Goal: Task Accomplishment & Management: Manage account settings

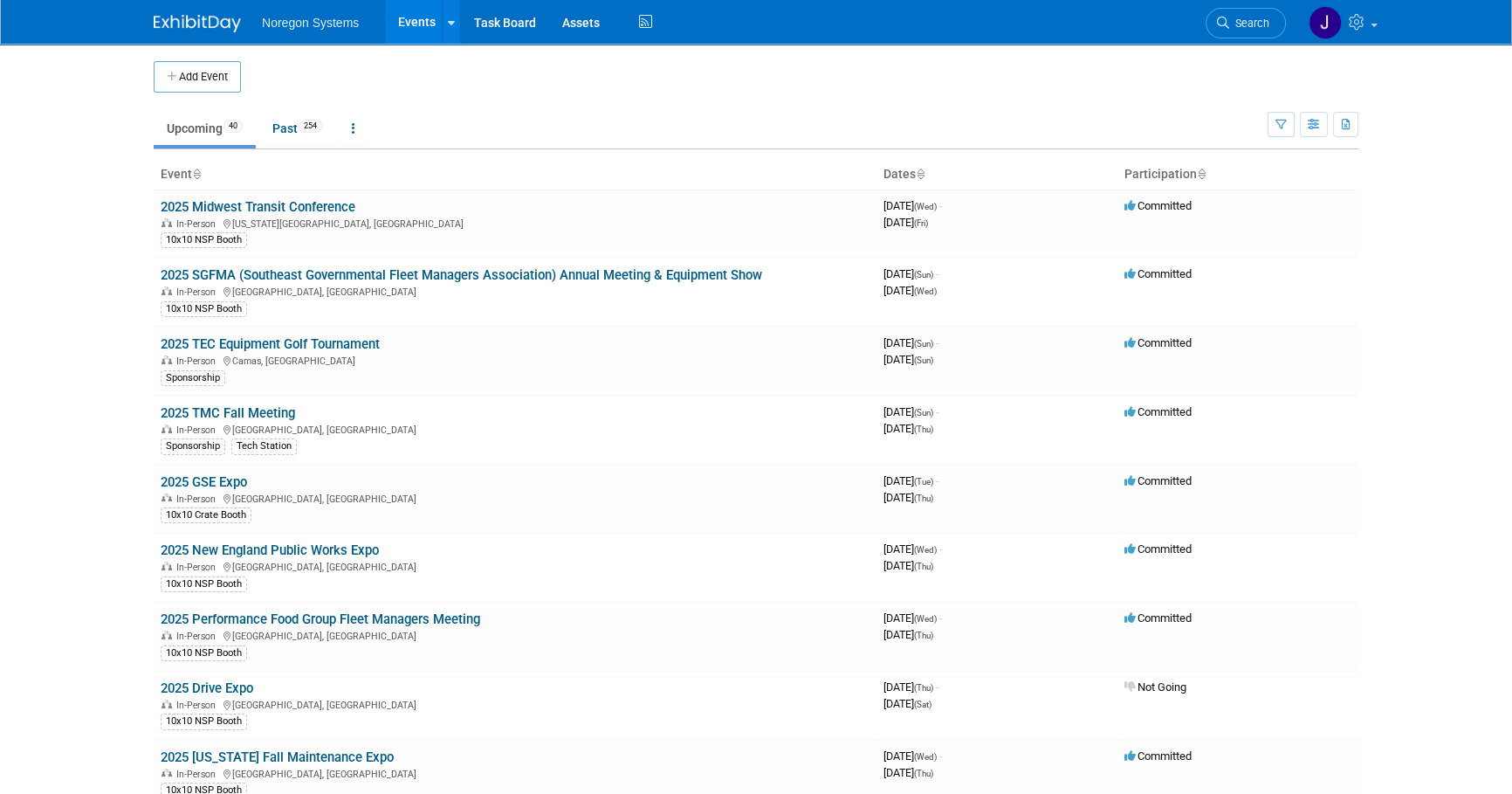
drag, startPoint x: 1257, startPoint y: 23, endPoint x: 1238, endPoint y: 35, distance: 22.5
click at [1257, 23] on span "Search" at bounding box center [1249, 23] width 40 height 13
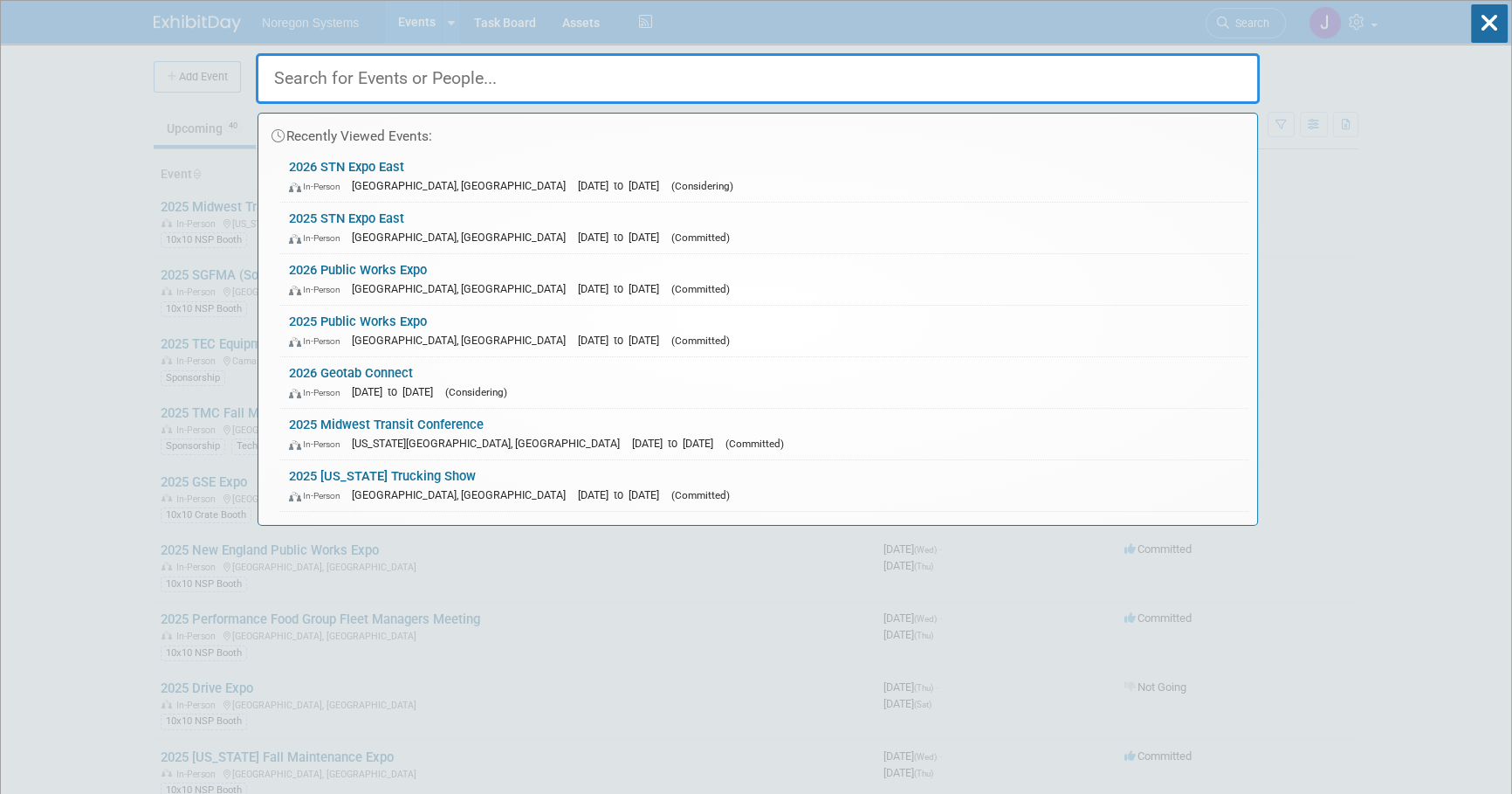
click at [1146, 74] on input "text" at bounding box center [757, 78] width 1004 height 50
paste input "Highway"
type input "Highway"
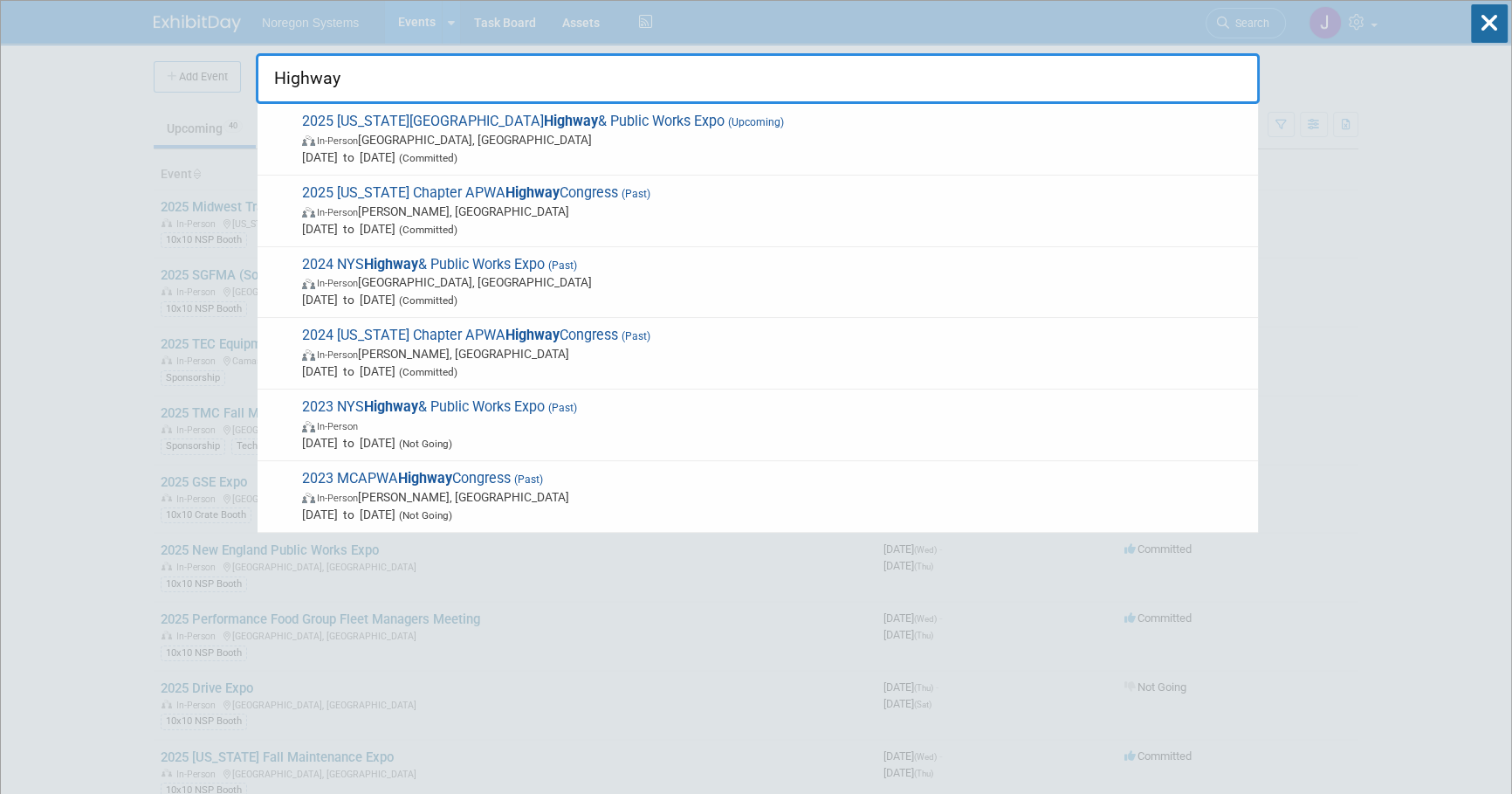
drag, startPoint x: 368, startPoint y: 75, endPoint x: 211, endPoint y: 53, distance: 158.5
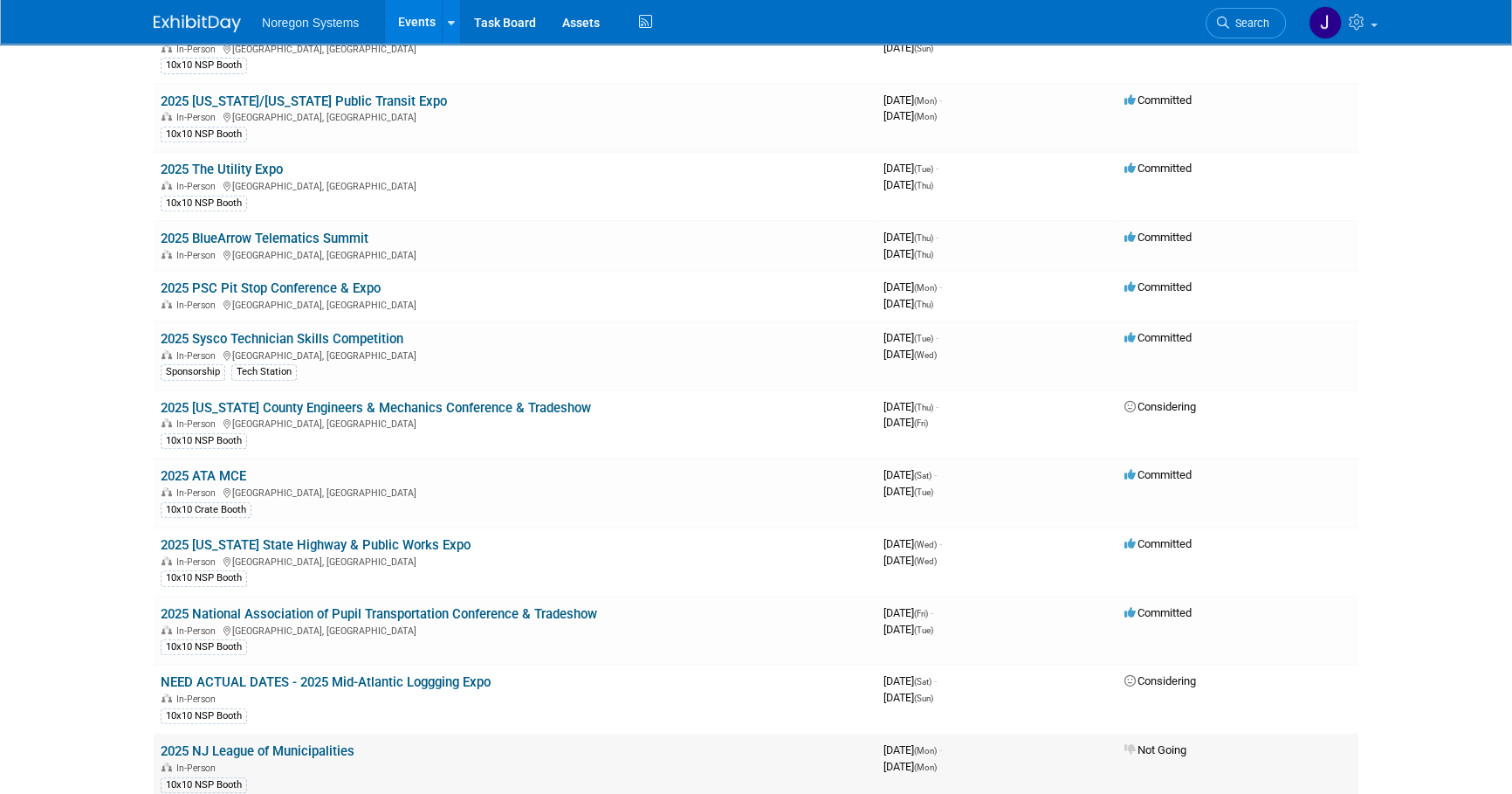
scroll to position [715, 0]
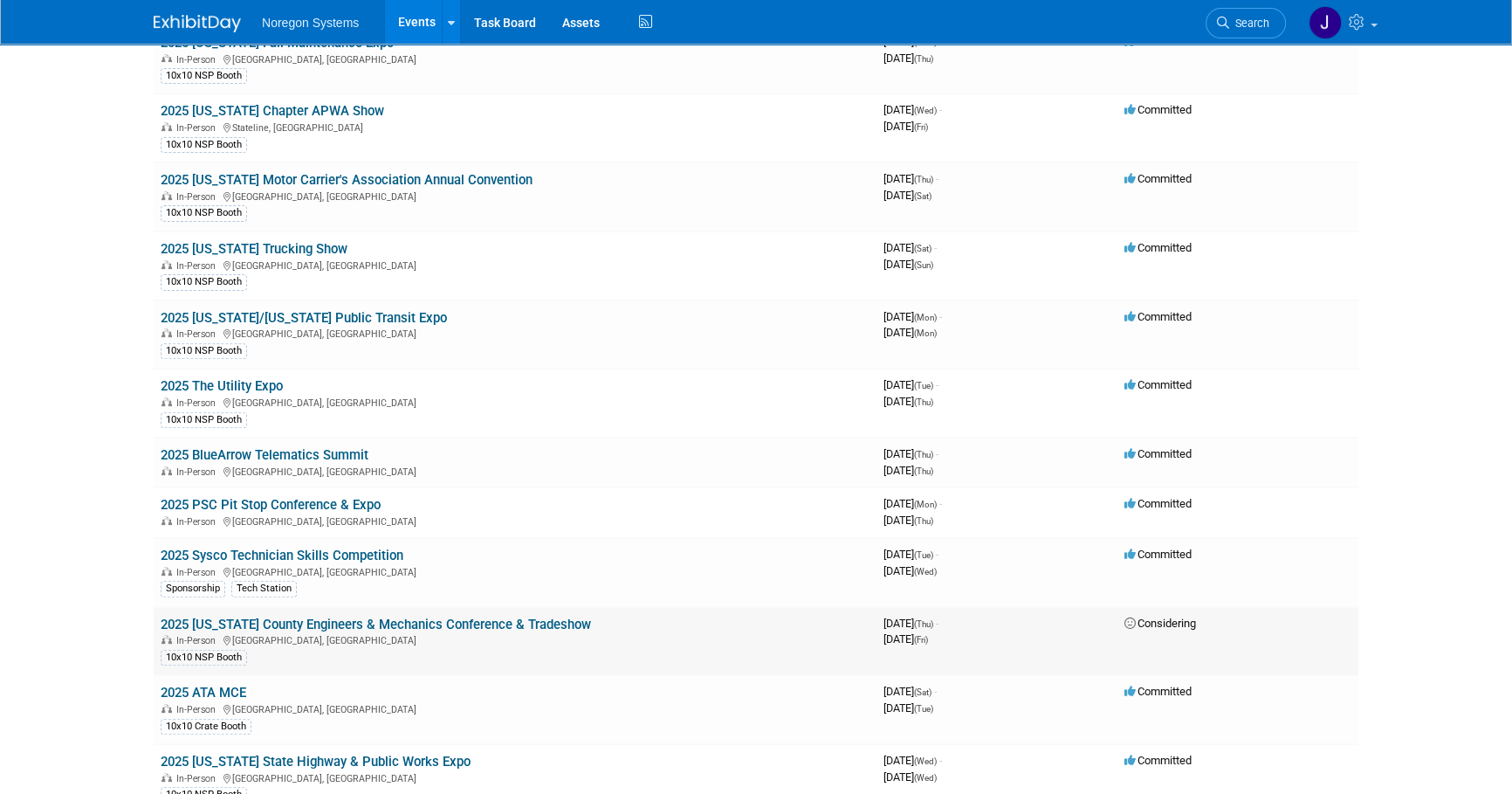
click at [446, 617] on link "2025 [US_STATE] County Engineers & Mechanics Conference & Tradeshow" at bounding box center [376, 625] width 430 height 16
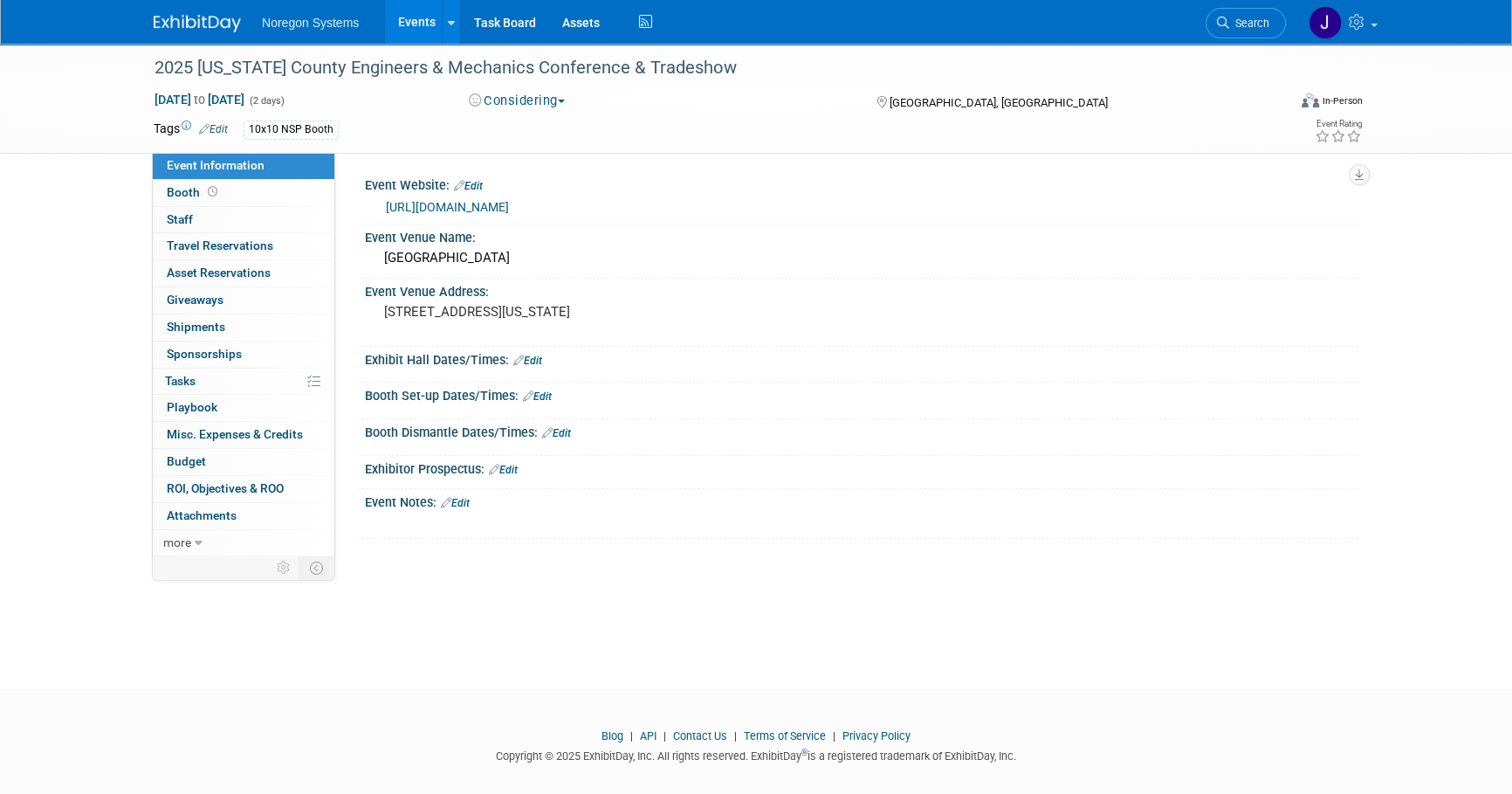
click at [509, 210] on link "https://www.ceao.org/aws/CEAO/pt/sd/calendar/363066/_blank/layout_interior/false" at bounding box center [447, 207] width 123 height 14
click at [206, 6] on div at bounding box center [208, 16] width 109 height 33
click at [210, 15] on img at bounding box center [197, 24] width 87 height 18
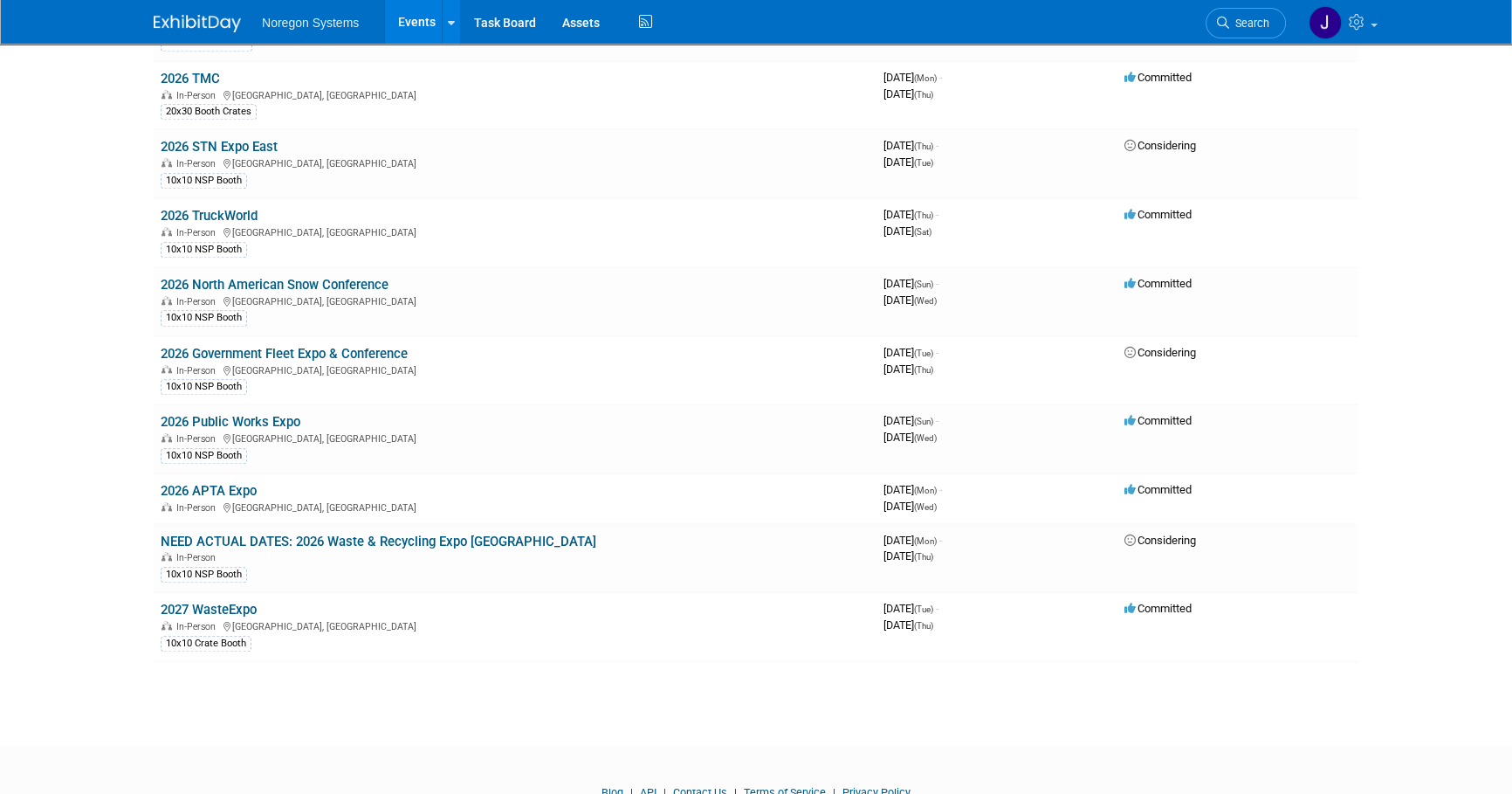
scroll to position [2070, 0]
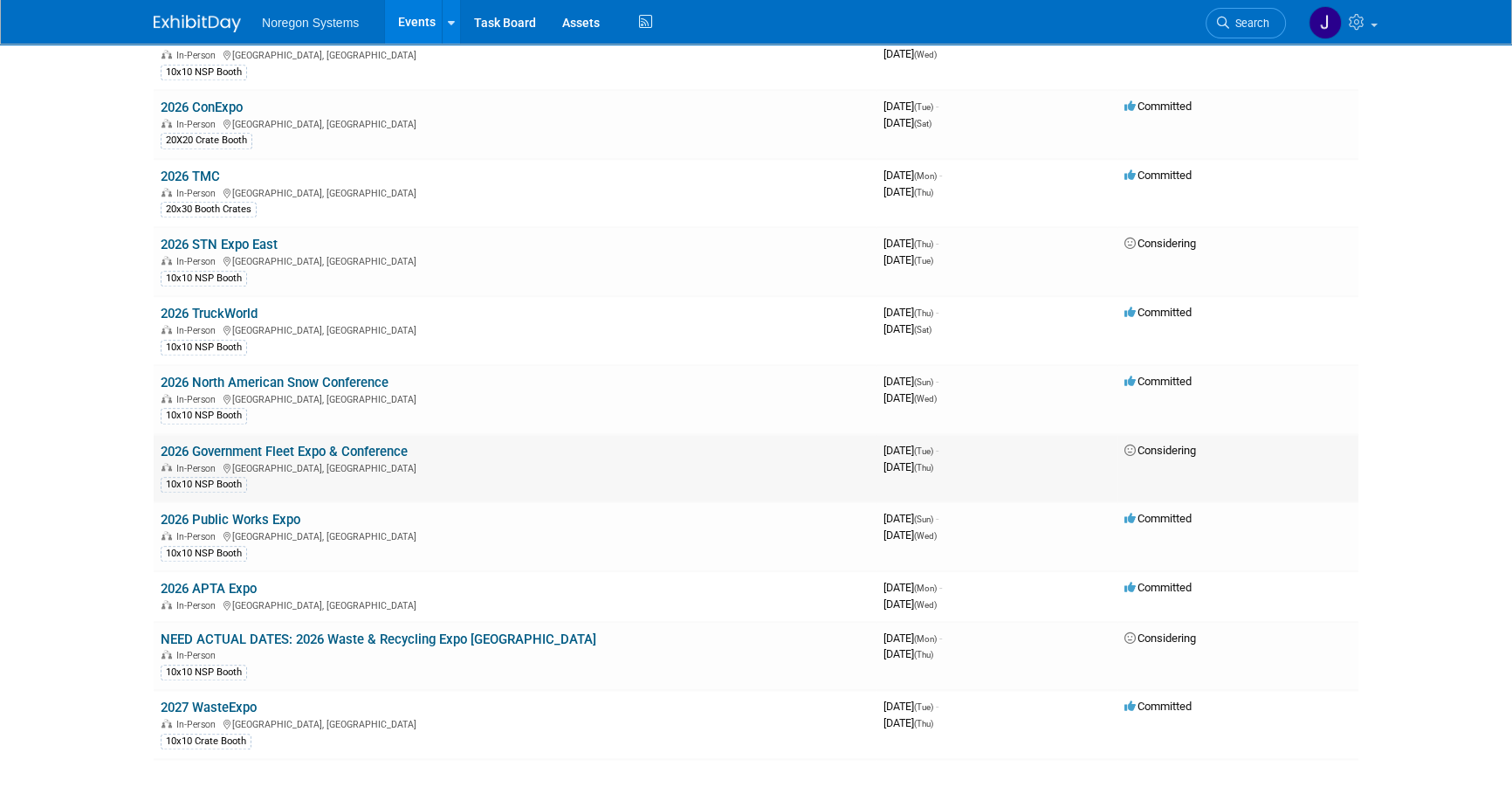
click at [268, 443] on link "2026 Government Fleet Expo & Conference" at bounding box center [284, 451] width 247 height 16
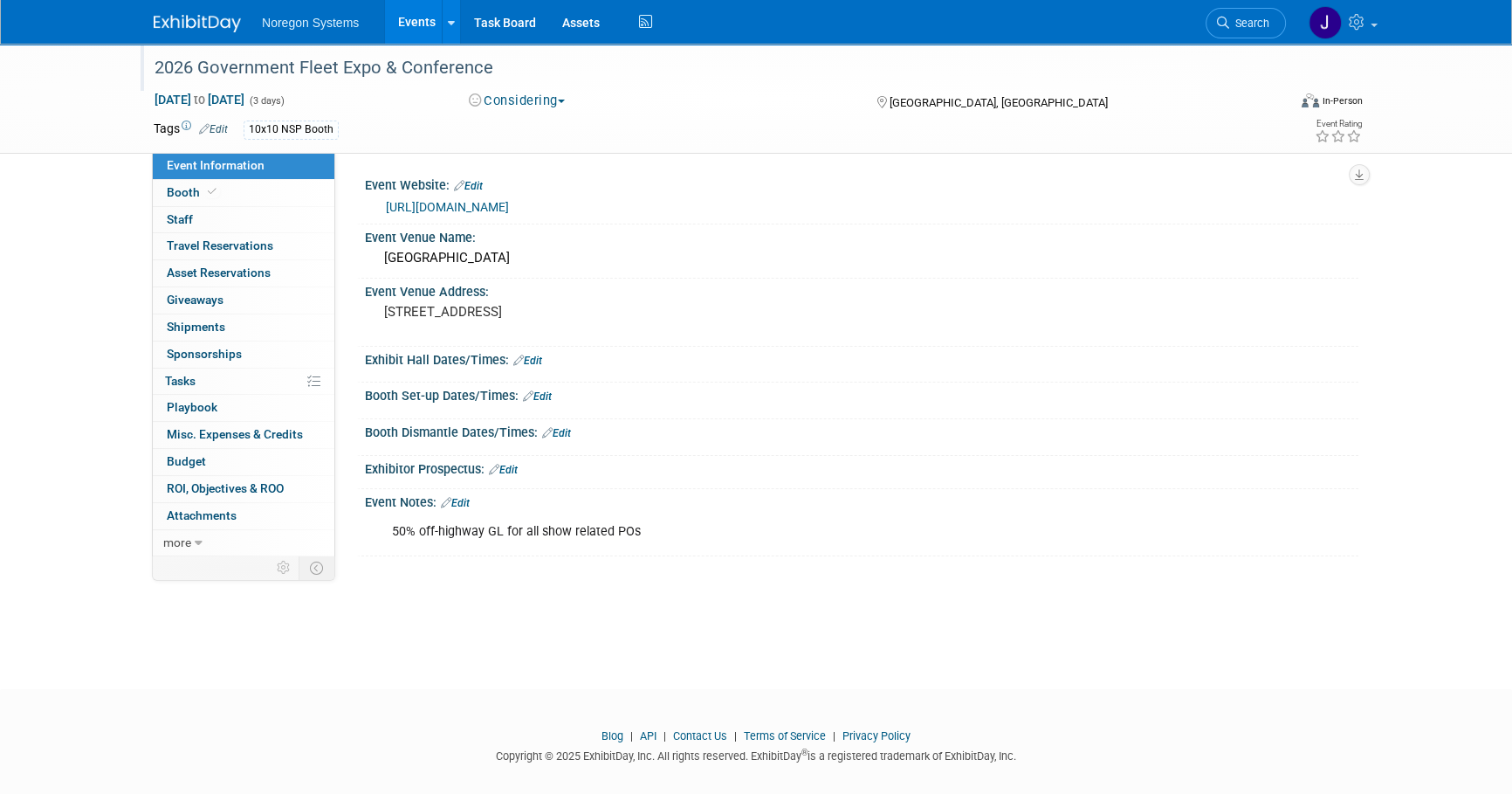
click at [523, 72] on div "2026 Government Fleet Expo & Conference" at bounding box center [704, 68] width 1111 height 32
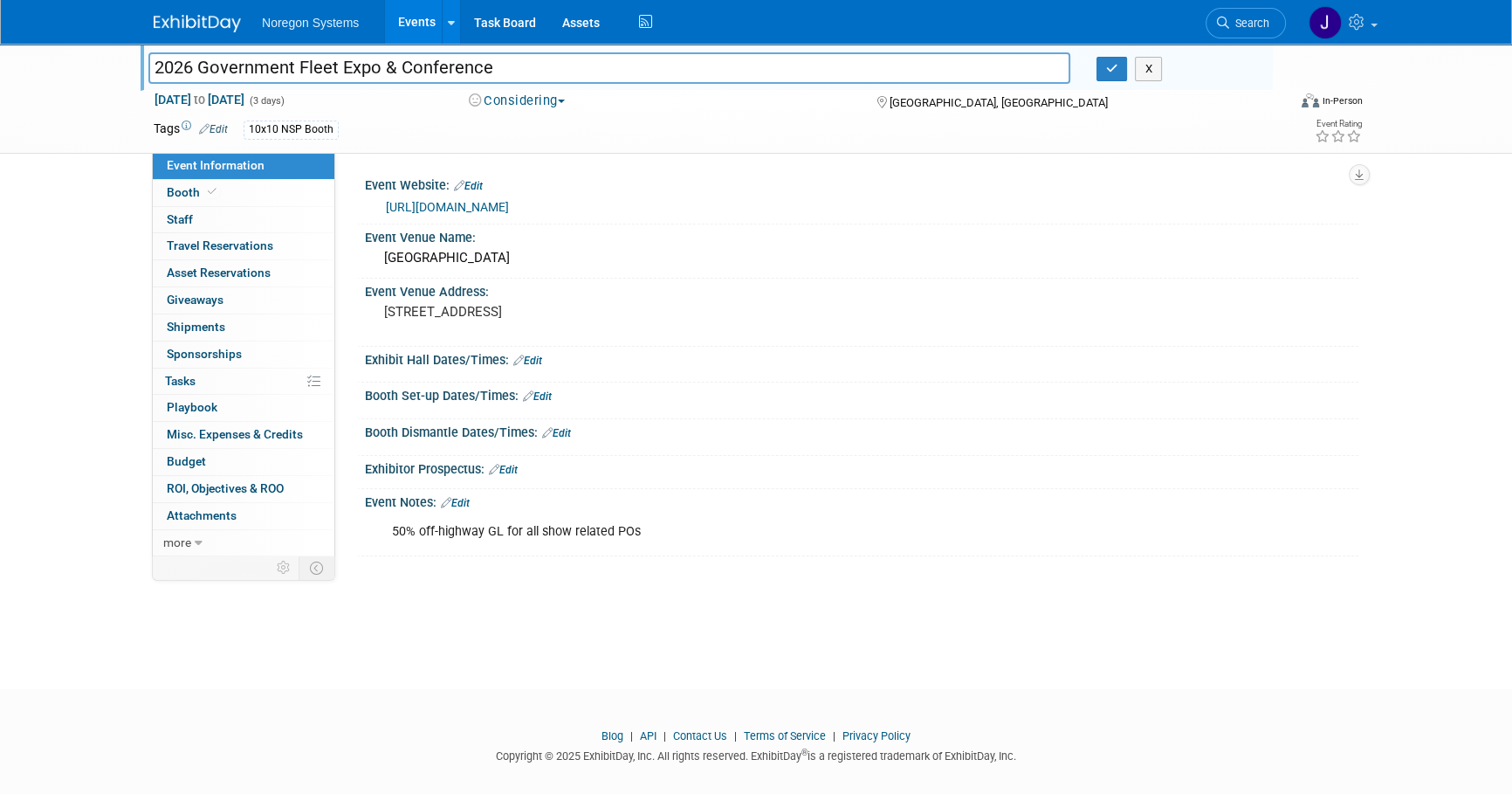
click at [165, 55] on input "2026 Government Fleet Expo & Conference" at bounding box center [609, 67] width 922 height 31
drag, startPoint x: 495, startPoint y: 51, endPoint x: 513, endPoint y: 63, distance: 21.6
click at [497, 52] on input "2026 Government Fleet Expo & Conference" at bounding box center [609, 67] width 922 height 31
click at [514, 64] on input "2026 Government Fleet Expo & Conference" at bounding box center [609, 67] width 922 height 31
drag, startPoint x: 544, startPoint y: 70, endPoint x: 59, endPoint y: 54, distance: 485.3
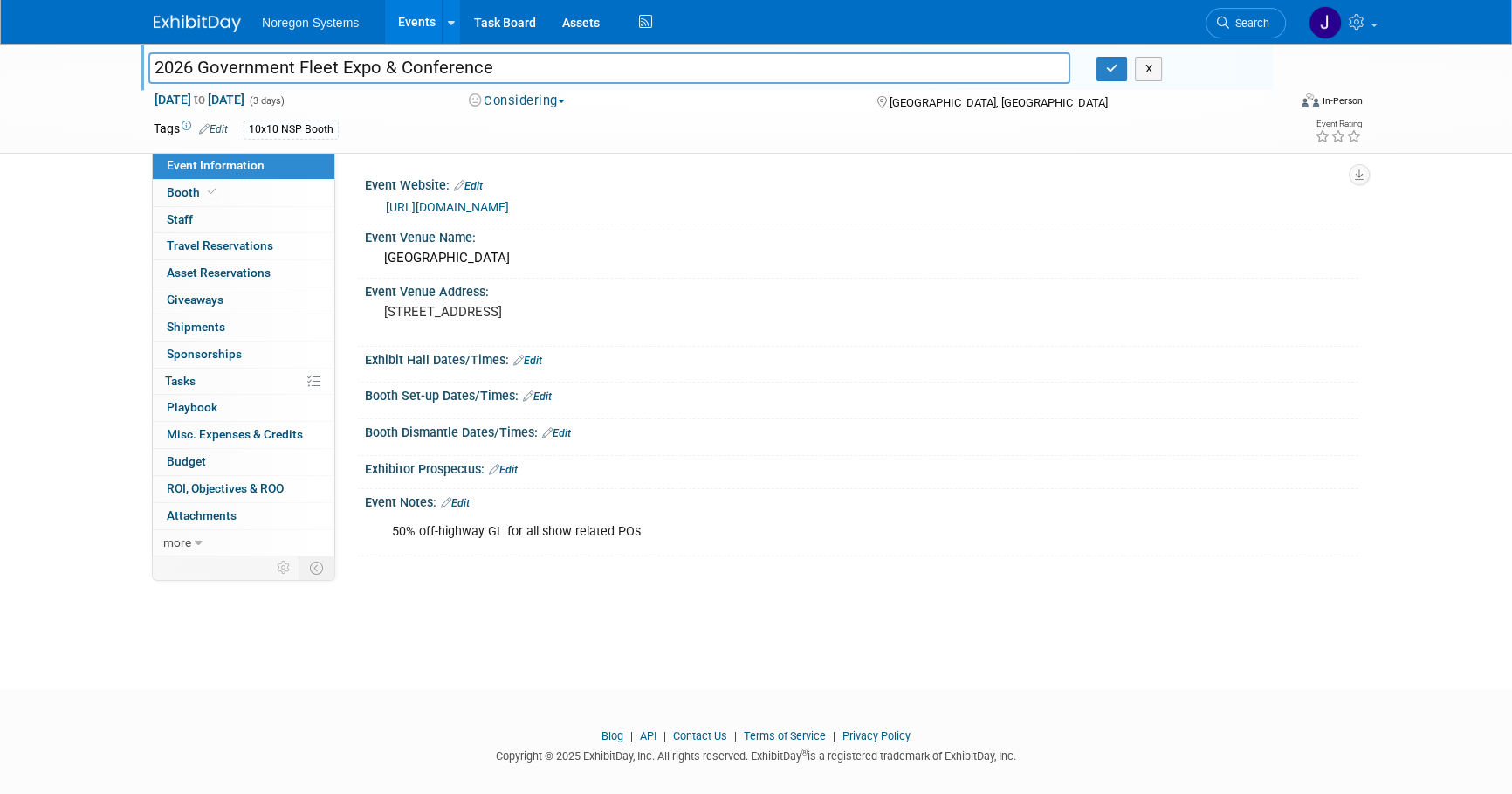
click at [59, 54] on div "2026 Government Fleet Expo & Conference 2026 Government Fleet Expo & Conference…" at bounding box center [756, 98] width 1512 height 110
click at [1111, 67] on icon "button" at bounding box center [1112, 69] width 12 height 12
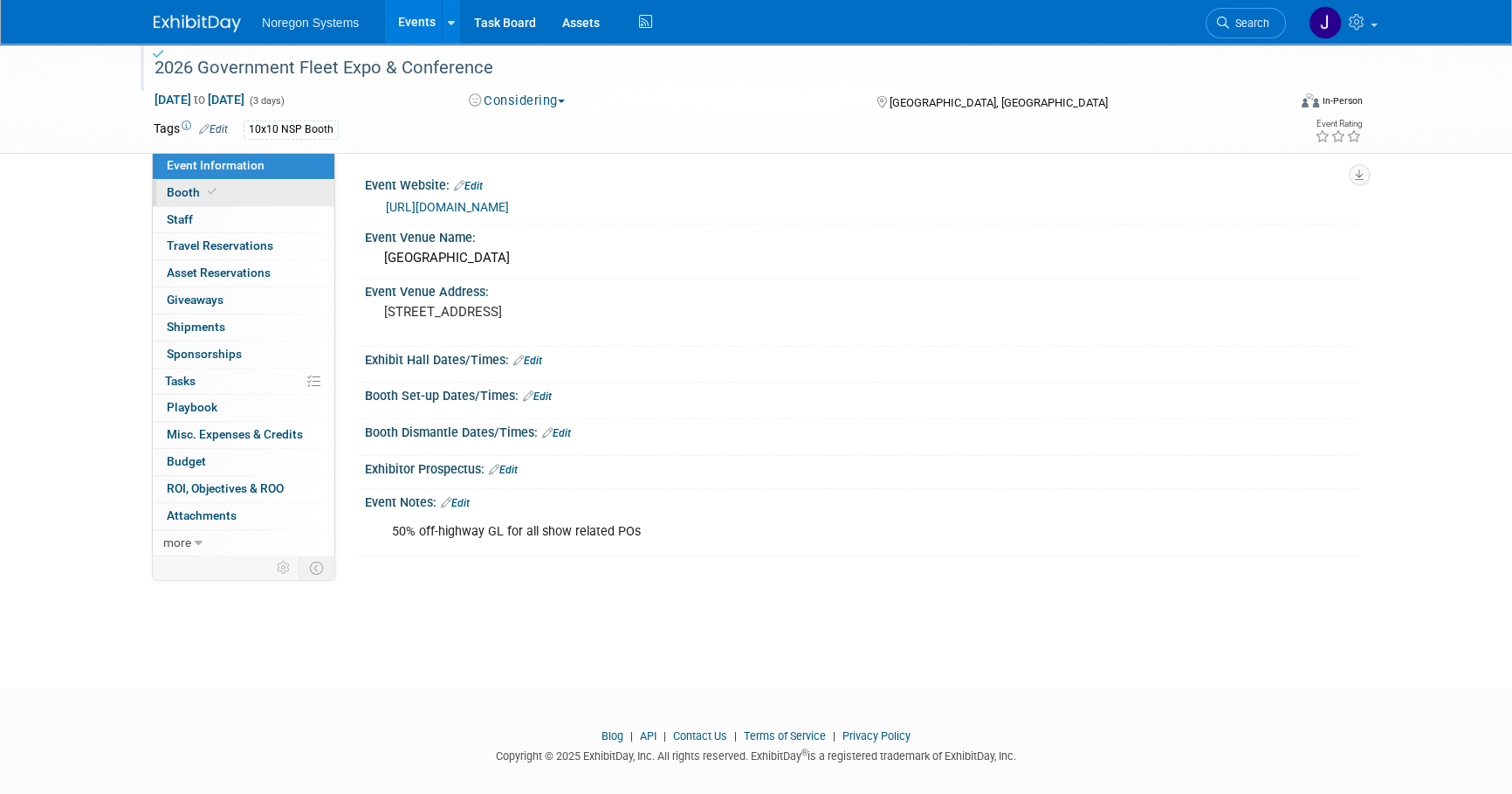
click at [219, 194] on link "Booth" at bounding box center [244, 193] width 182 height 27
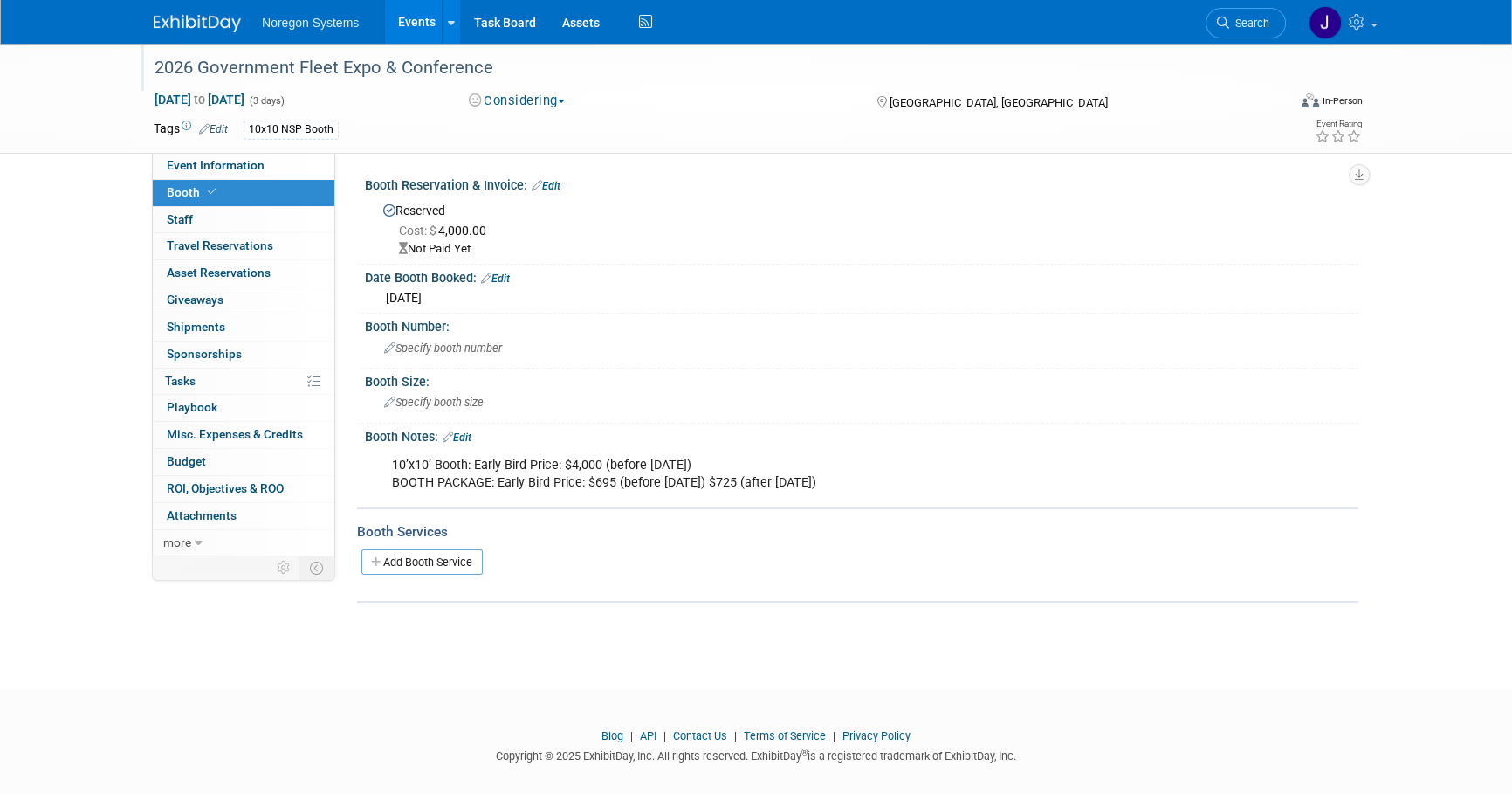
click at [552, 186] on link "Edit" at bounding box center [546, 186] width 29 height 12
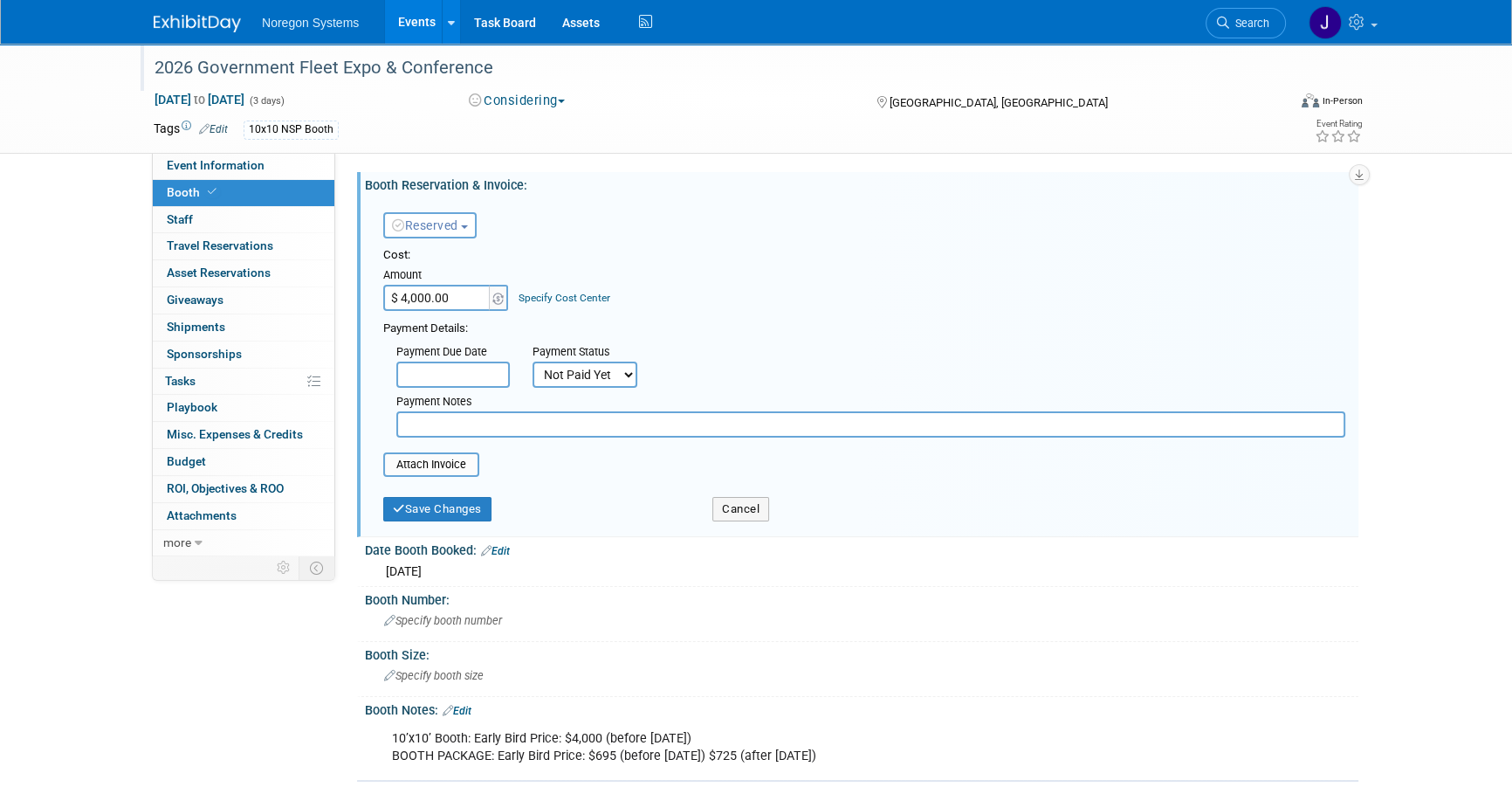
click at [478, 420] on input "text" at bounding box center [871, 425] width 949 height 27
paste input "PO00045965"
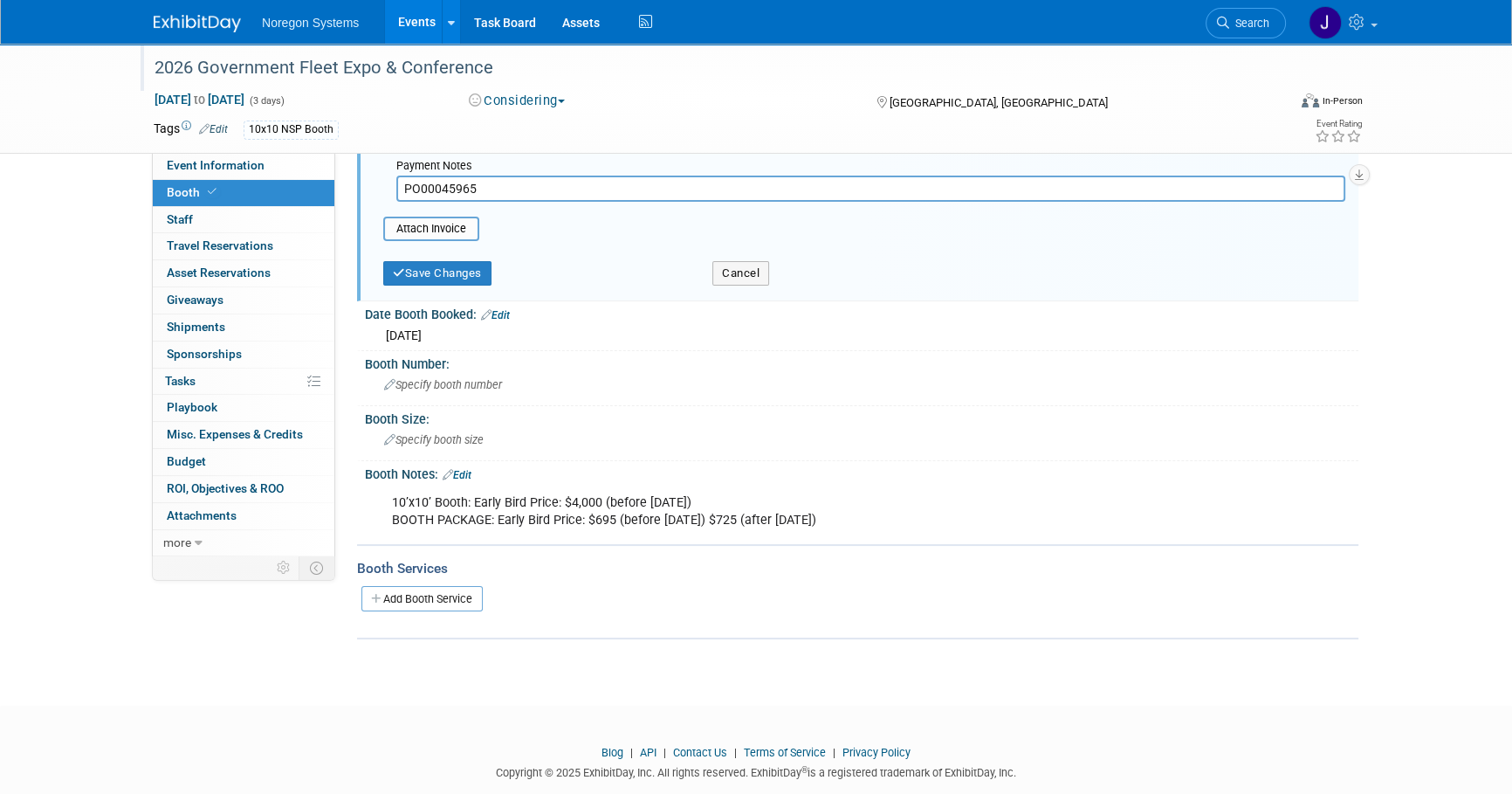
scroll to position [238, 0]
type input "PO00045965"
click at [449, 262] on button "Save Changes" at bounding box center [437, 272] width 109 height 25
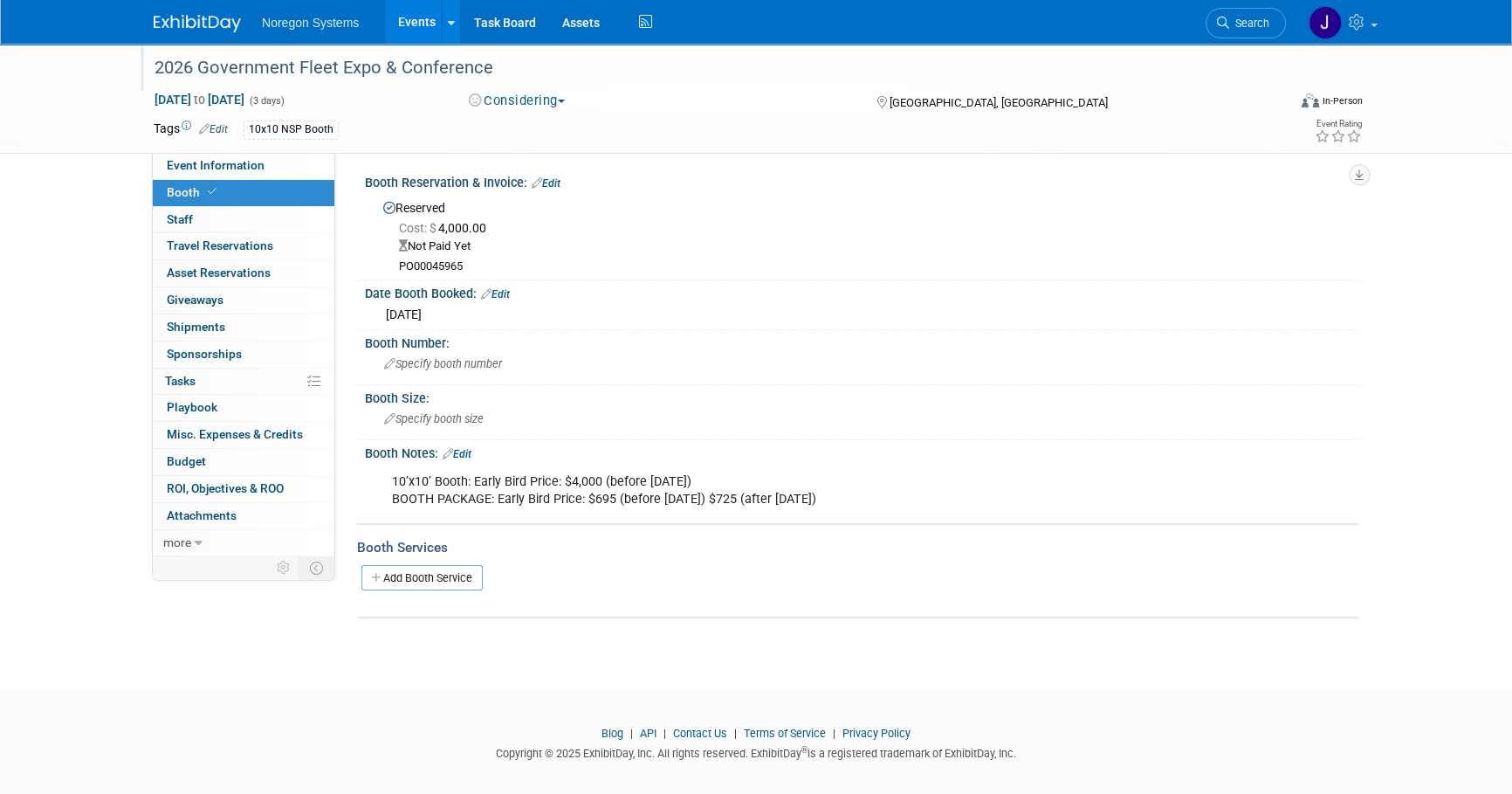
scroll to position [0, 0]
click at [461, 234] on span "Cost: $ 4,000.00" at bounding box center [446, 230] width 95 height 14
click at [560, 183] on link "Edit" at bounding box center [546, 186] width 29 height 12
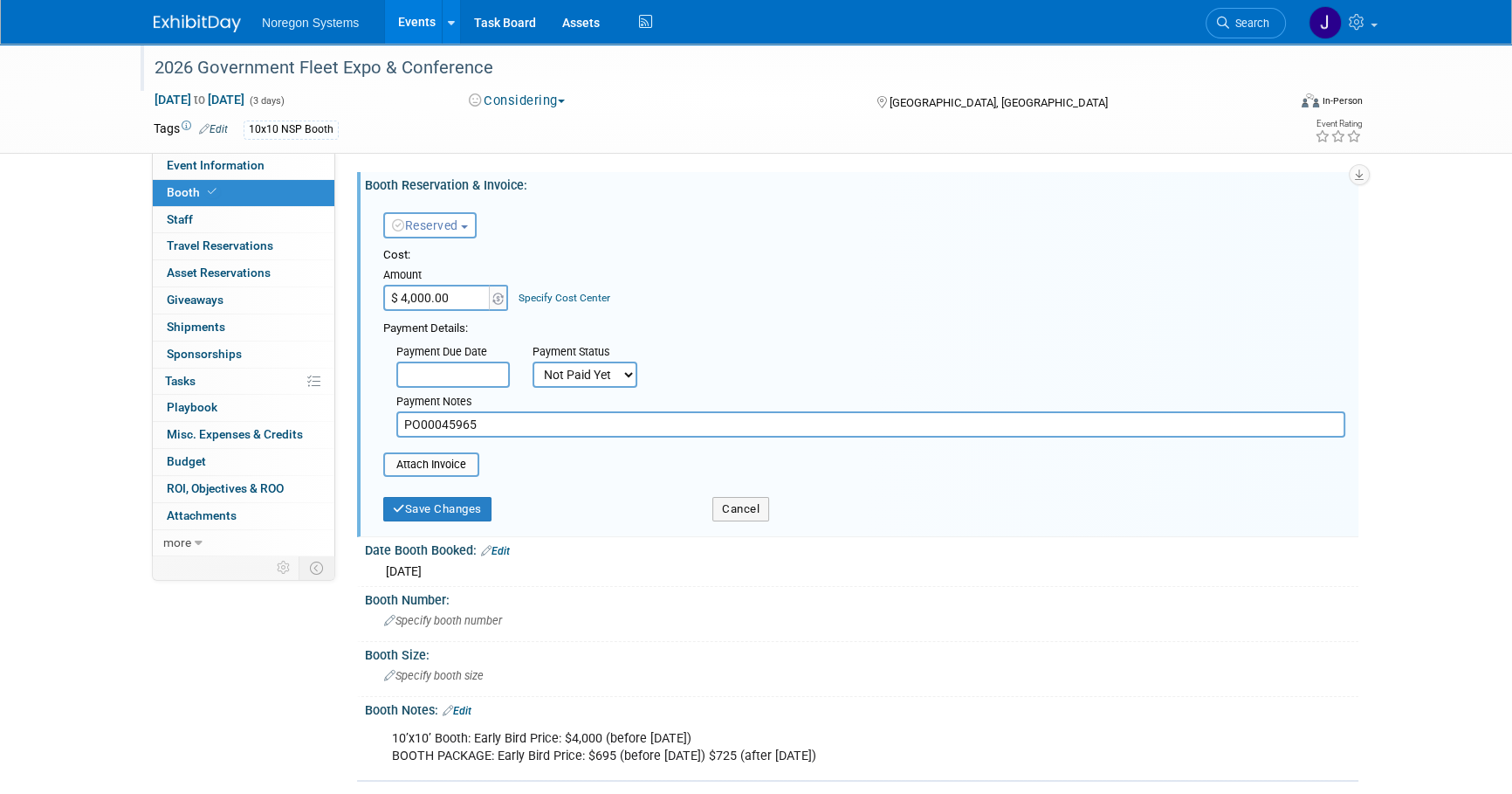
click at [449, 301] on input "$ 4,000.00" at bounding box center [437, 297] width 110 height 27
type input "$ 4,695.00"
drag, startPoint x: 454, startPoint y: 500, endPoint x: 623, endPoint y: 525, distance: 170.8
click at [457, 500] on button "Save Changes" at bounding box center [437, 509] width 109 height 25
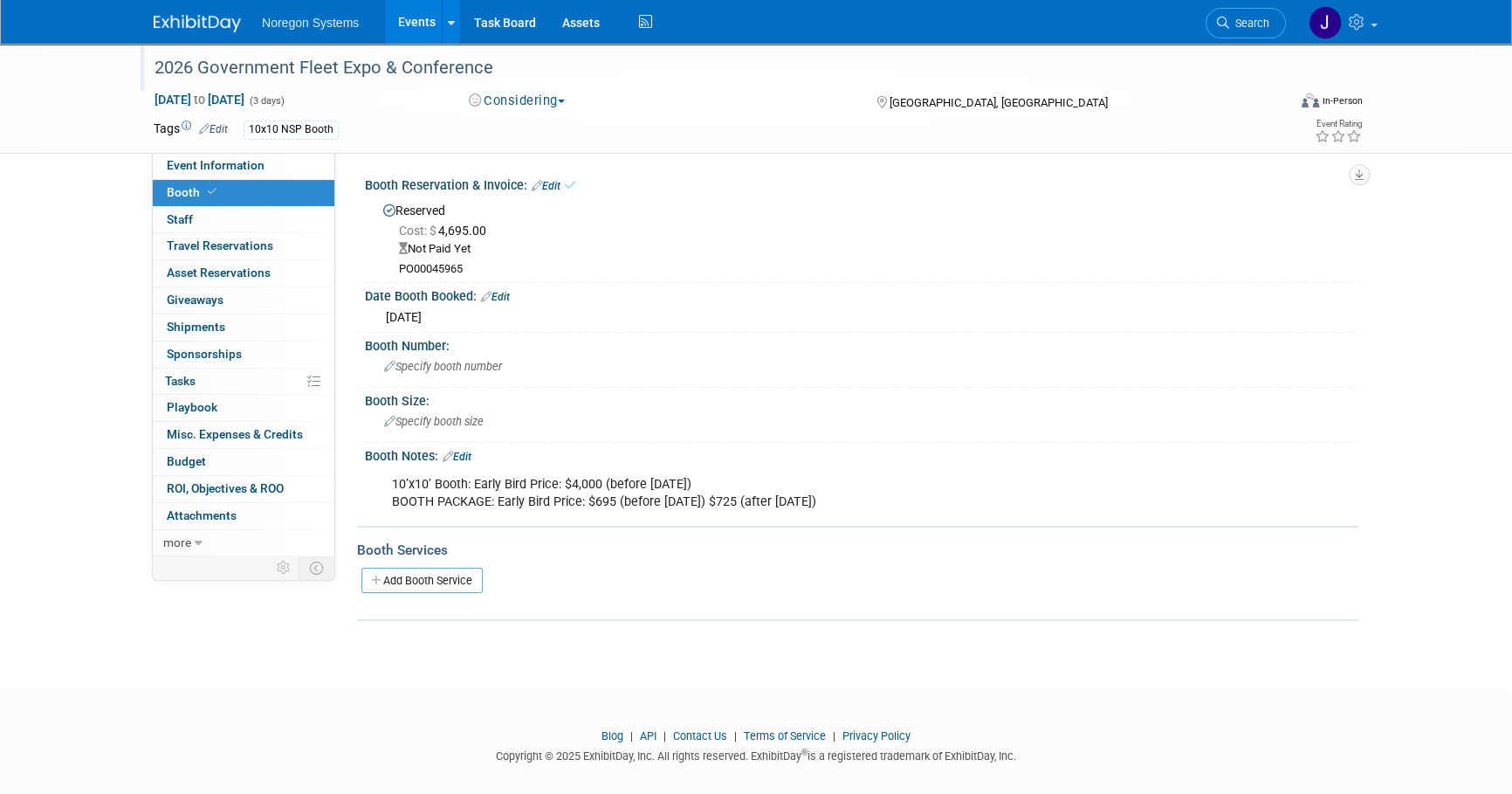
click at [197, 26] on img at bounding box center [197, 24] width 87 height 18
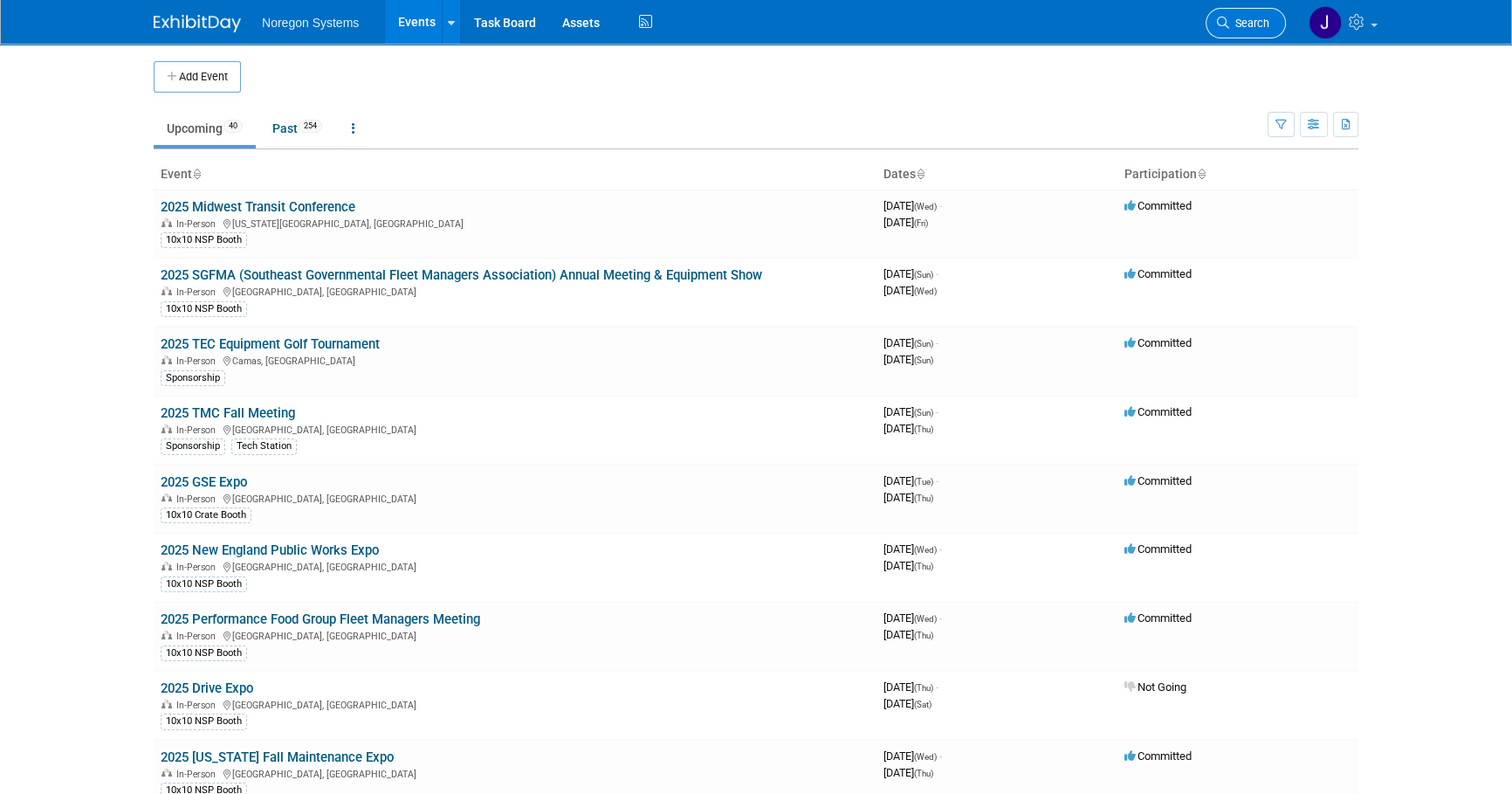
click at [1248, 27] on span "Search" at bounding box center [1249, 23] width 40 height 13
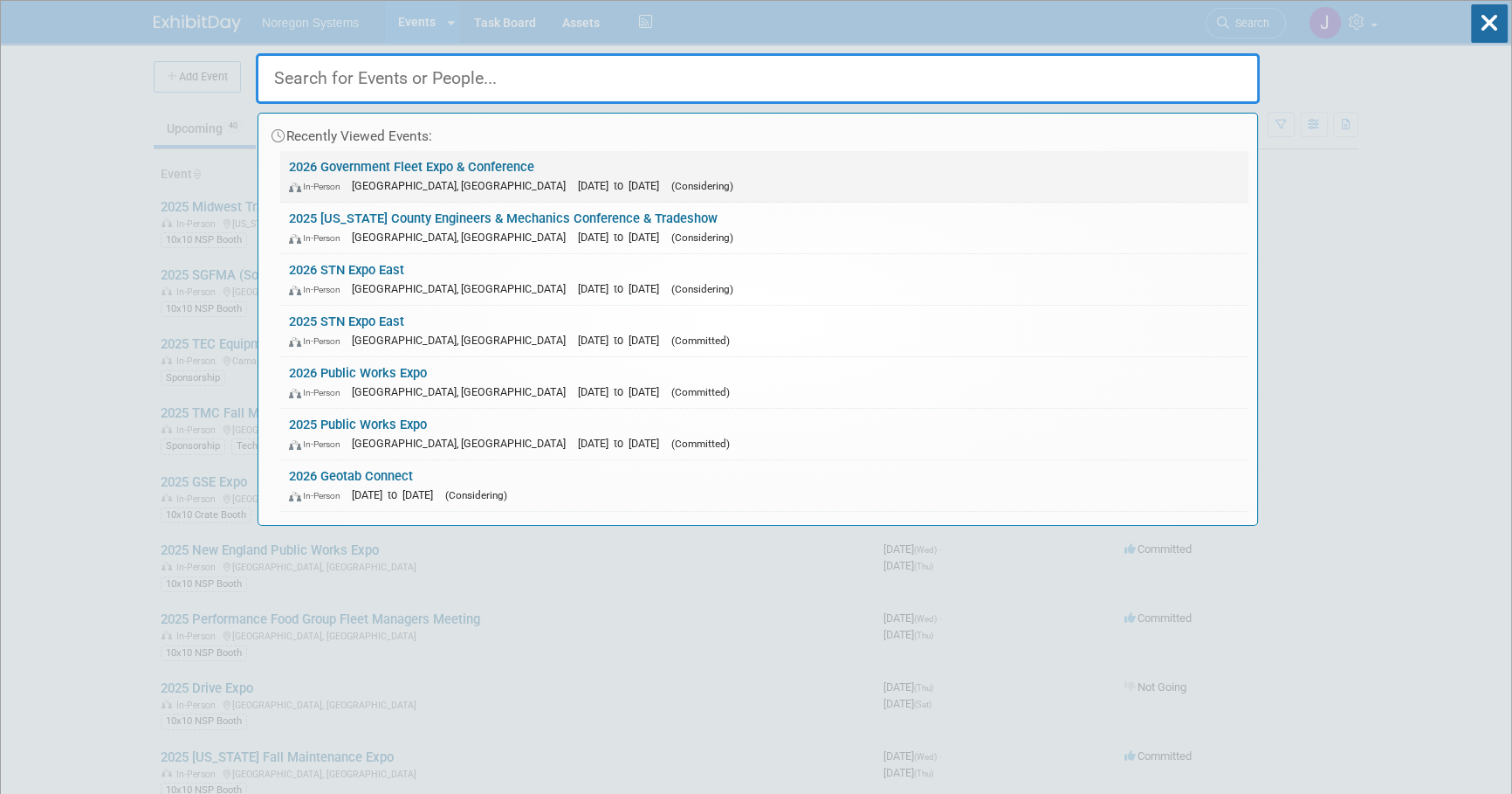
click at [474, 159] on link "2026 Government Fleet Expo & Conference In-Person Long Beach, CA Jun 9, 2026 to…" at bounding box center [764, 176] width 968 height 50
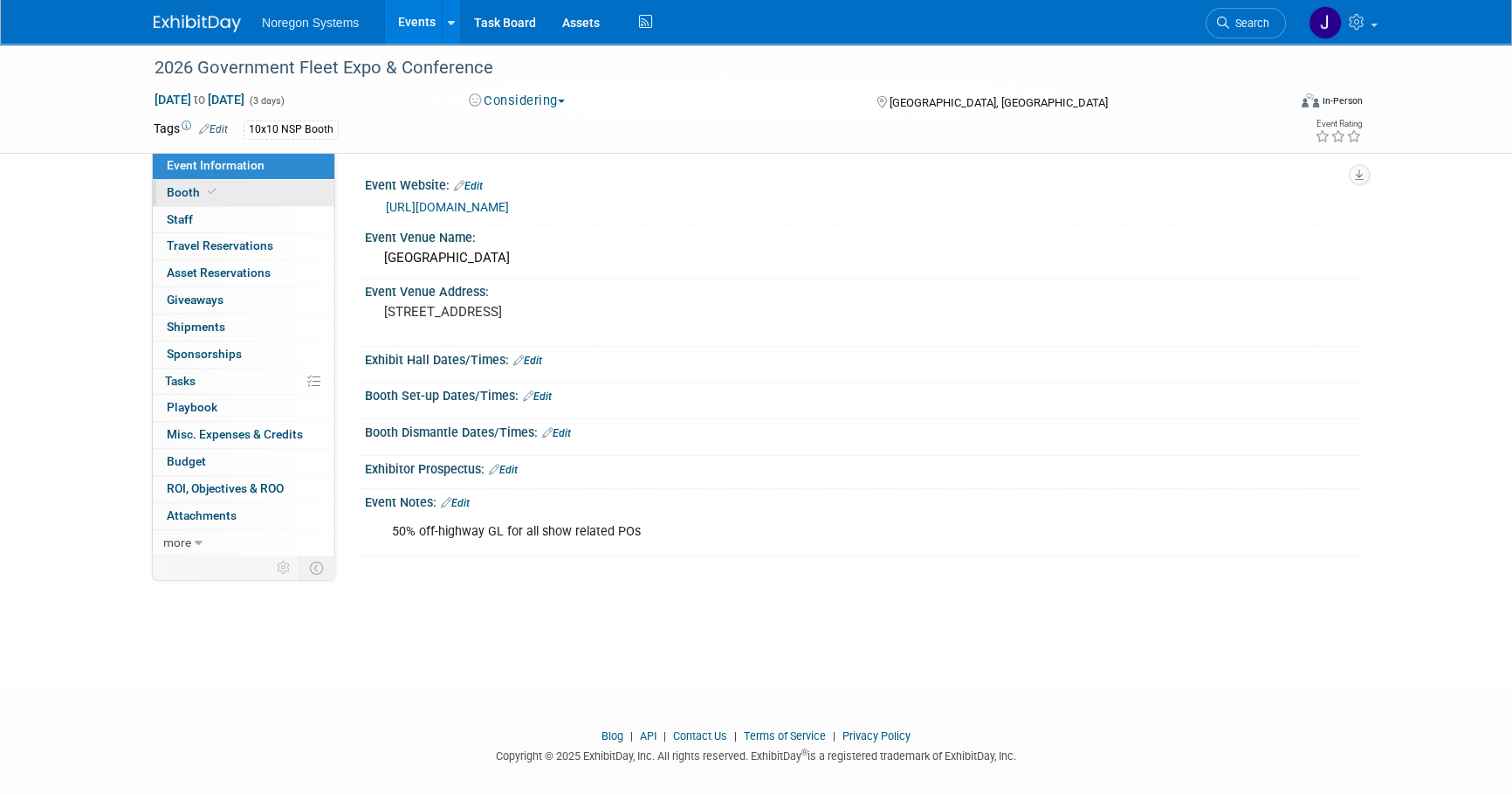
click at [213, 198] on span "Booth" at bounding box center [193, 193] width 53 height 14
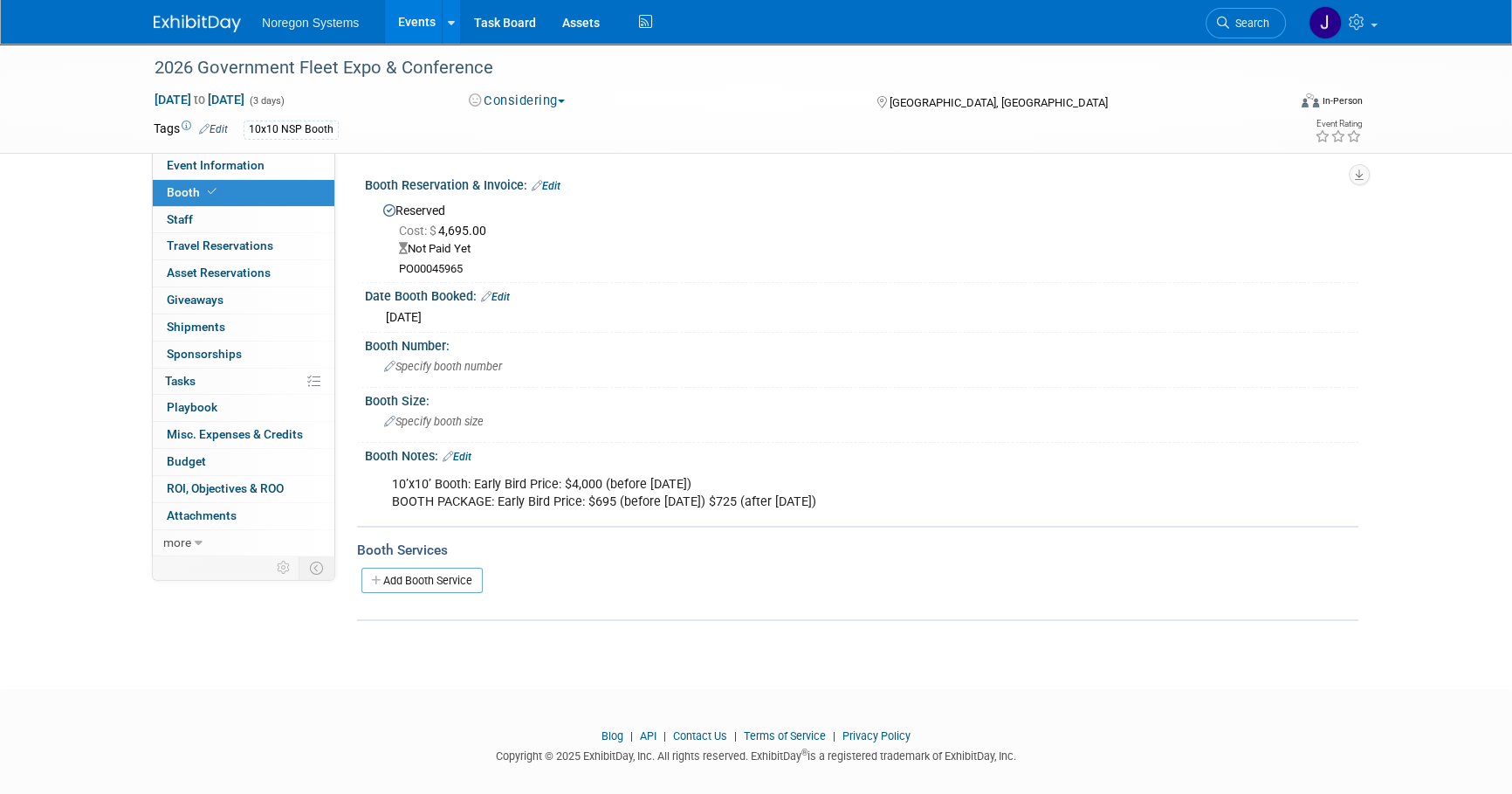
click at [549, 185] on link "Edit" at bounding box center [546, 186] width 29 height 12
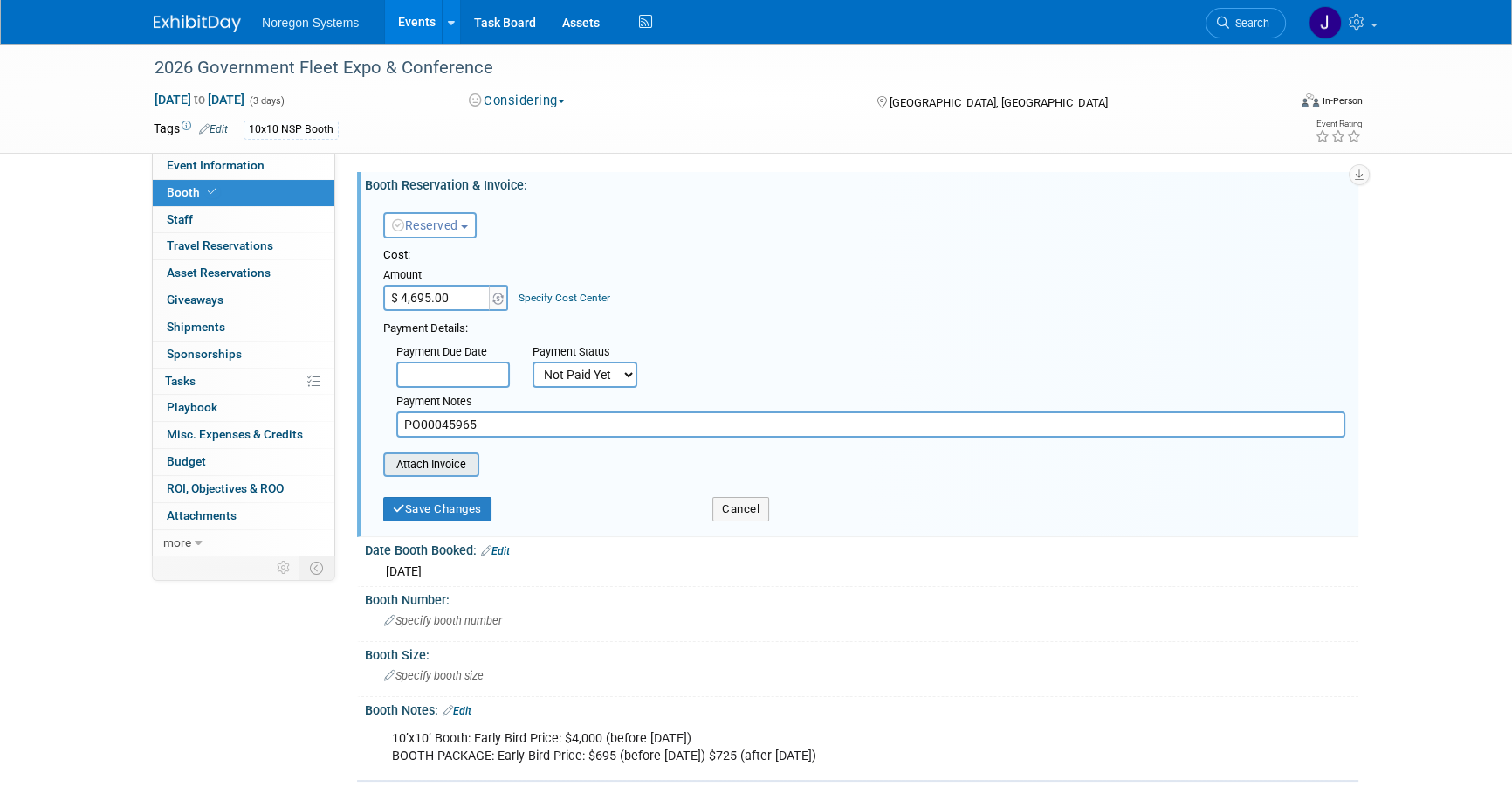
type input "C:\fakepath\IO183592 (1).pdf"
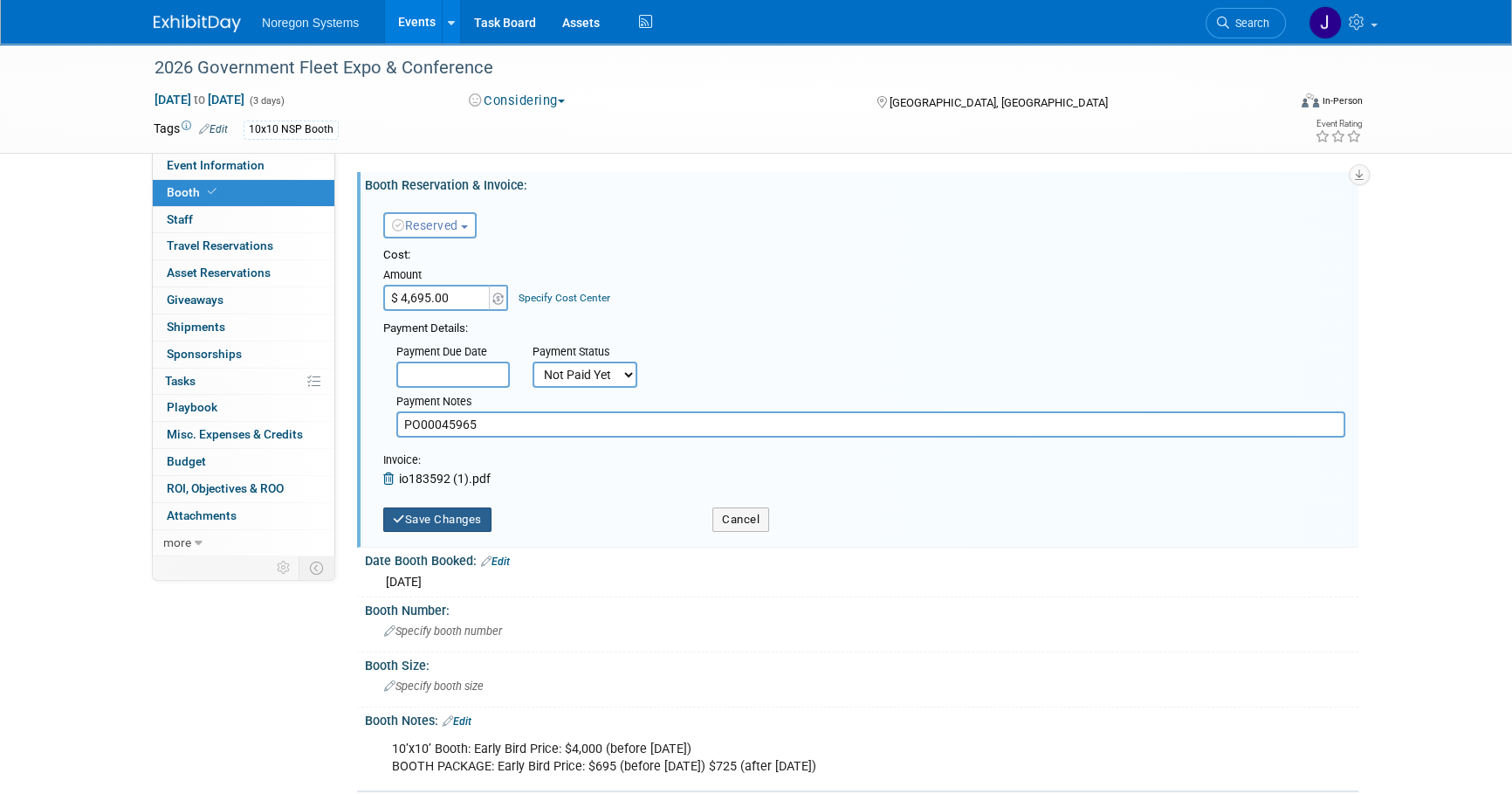
click at [453, 514] on button "Save Changes" at bounding box center [437, 519] width 109 height 25
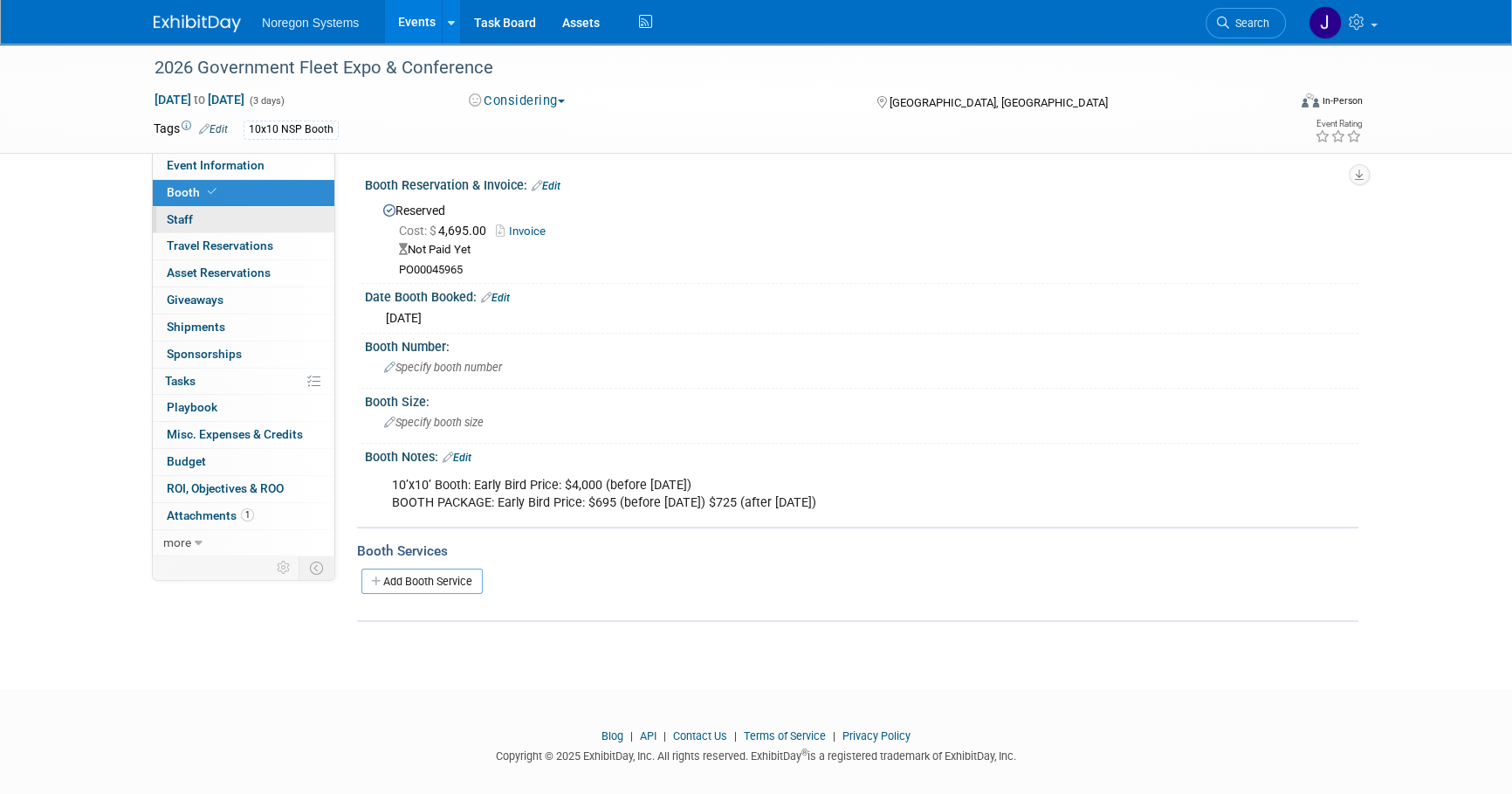
click at [225, 220] on link "0 Staff 0" at bounding box center [244, 220] width 182 height 27
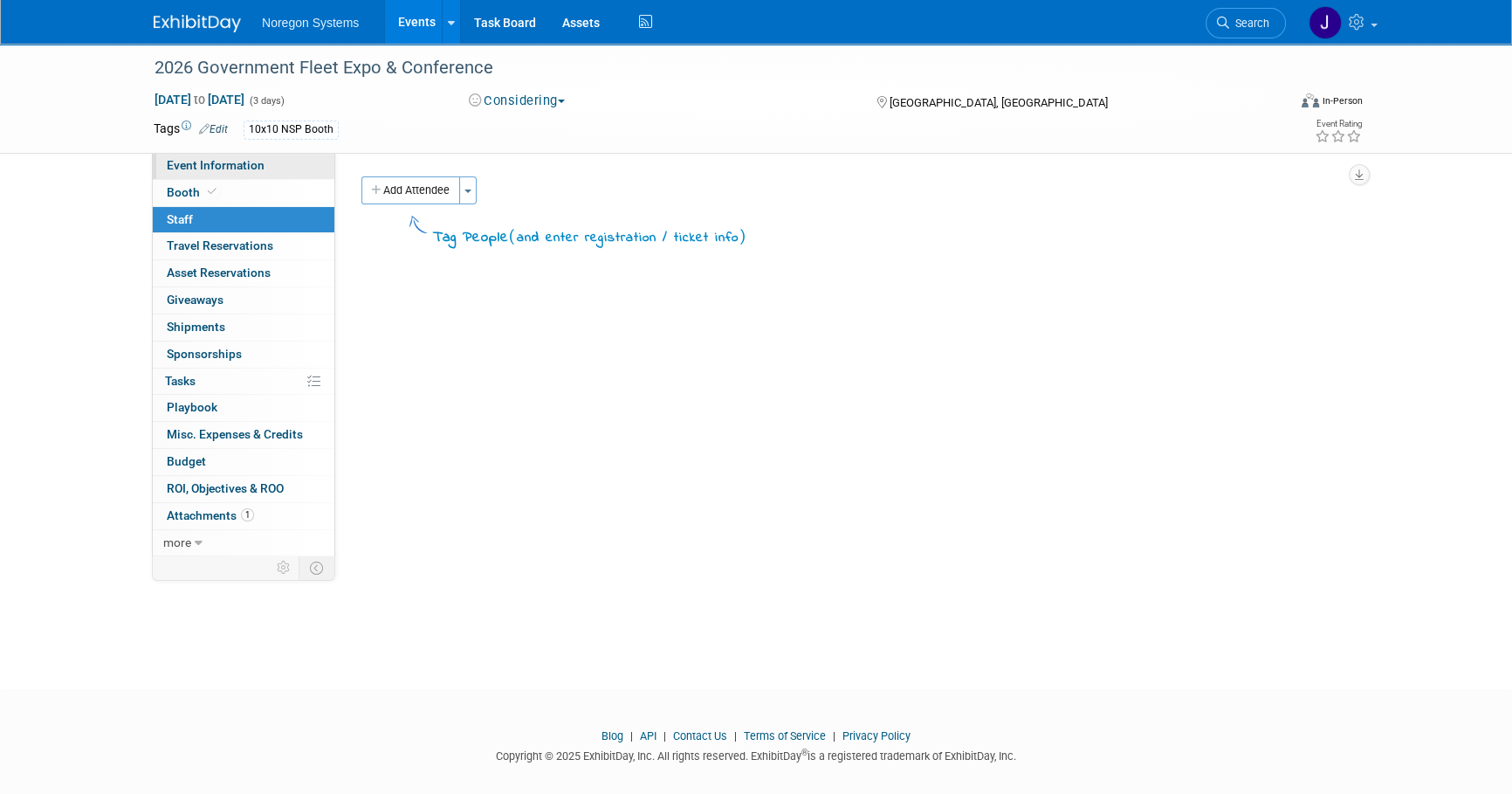
click at [229, 170] on span "Event Information" at bounding box center [215, 165] width 98 height 14
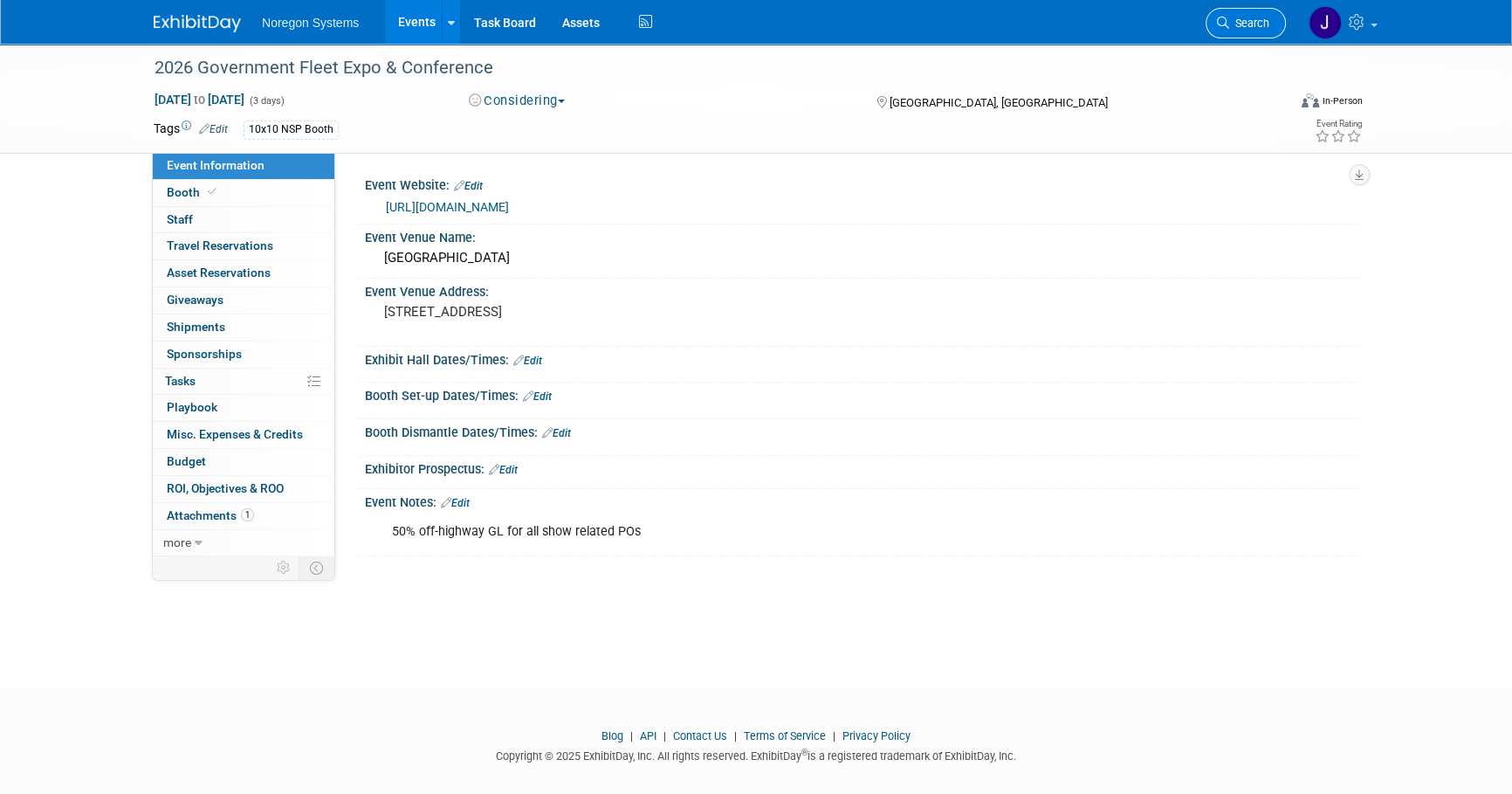
click at [1248, 29] on link "Search" at bounding box center [1246, 23] width 80 height 31
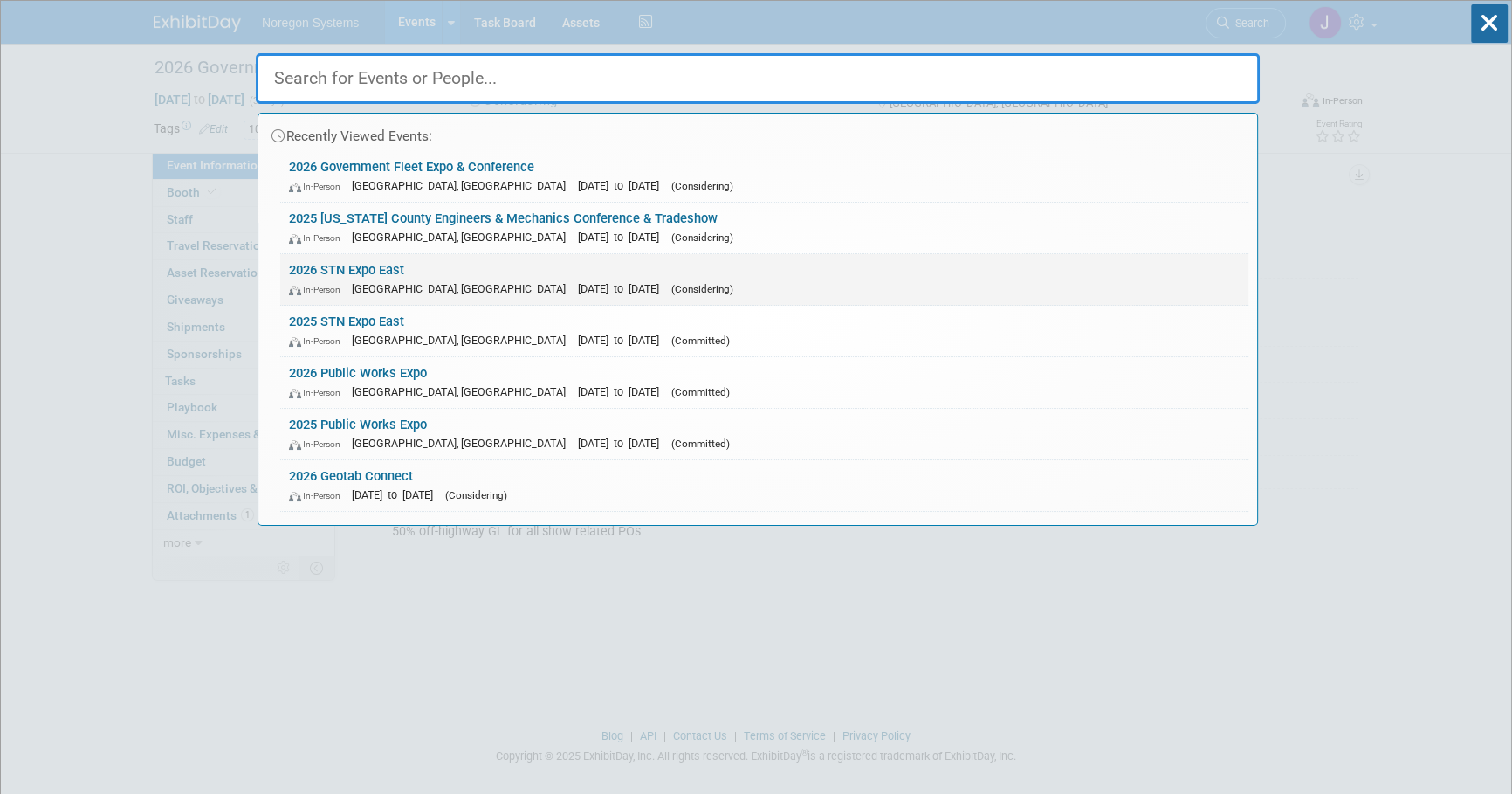
click at [363, 271] on link "2026 STN Expo East In-Person Concord, NC Mar 26, 2026 to Mar 31, 2026 (Consider…" at bounding box center [764, 278] width 968 height 50
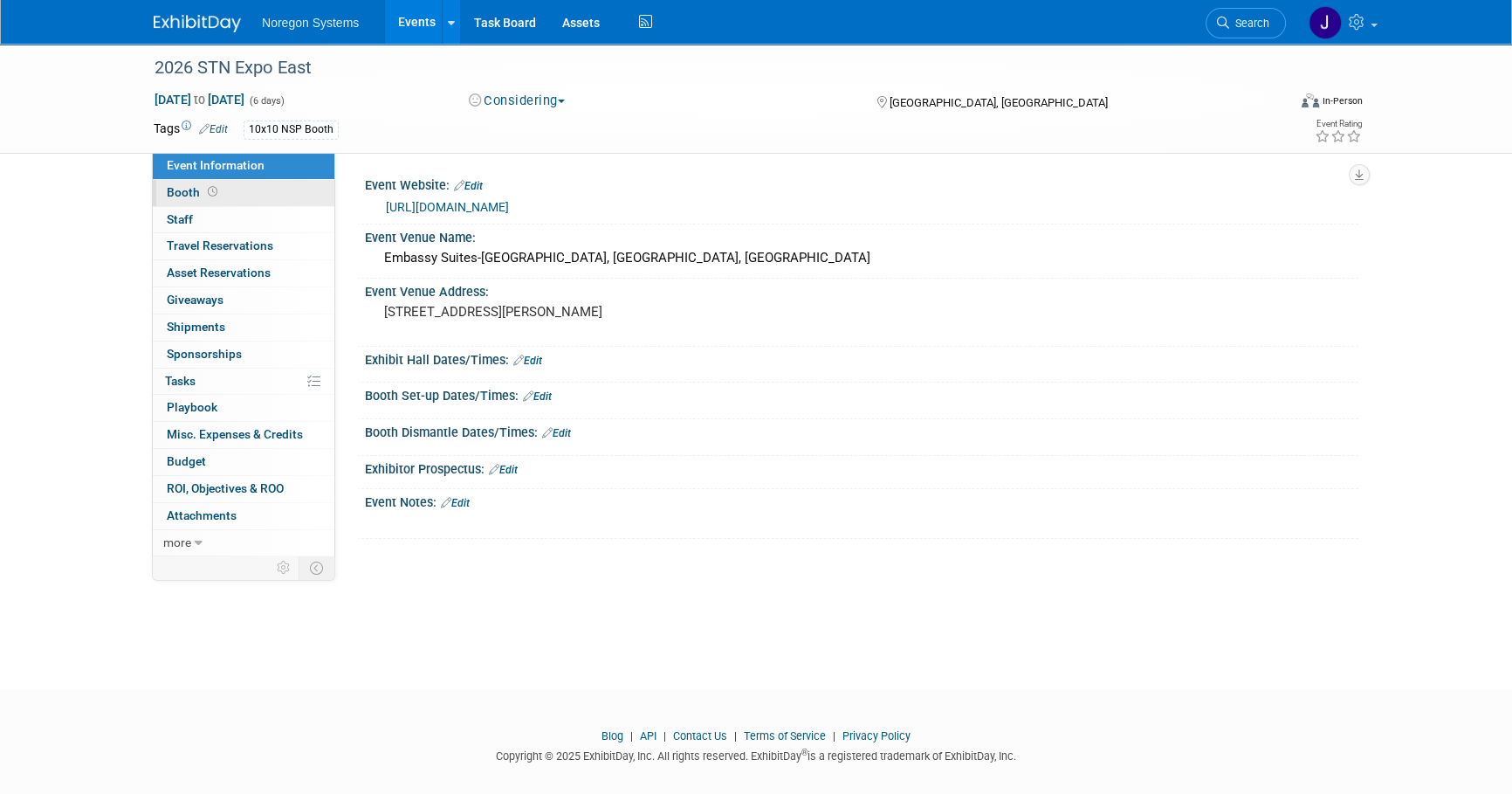
click at [218, 192] on link "Booth" at bounding box center [244, 193] width 182 height 27
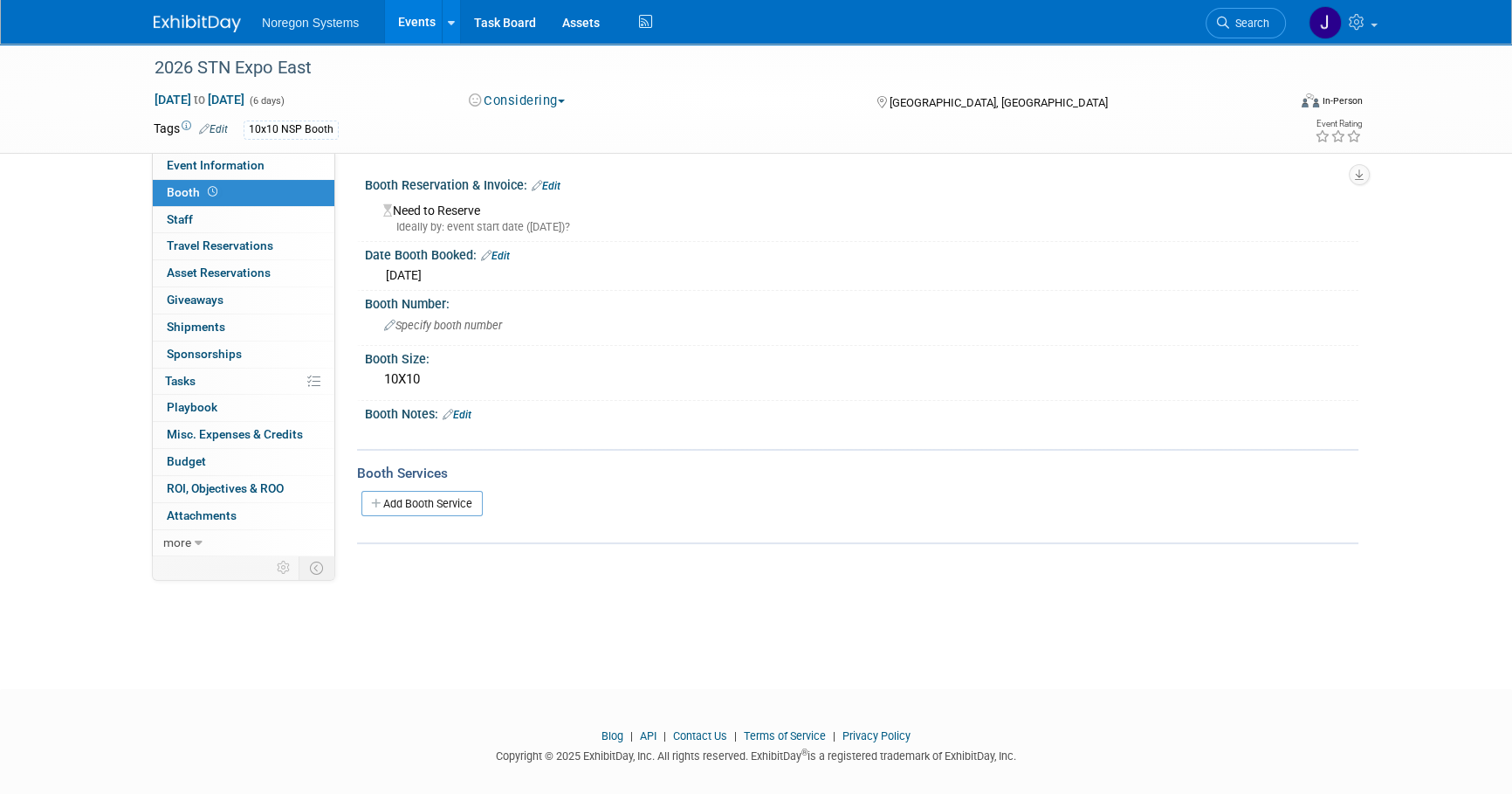
click at [554, 186] on link "Edit" at bounding box center [546, 186] width 29 height 12
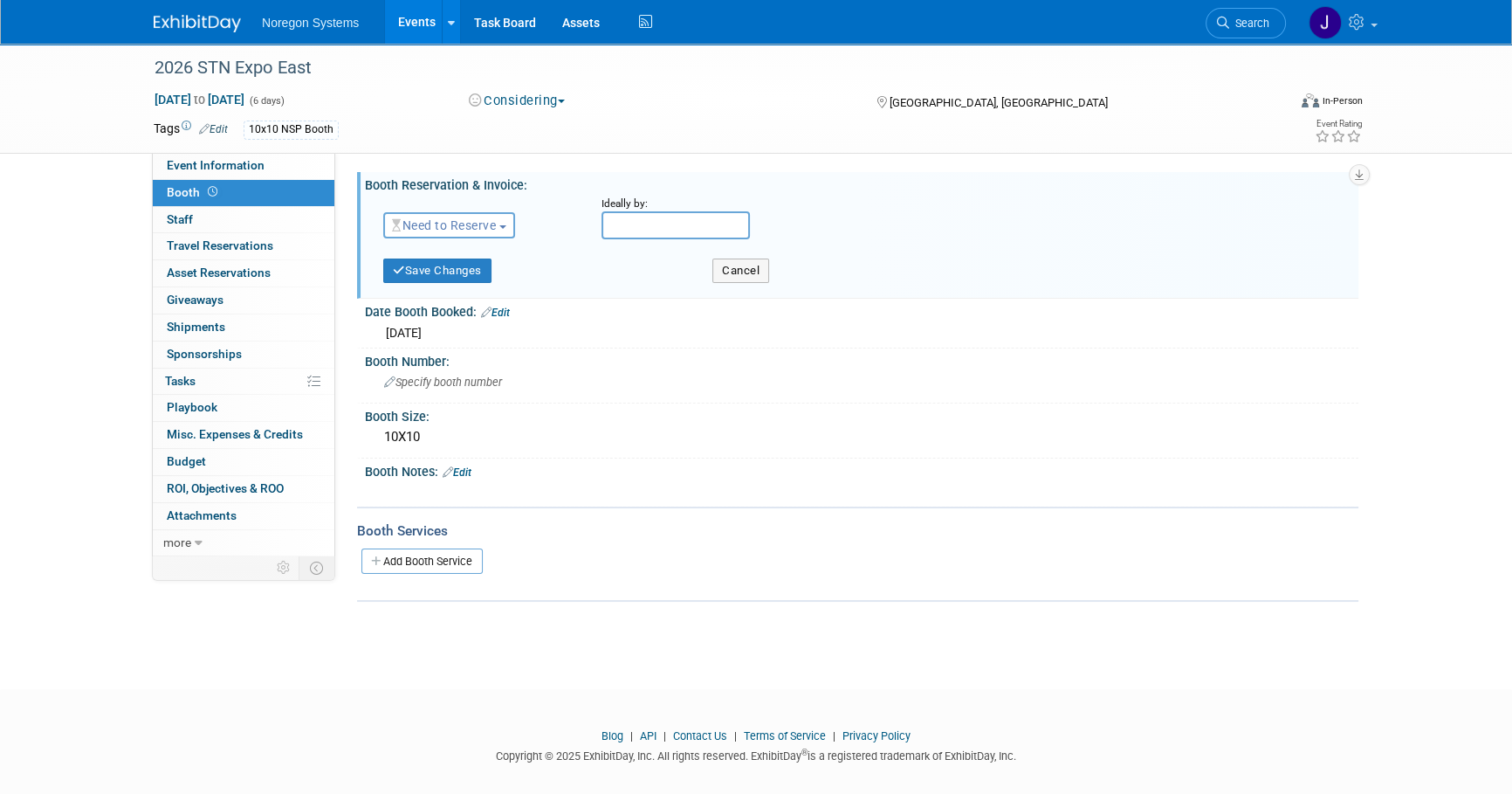
click at [458, 226] on span "Need to Reserve" at bounding box center [443, 225] width 104 height 14
click at [454, 283] on link "Reserved" at bounding box center [477, 279] width 187 height 25
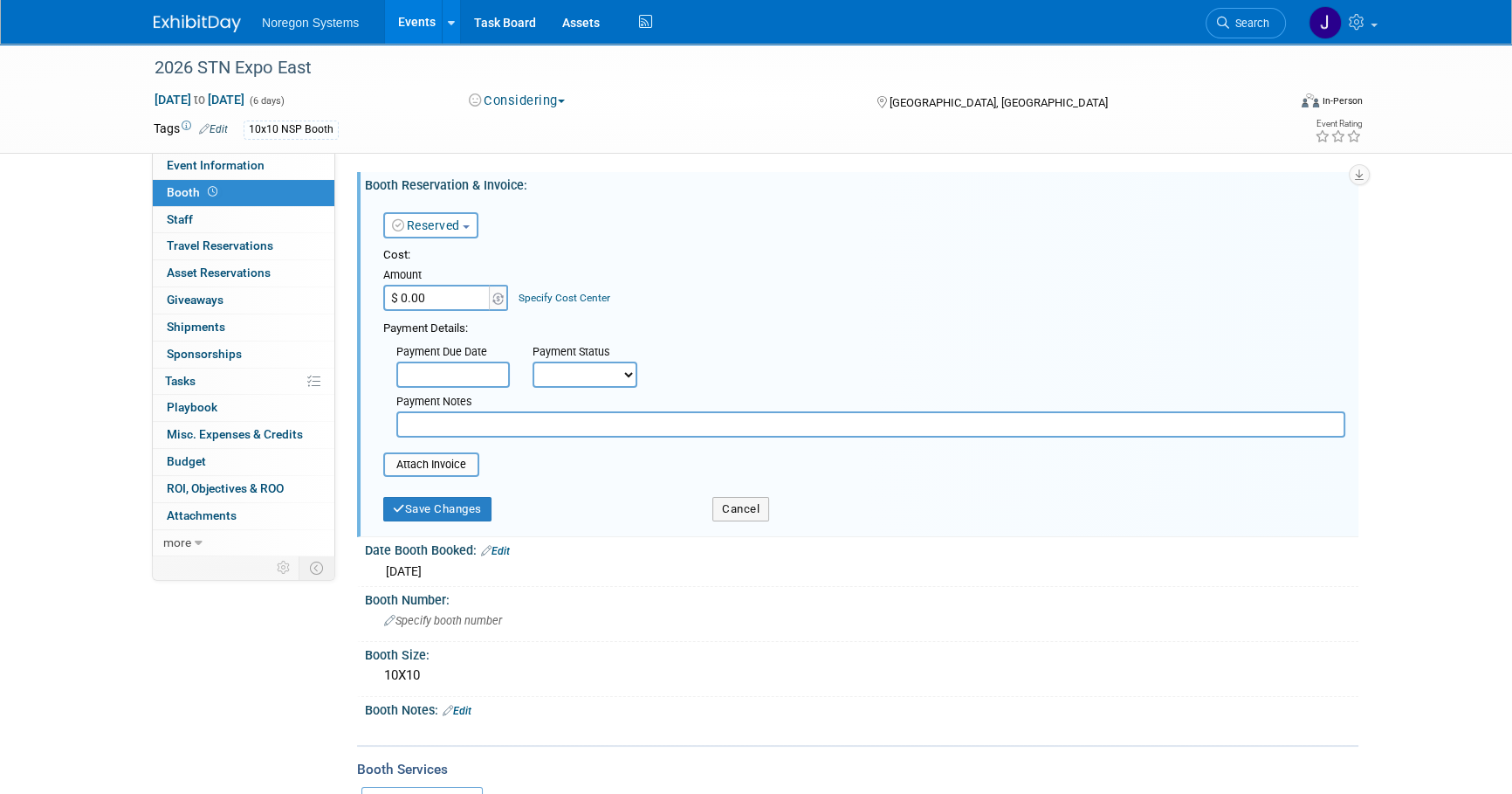
click at [450, 304] on input "$ 0.00" at bounding box center [437, 297] width 110 height 27
click at [484, 428] on input "text" at bounding box center [871, 425] width 949 height 27
paste input "PO00045962"
type input "PO00045962"
click at [446, 285] on input "$ 0.00" at bounding box center [437, 297] width 110 height 27
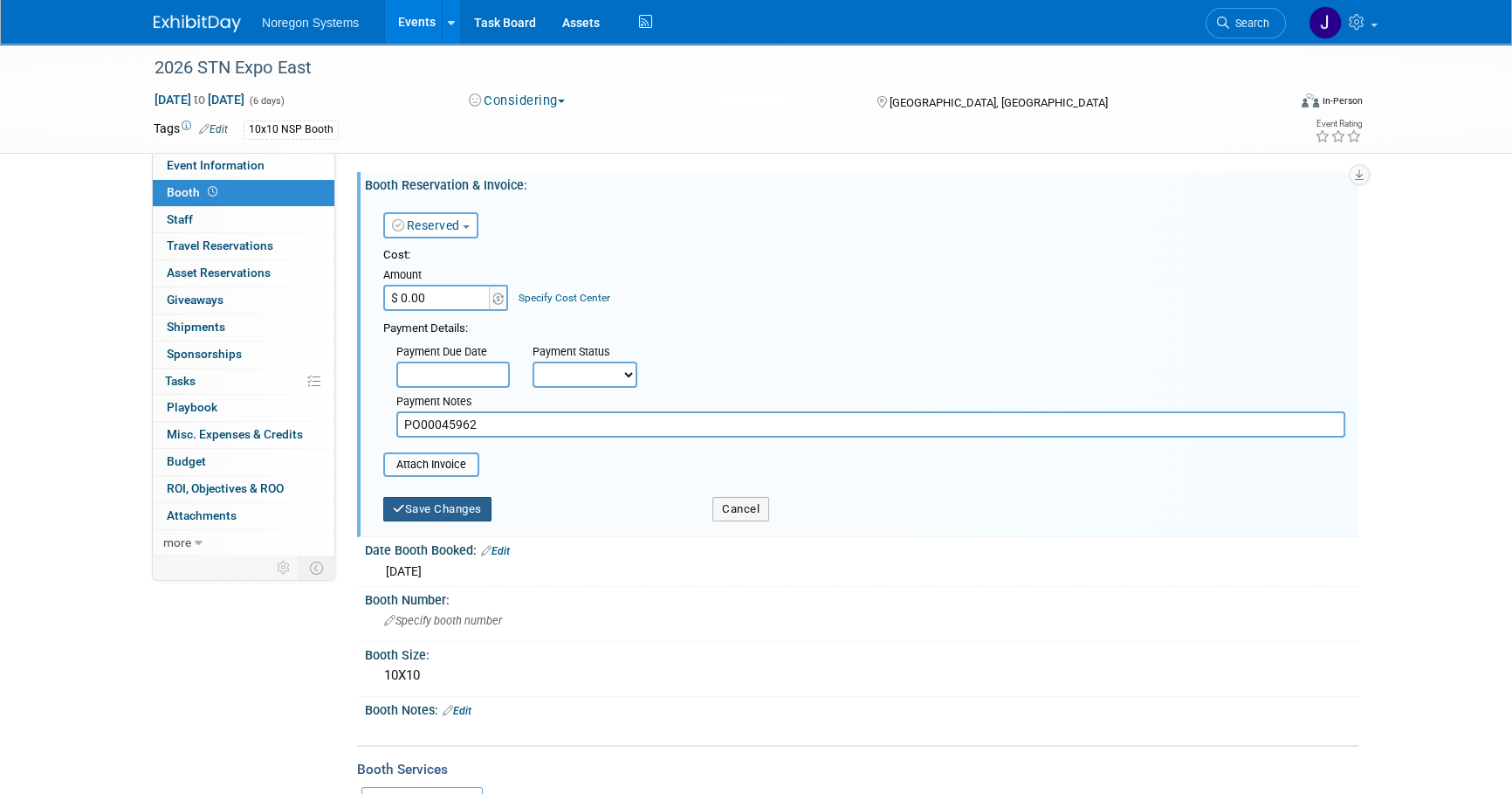
click at [459, 510] on button "Save Changes" at bounding box center [437, 509] width 109 height 25
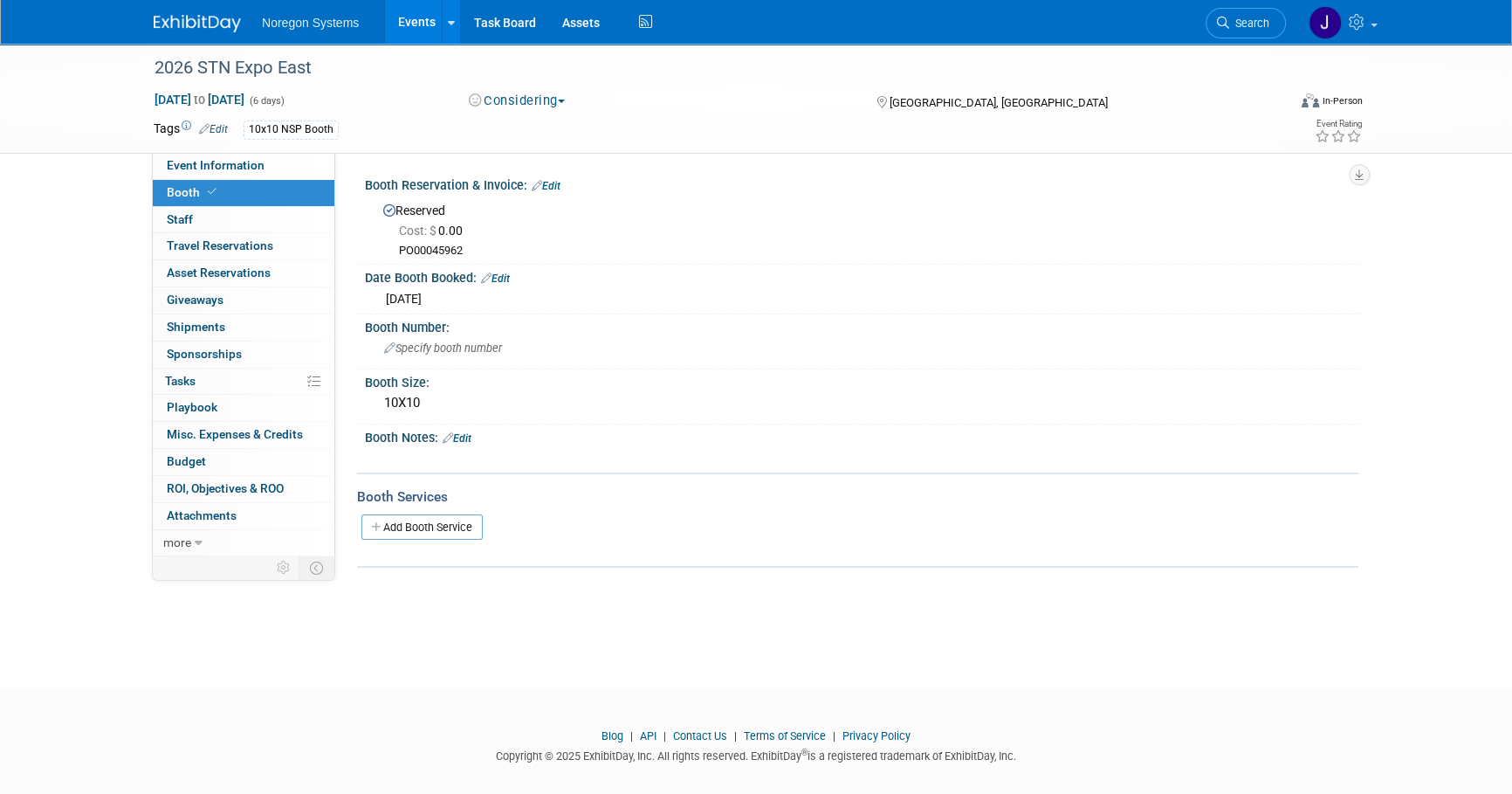
click at [552, 185] on link "Edit" at bounding box center [546, 186] width 29 height 12
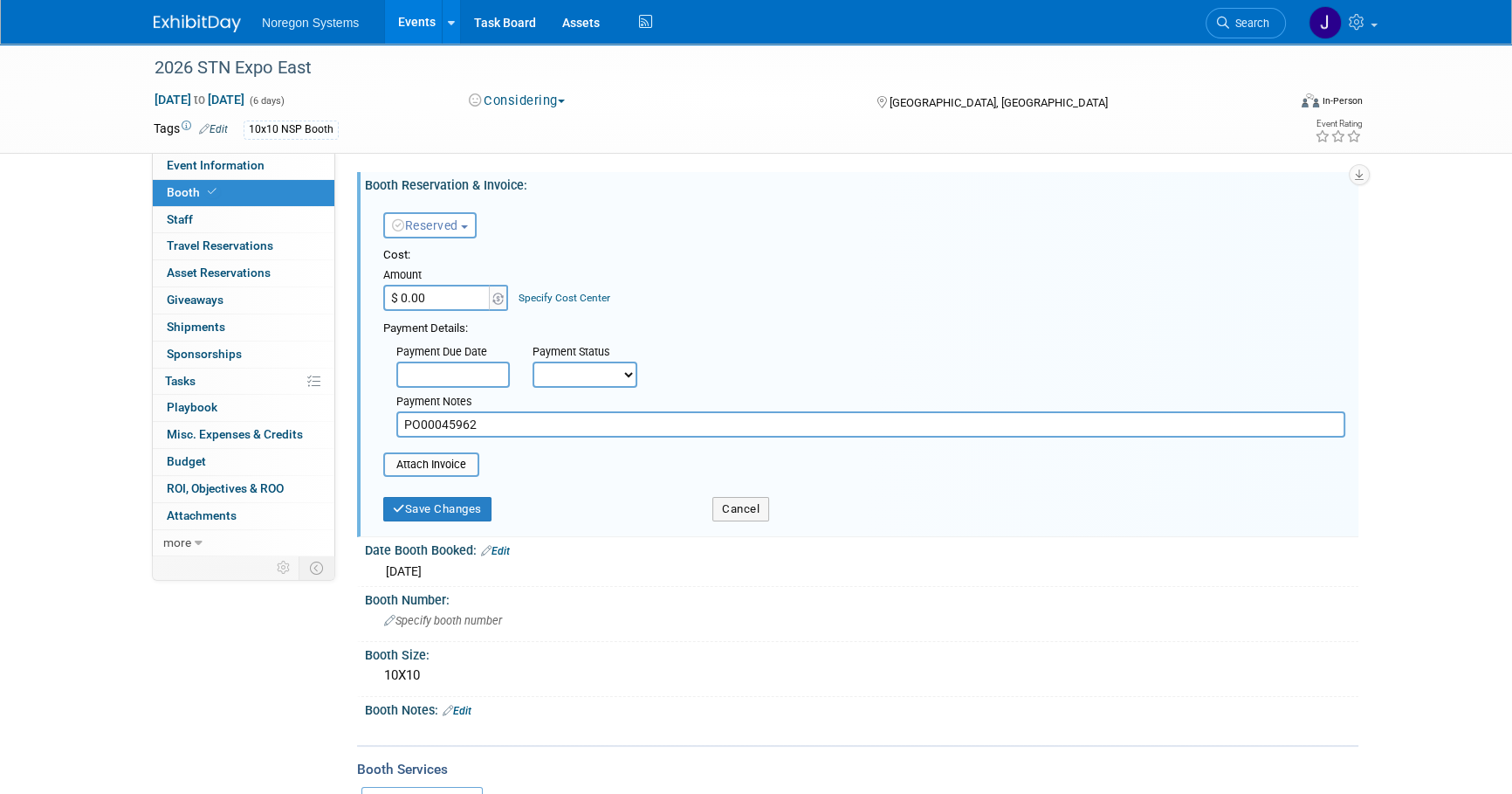
click at [459, 294] on input "$ 0.00" at bounding box center [437, 297] width 110 height 27
type input "$ 2,975.00"
click at [476, 512] on button "Save Changes" at bounding box center [437, 509] width 109 height 25
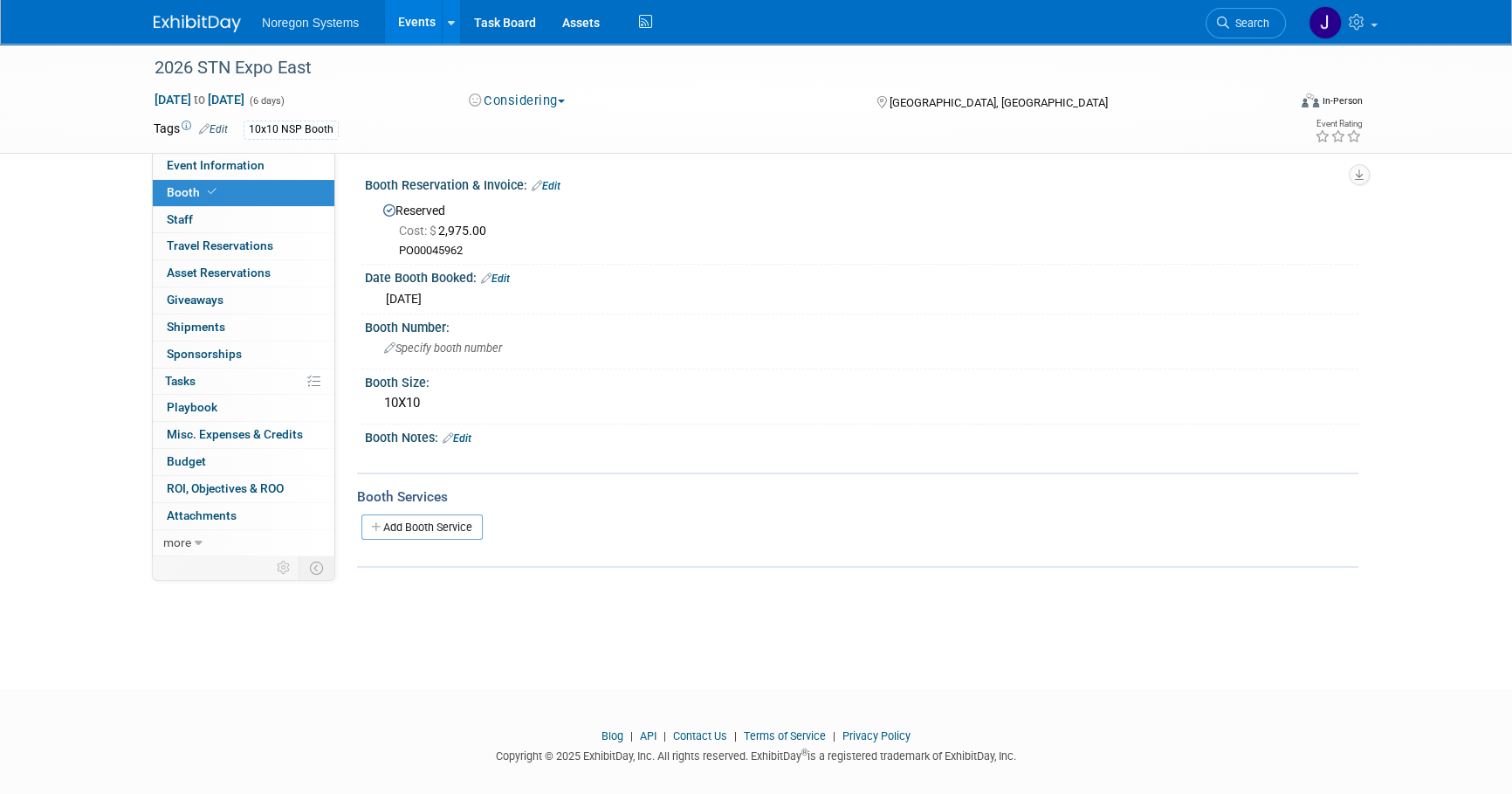
click at [559, 189] on link "Edit" at bounding box center [546, 186] width 29 height 12
select select "7"
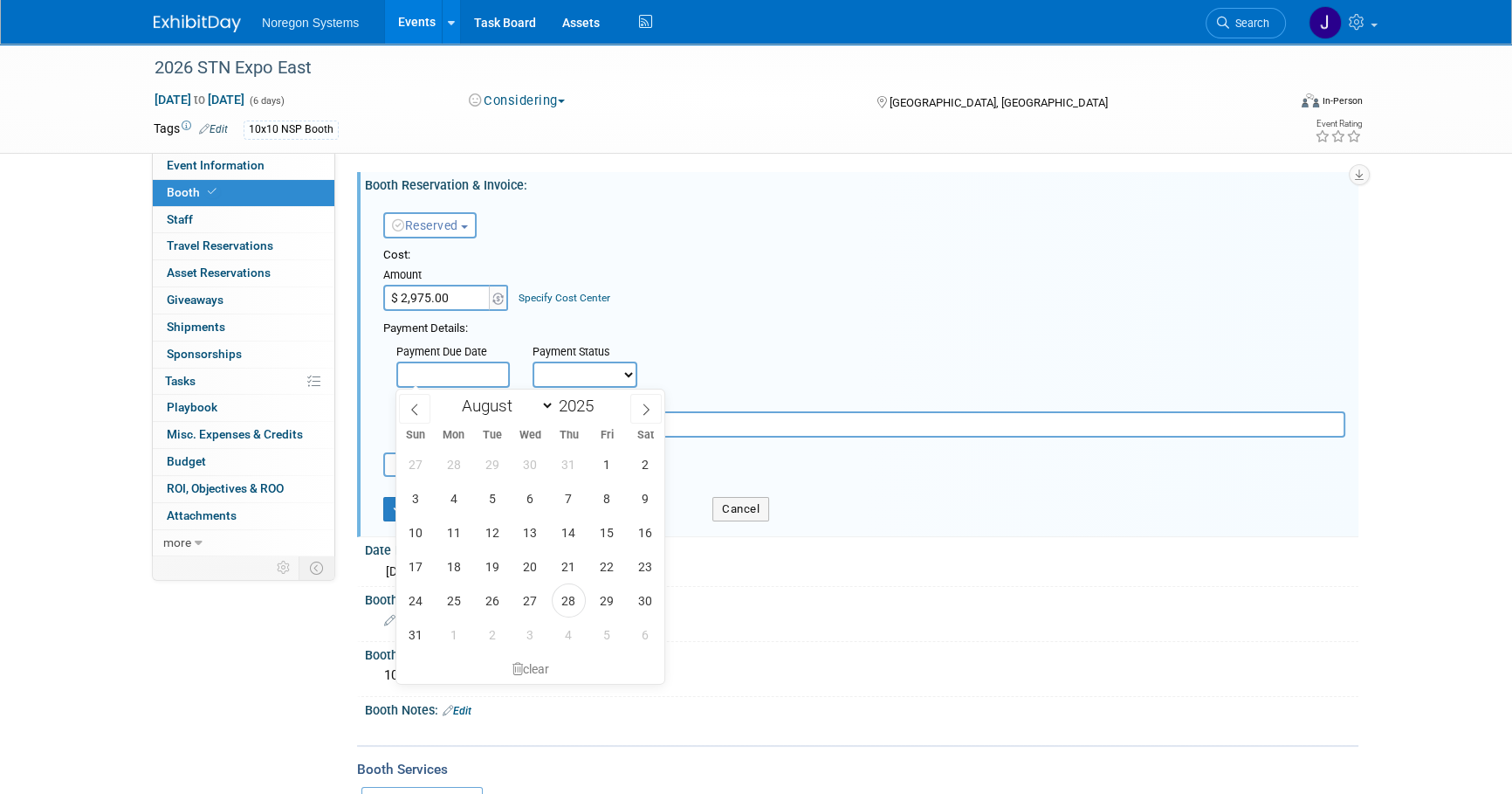
click at [464, 374] on input "text" at bounding box center [453, 374] width 113 height 27
click at [706, 313] on div "Cost: Amount $ 2,975.00 Specify Cost Center Cost Center -- Not Specified --" at bounding box center [864, 342] width 962 height 191
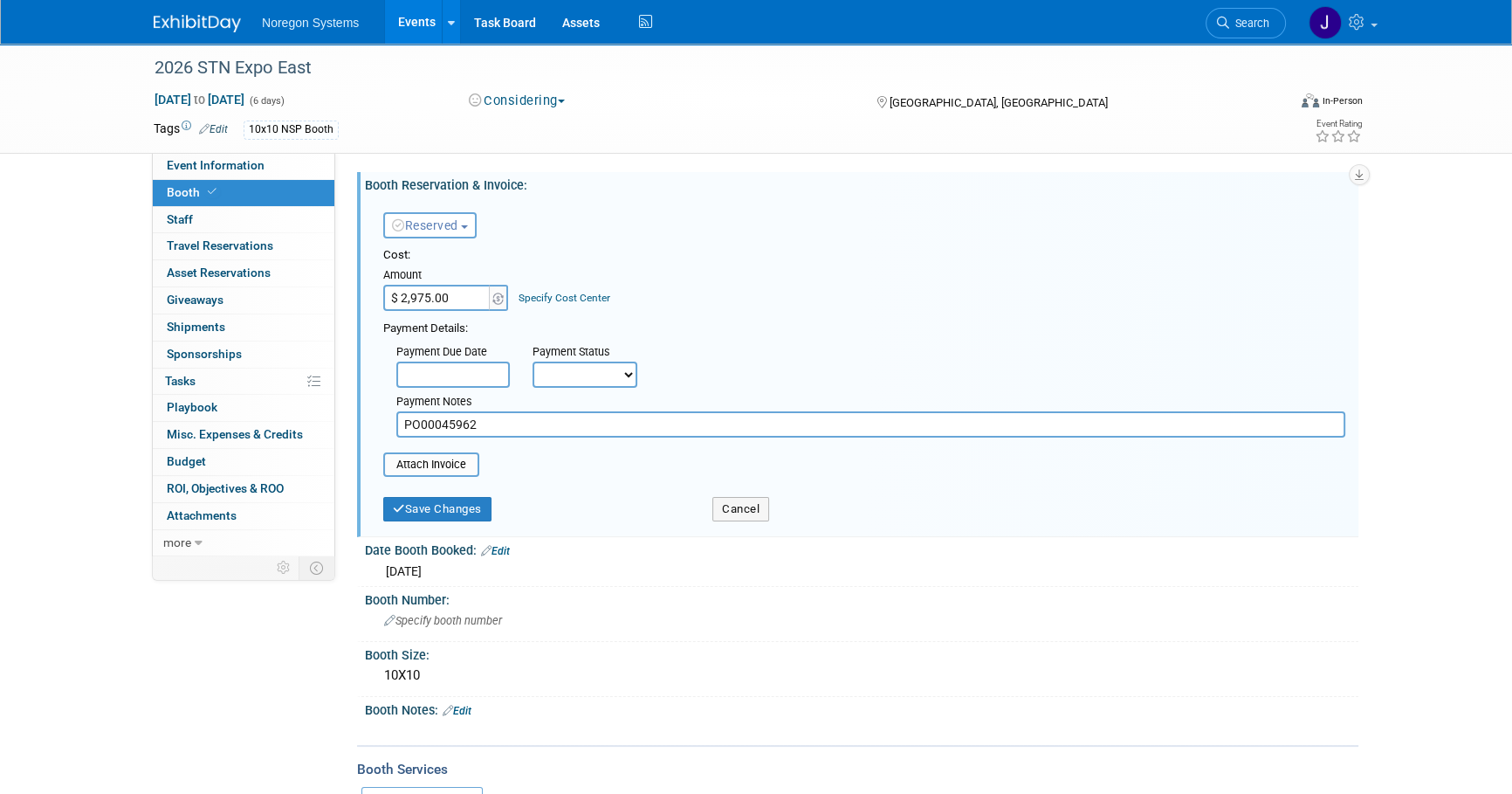
click at [606, 376] on select "Not Paid Yet Partially Paid Paid in Full" at bounding box center [585, 374] width 105 height 27
select select "3"
click at [533, 361] on select "Not Paid Yet Partially Paid Paid in Full" at bounding box center [585, 374] width 105 height 27
click at [456, 233] on button "Reserved" at bounding box center [429, 225] width 94 height 27
click at [495, 250] on link "Need to Reserve" at bounding box center [477, 255] width 187 height 25
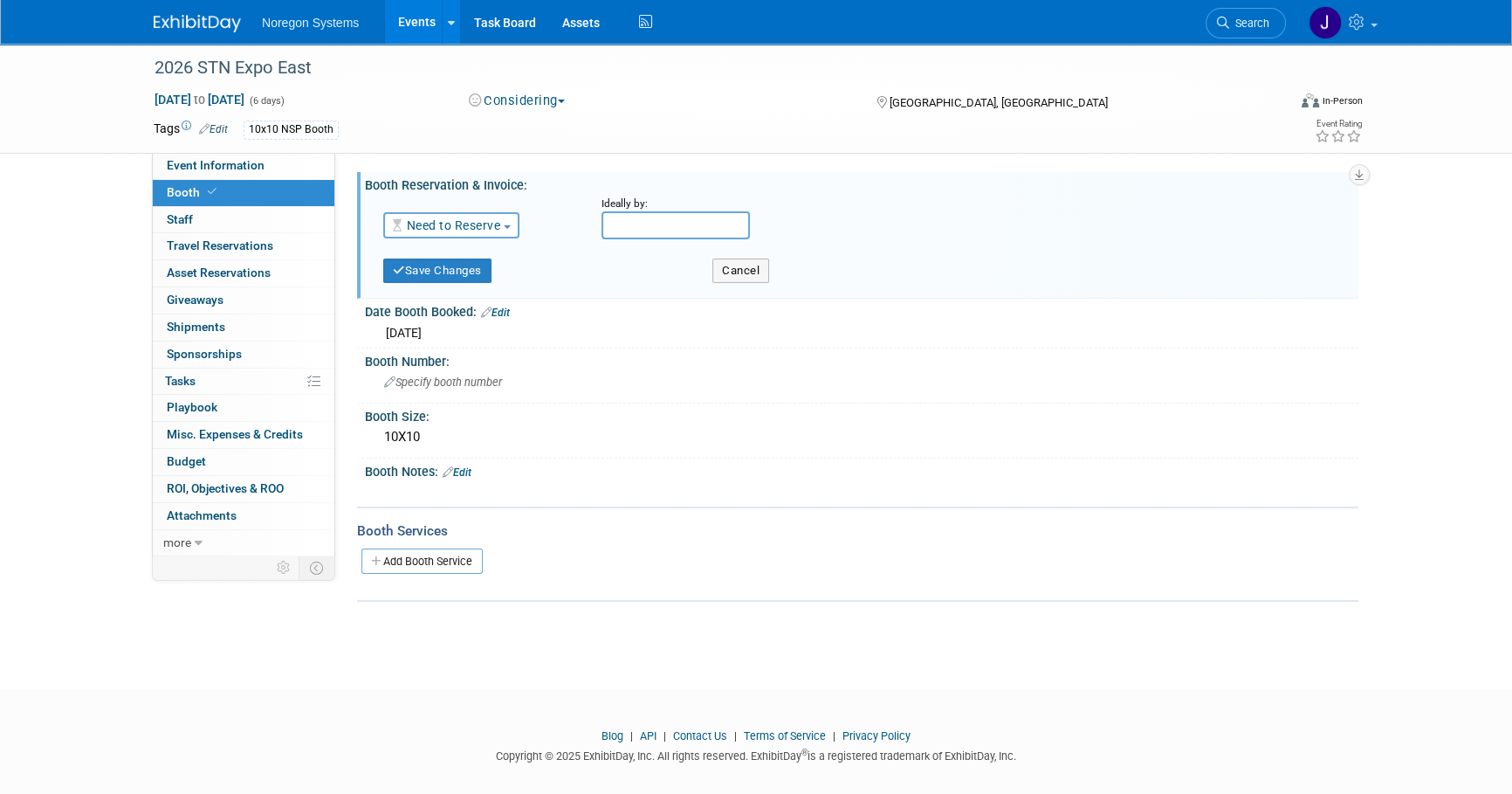
click at [491, 226] on link "Need to Reserve" at bounding box center [446, 225] width 109 height 14
click at [481, 264] on link "Need to Reserve" at bounding box center [477, 255] width 187 height 25
click at [478, 239] on div "Need to Reserve Need to Reserve Reserved No Reservation Required" at bounding box center [479, 221] width 218 height 50
click at [481, 231] on link "Need to Reserve" at bounding box center [446, 225] width 109 height 14
click at [477, 283] on link "Reserved" at bounding box center [477, 279] width 187 height 25
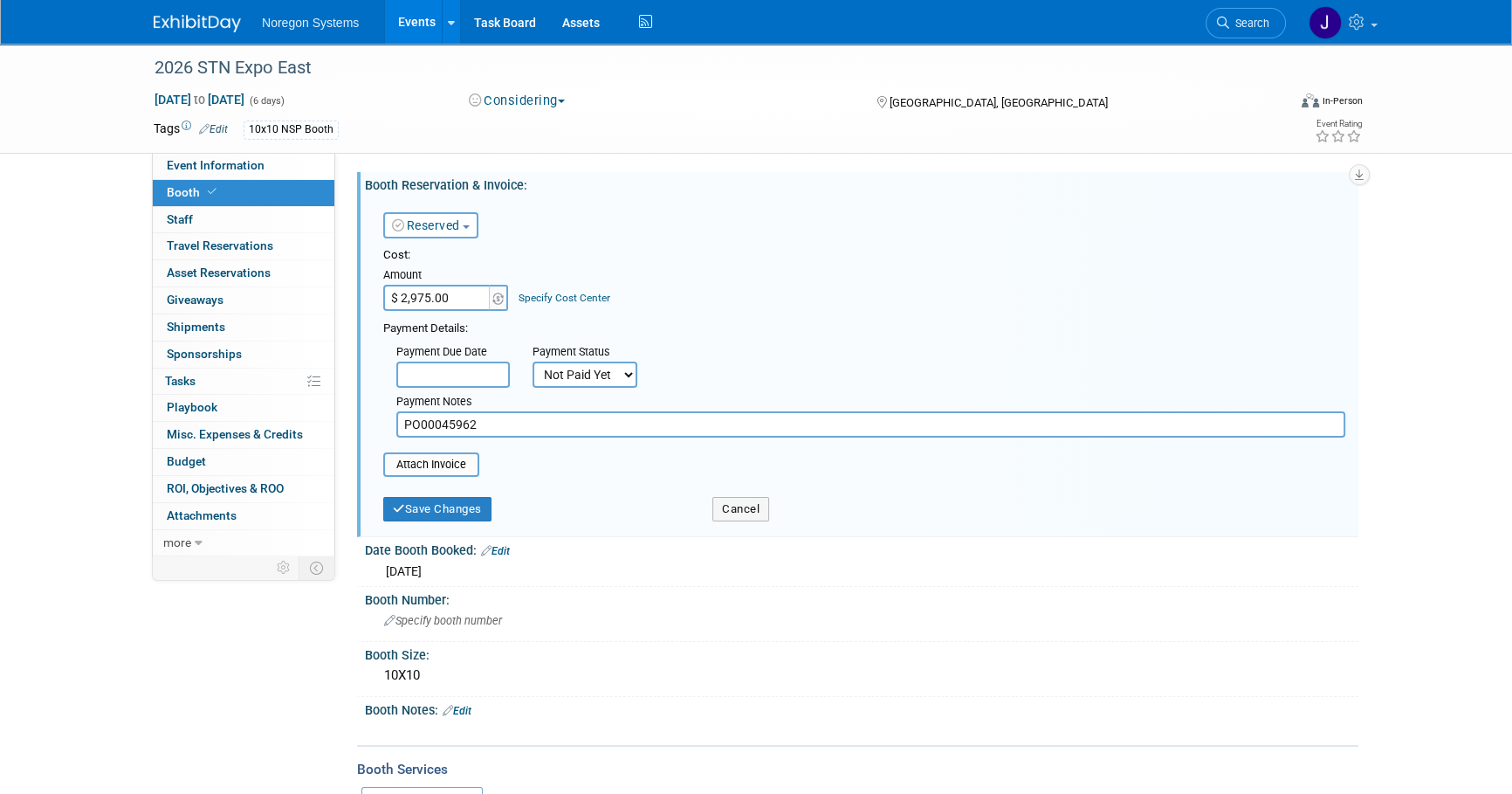
click at [465, 228] on button "Reserved" at bounding box center [430, 225] width 95 height 27
click at [872, 295] on div "Cost: Amount $ 2,975.00 Specify Cost Center Cost Center -- Not Specified --" at bounding box center [864, 278] width 962 height 64
click at [461, 508] on button "Save Changes" at bounding box center [437, 509] width 109 height 25
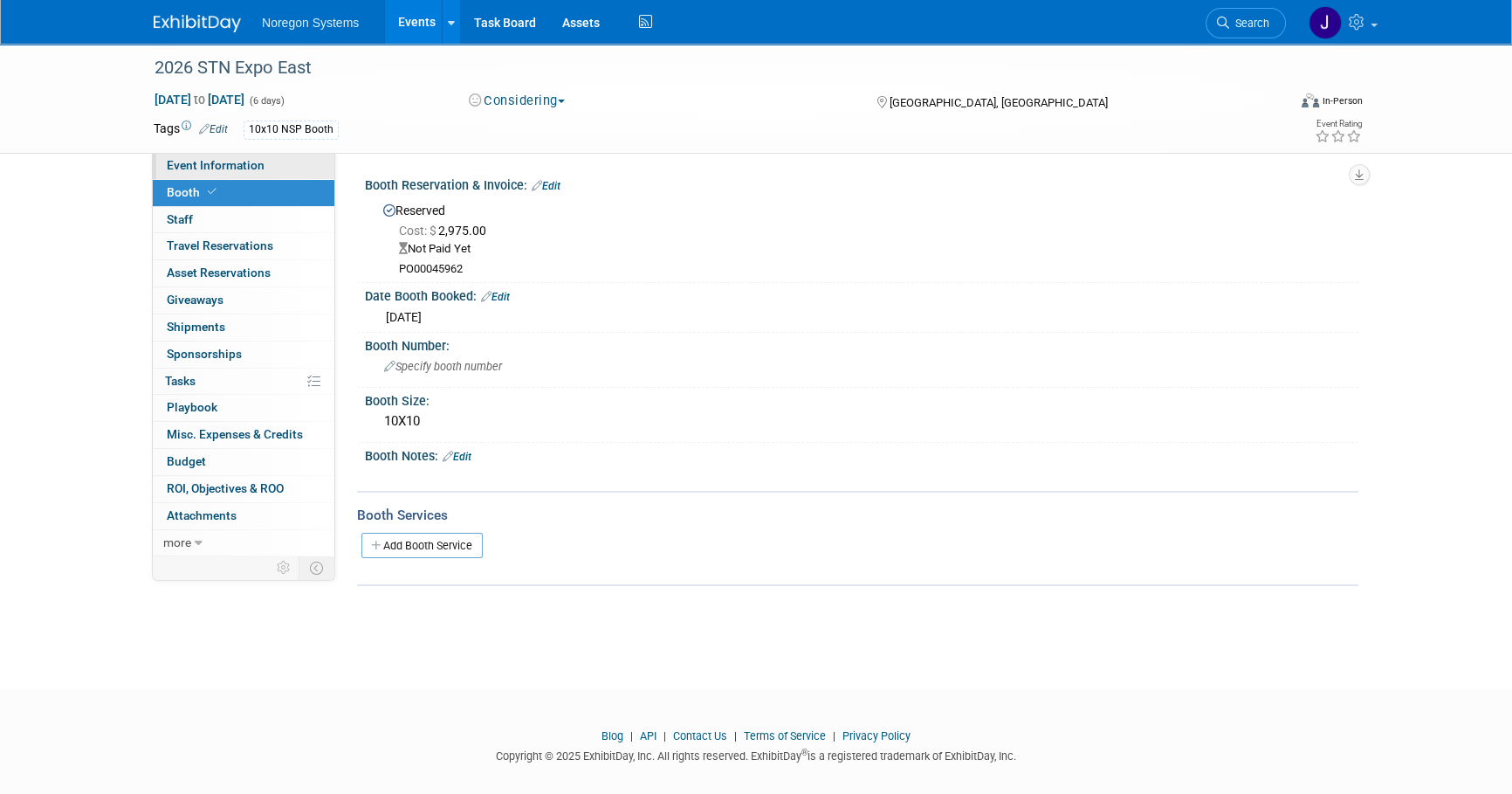
click at [251, 168] on span "Event Information" at bounding box center [215, 165] width 98 height 14
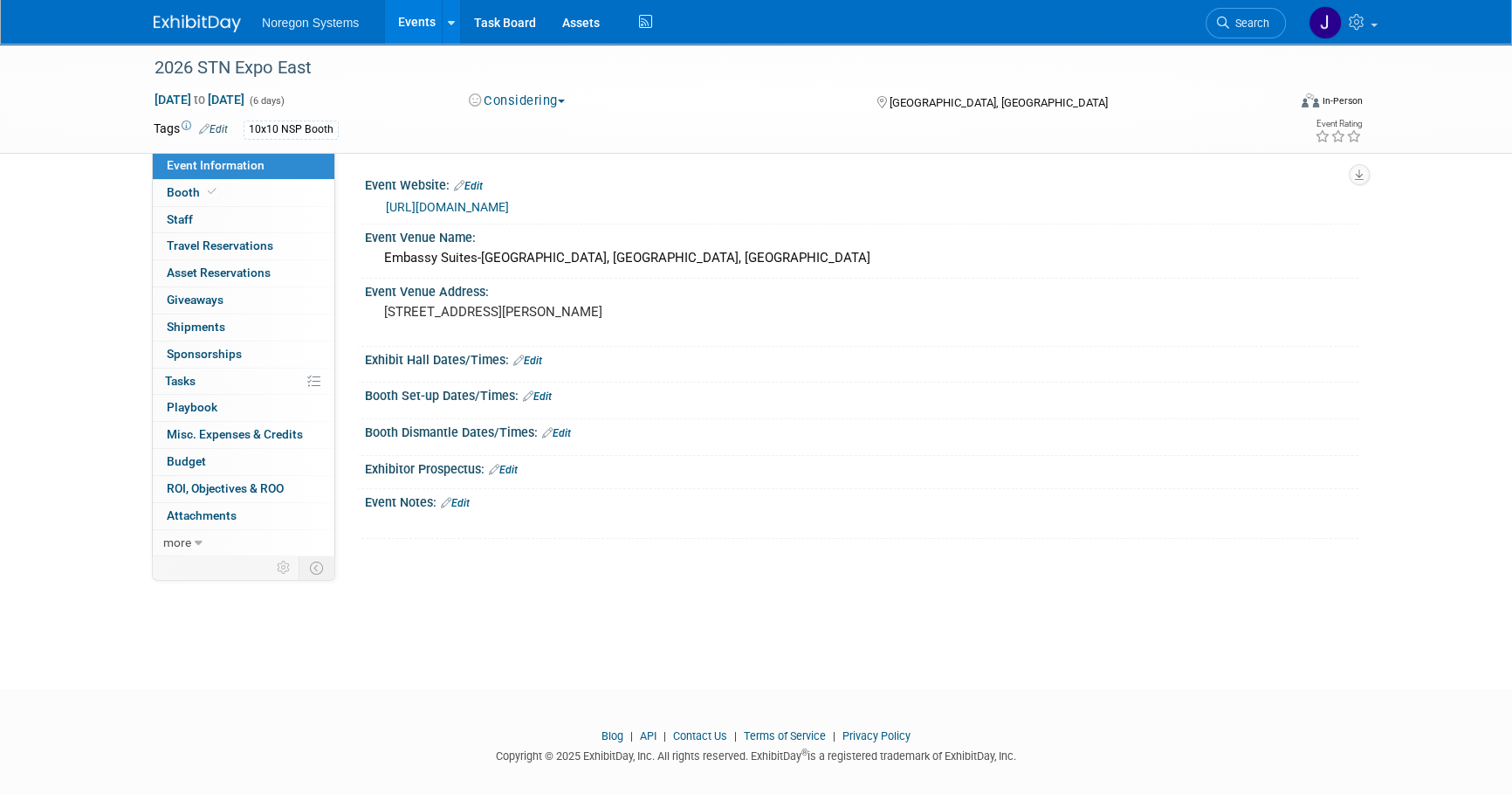
click at [540, 358] on link "Edit" at bounding box center [527, 360] width 29 height 12
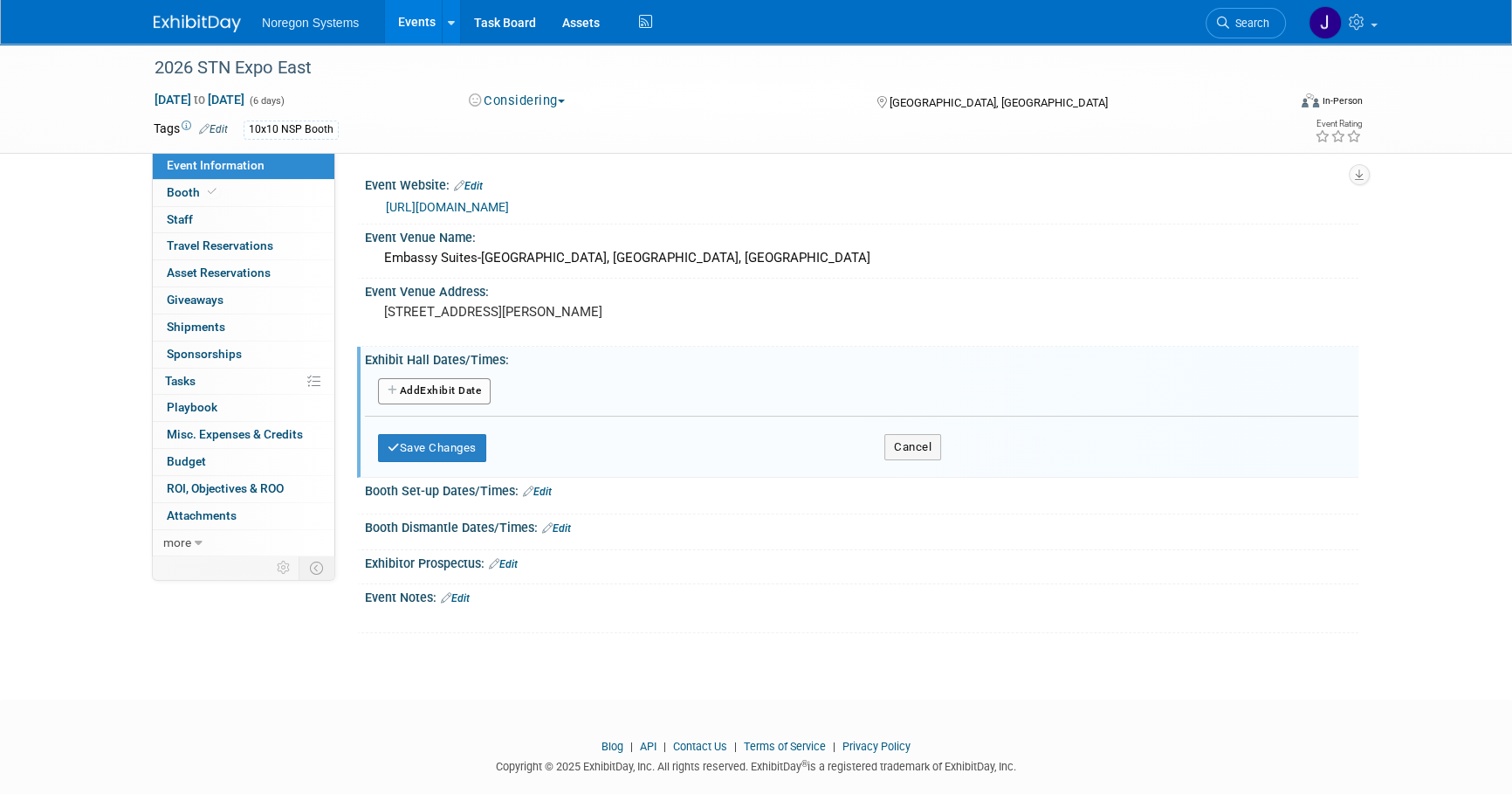
click at [462, 391] on button "Add Another Exhibit Date" at bounding box center [434, 391] width 113 height 27
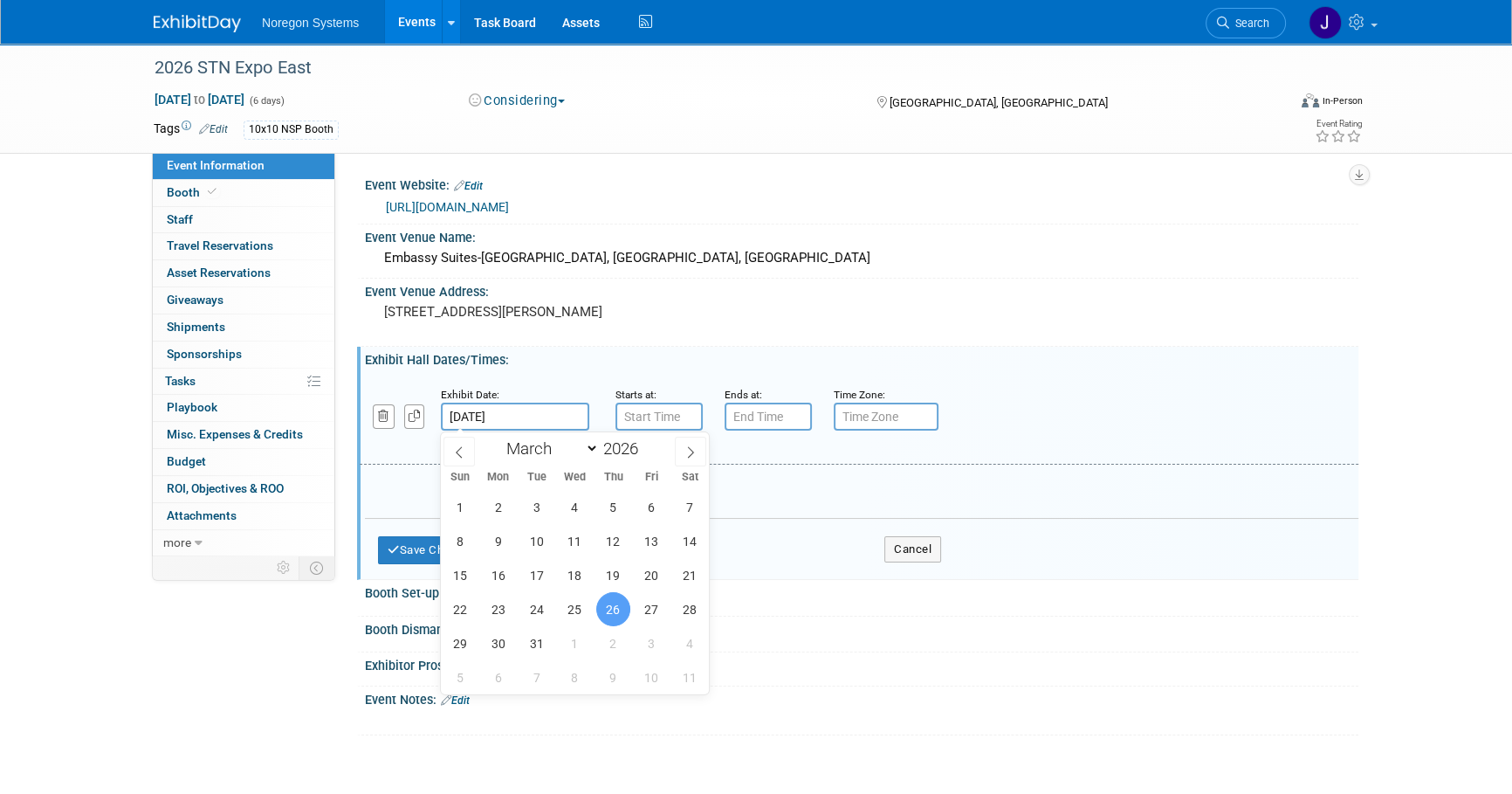
click at [547, 409] on input "Mar 26, 2026" at bounding box center [515, 417] width 148 height 28
click at [453, 644] on span "29" at bounding box center [460, 643] width 35 height 35
type input "Mar 29, 2026"
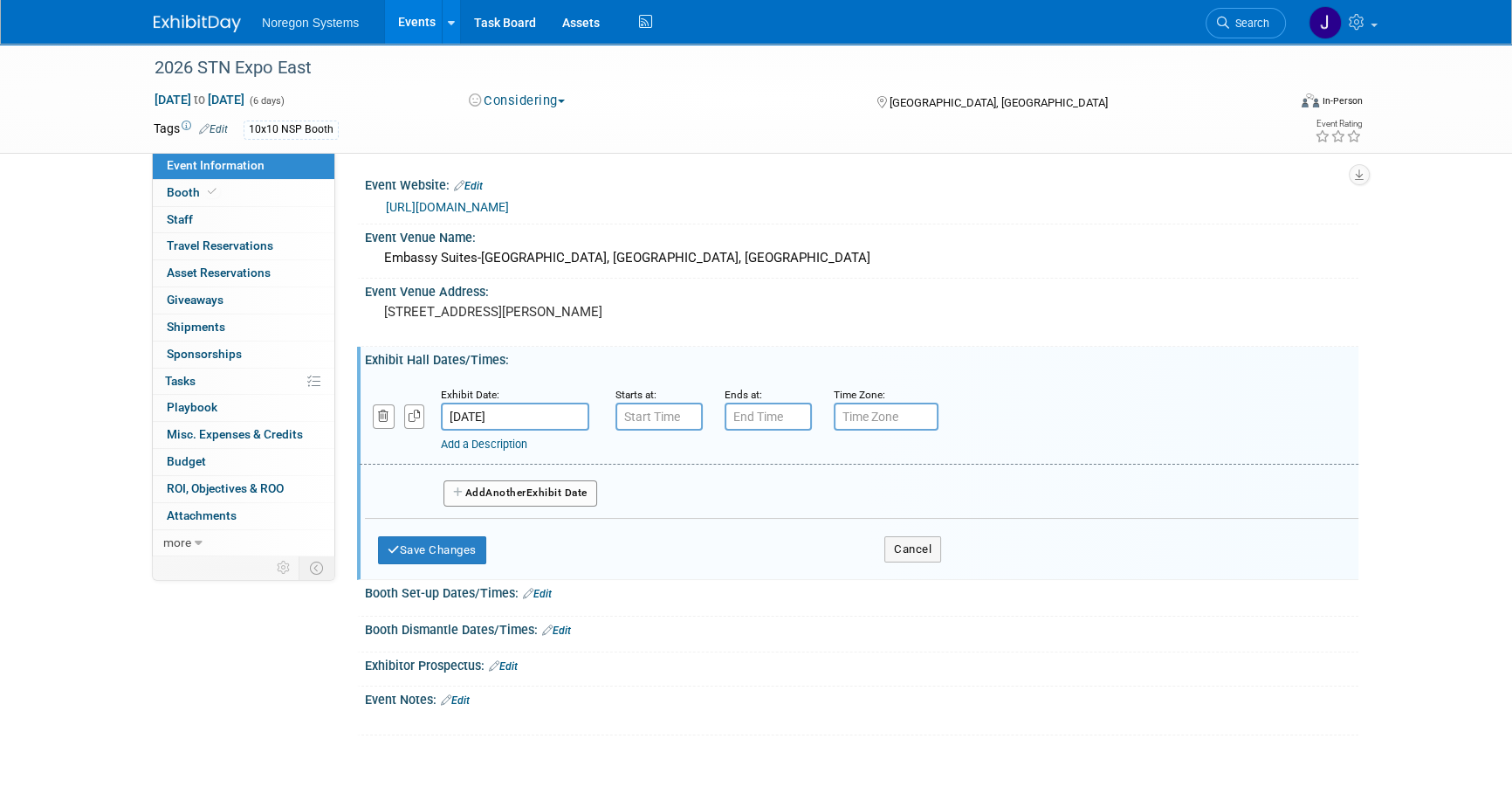
type input "7:00 AM"
click at [665, 411] on input "7:00 AM" at bounding box center [659, 417] width 87 height 28
click at [550, 588] on link "Edit" at bounding box center [537, 594] width 29 height 12
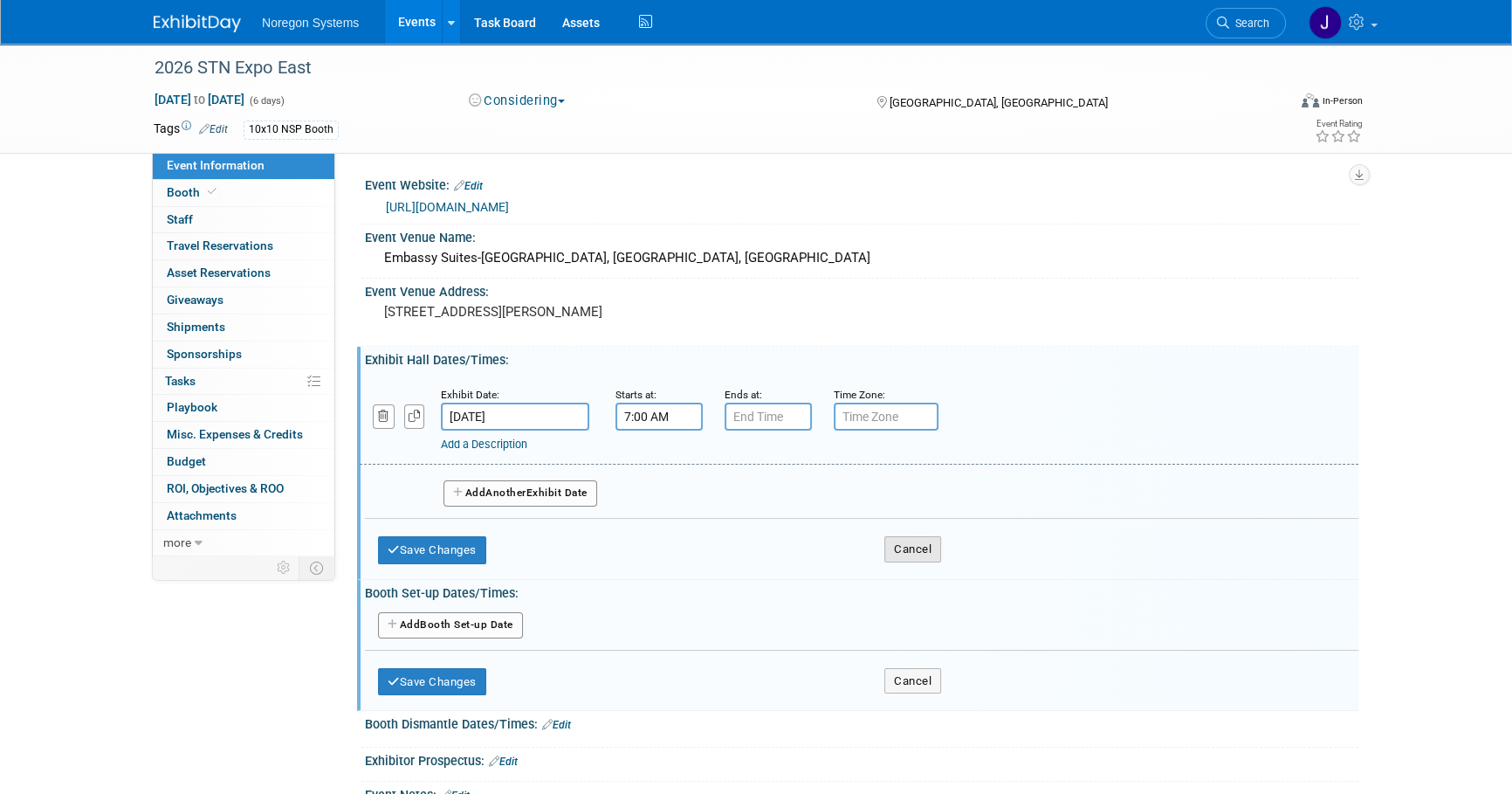
click at [927, 546] on button "Cancel" at bounding box center [913, 549] width 57 height 27
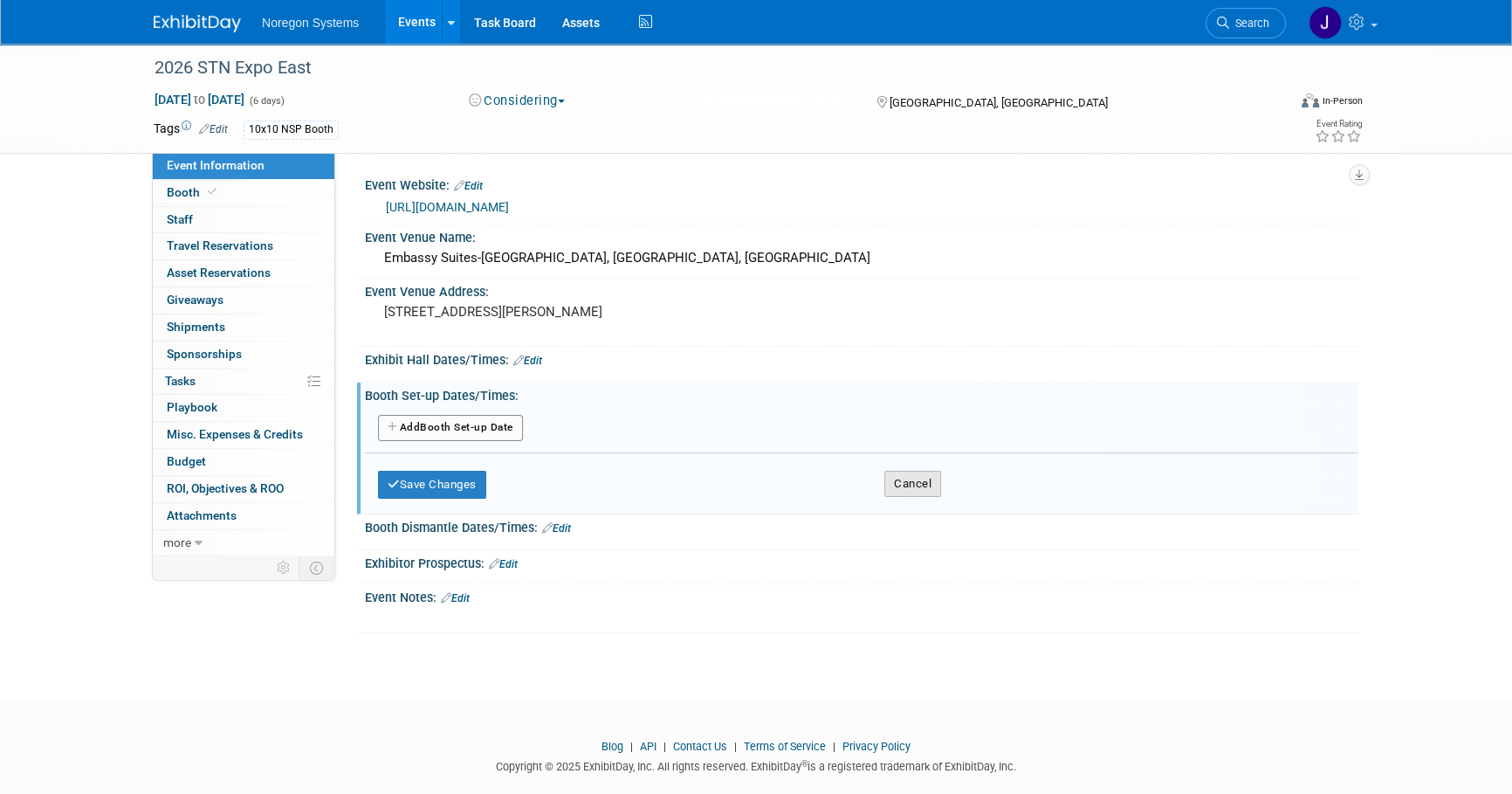
click at [934, 483] on button "Cancel" at bounding box center [913, 484] width 57 height 27
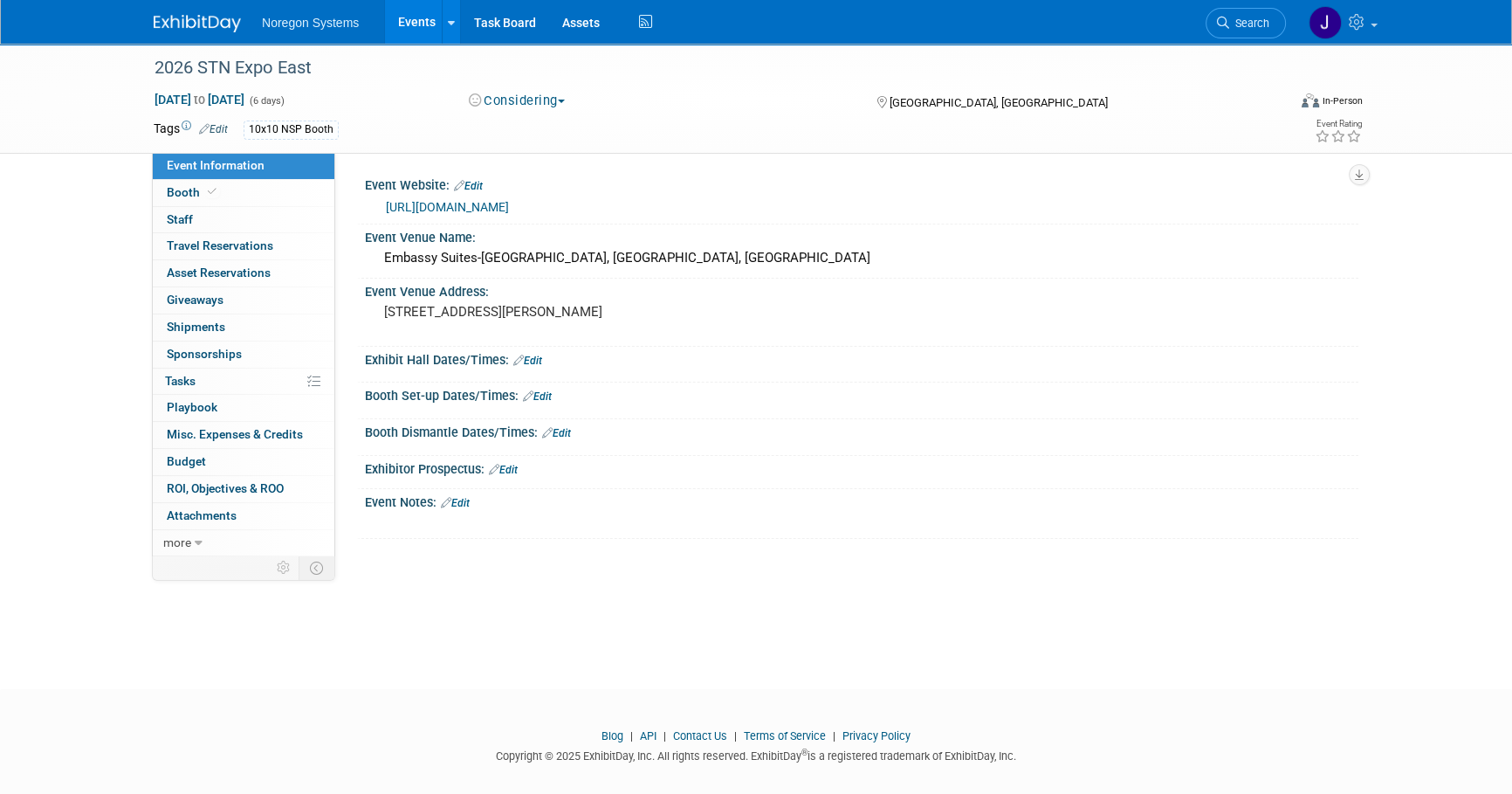
click at [545, 392] on link "Edit" at bounding box center [537, 396] width 29 height 12
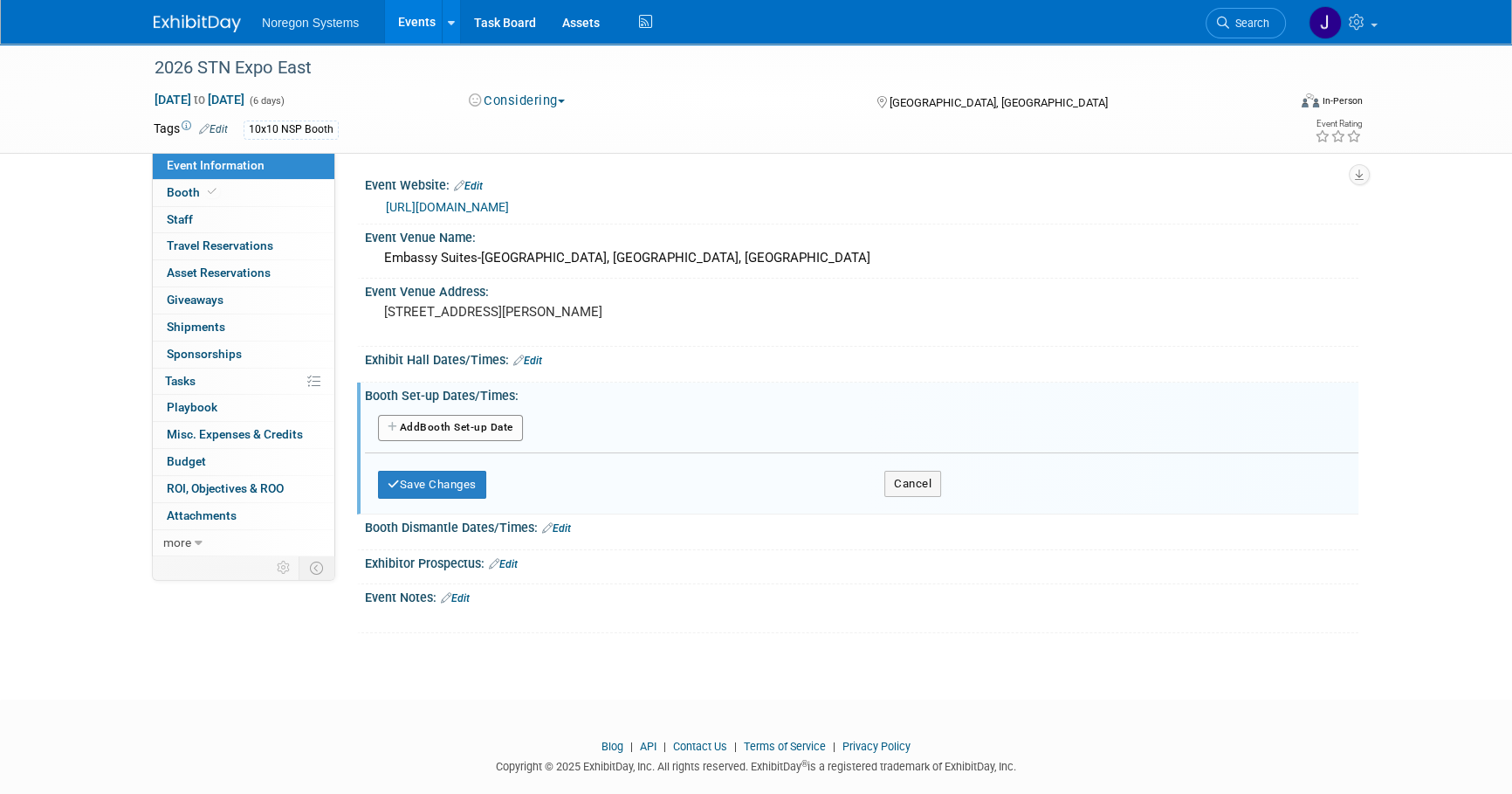
click at [446, 429] on button "Add Another Booth Set-up Date" at bounding box center [450, 428] width 145 height 27
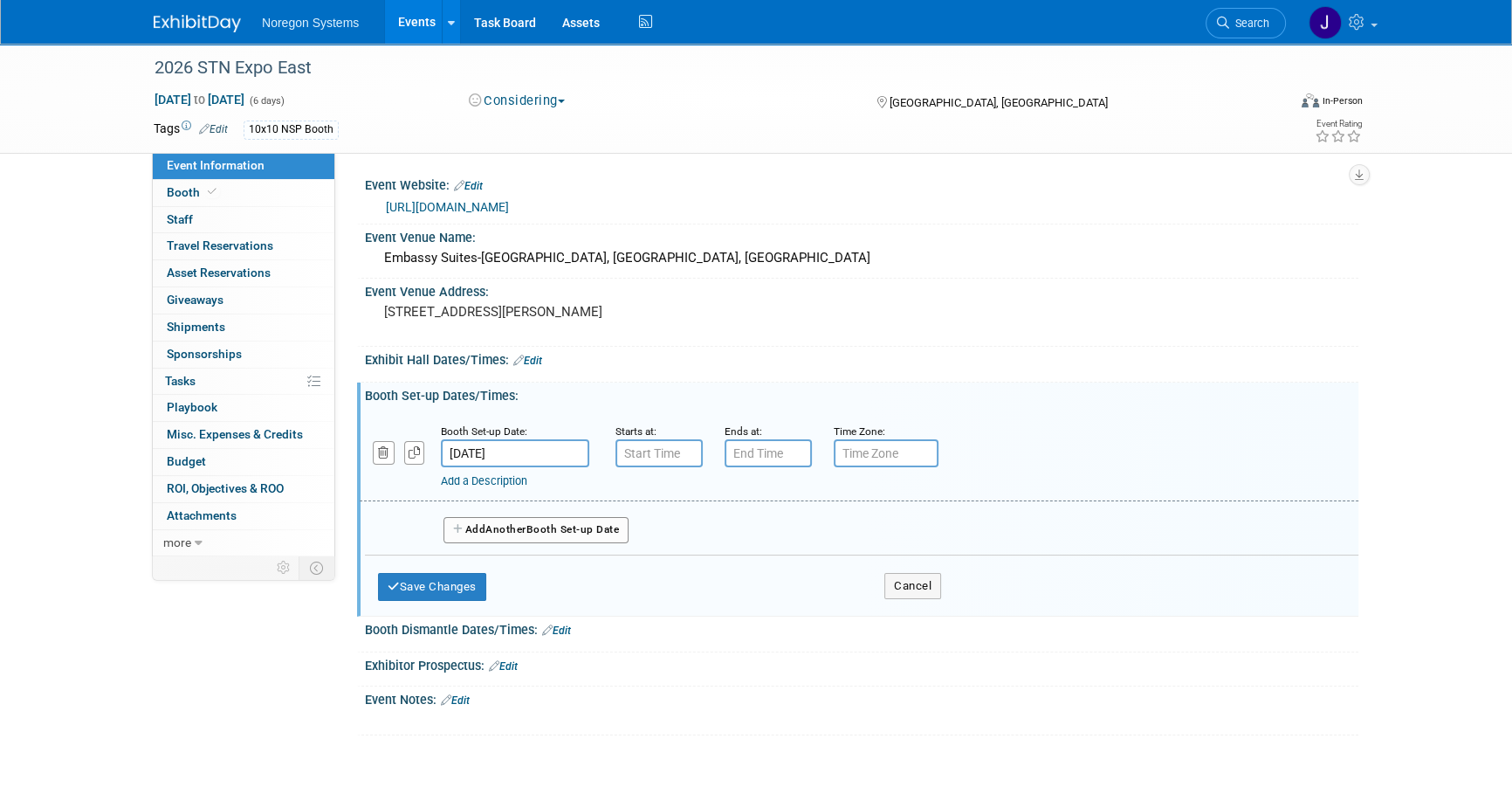
click at [518, 443] on input "Mar 26, 2026" at bounding box center [515, 453] width 148 height 28
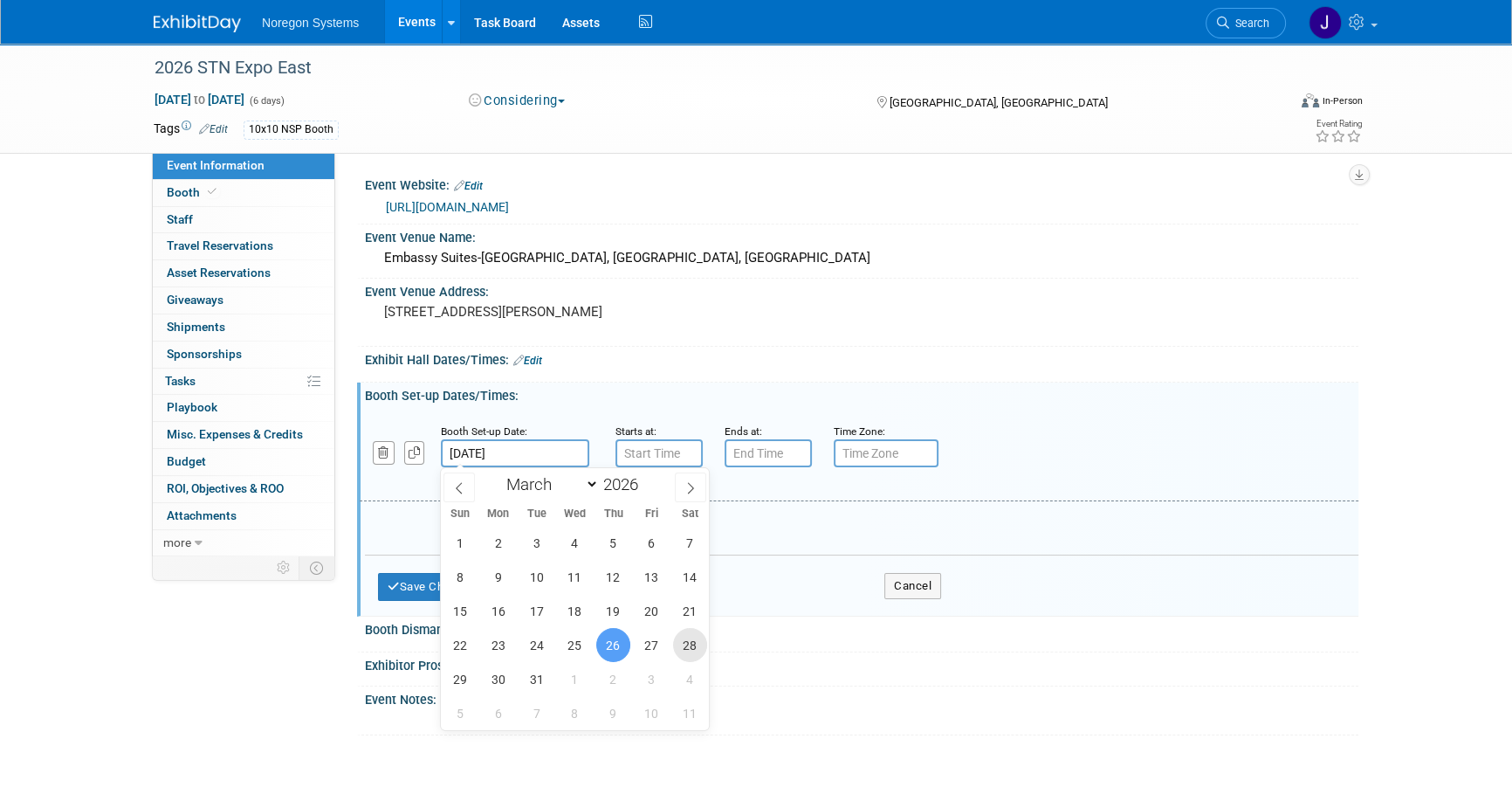
click at [697, 648] on span "28" at bounding box center [690, 645] width 35 height 35
type input "Mar 28, 2026"
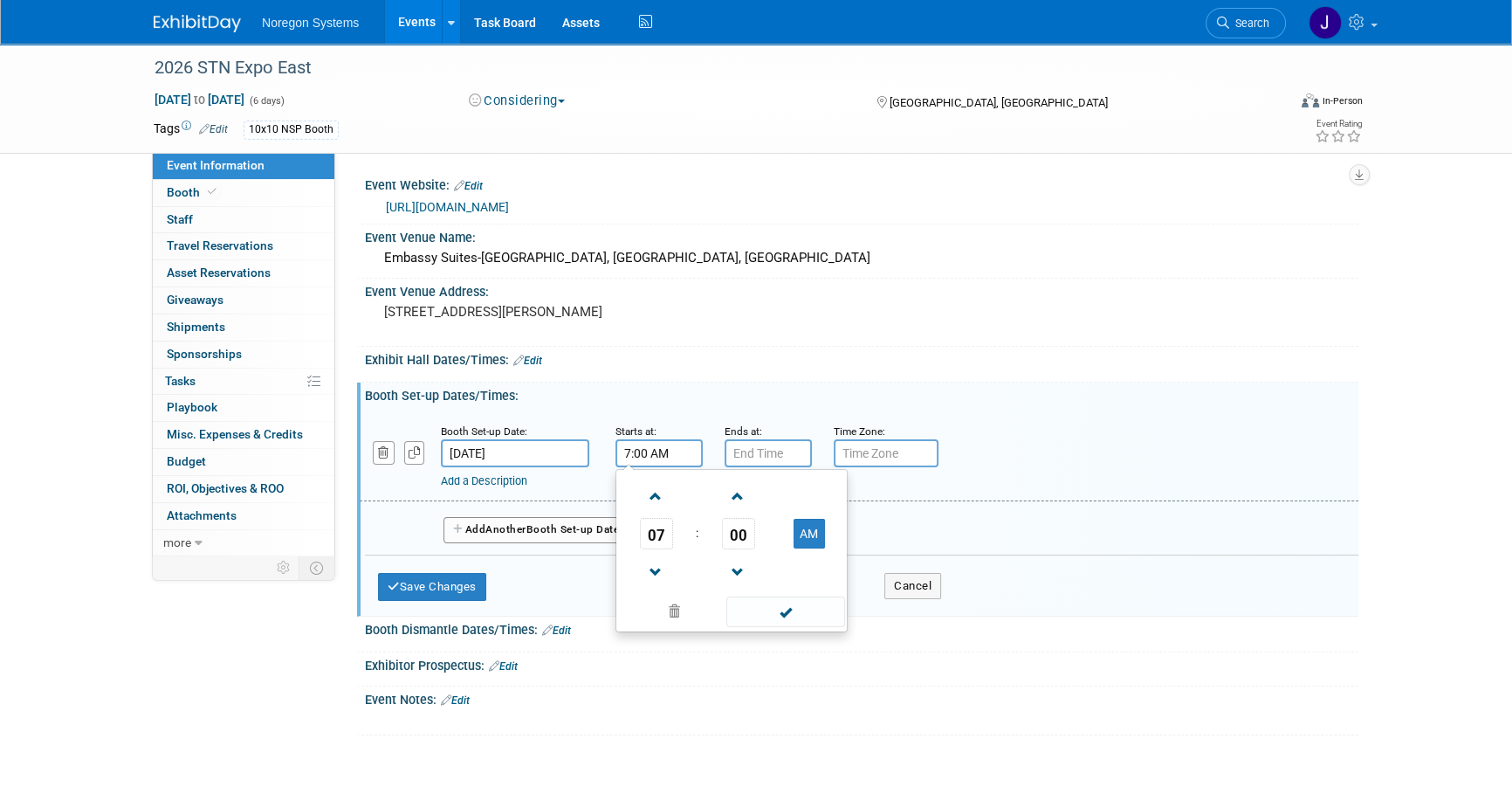
click at [684, 451] on input "7:00 AM" at bounding box center [659, 453] width 87 height 28
click at [654, 526] on span "07" at bounding box center [656, 534] width 34 height 32
click at [646, 580] on td "08" at bounding box center [647, 592] width 56 height 47
type input "8:00 AM"
click at [745, 533] on span "00" at bounding box center [739, 534] width 34 height 32
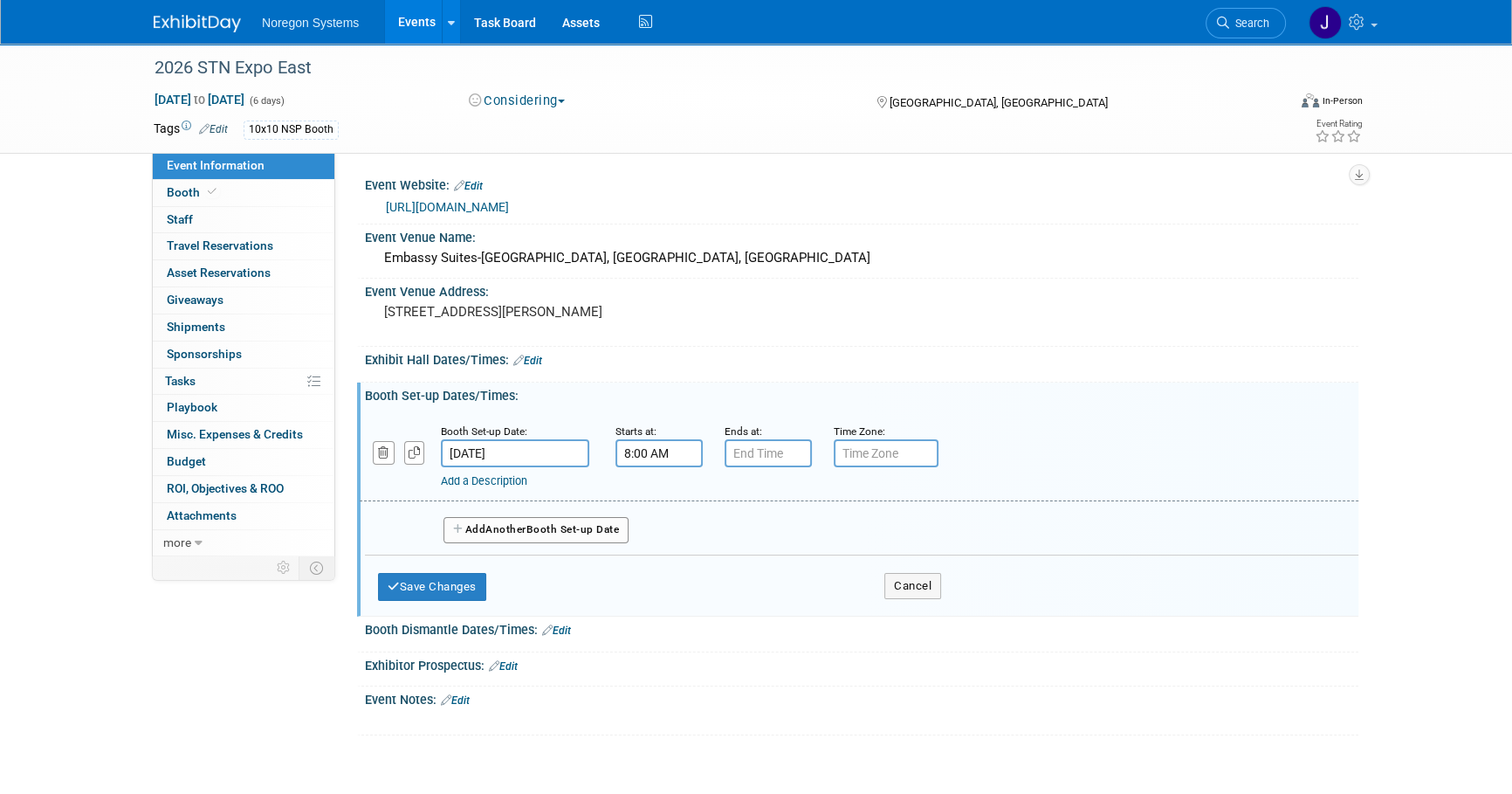
click at [856, 350] on div "Exhibit Hall Dates/Times: Edit" at bounding box center [862, 357] width 994 height 23
drag, startPoint x: 766, startPoint y: 479, endPoint x: 768, endPoint y: 456, distance: 23.1
click at [767, 471] on div "Add a Description Description:" at bounding box center [814, 478] width 746 height 22
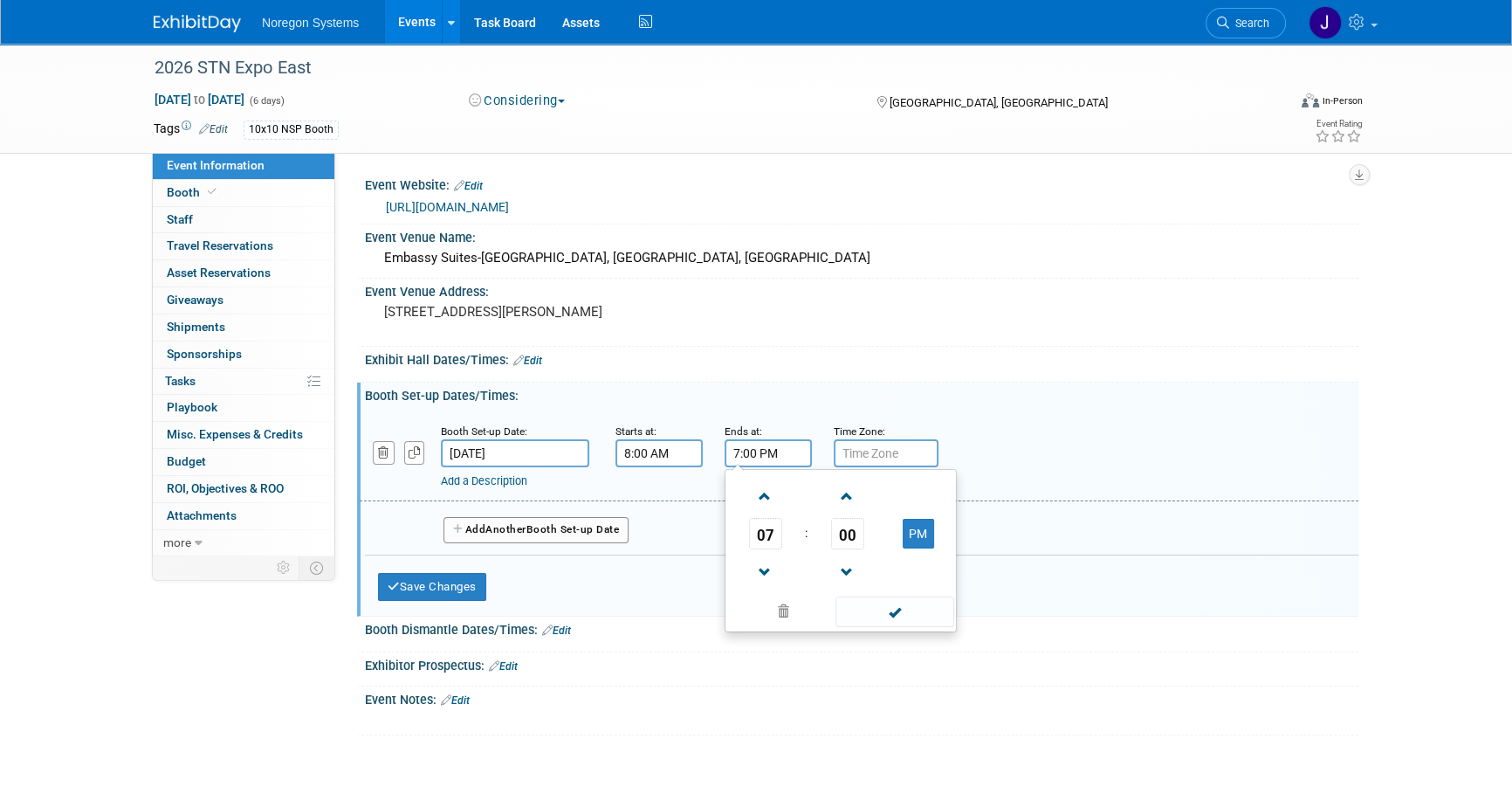
click at [768, 456] on input "7:00 PM" at bounding box center [768, 453] width 87 height 28
click at [769, 528] on span "07" at bounding box center [766, 534] width 34 height 32
click at [810, 539] on td "05" at bounding box center [812, 544] width 56 height 47
click at [917, 541] on button "PM" at bounding box center [919, 533] width 32 height 30
click at [925, 531] on button "AM" at bounding box center [919, 533] width 32 height 30
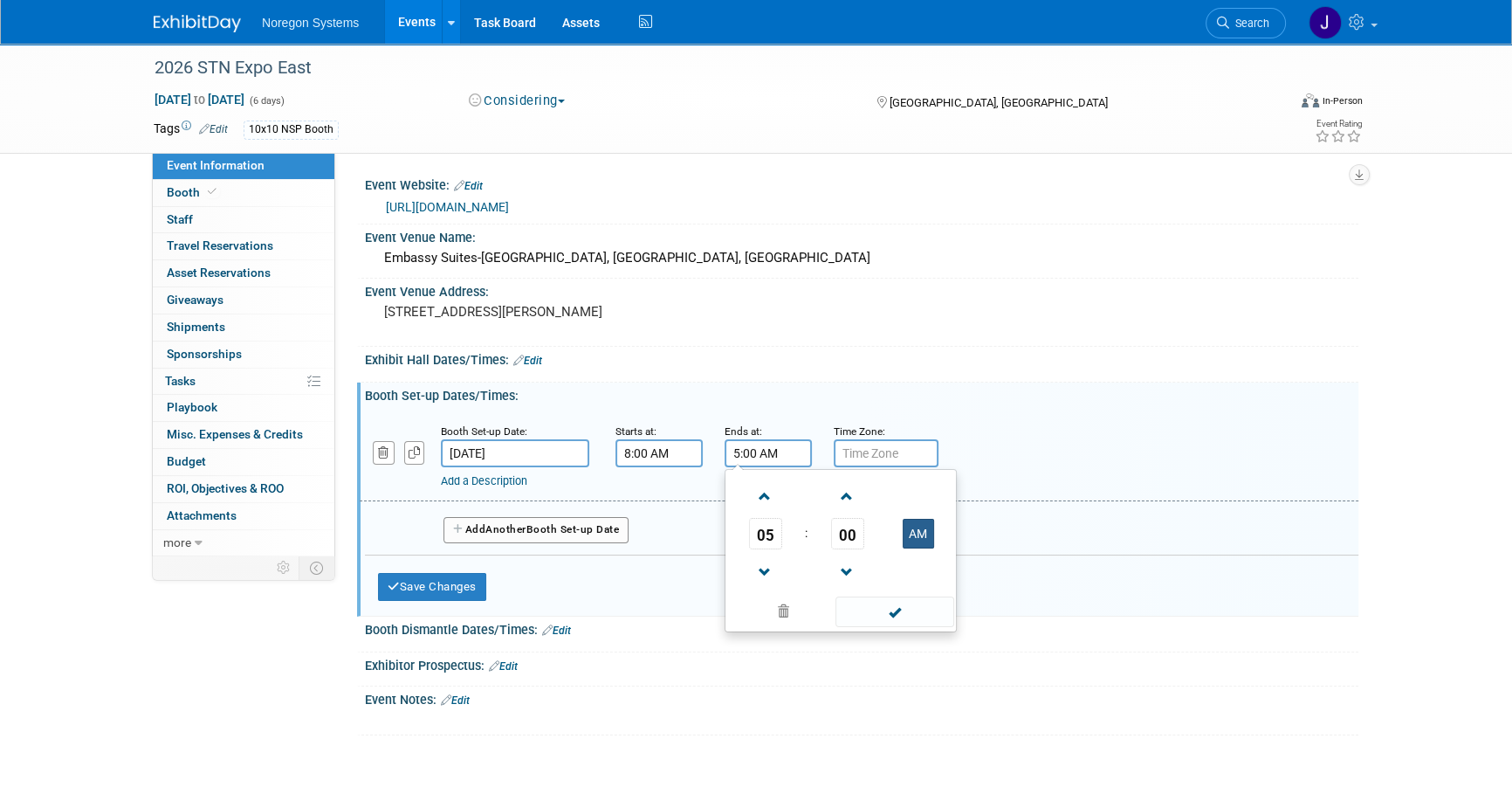
type input "5:00 PM"
click at [1086, 462] on div "Add a Description Description:" at bounding box center [859, 455] width 1025 height 67
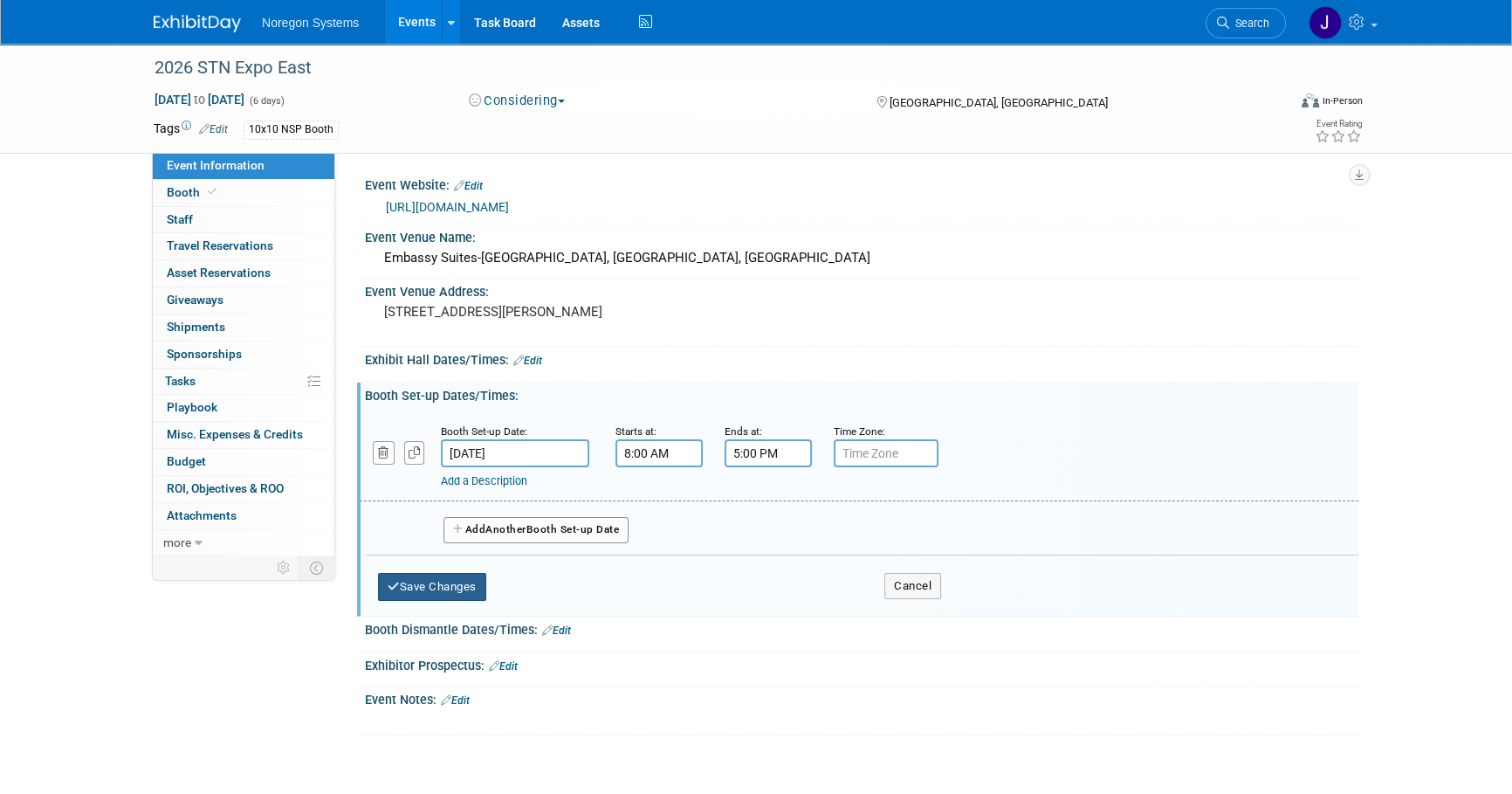
click at [450, 595] on button "Save Changes" at bounding box center [432, 587] width 109 height 28
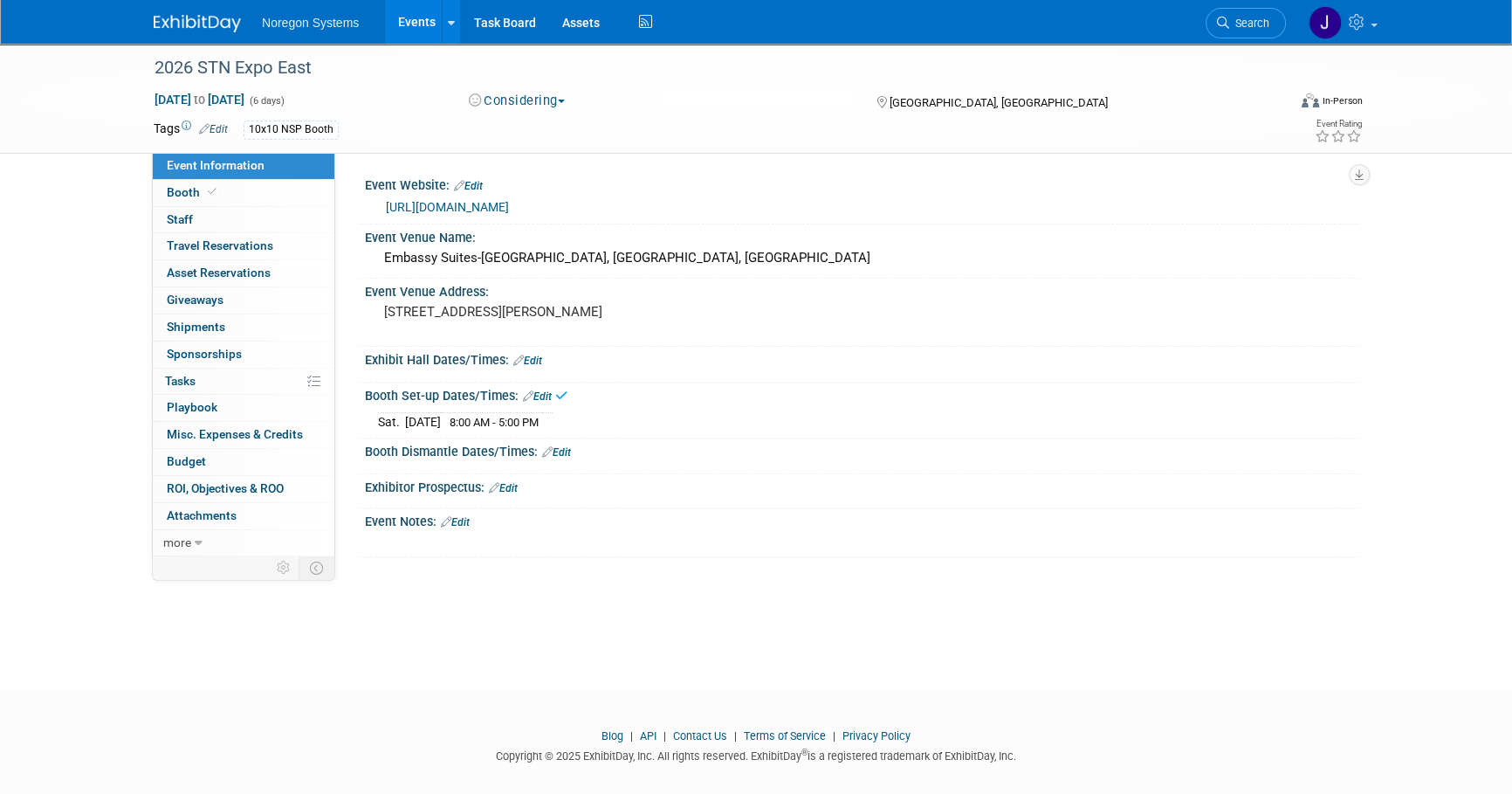
click at [569, 451] on link "Edit" at bounding box center [556, 452] width 29 height 12
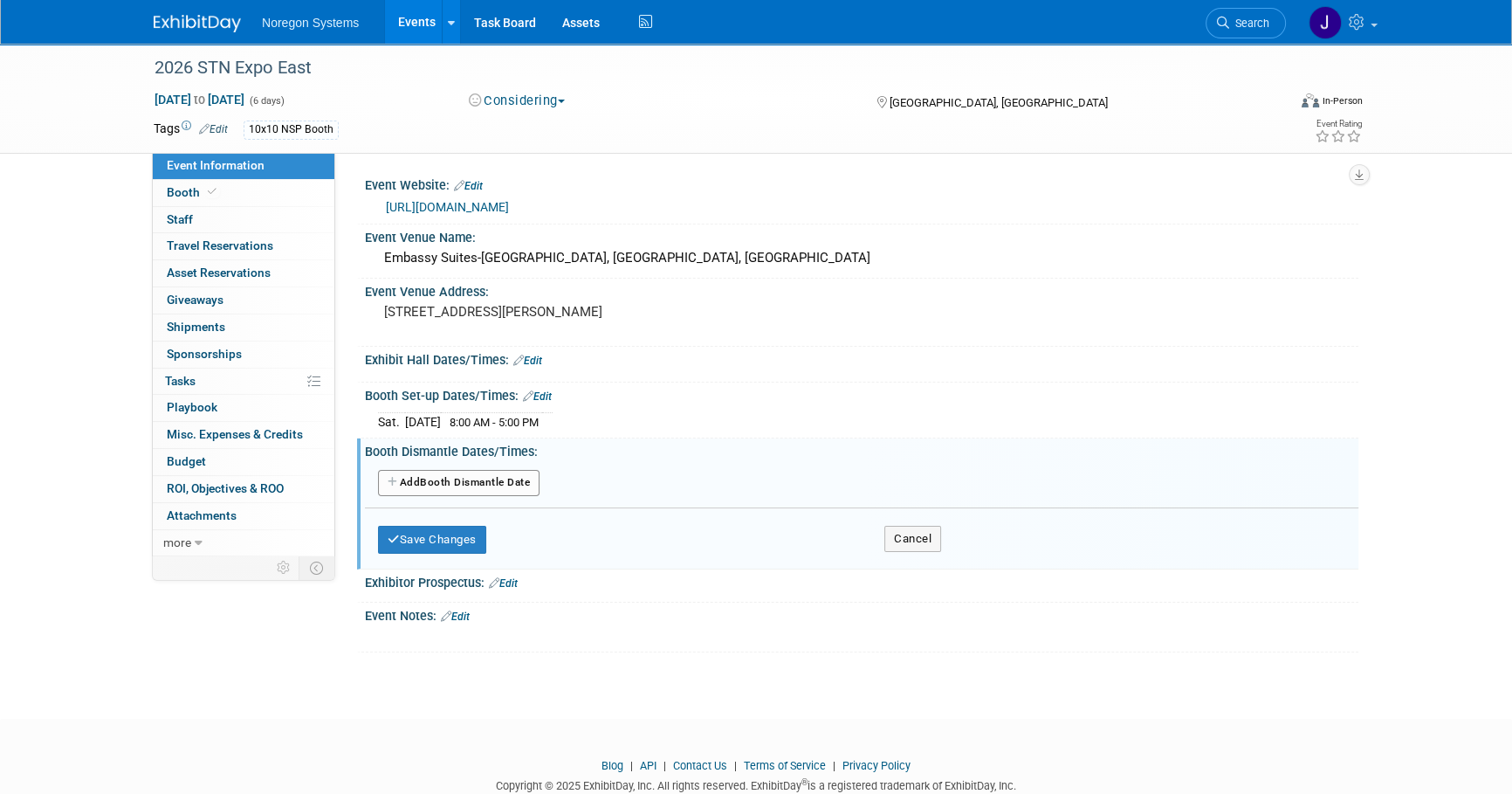
click at [508, 484] on button "Add Another Booth Dismantle Date" at bounding box center [459, 483] width 162 height 27
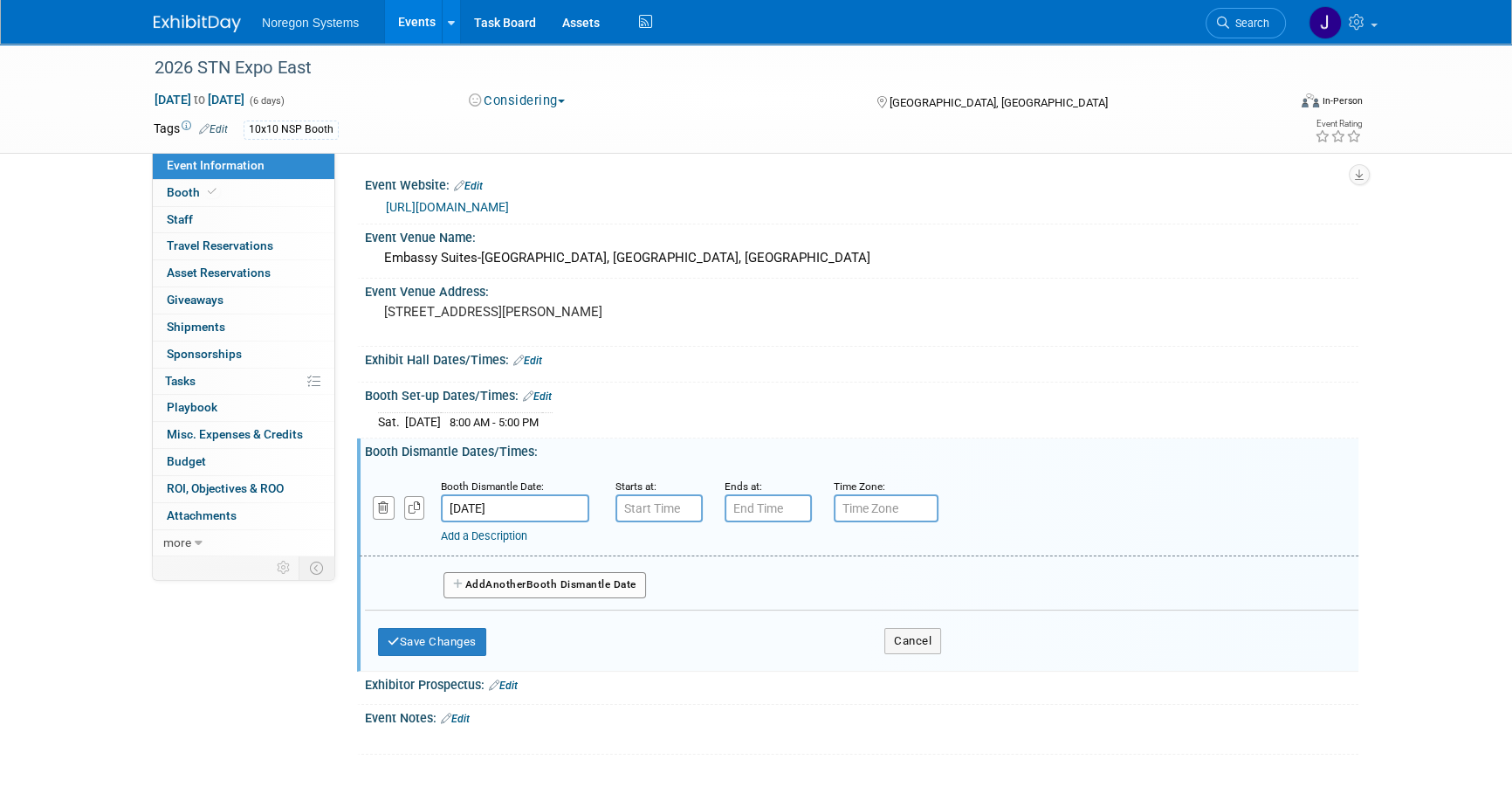
type input "7:00 AM"
click at [683, 500] on input "7:00 AM" at bounding box center [659, 509] width 87 height 28
click at [558, 498] on input "Mar 31, 2026" at bounding box center [515, 509] width 148 height 28
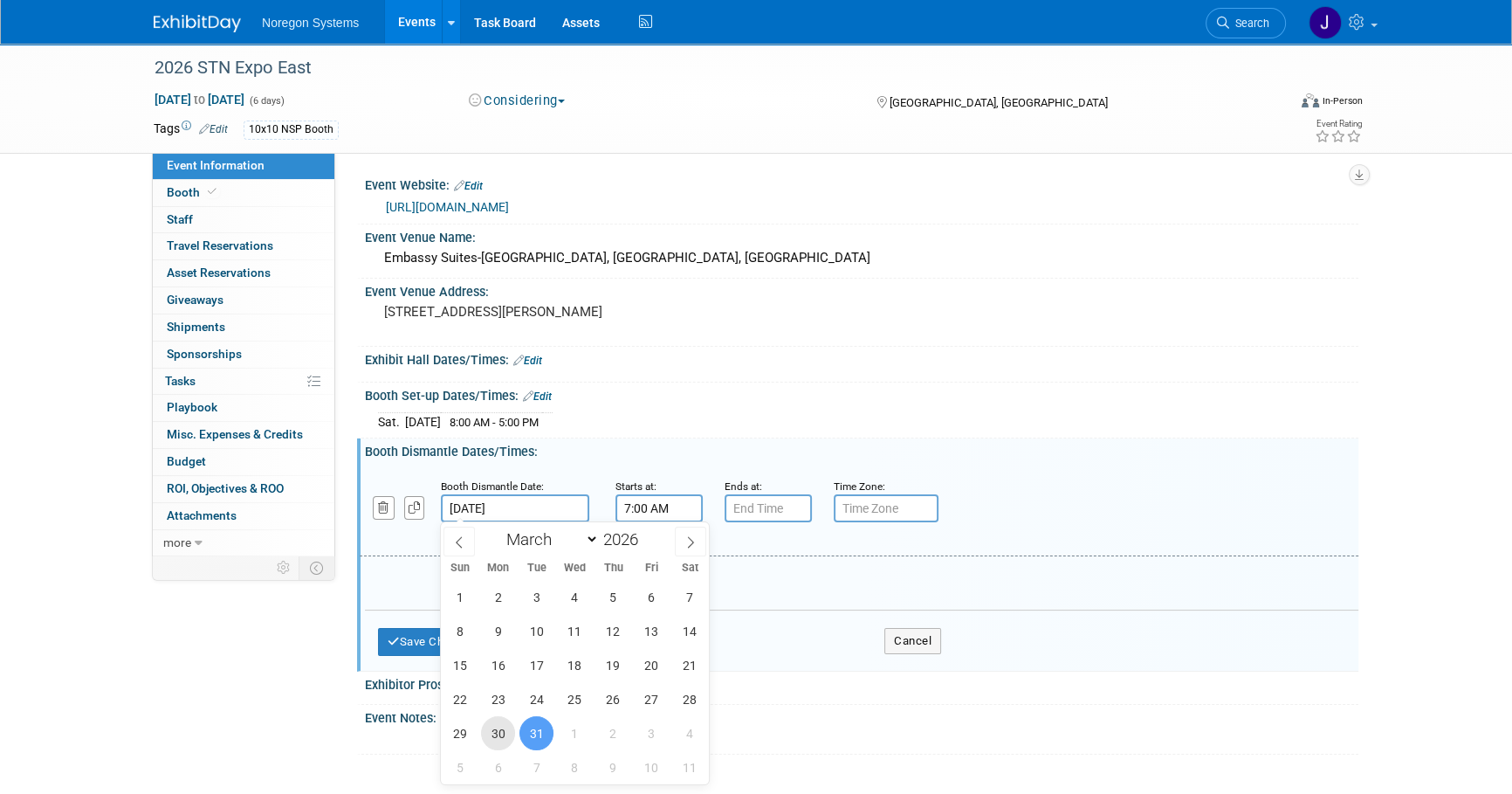
click at [507, 734] on span "30" at bounding box center [497, 733] width 35 height 35
type input "Mar 30, 2026"
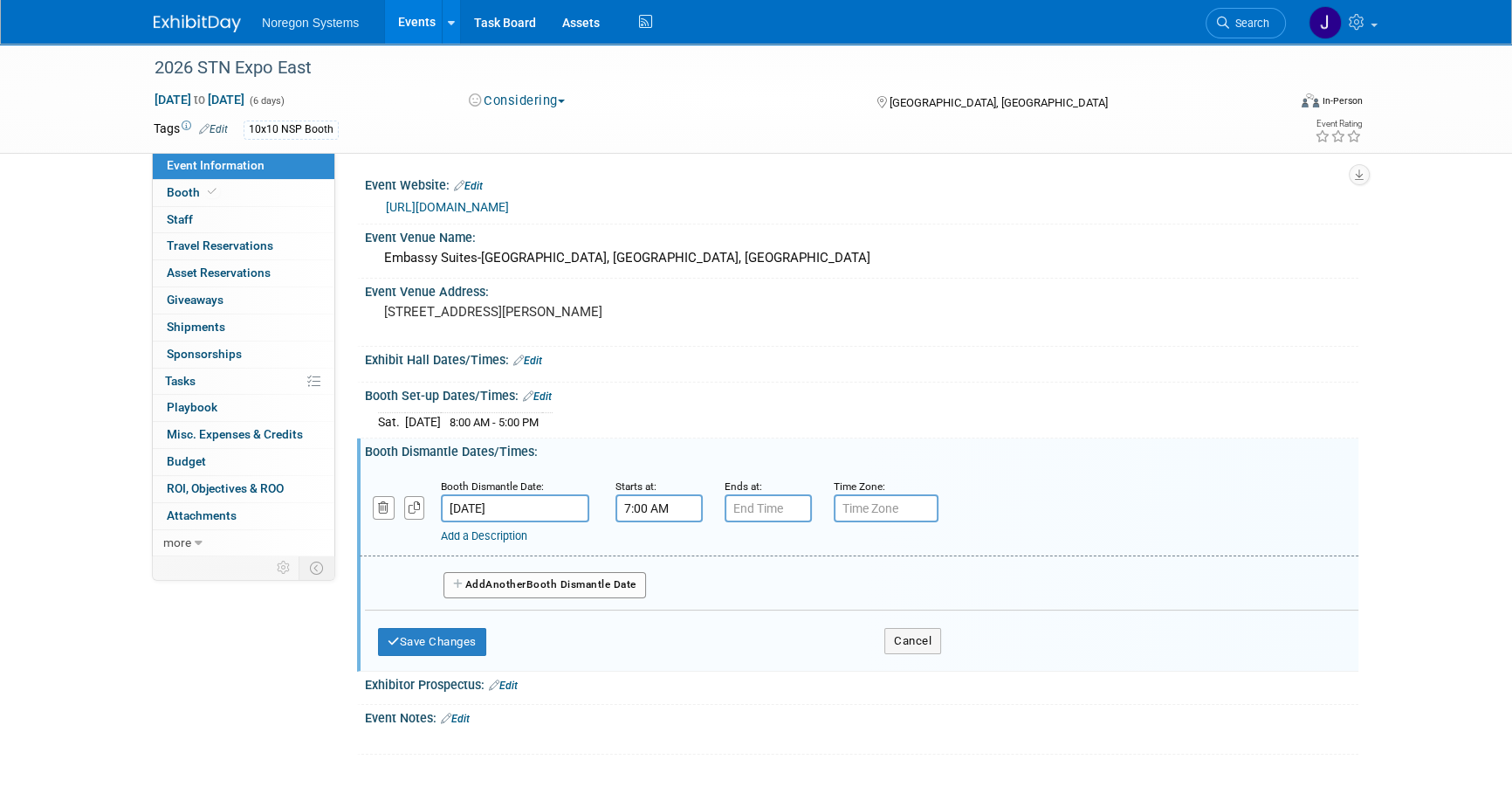
click at [568, 507] on input "Mar 30, 2026" at bounding box center [515, 509] width 148 height 28
click at [549, 397] on link "Edit" at bounding box center [537, 396] width 29 height 12
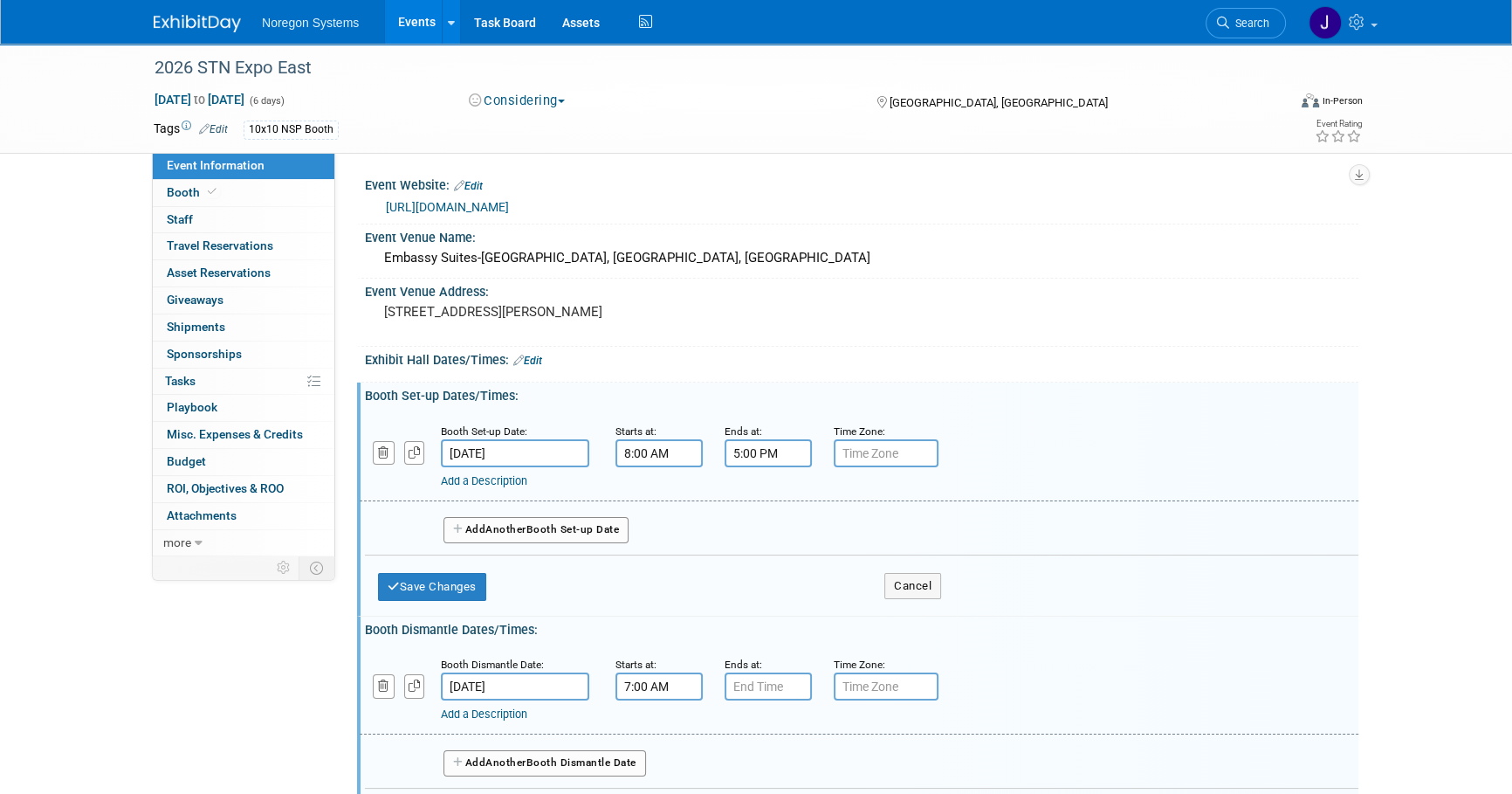
click at [532, 450] on input "Mar 28, 2026" at bounding box center [515, 453] width 148 height 28
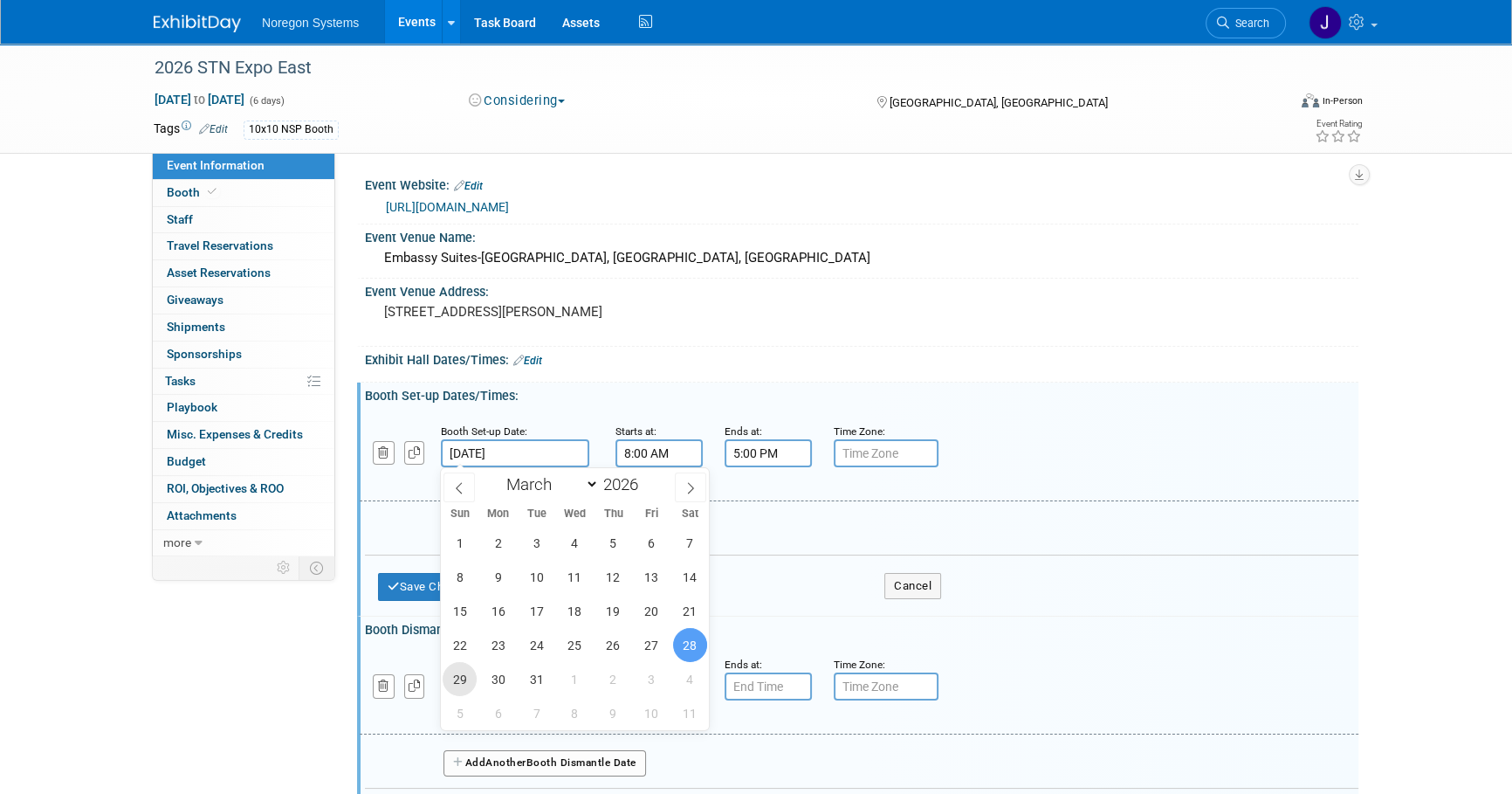
drag, startPoint x: 453, startPoint y: 676, endPoint x: 455, endPoint y: 667, distance: 9.2
click at [452, 675] on span "29" at bounding box center [460, 679] width 35 height 35
type input "Mar 29, 2026"
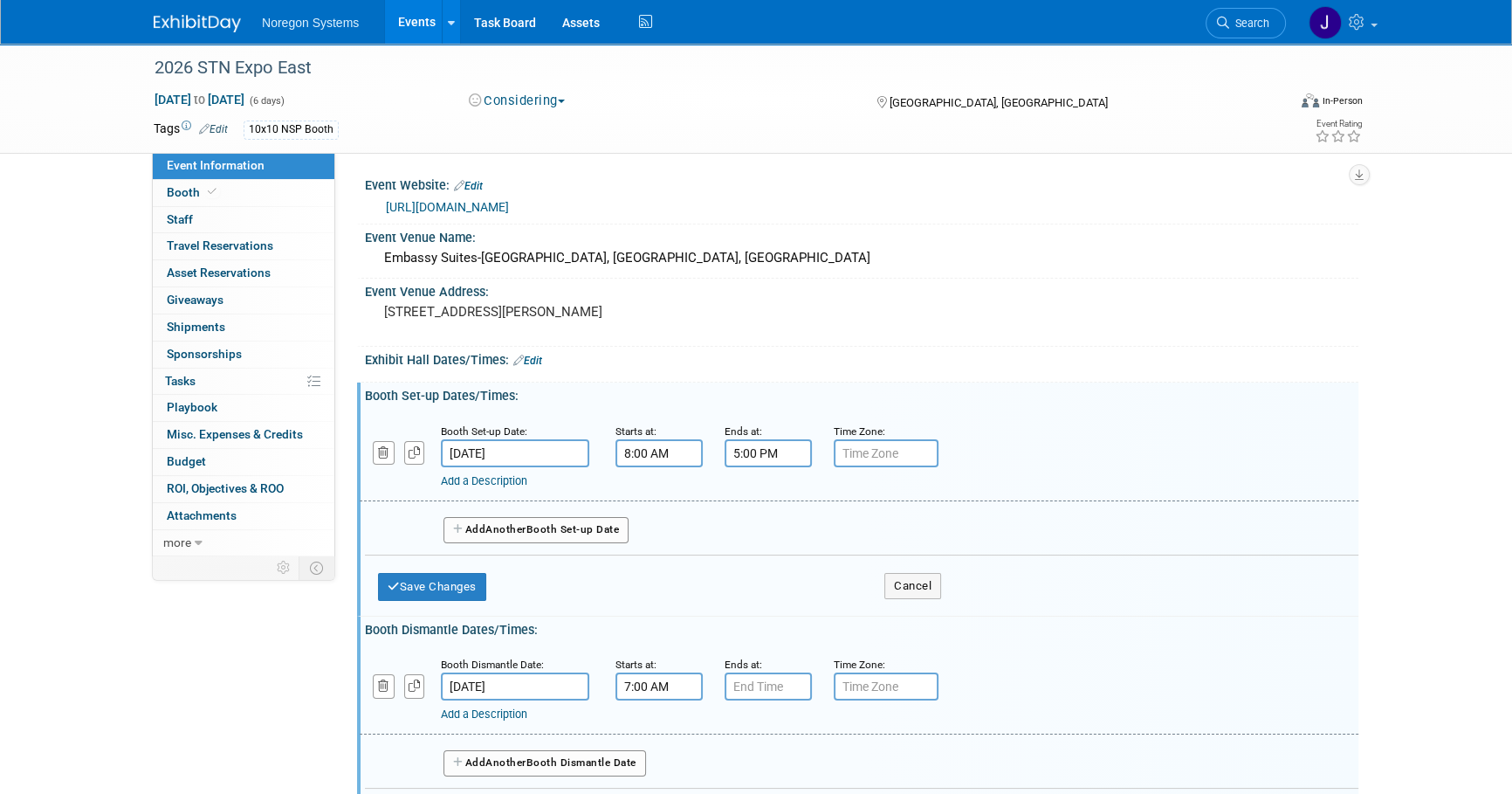
click at [705, 357] on div "Exhibit Hall Dates/Times: Edit" at bounding box center [862, 357] width 994 height 23
click at [440, 558] on div "Save Changes Cancel" at bounding box center [659, 583] width 564 height 54
click at [443, 576] on button "Save Changes" at bounding box center [432, 587] width 109 height 28
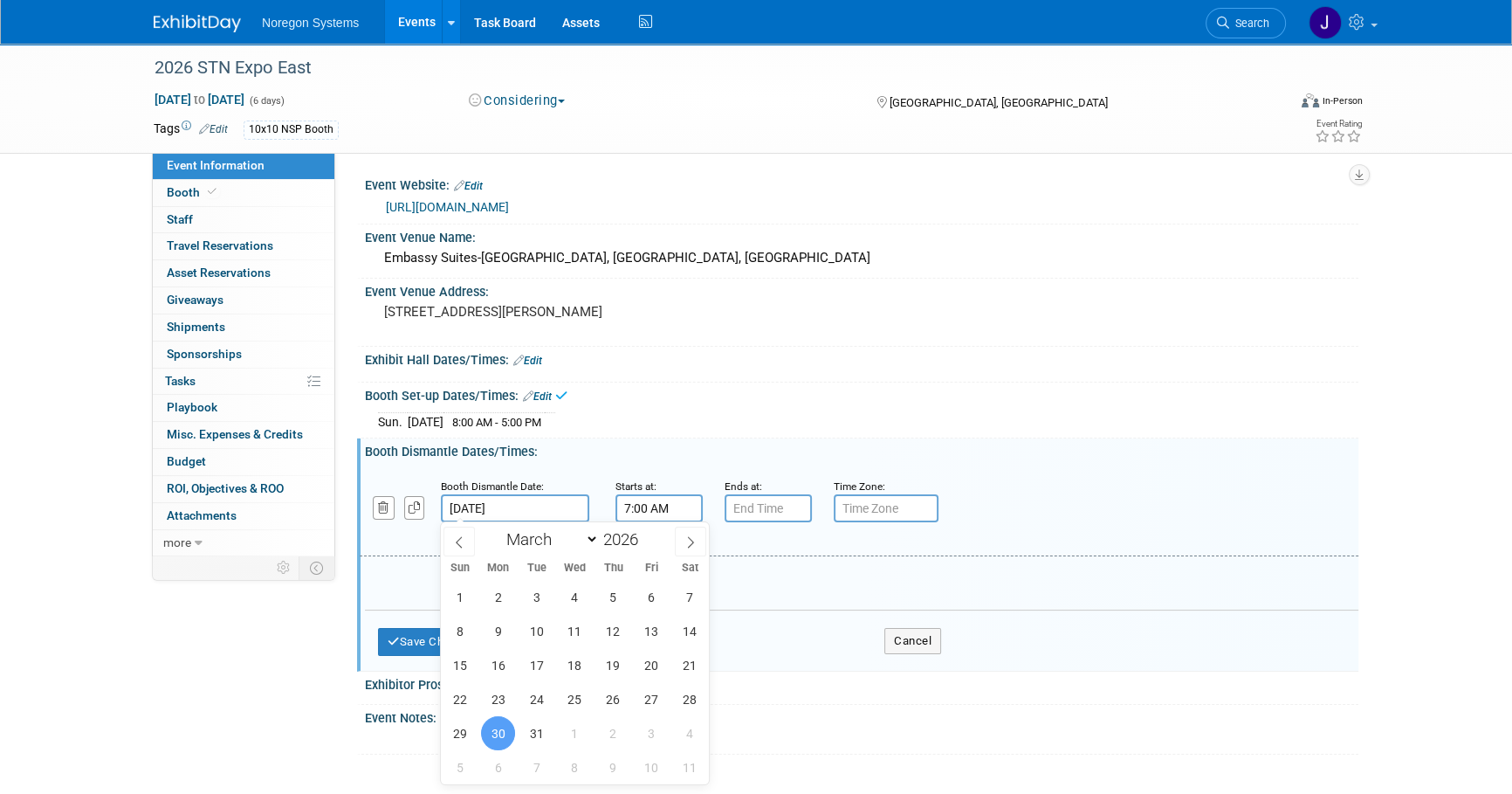
click at [555, 511] on input "Mar 30, 2026" at bounding box center [515, 509] width 148 height 28
click at [491, 739] on span "30" at bounding box center [497, 733] width 35 height 35
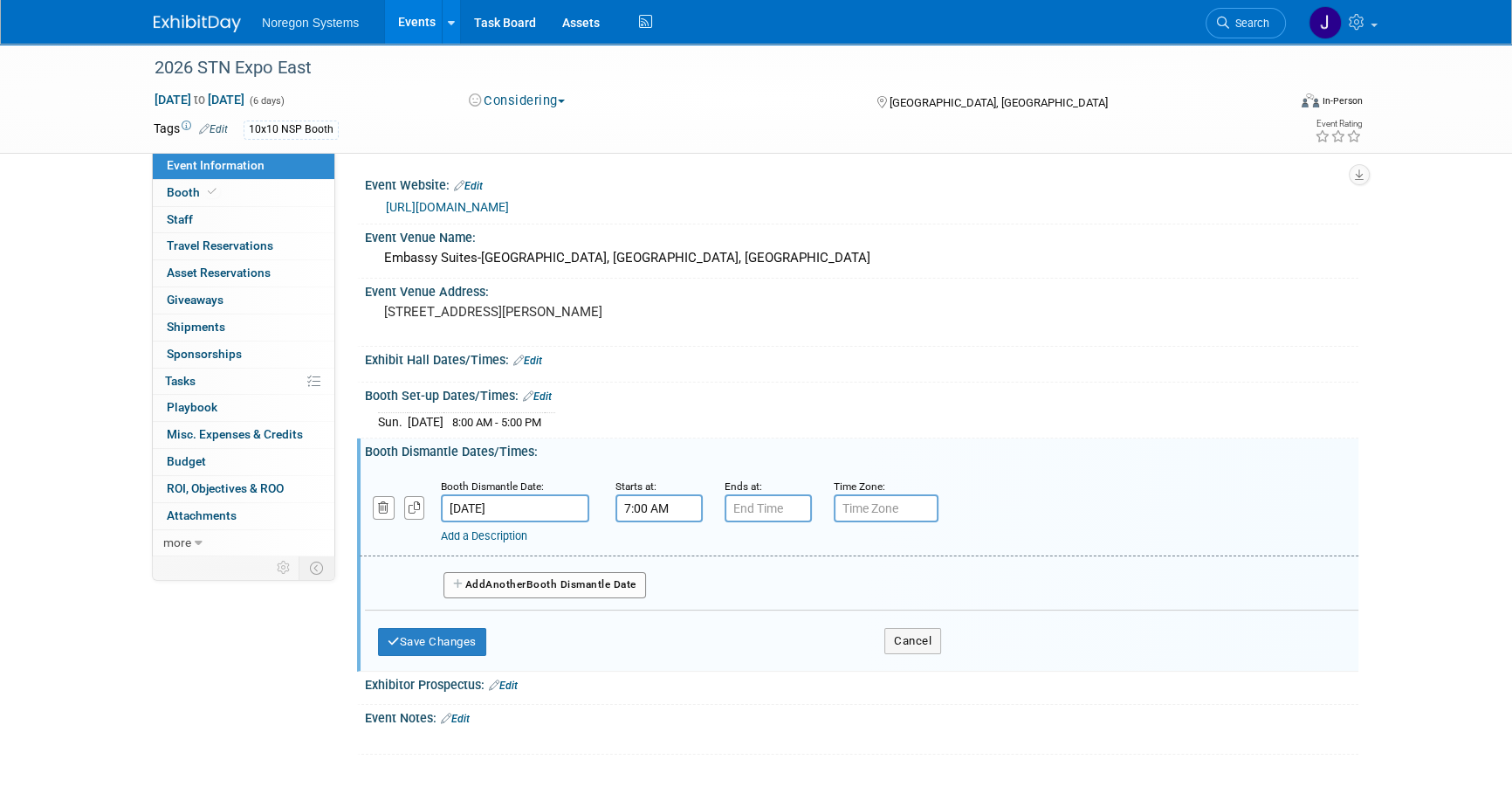
click at [688, 508] on input "7:00 AM" at bounding box center [659, 509] width 87 height 28
click at [668, 596] on span "07" at bounding box center [656, 589] width 34 height 32
click at [651, 661] on td "08" at bounding box center [647, 647] width 56 height 47
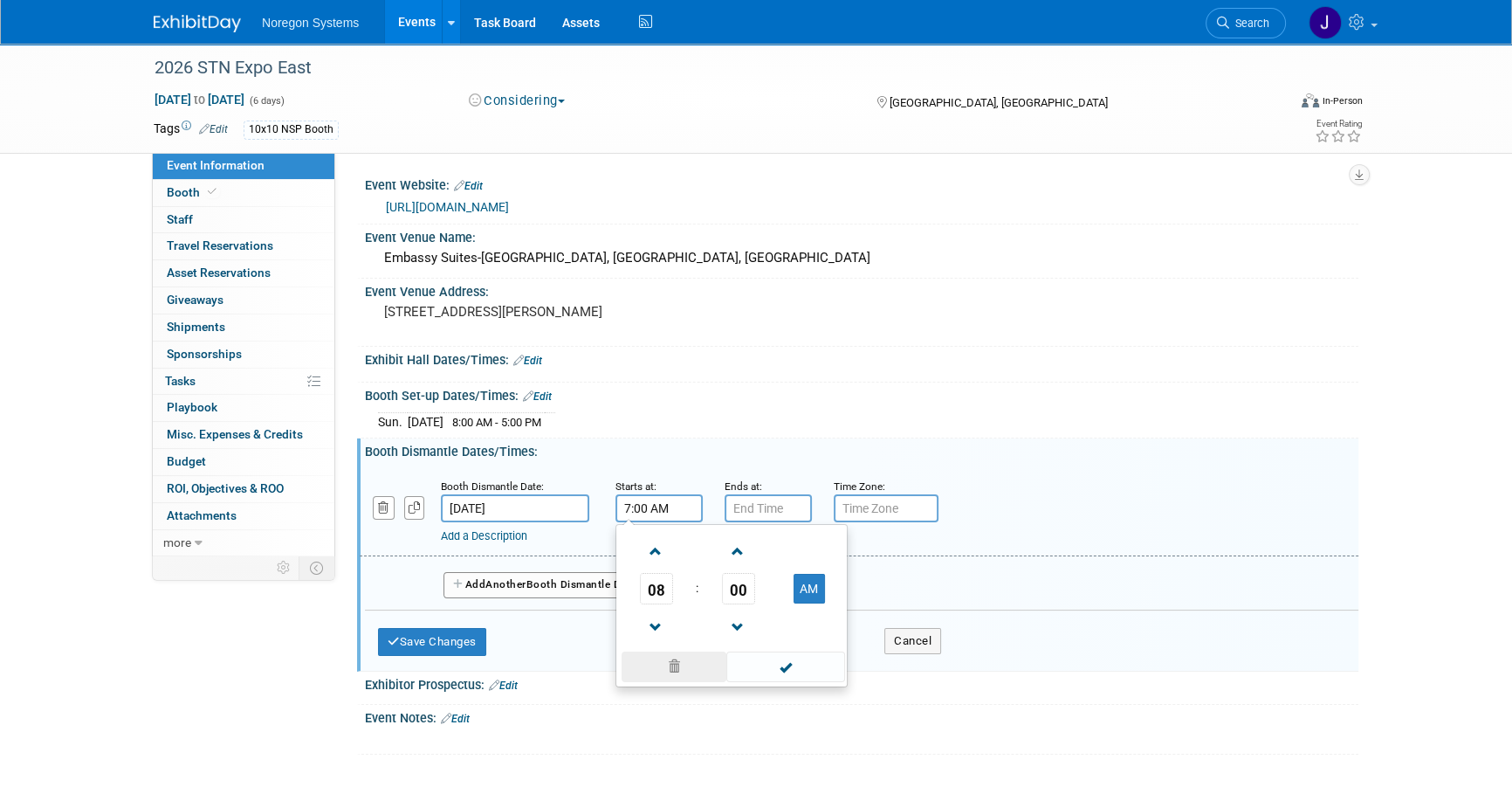
type input "8:00 AM"
click at [750, 516] on input "7:00 PM" at bounding box center [768, 509] width 87 height 28
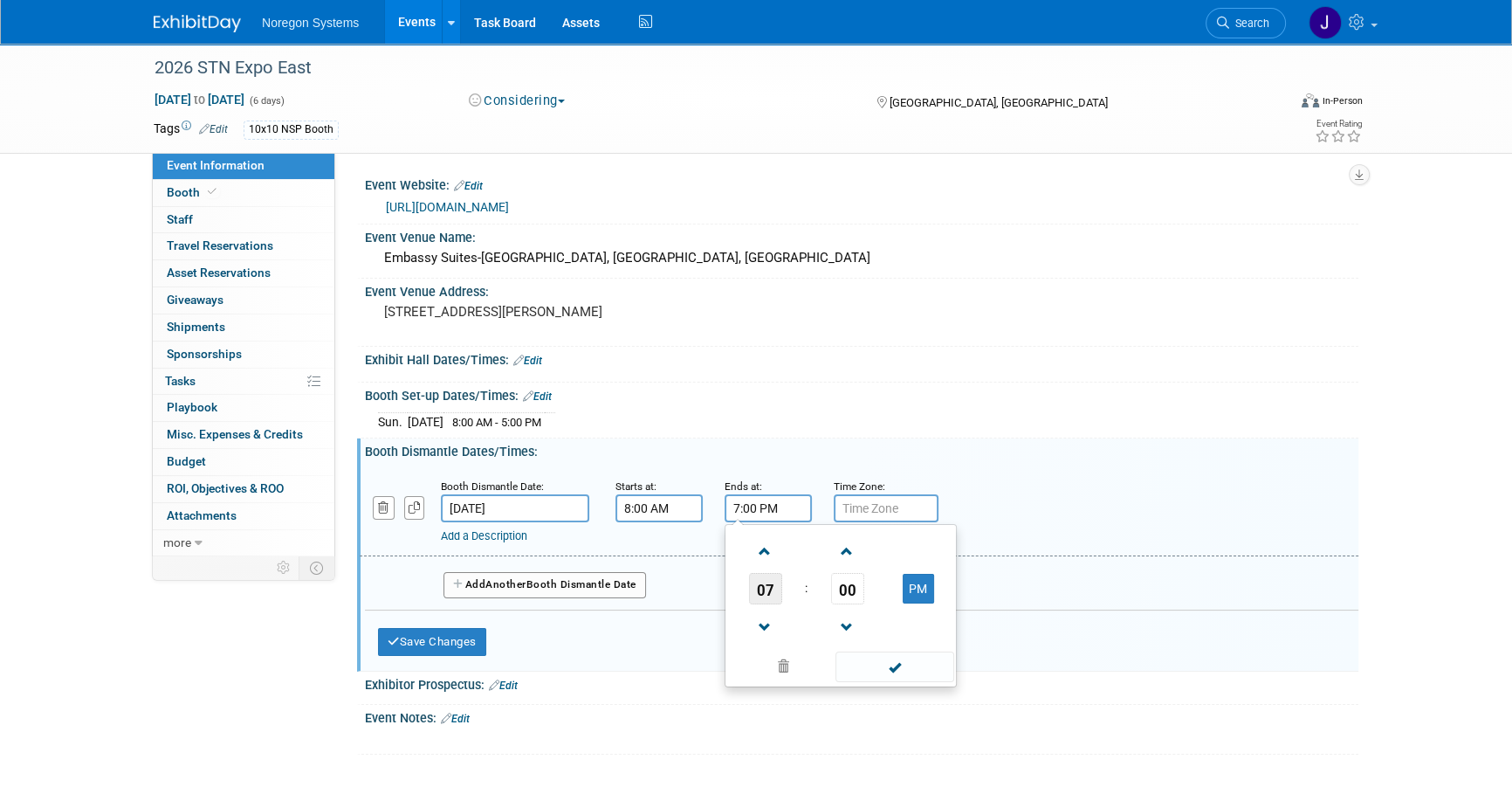
click at [758, 592] on span "07" at bounding box center [766, 589] width 34 height 32
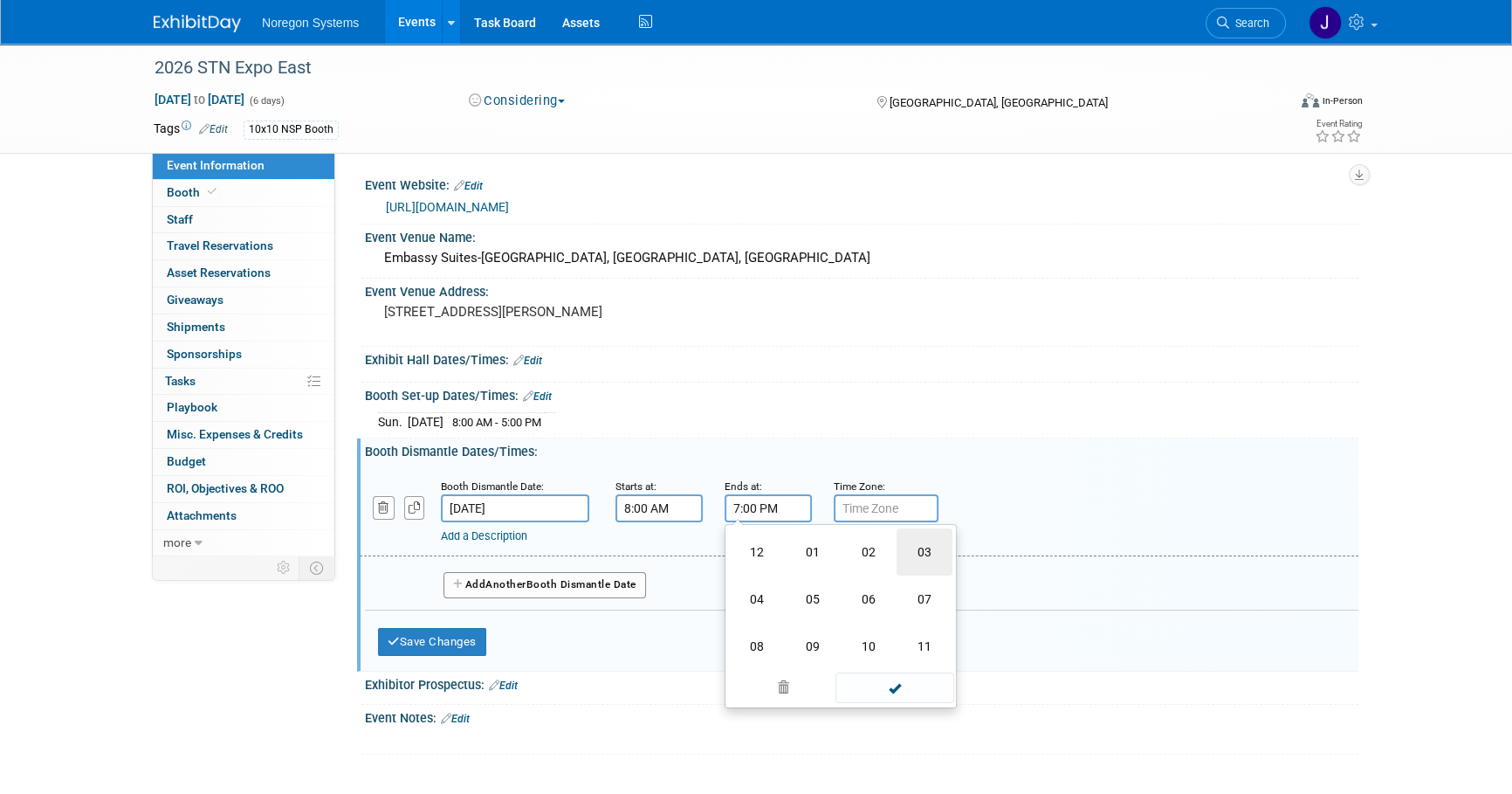
click at [924, 541] on td "03" at bounding box center [925, 552] width 56 height 47
type input "3:00 PM"
click at [1122, 438] on div "Booth Dismantle Dates/Times: Edit" at bounding box center [862, 449] width 994 height 22
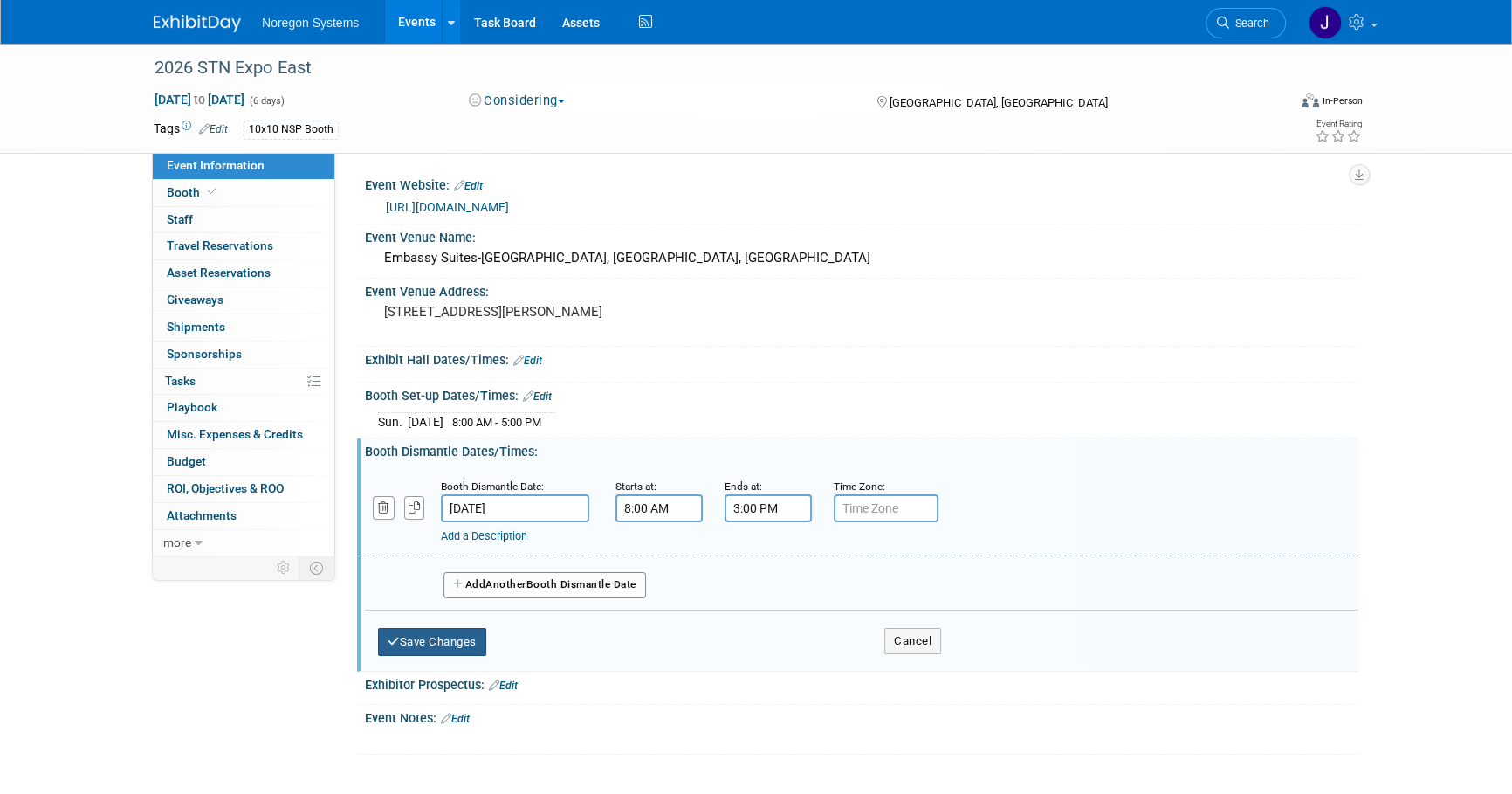
click at [443, 645] on button "Save Changes" at bounding box center [432, 642] width 109 height 28
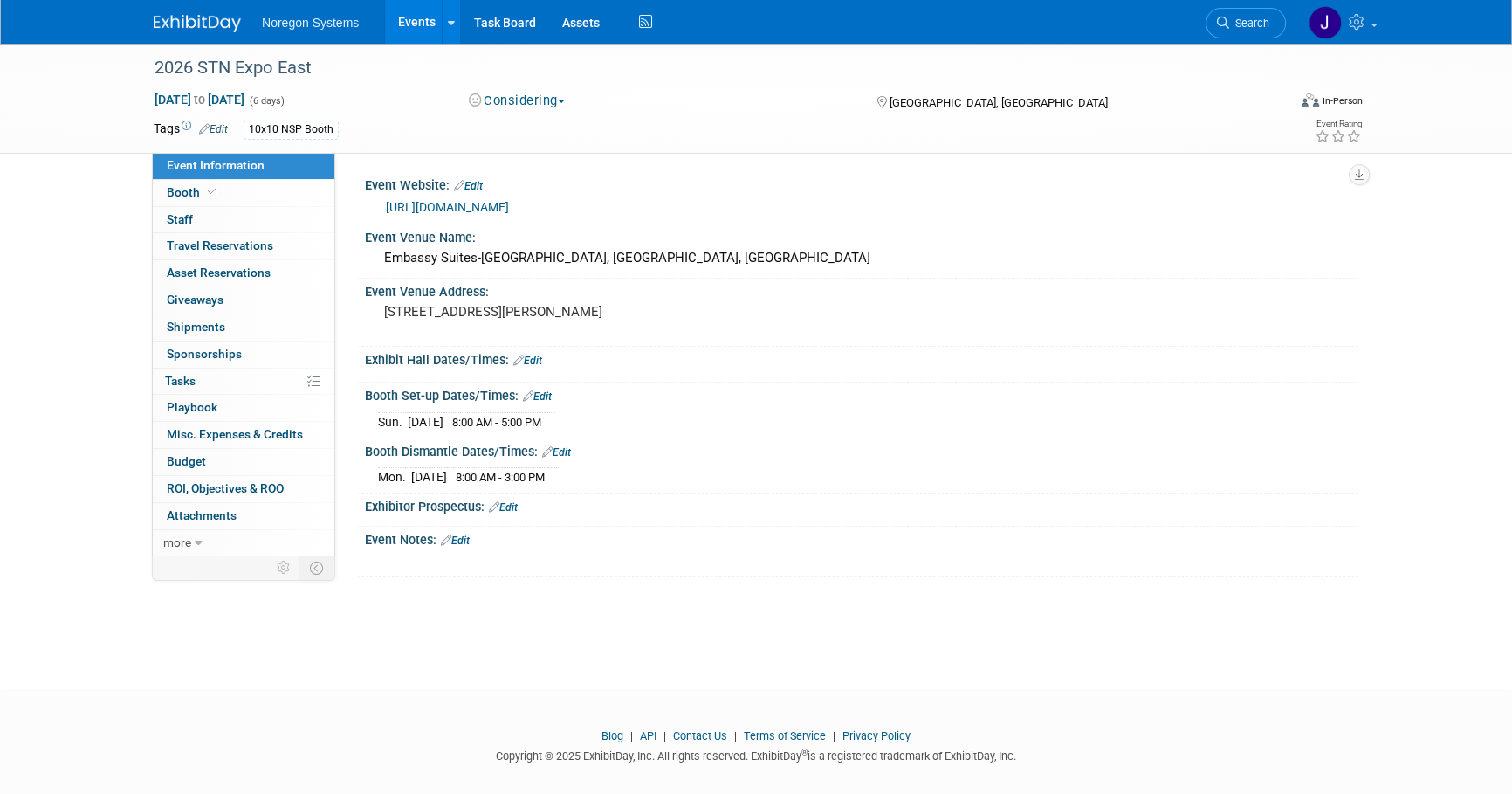
click at [549, 394] on link "Edit" at bounding box center [537, 396] width 29 height 12
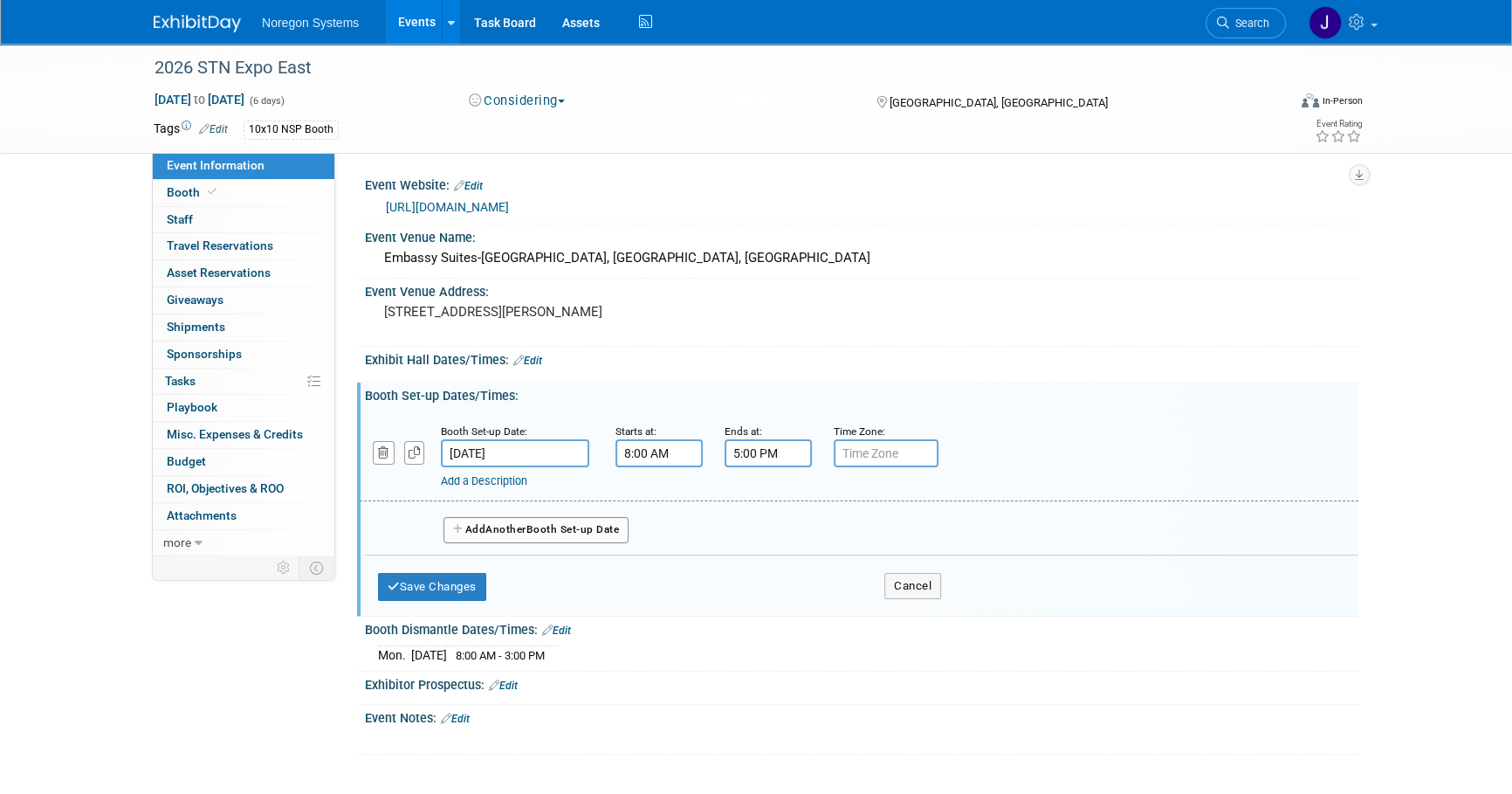
click at [522, 534] on button "Add Another Booth Set-up Date" at bounding box center [536, 530] width 186 height 27
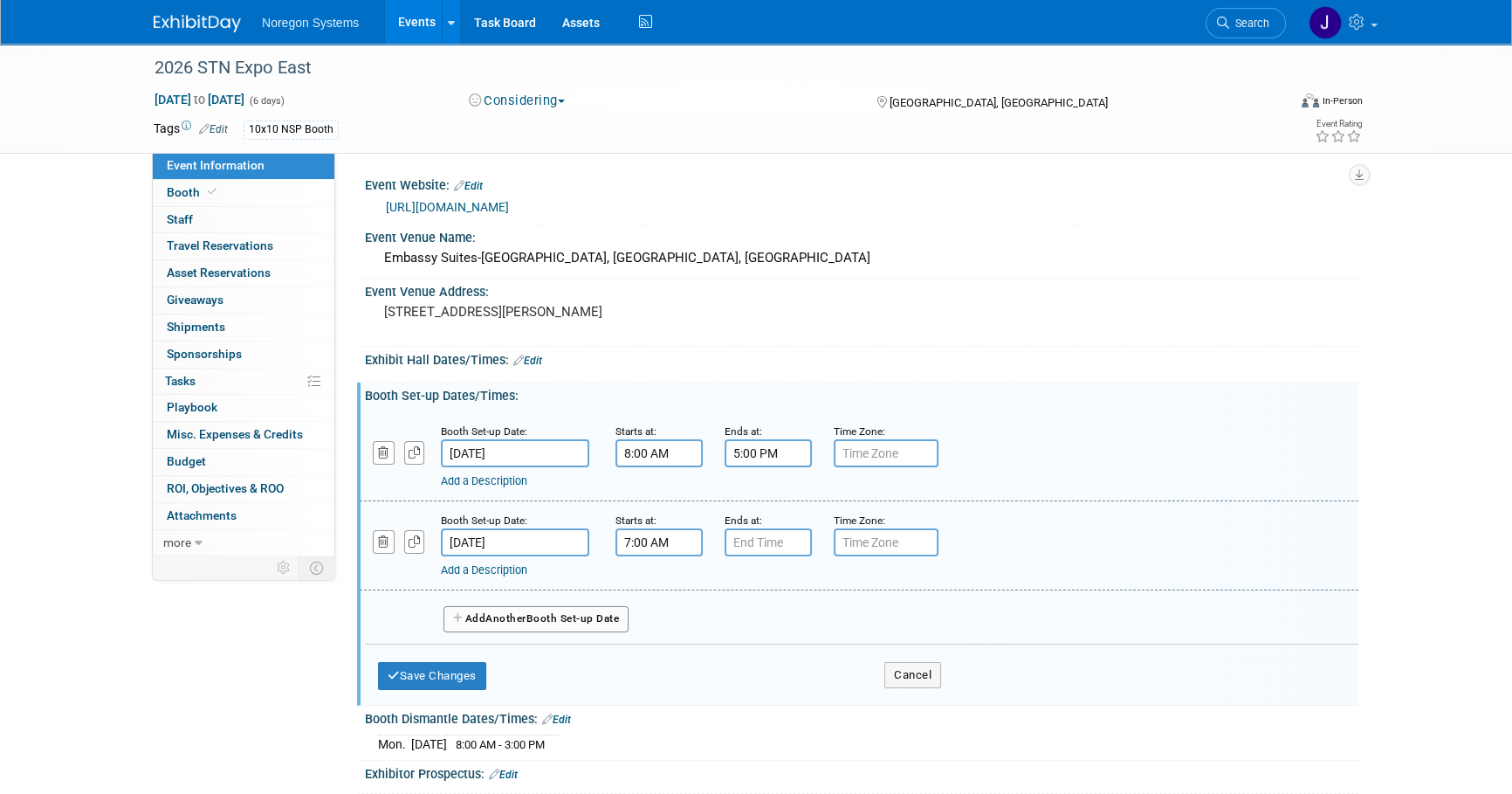
click at [665, 541] on input "7:00 AM" at bounding box center [659, 542] width 87 height 28
click at [647, 611] on span "07" at bounding box center [656, 623] width 34 height 32
click at [653, 678] on td "08" at bounding box center [647, 680] width 56 height 47
type input "8:00 AM"
click at [767, 540] on input "7:00 PM" at bounding box center [768, 542] width 87 height 28
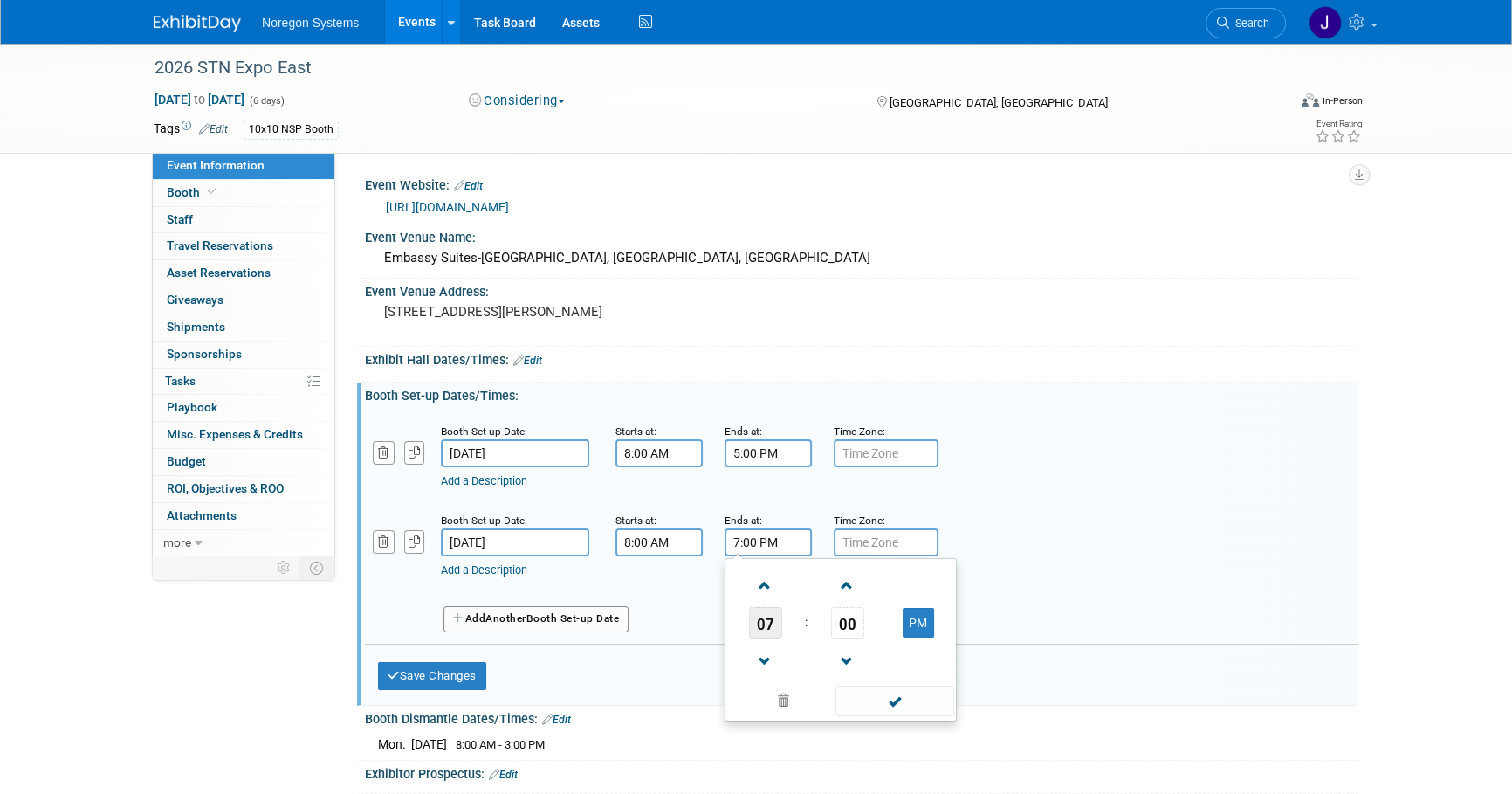
click at [763, 630] on span "07" at bounding box center [766, 623] width 34 height 32
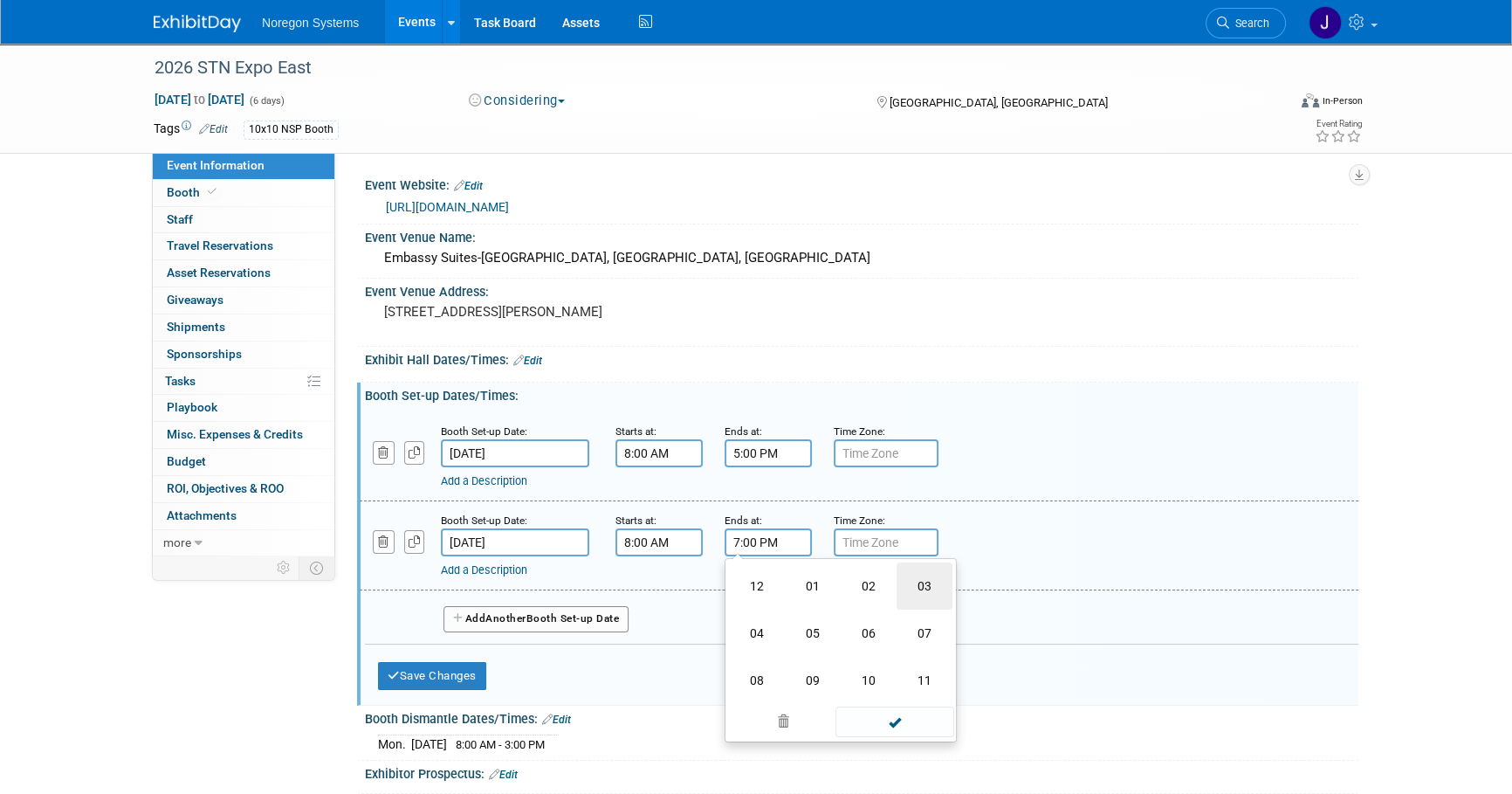
click at [935, 589] on td "03" at bounding box center [925, 587] width 56 height 47
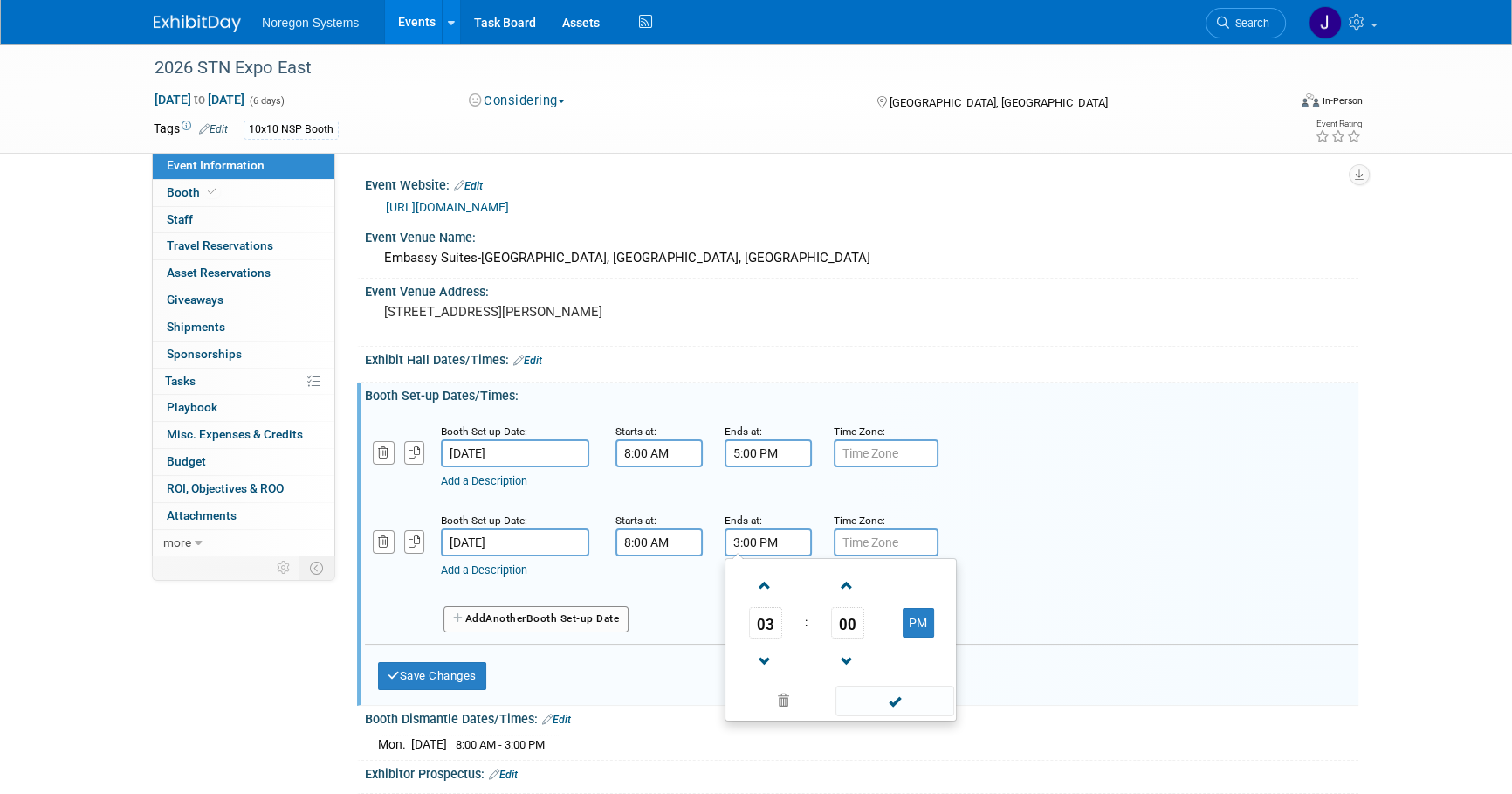
click at [828, 618] on td "00" at bounding box center [847, 623] width 72 height 32
click at [838, 627] on span "00" at bounding box center [848, 623] width 34 height 32
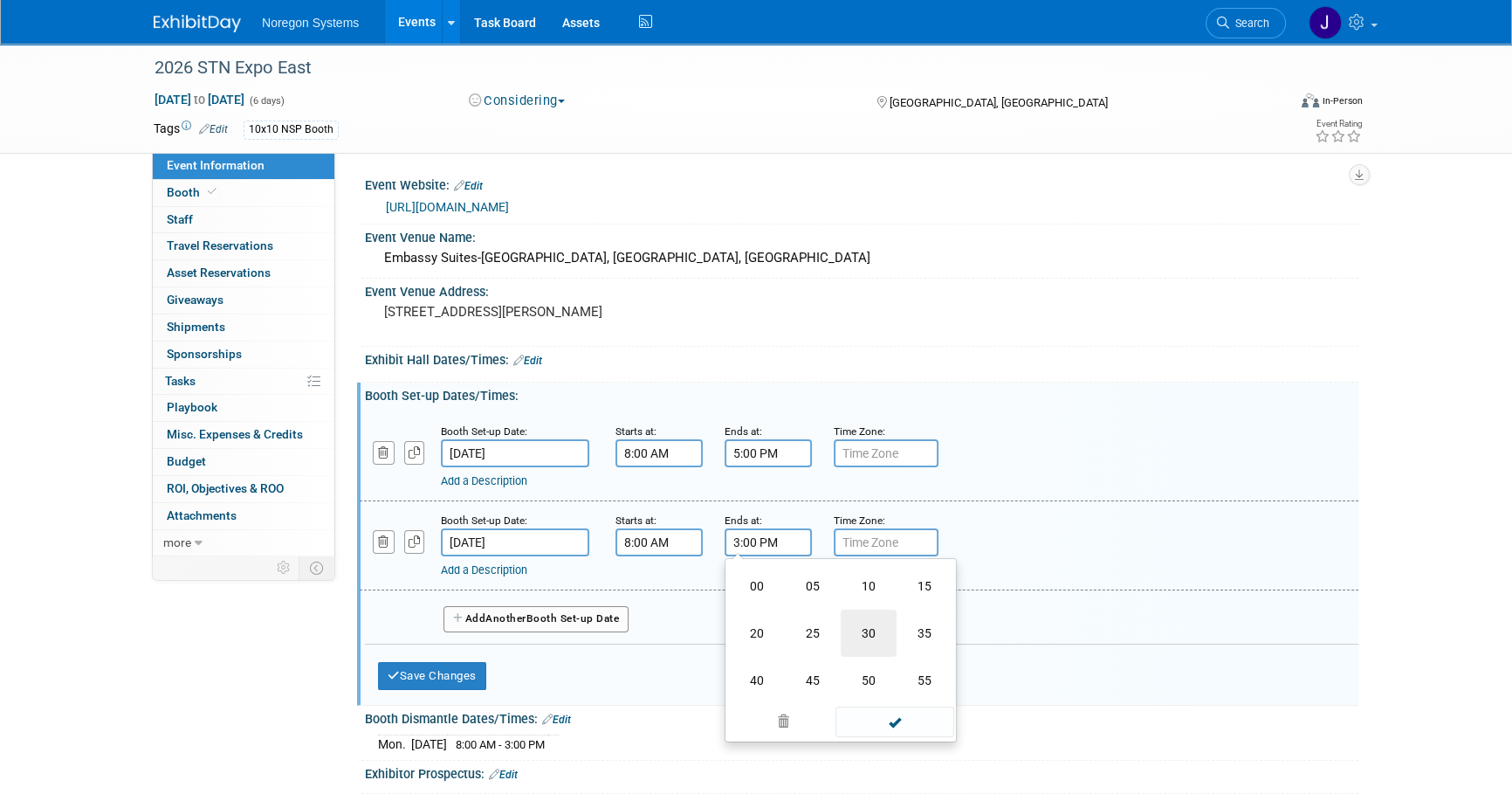
click at [865, 626] on td "30" at bounding box center [869, 633] width 56 height 47
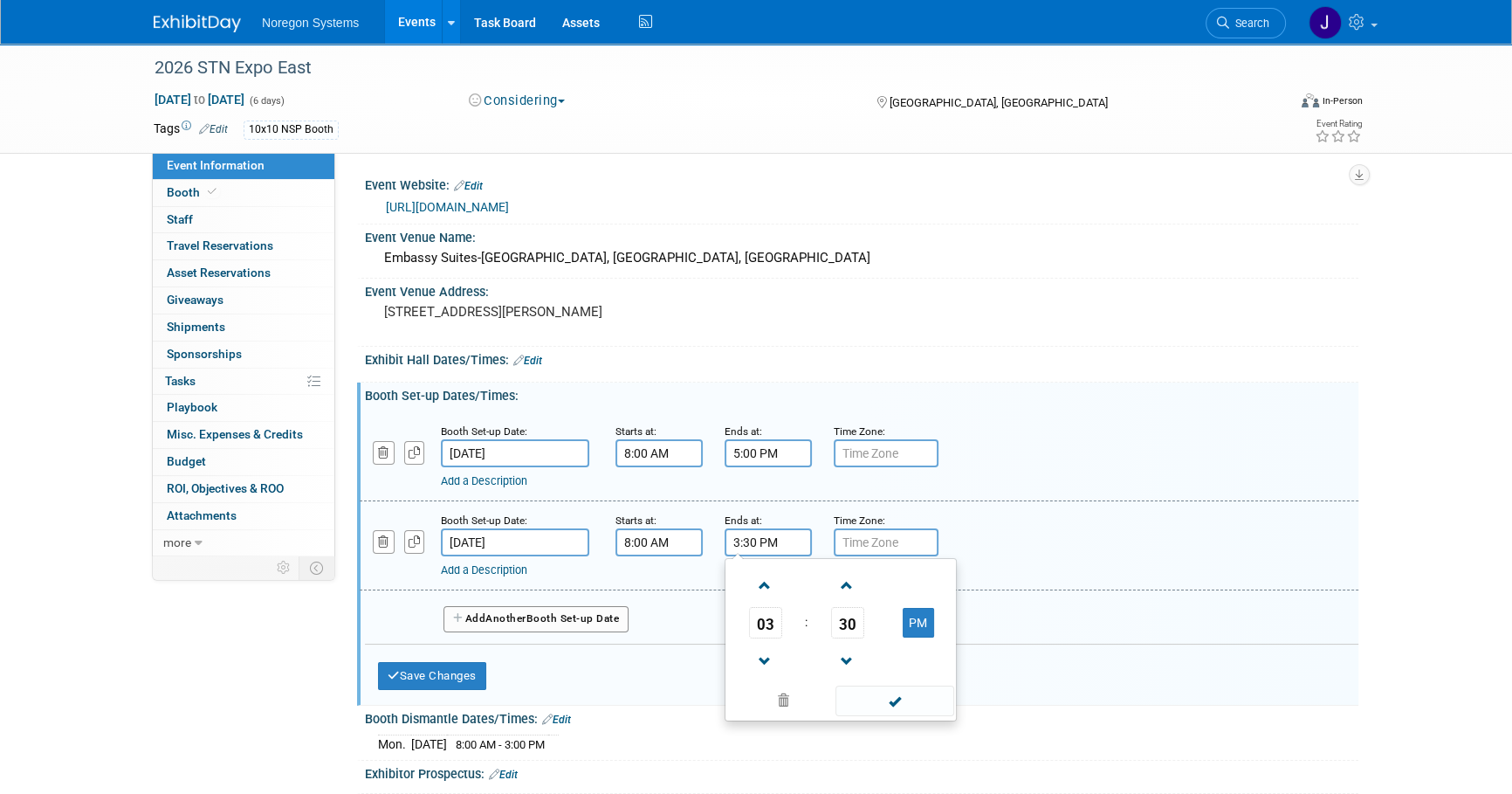
click at [865, 635] on td "30" at bounding box center [847, 623] width 72 height 32
click at [848, 629] on span "30" at bounding box center [848, 623] width 34 height 32
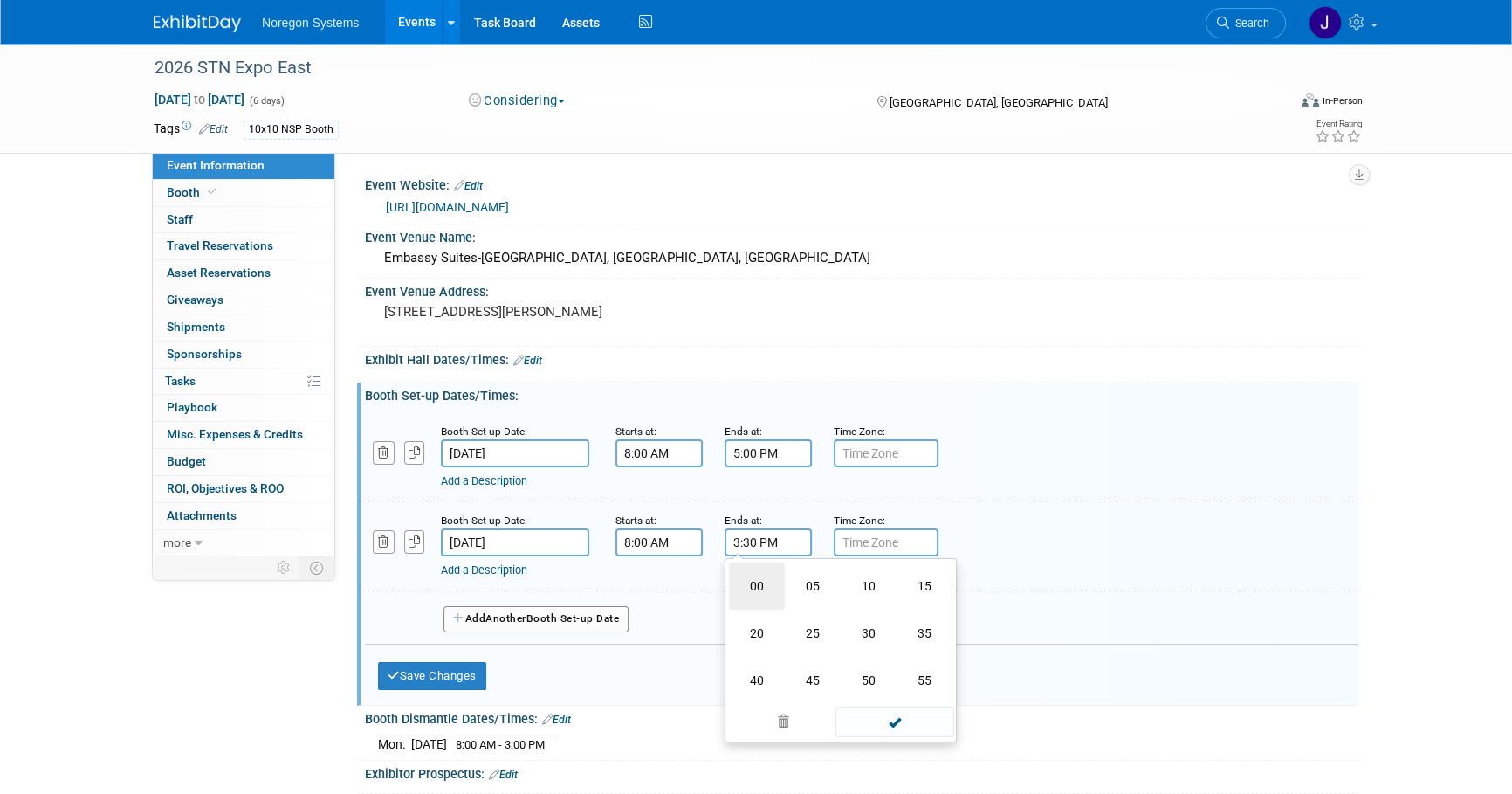
click at [768, 596] on td "00" at bounding box center [757, 587] width 56 height 47
type input "3:00 PM"
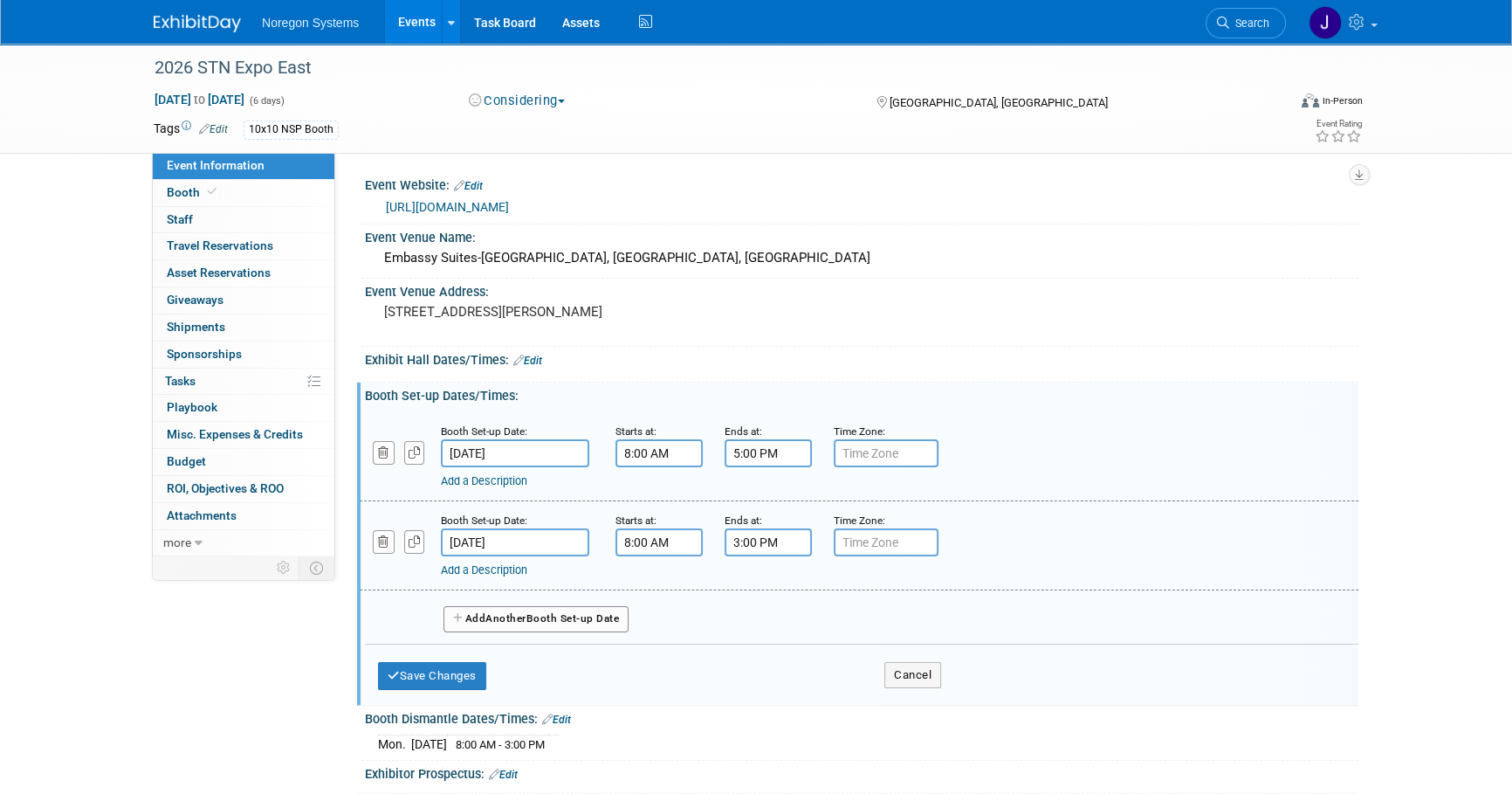
click at [969, 518] on div "Add a Description Description:" at bounding box center [859, 545] width 1025 height 67
click at [444, 677] on button "Save Changes" at bounding box center [432, 676] width 109 height 28
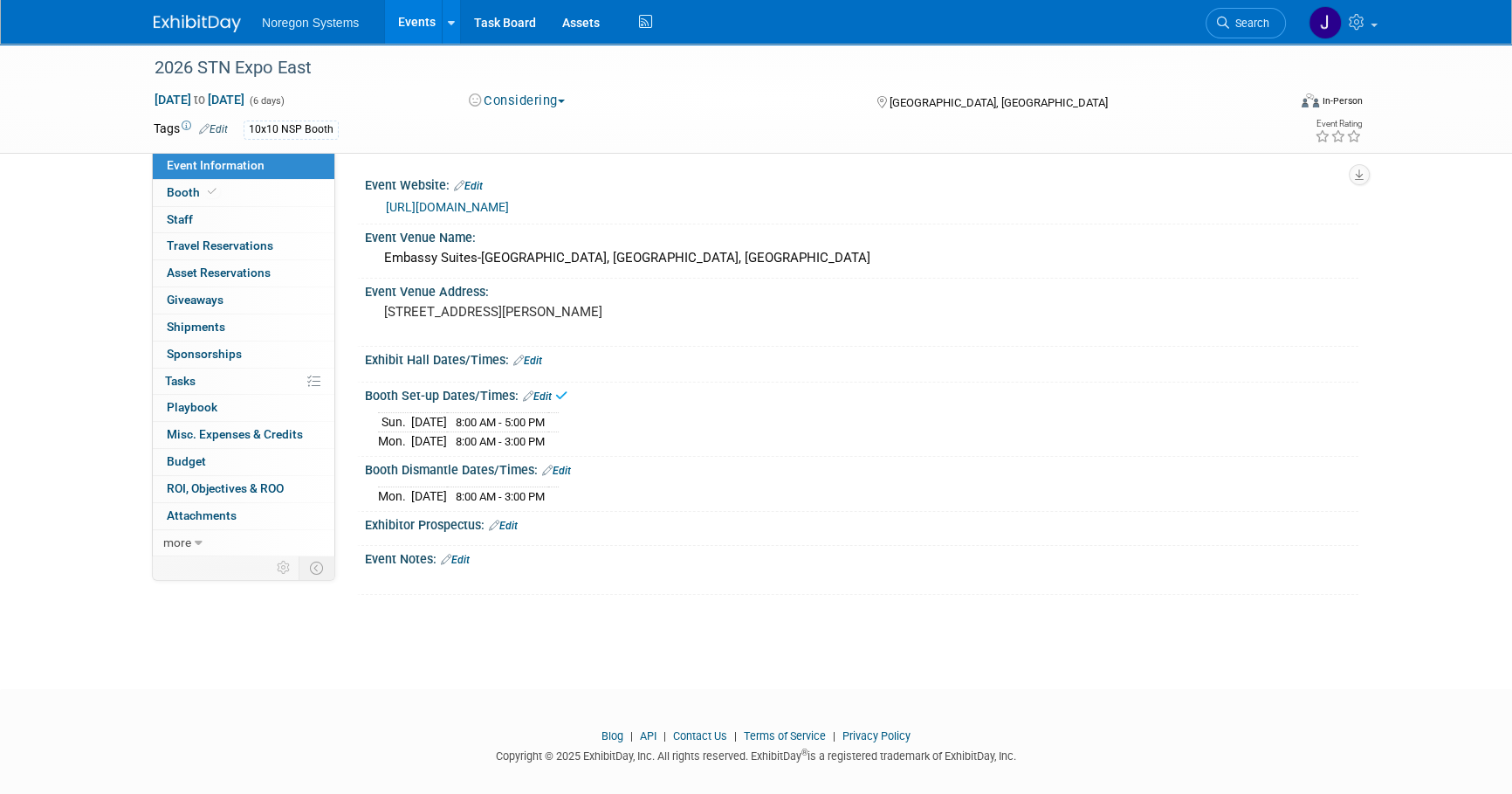
click at [531, 360] on link "Edit" at bounding box center [527, 360] width 29 height 12
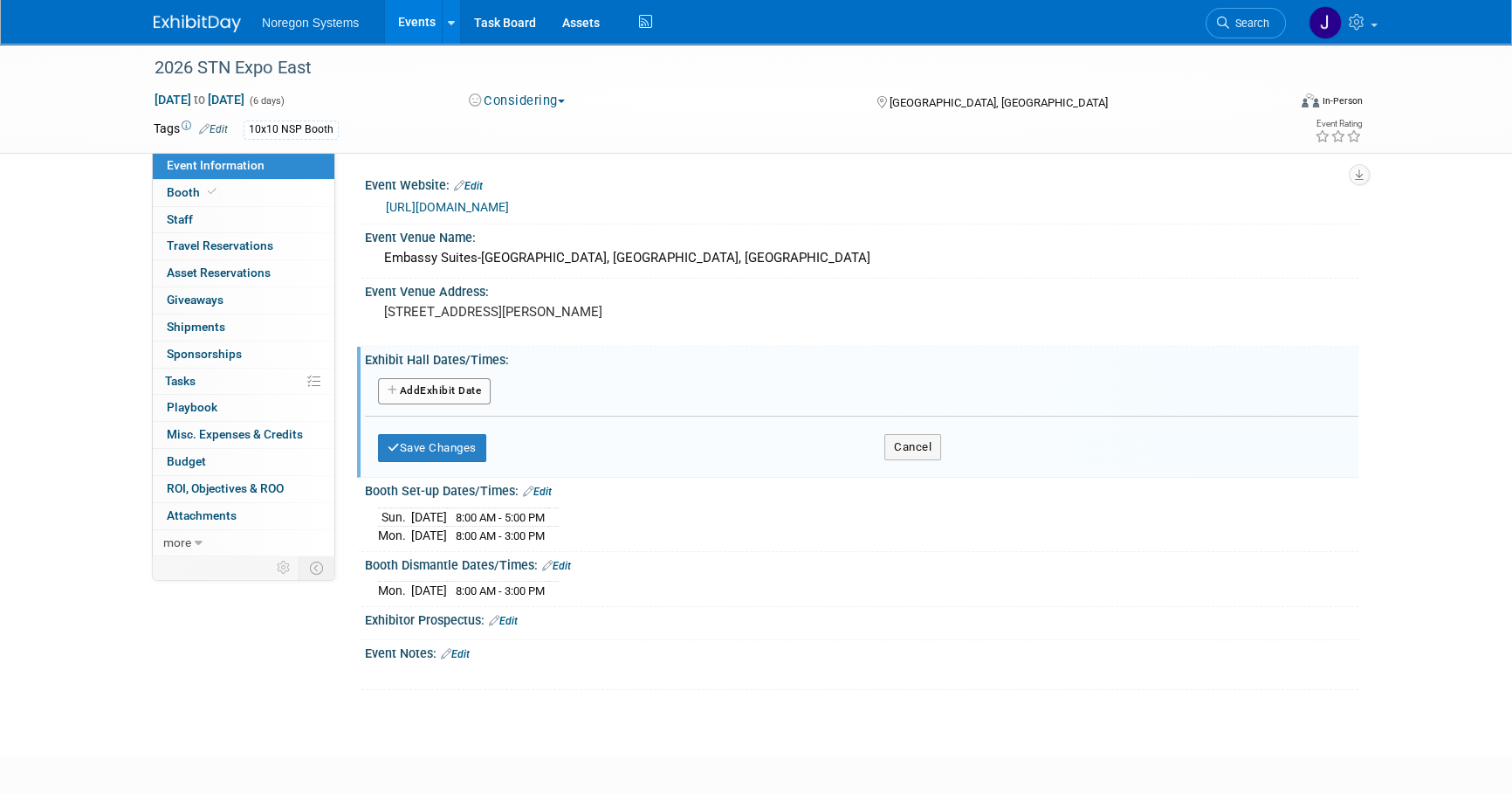
click at [472, 394] on button "Add Another Exhibit Date" at bounding box center [434, 391] width 113 height 27
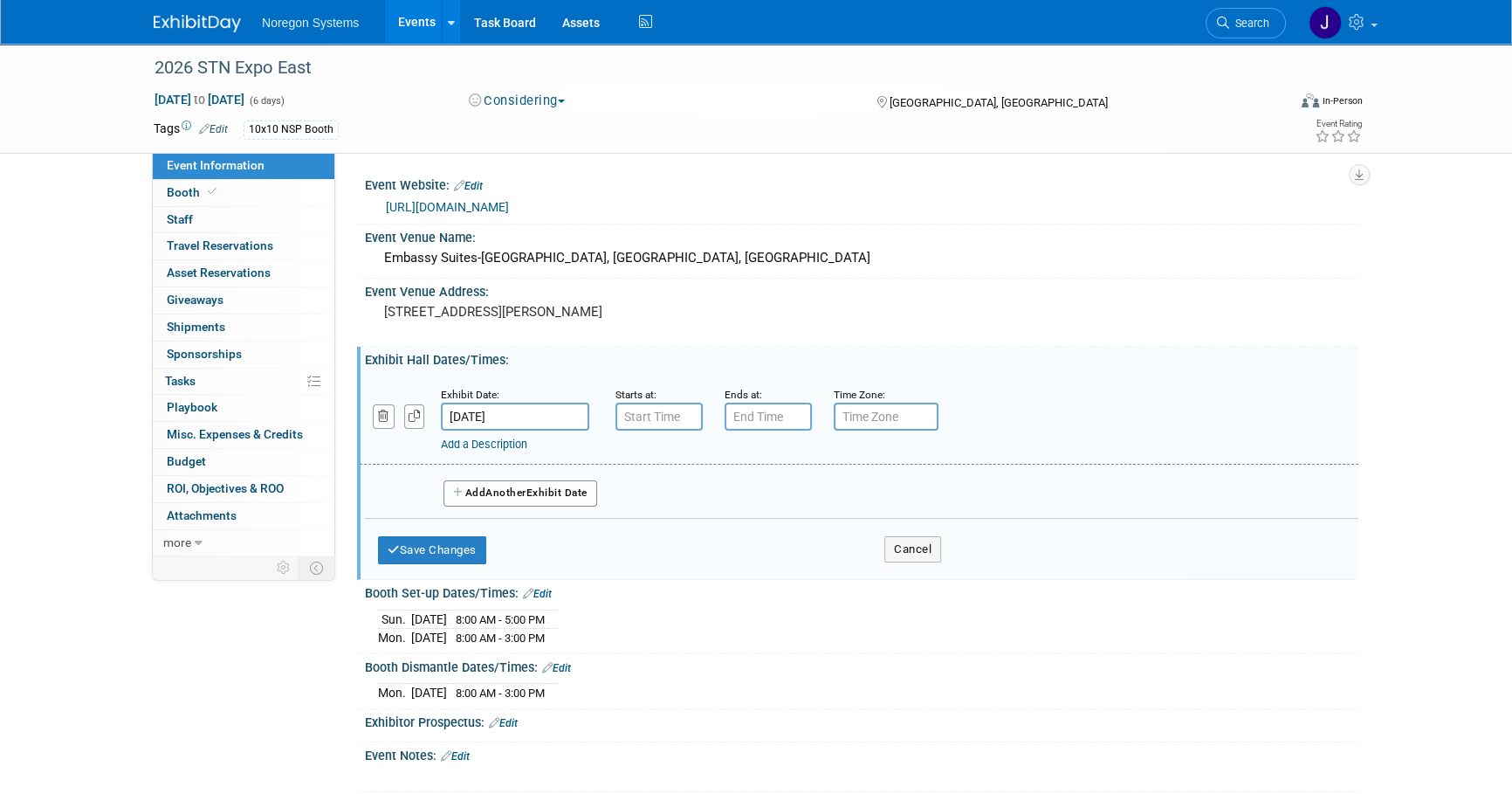
click at [516, 413] on input "Mar 26, 2026" at bounding box center [515, 417] width 148 height 28
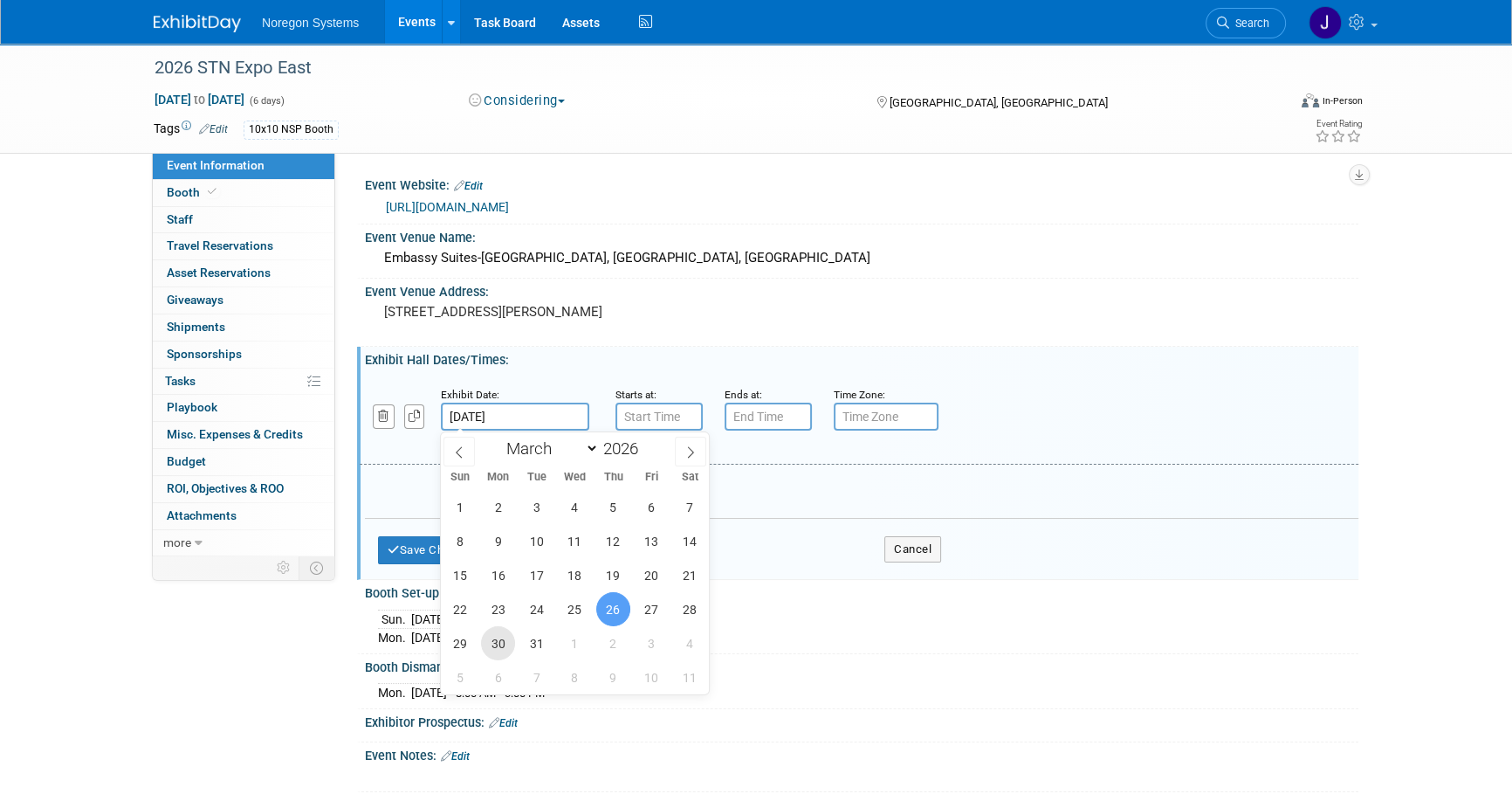
click at [507, 647] on span "30" at bounding box center [497, 643] width 35 height 35
type input "Mar 30, 2026"
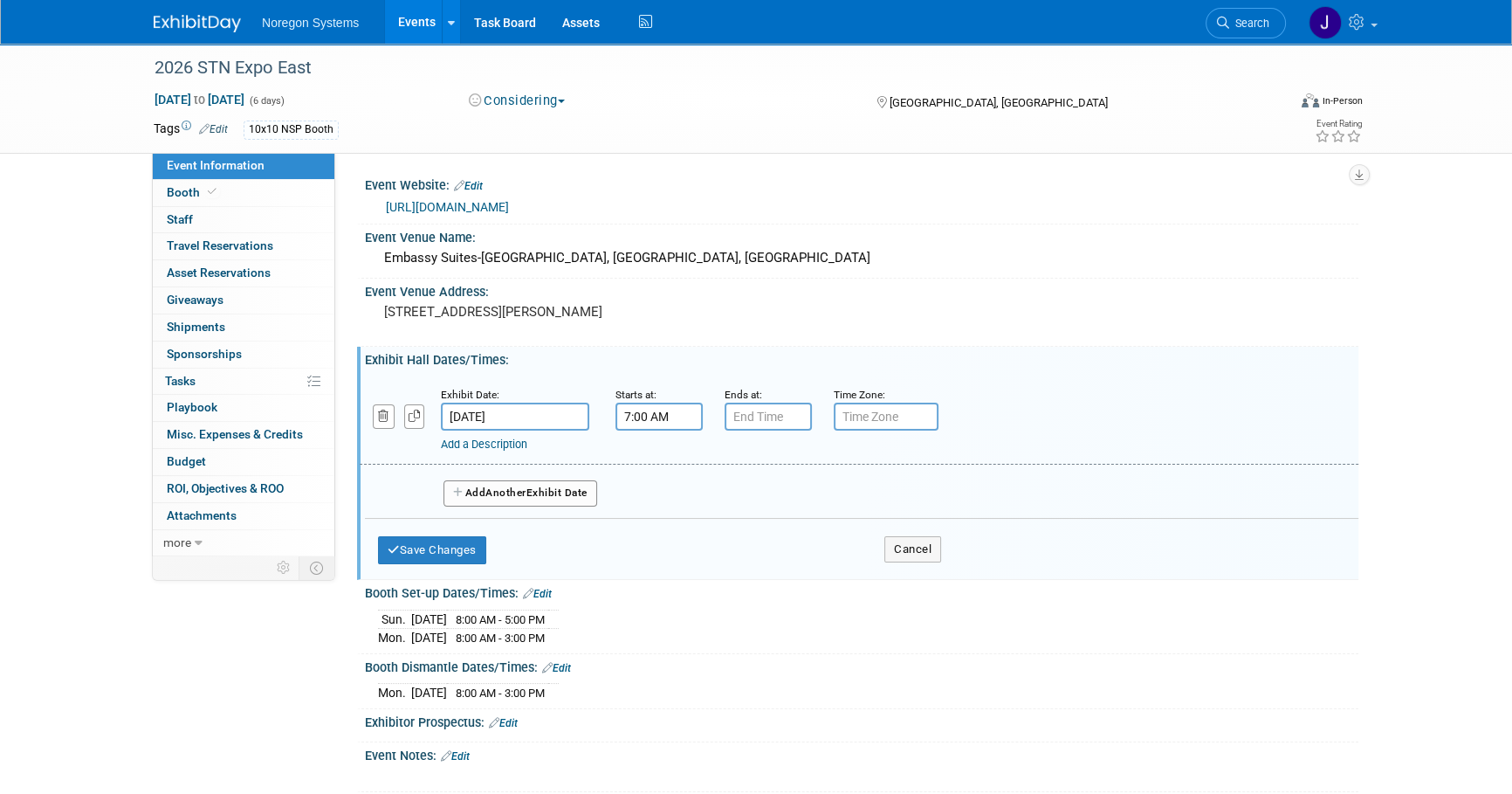
click at [677, 413] on input "7:00 AM" at bounding box center [659, 417] width 87 height 28
click at [654, 489] on span "07" at bounding box center [656, 497] width 34 height 32
click at [813, 457] on td "03" at bounding box center [815, 460] width 56 height 47
click at [726, 504] on span "00" at bounding box center [739, 497] width 34 height 32
click at [768, 504] on td "30" at bounding box center [759, 508] width 56 height 47
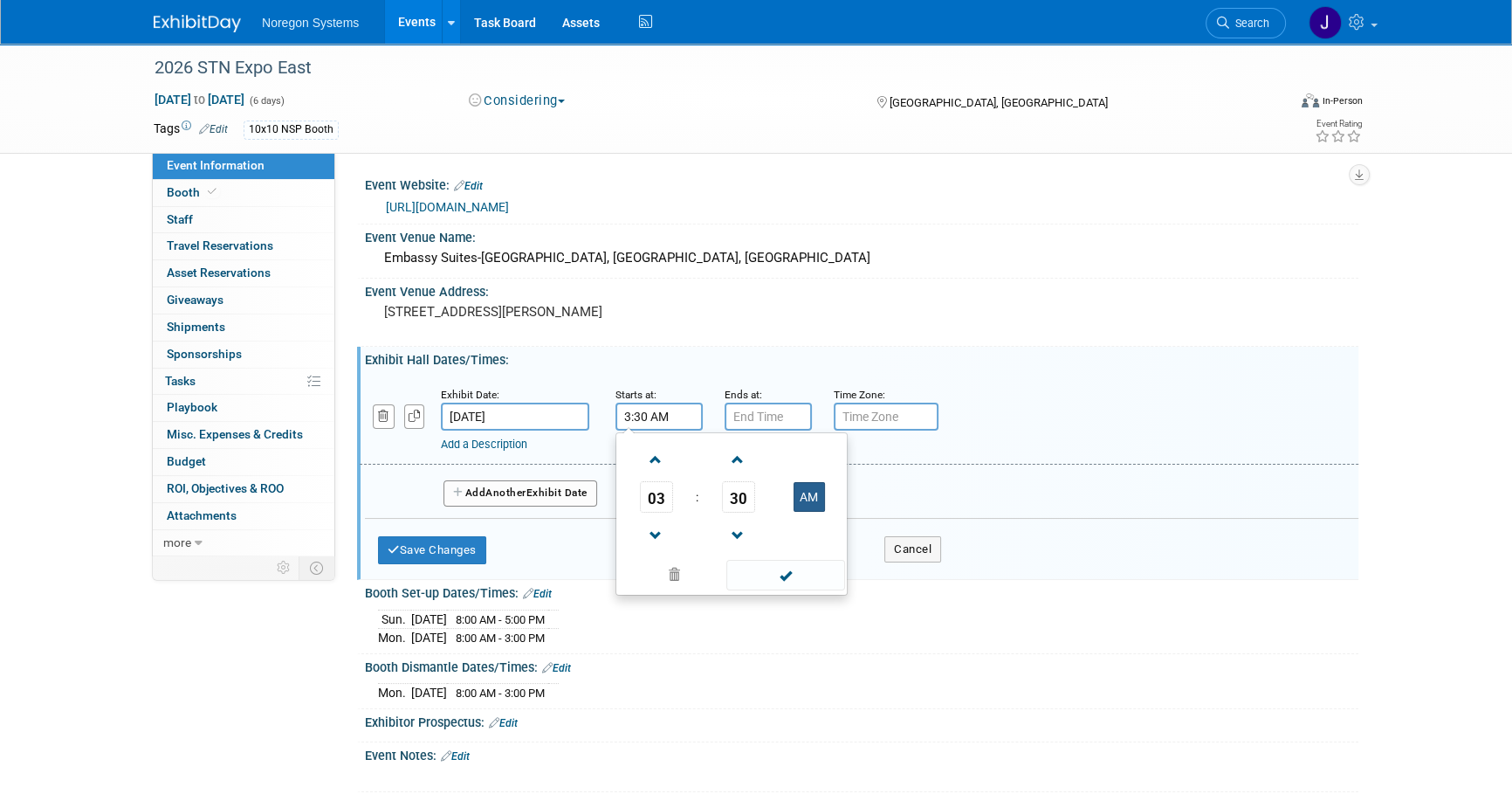
click at [805, 503] on button "AM" at bounding box center [809, 497] width 32 height 30
type input "3:30 PM"
click at [776, 419] on input "7:00 PM" at bounding box center [768, 417] width 87 height 28
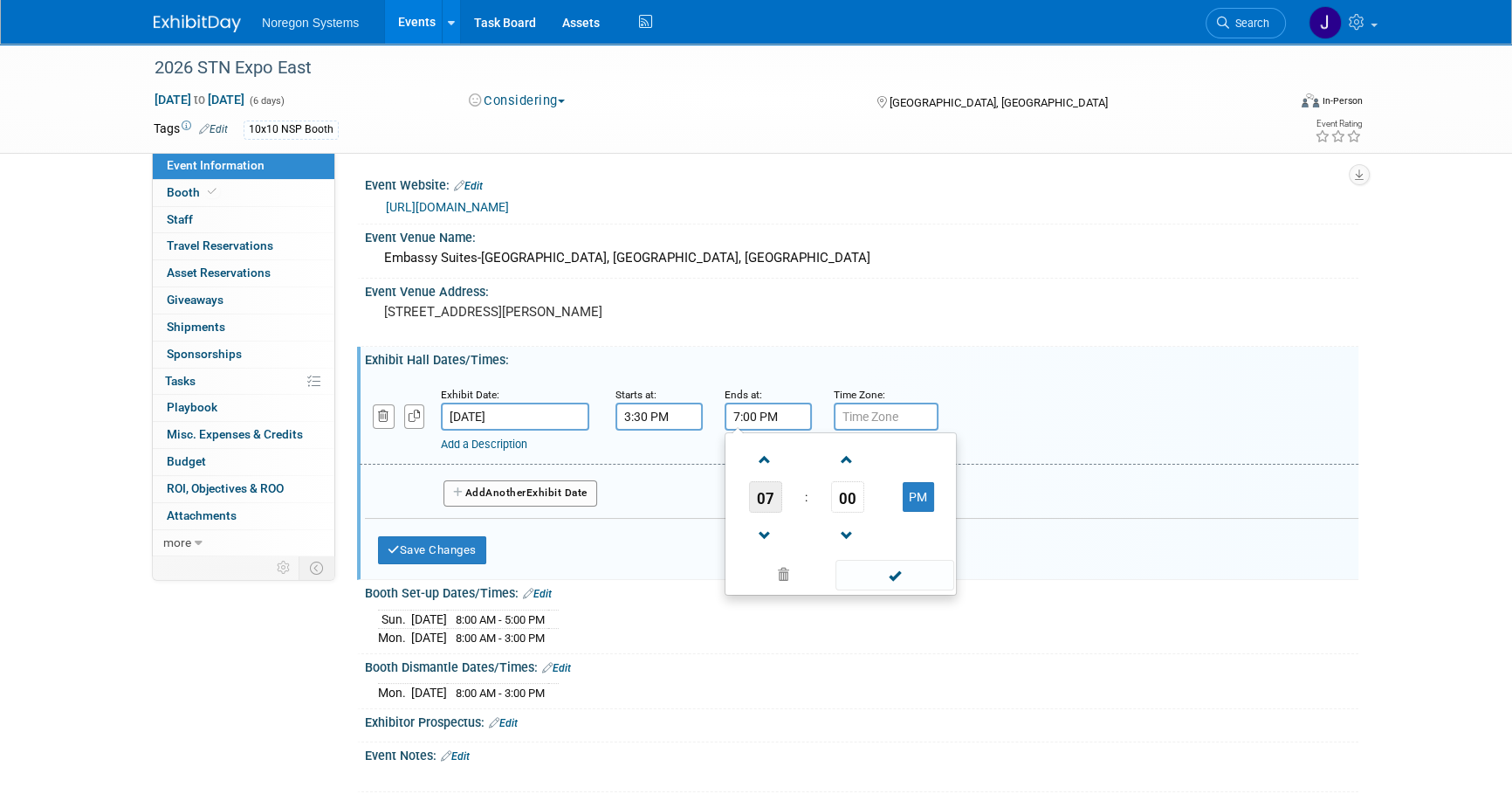
click at [762, 502] on span "07" at bounding box center [766, 497] width 34 height 32
click at [766, 546] on td "08" at bounding box center [757, 555] width 56 height 47
click at [847, 487] on span "00" at bounding box center [848, 497] width 34 height 32
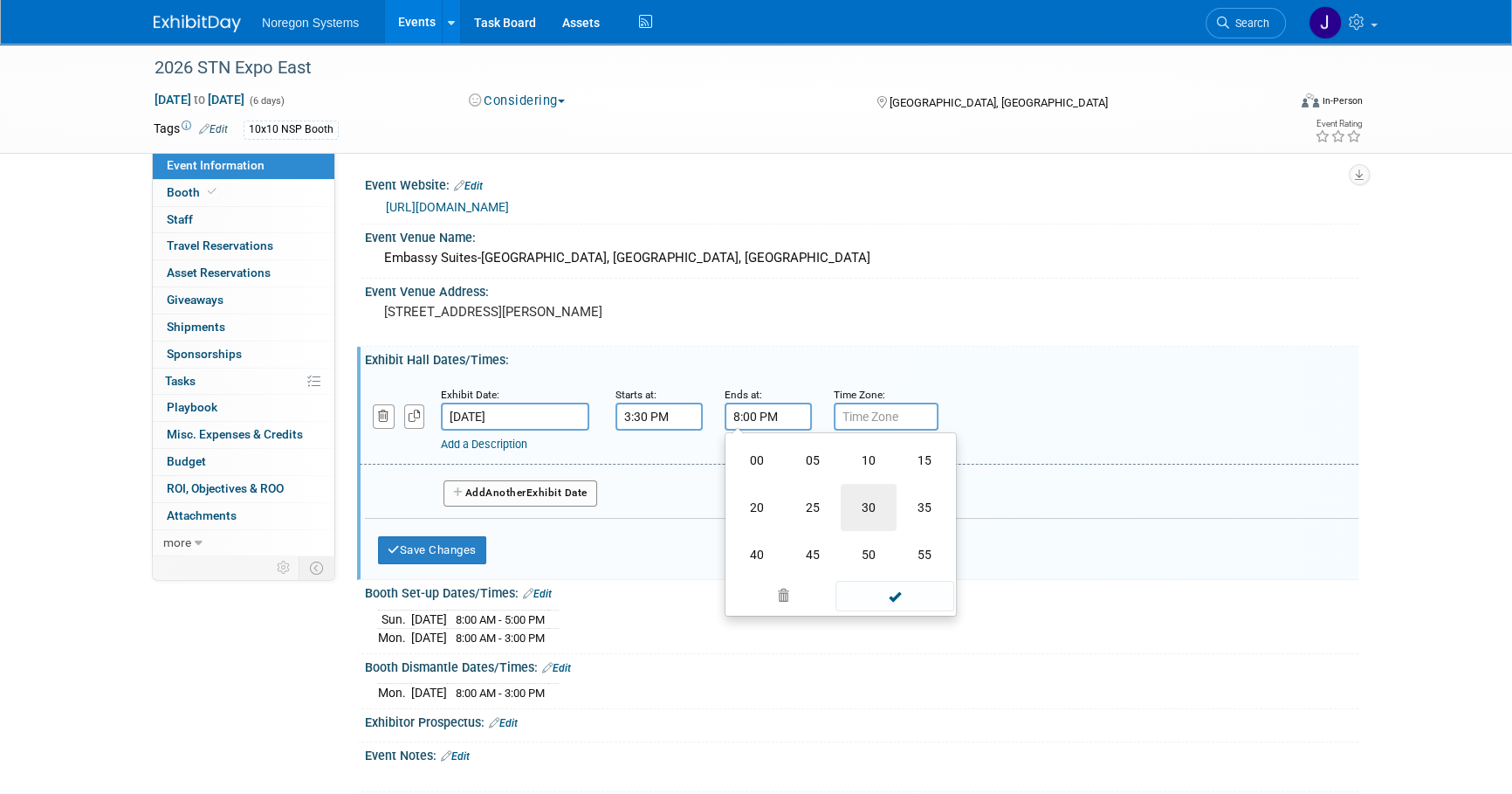
click at [863, 507] on td "30" at bounding box center [869, 508] width 56 height 47
type input "8:30 PM"
click at [1004, 379] on div "Exhibit Date: Mar 30, 2026 Starts at: 3:30 PM Ends at: 8:30 PM 08 : 30 PM 12 01…" at bounding box center [859, 420] width 999 height 89
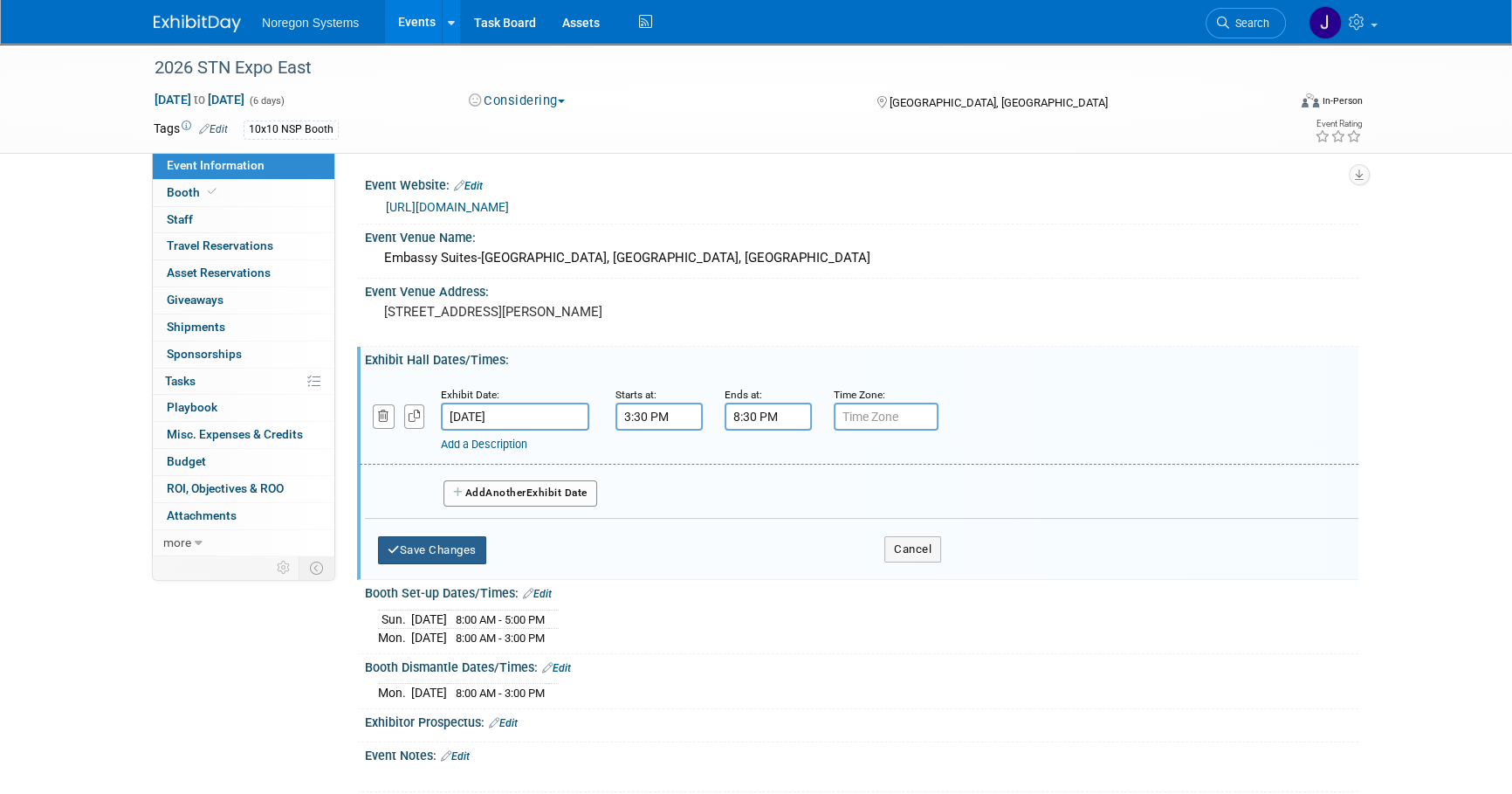
click at [458, 555] on button "Save Changes" at bounding box center [432, 550] width 109 height 28
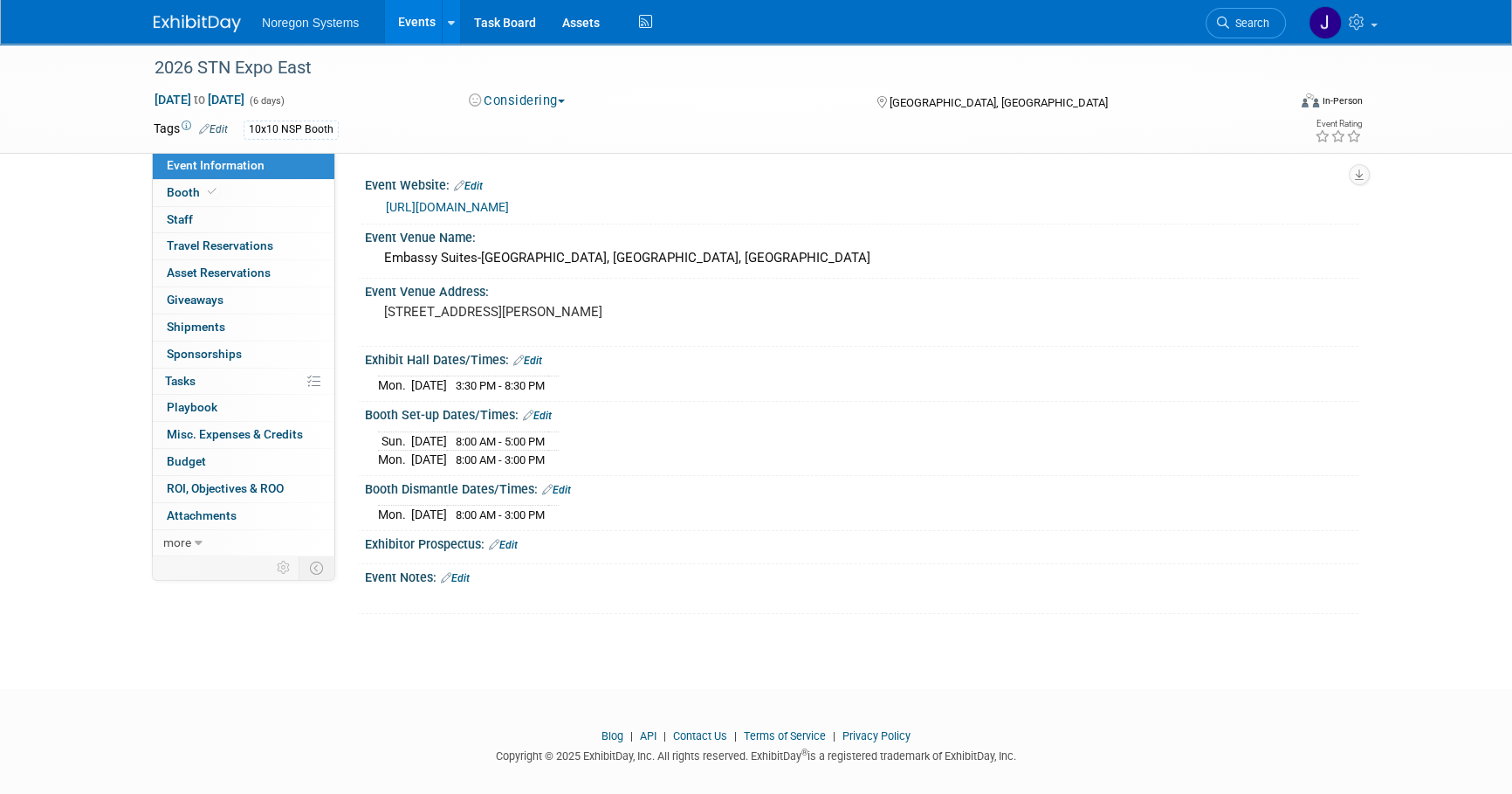
click at [561, 489] on link "Edit" at bounding box center [556, 490] width 29 height 12
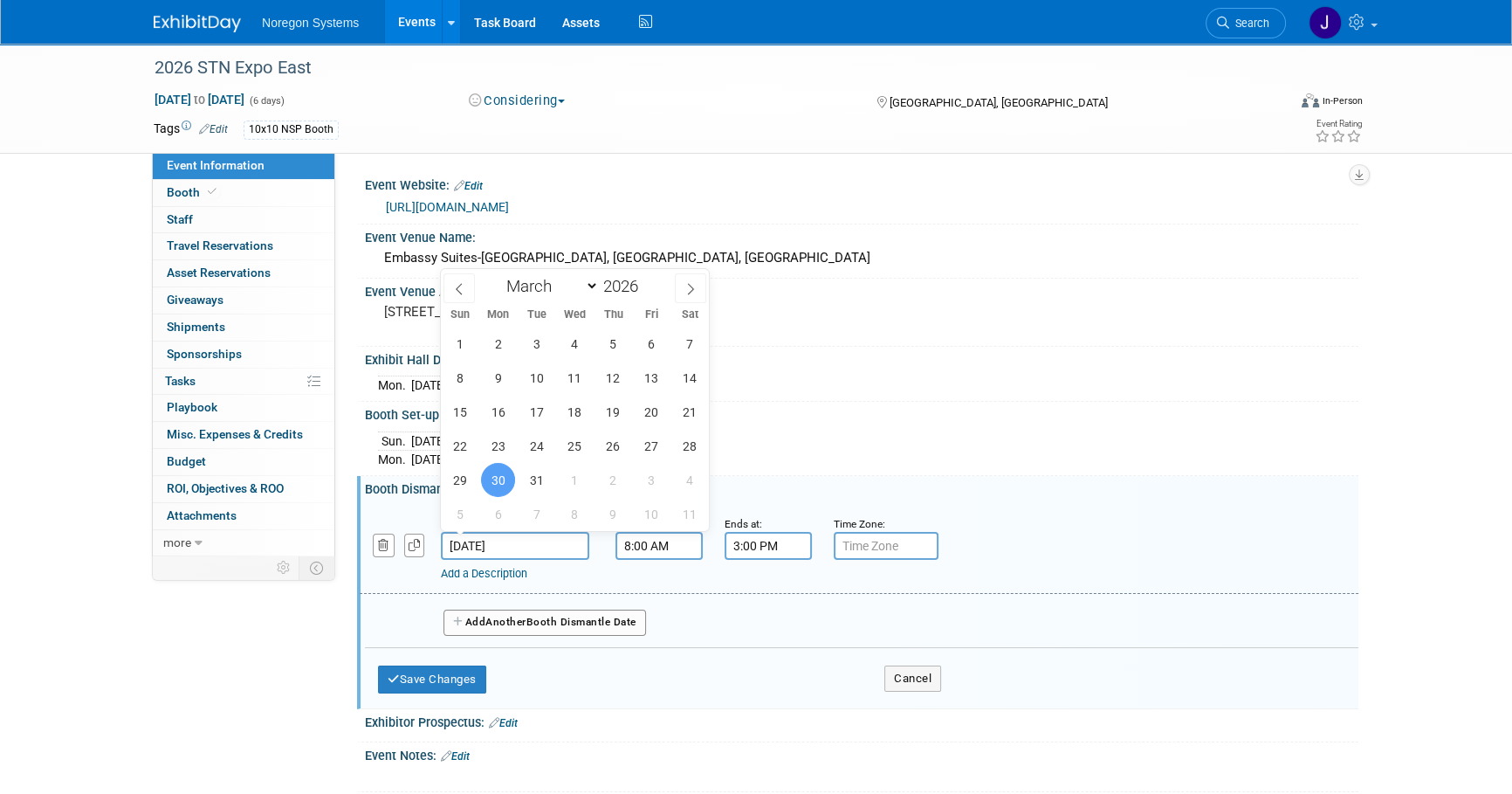
click at [543, 545] on input "Mar 30, 2026" at bounding box center [515, 546] width 148 height 28
click at [547, 488] on span "31" at bounding box center [536, 480] width 35 height 35
type input "Mar 31, 2026"
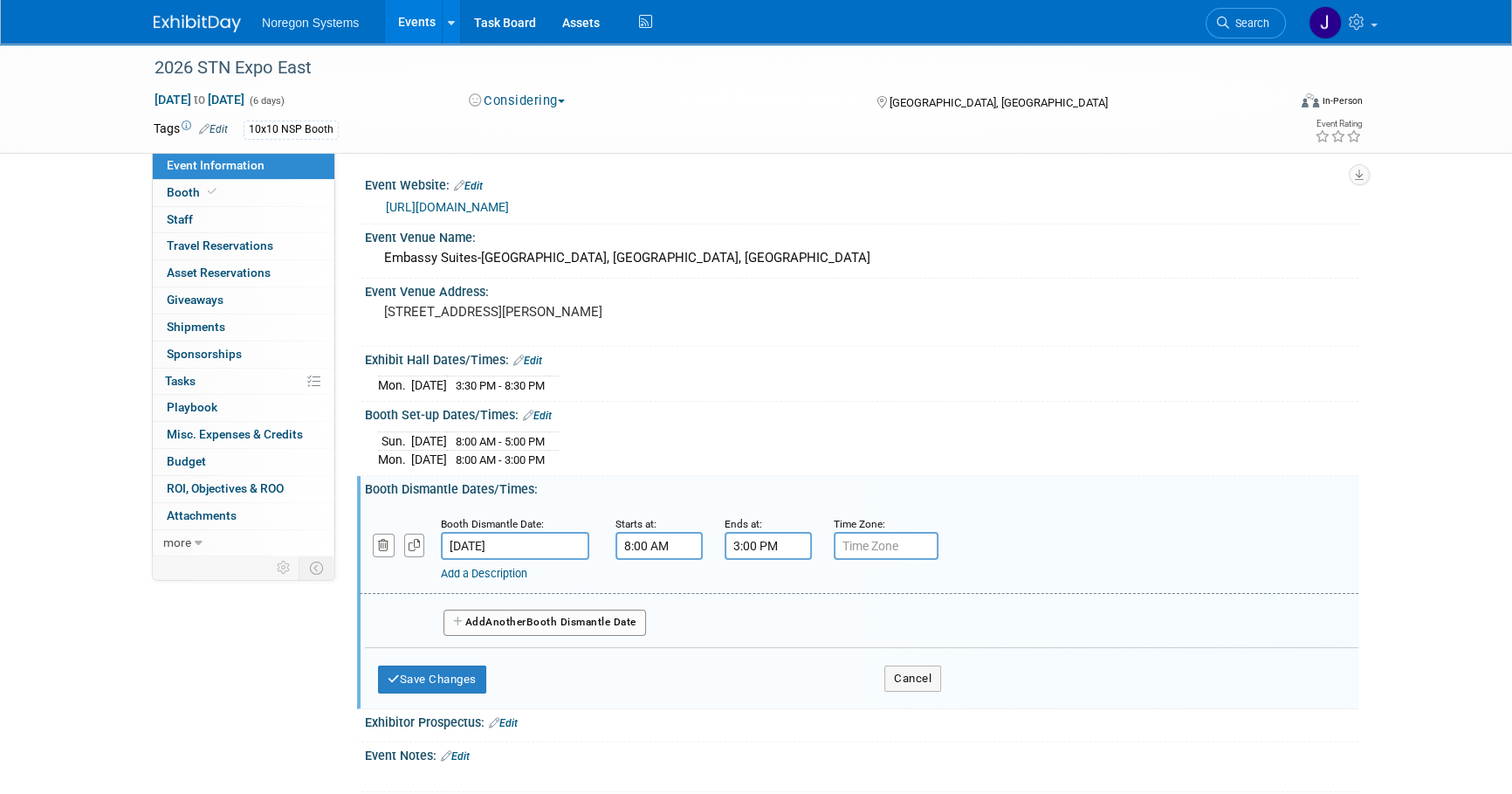
click at [692, 541] on input "8:00 AM" at bounding box center [659, 546] width 87 height 28
click at [767, 538] on input "3:00 PM" at bounding box center [768, 546] width 87 height 28
click at [758, 618] on span "03" at bounding box center [766, 626] width 34 height 32
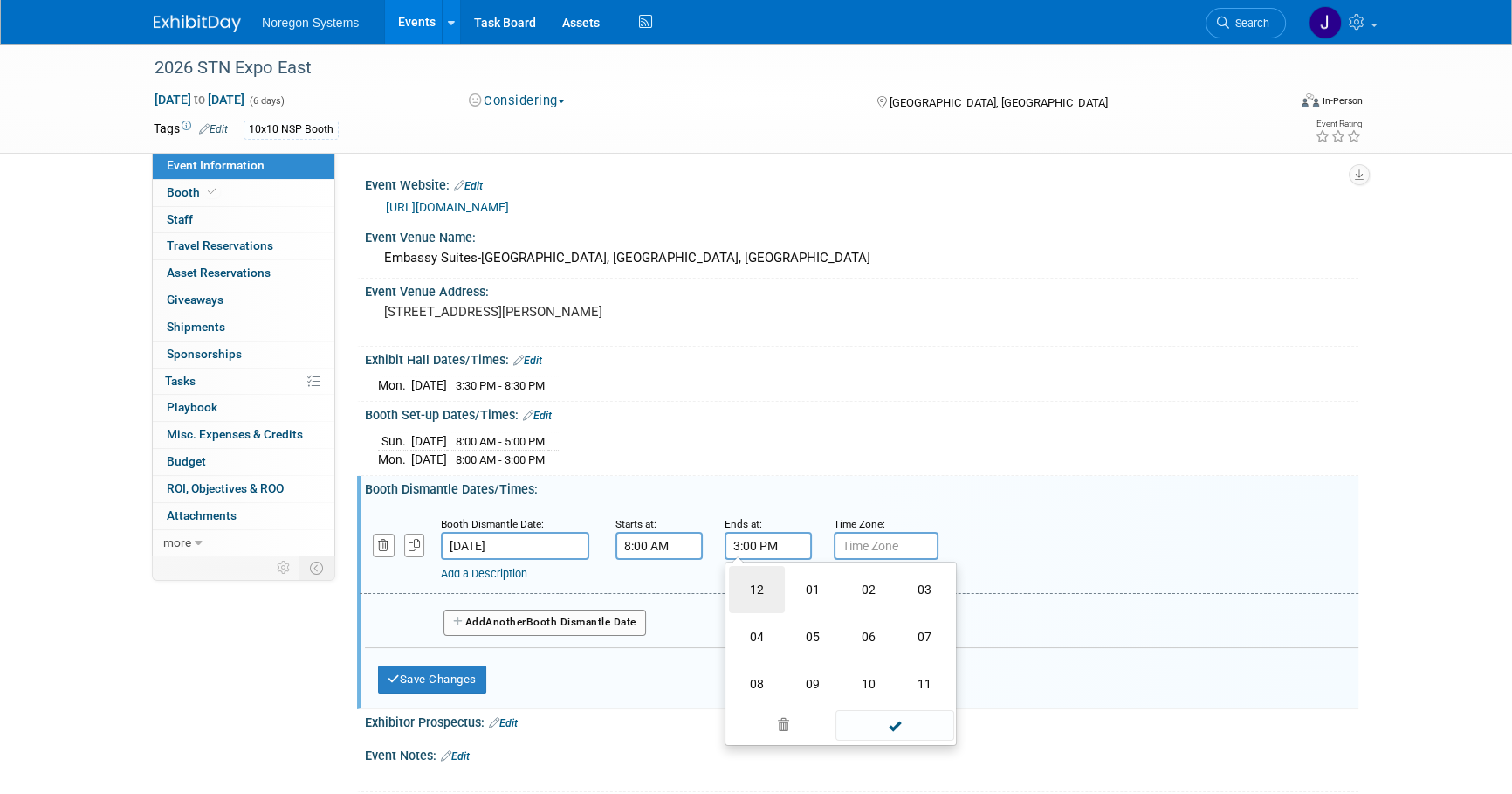
click at [764, 578] on td "12" at bounding box center [757, 590] width 56 height 47
type input "12:00 PM"
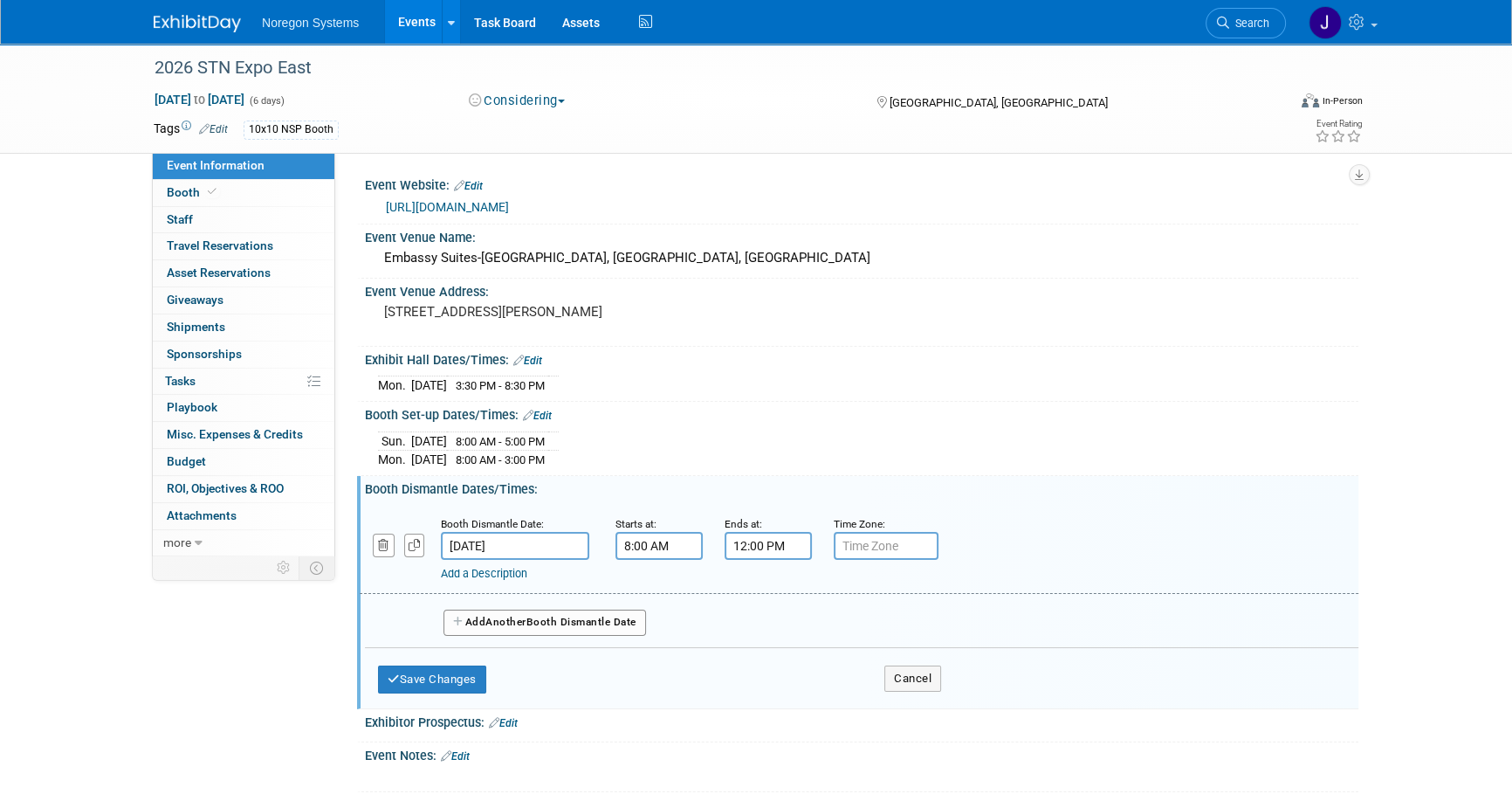
click at [938, 409] on div "Booth Set-up Dates/Times: Edit" at bounding box center [862, 413] width 994 height 23
click at [459, 682] on button "Save Changes" at bounding box center [432, 679] width 109 height 28
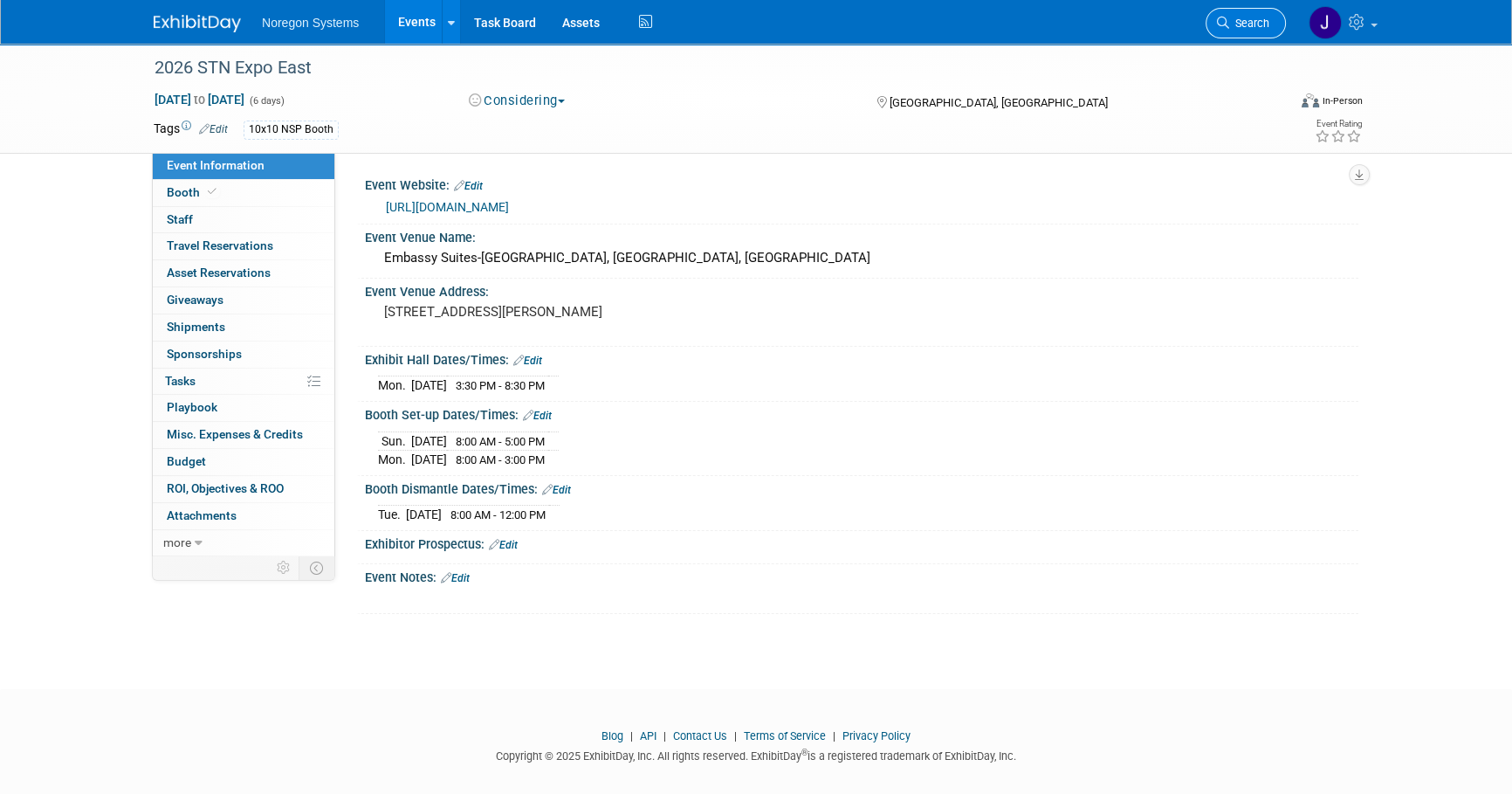
click at [1248, 19] on span "Search" at bounding box center [1249, 23] width 40 height 13
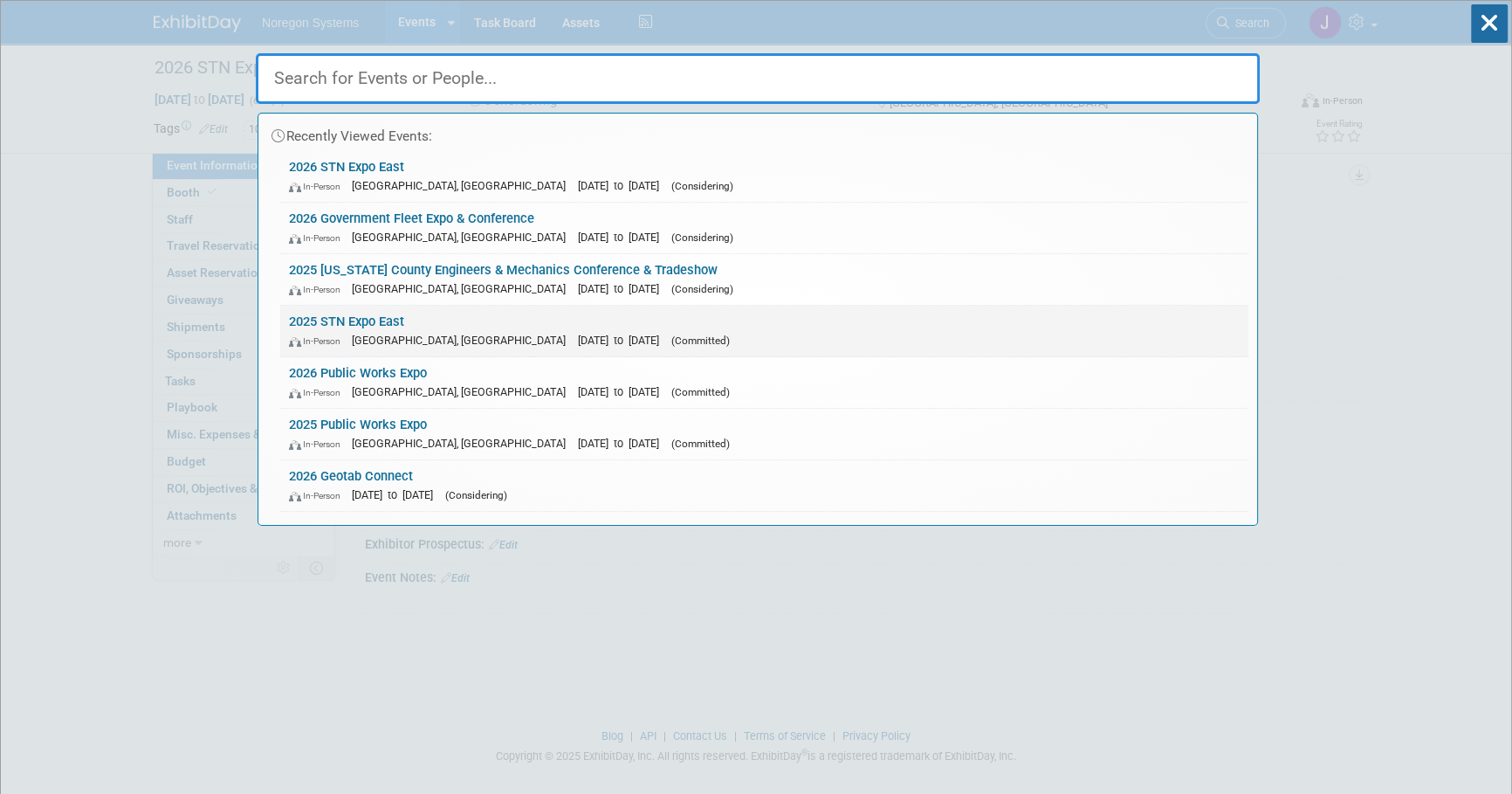
click at [375, 327] on link "2025 STN Expo East In-Person Concord, NC Mar 20, 2025 to Mar 25, 2025 (Committe…" at bounding box center [764, 331] width 968 height 50
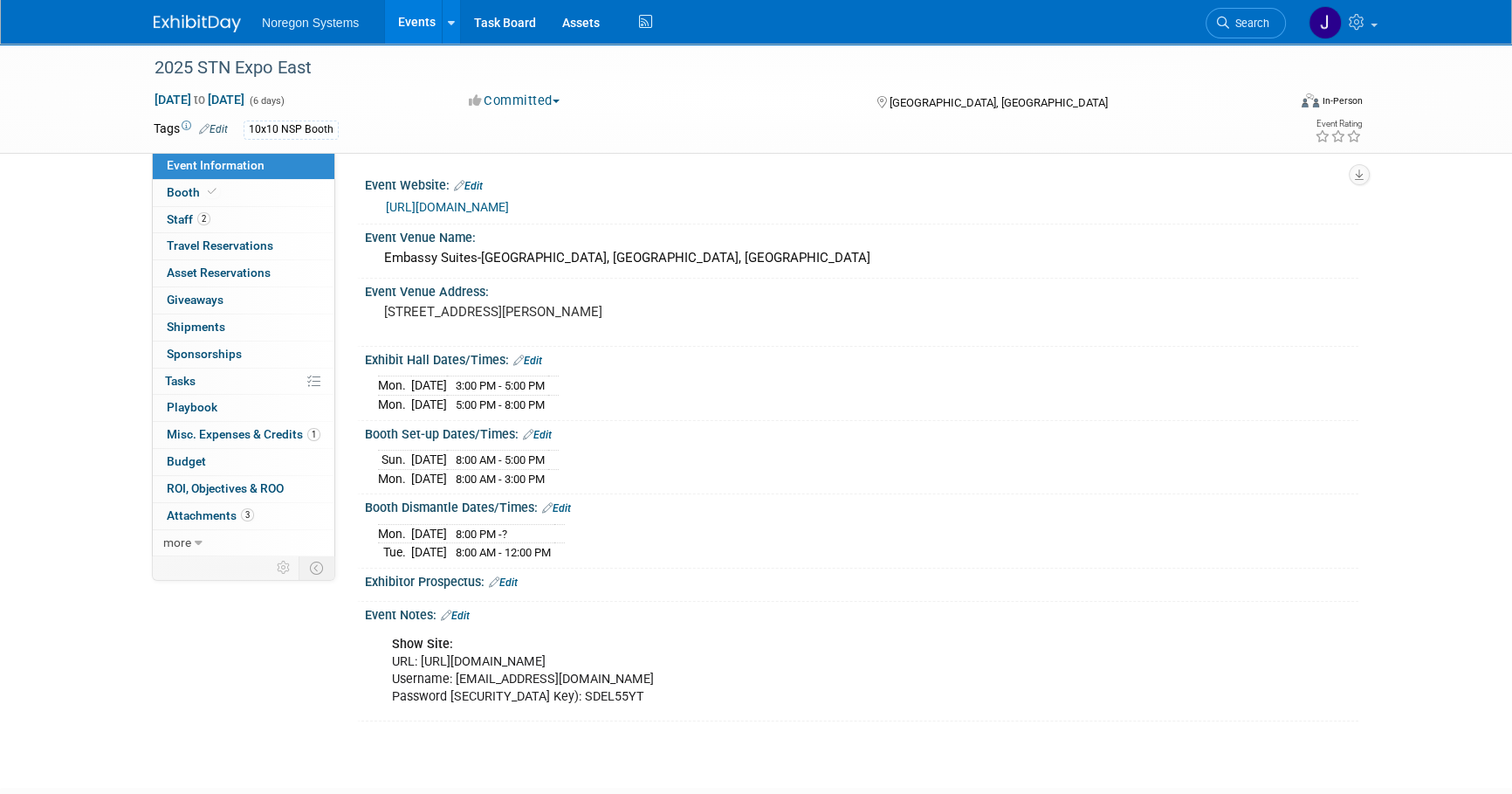
click at [539, 356] on link "Edit" at bounding box center [527, 360] width 29 height 12
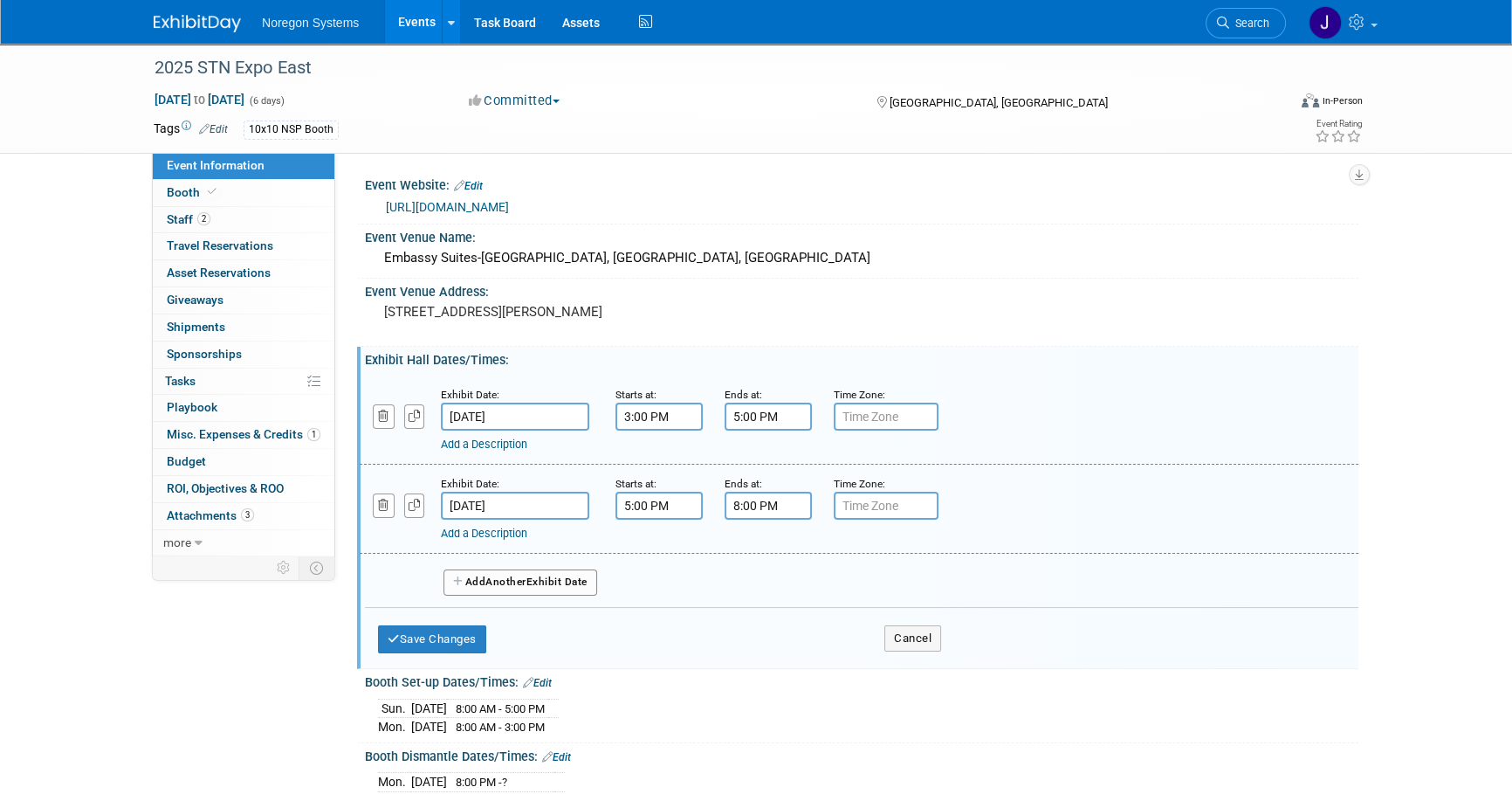
click at [736, 412] on input "5:00 PM" at bounding box center [768, 417] width 87 height 28
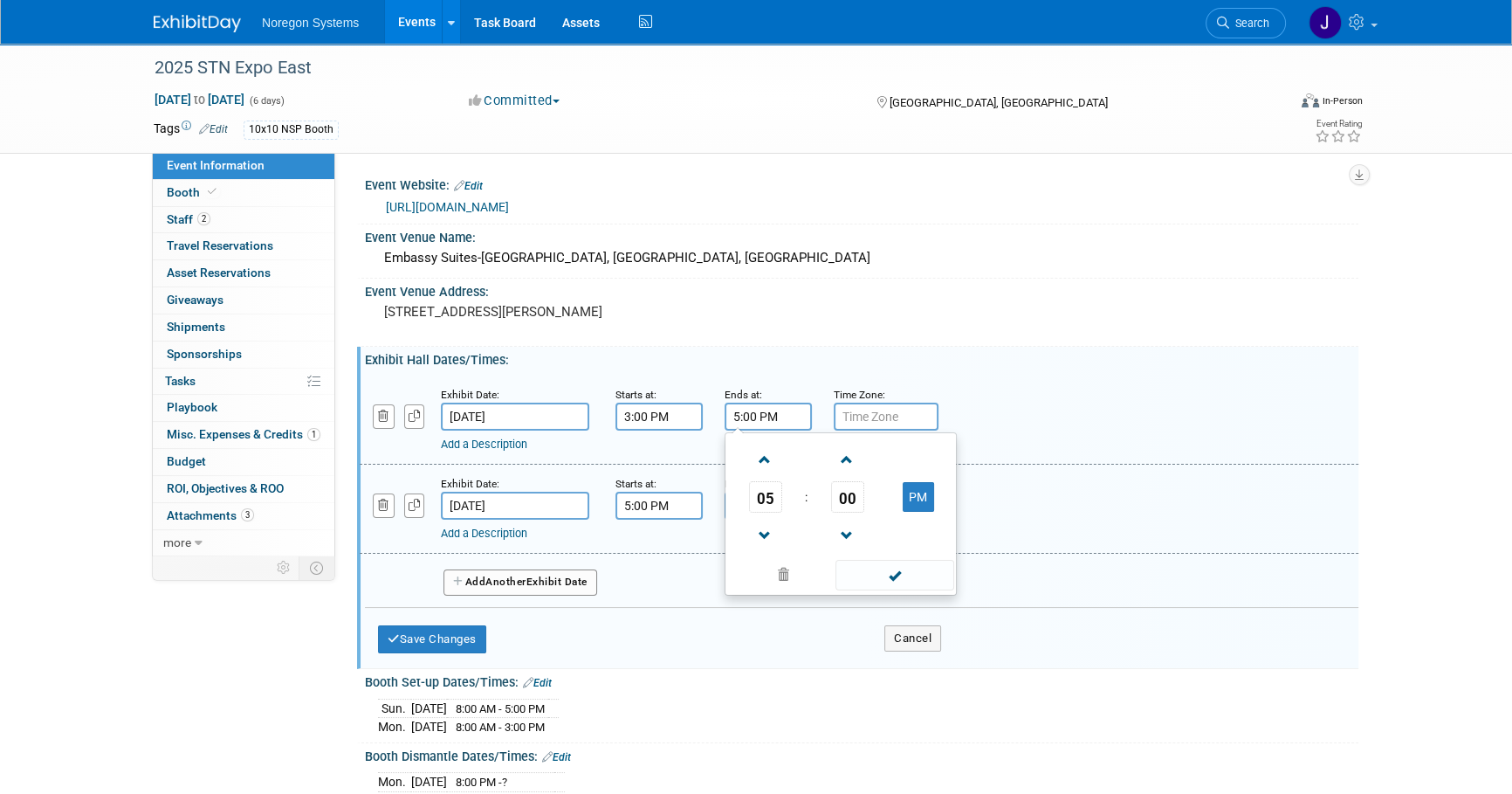
drag, startPoint x: 767, startPoint y: 496, endPoint x: 784, endPoint y: 501, distance: 17.7
click at [766, 494] on span "05" at bounding box center [766, 497] width 34 height 32
click at [765, 556] on td "08" at bounding box center [757, 555] width 56 height 47
type input "8:00 PM"
click at [1184, 375] on div "Exhibit Date: [DATE] Starts at: 3:00 PM Ends at: 8:00 PM 08 : 00 PM 12 01 02 03…" at bounding box center [859, 420] width 999 height 89
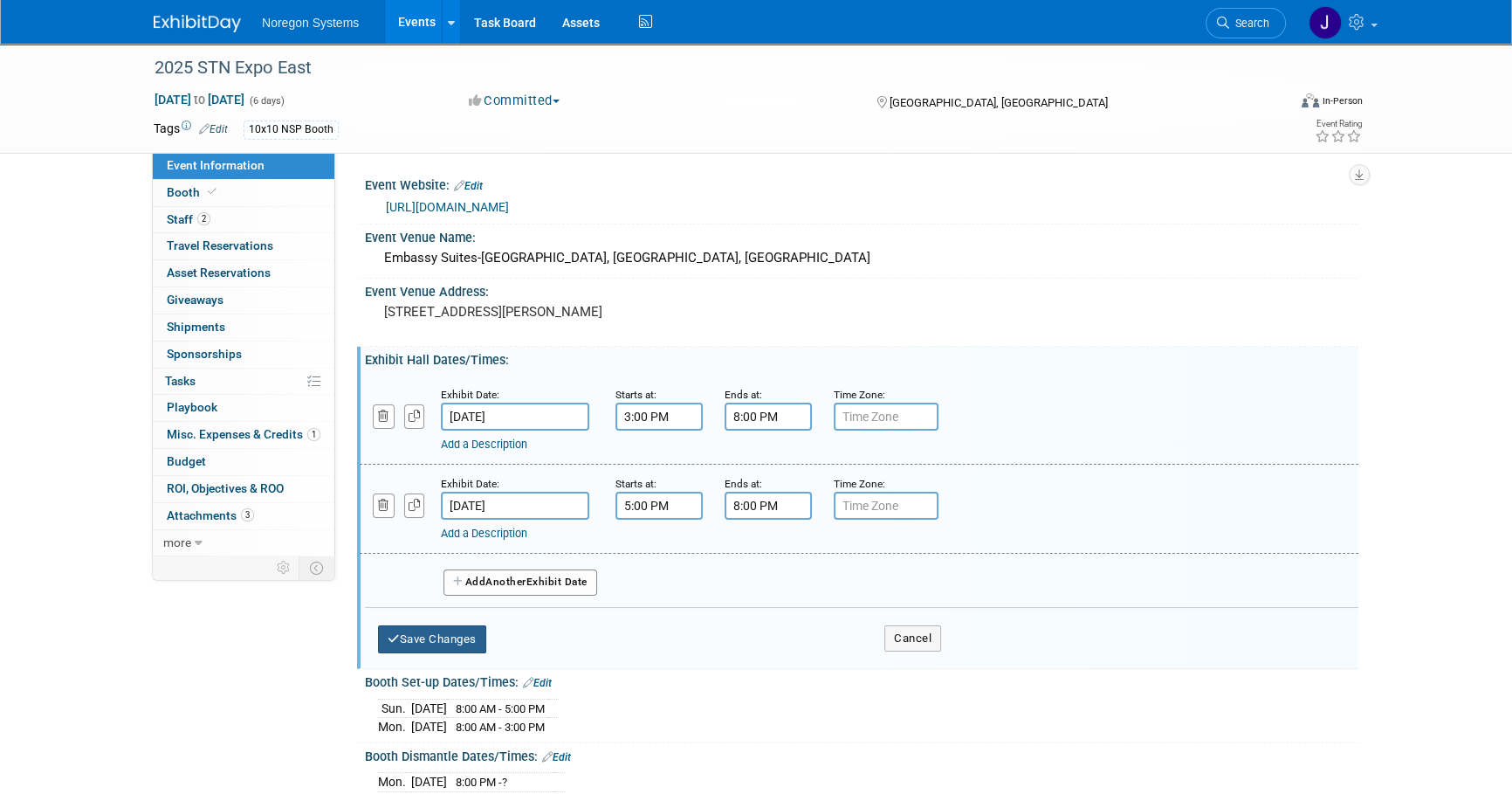
click at [442, 637] on button "Save Changes" at bounding box center [432, 639] width 109 height 28
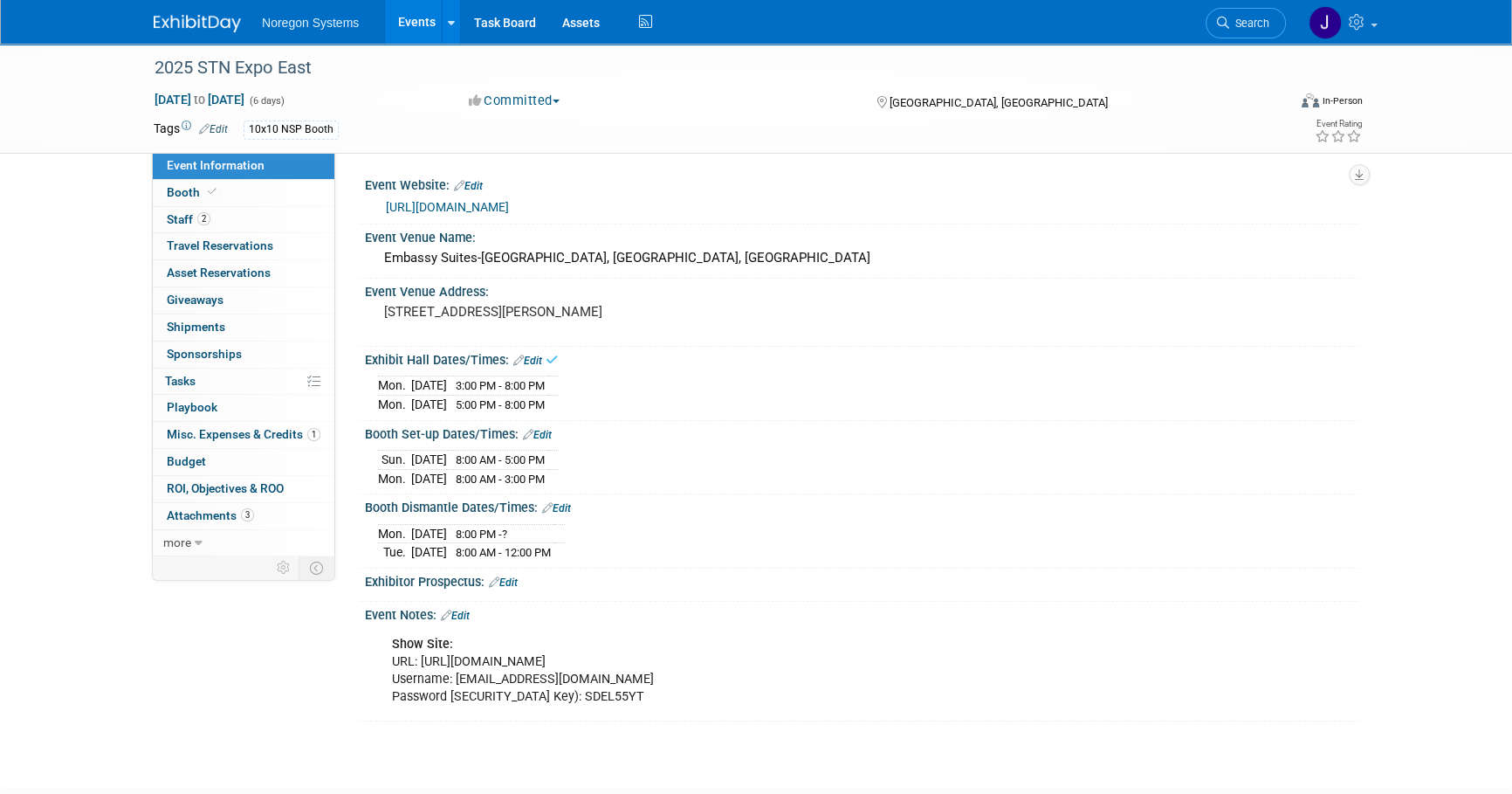
click at [536, 357] on link "Edit" at bounding box center [527, 360] width 29 height 12
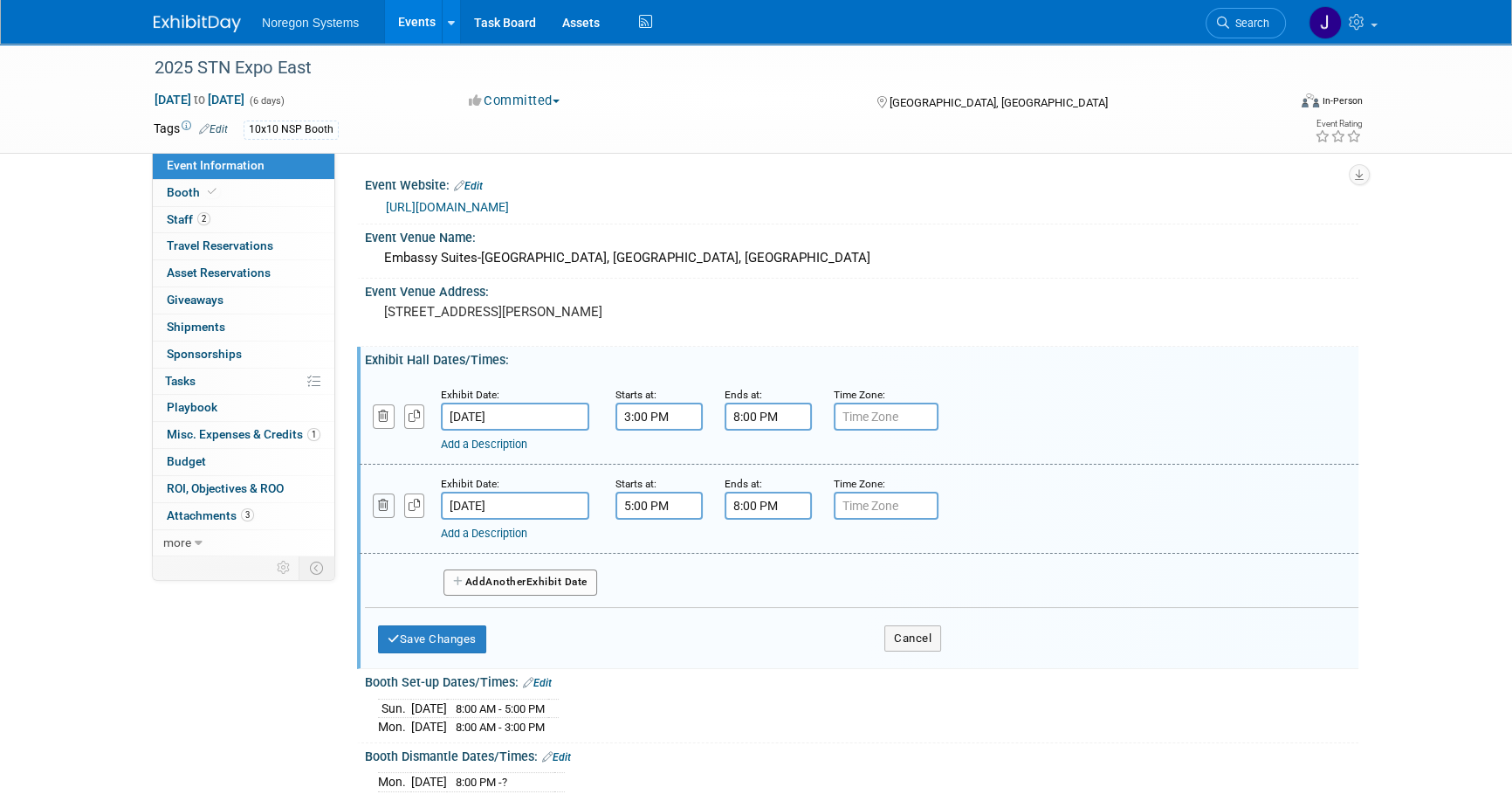
click at [380, 501] on icon "button" at bounding box center [384, 506] width 12 height 12
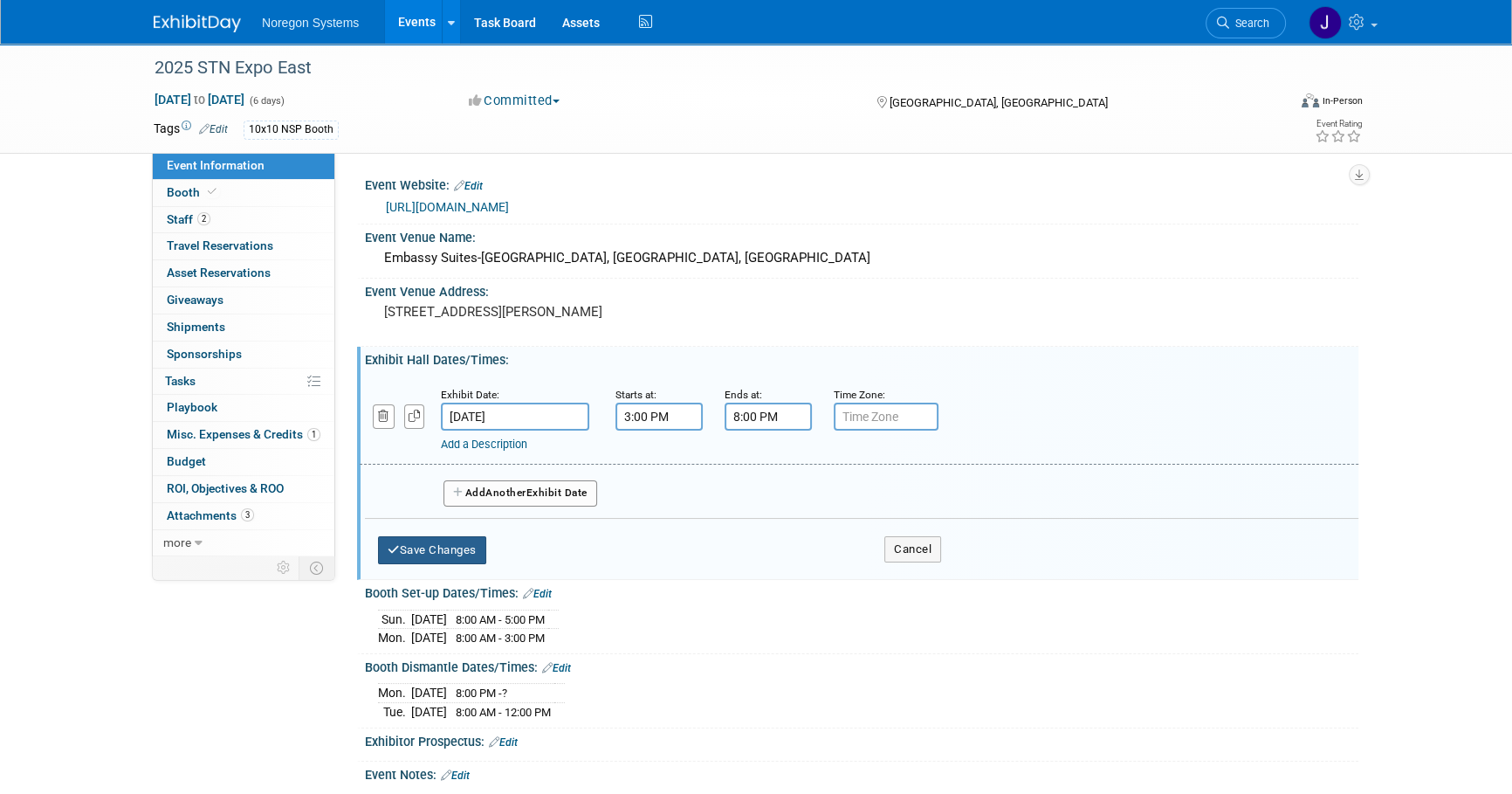
click at [460, 549] on button "Save Changes" at bounding box center [432, 550] width 109 height 28
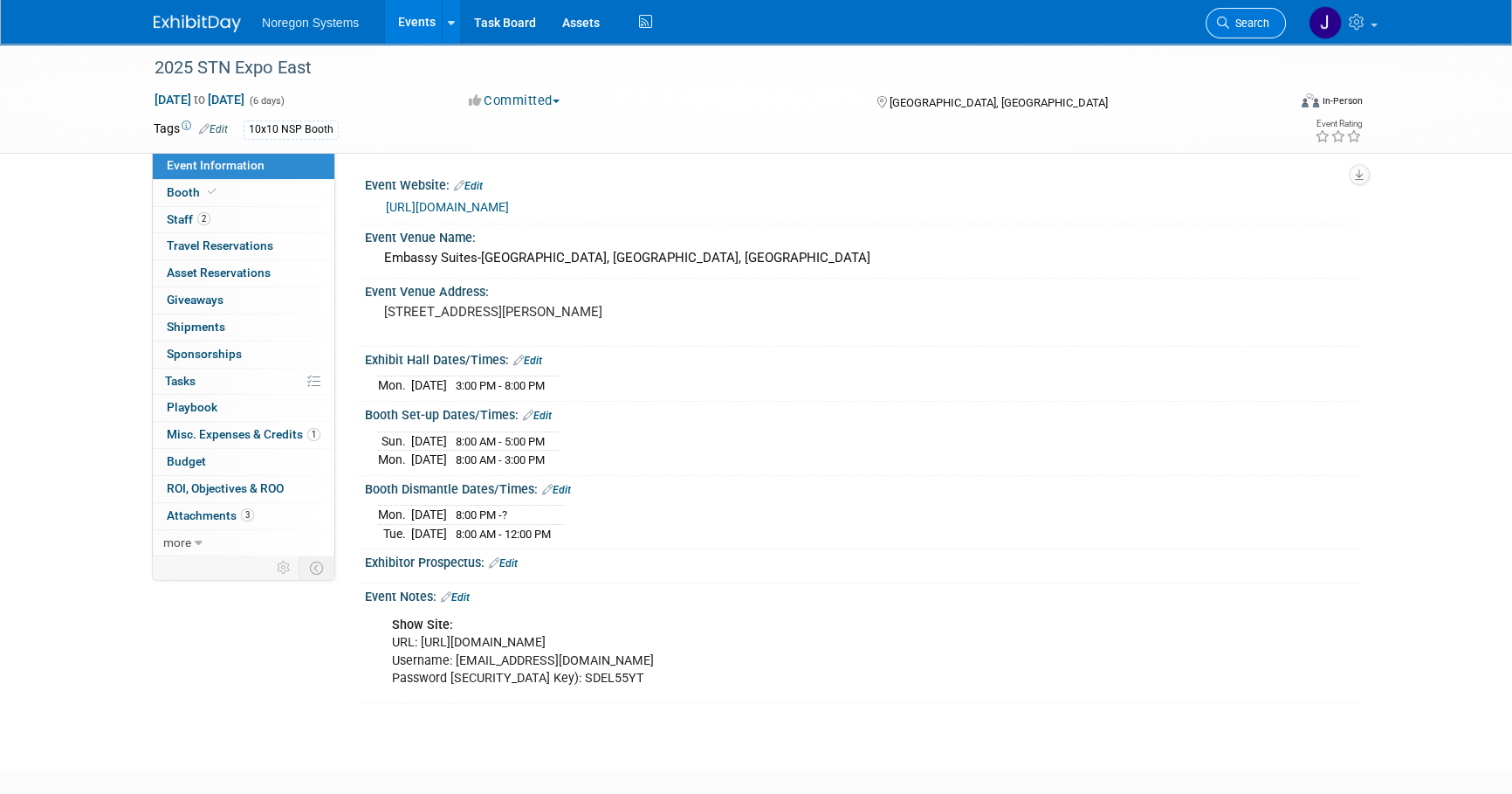
click at [1280, 18] on link "Search" at bounding box center [1246, 23] width 80 height 31
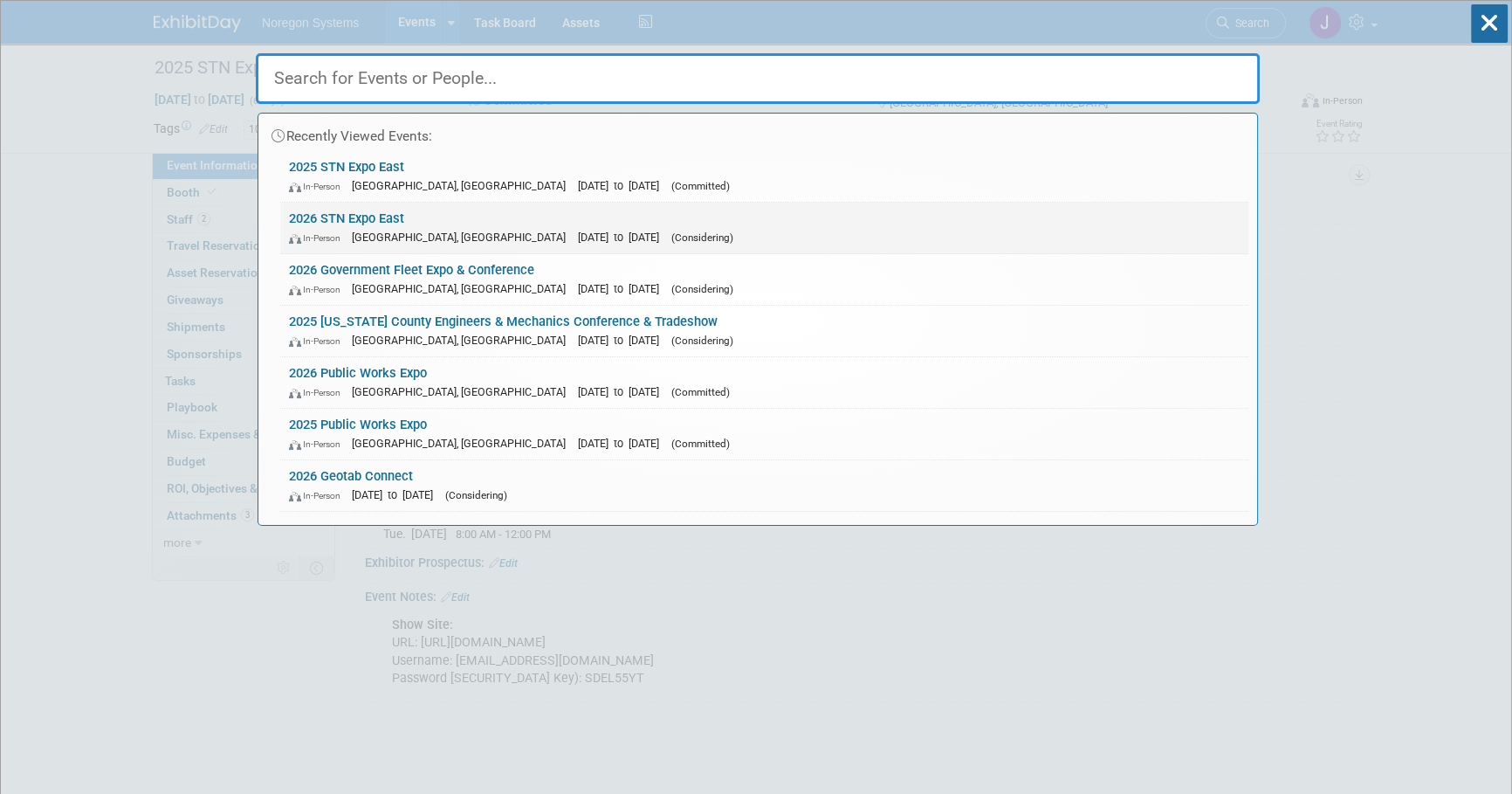
click at [364, 203] on link "2026 STN Expo East In-Person Concord, NC Mar 26, 2026 to Mar 31, 2026 (Consider…" at bounding box center [764, 227] width 968 height 50
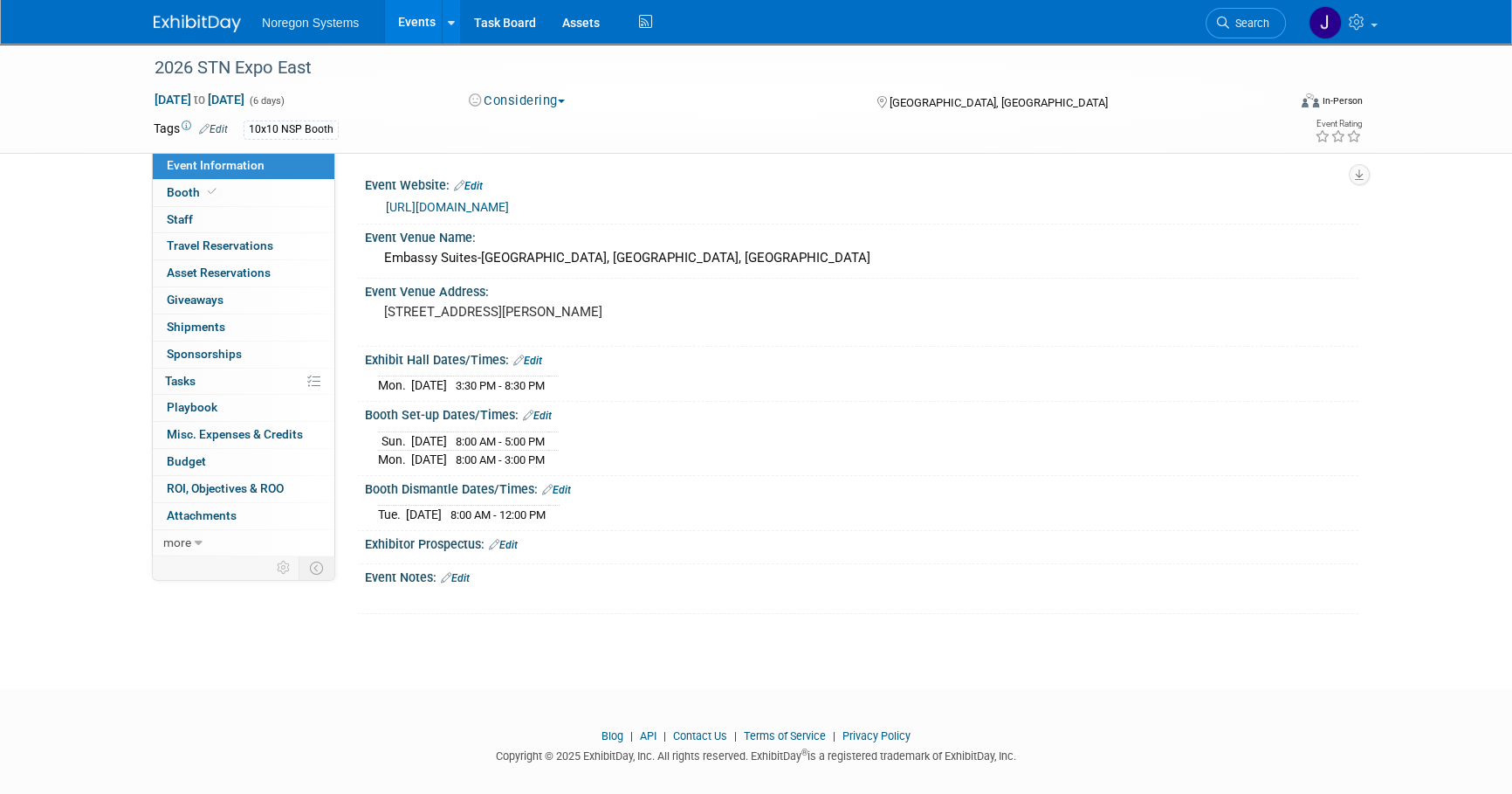
click at [563, 484] on link "Edit" at bounding box center [556, 490] width 29 height 12
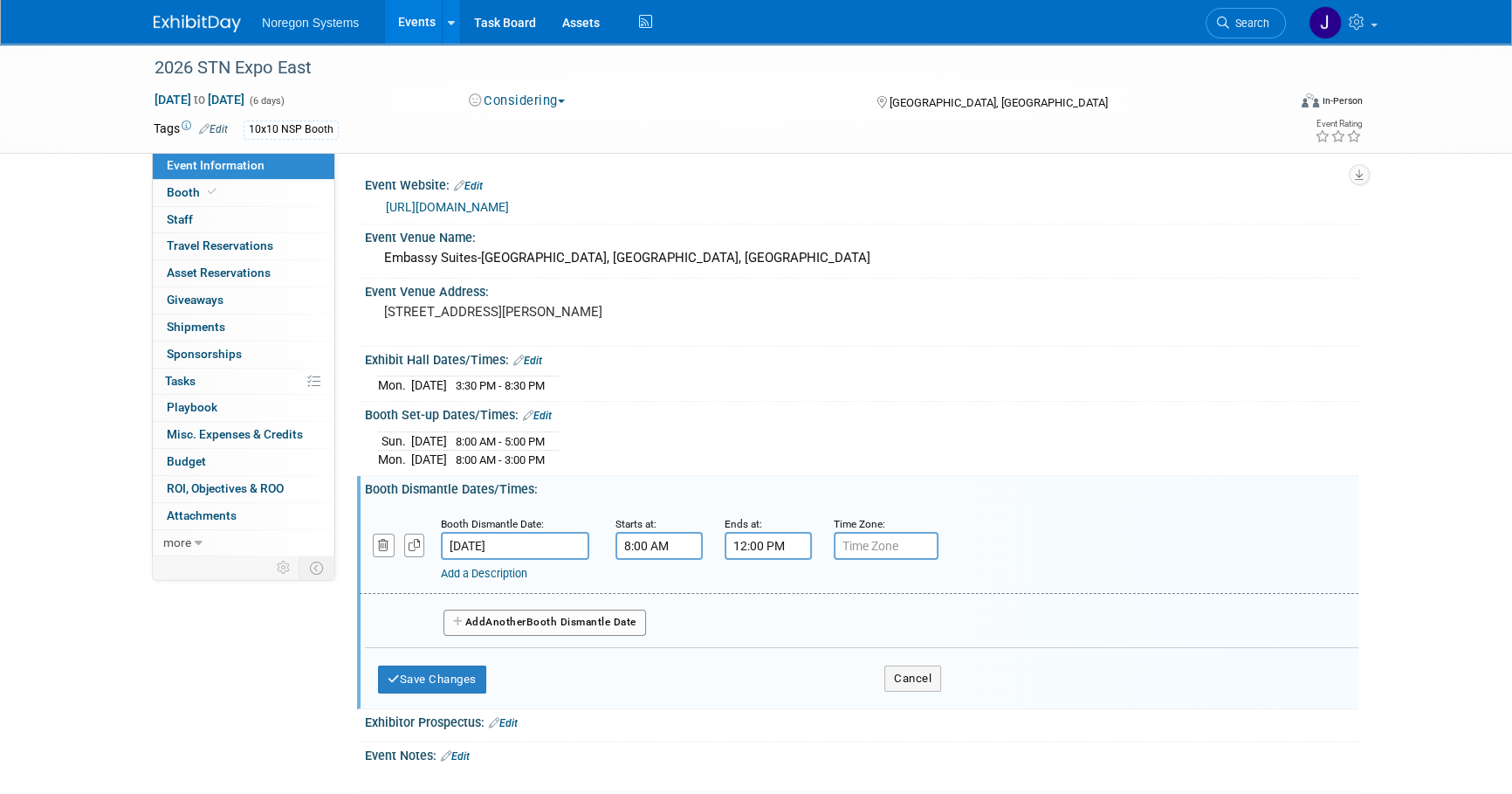
click at [550, 542] on input "[DATE]" at bounding box center [515, 546] width 148 height 28
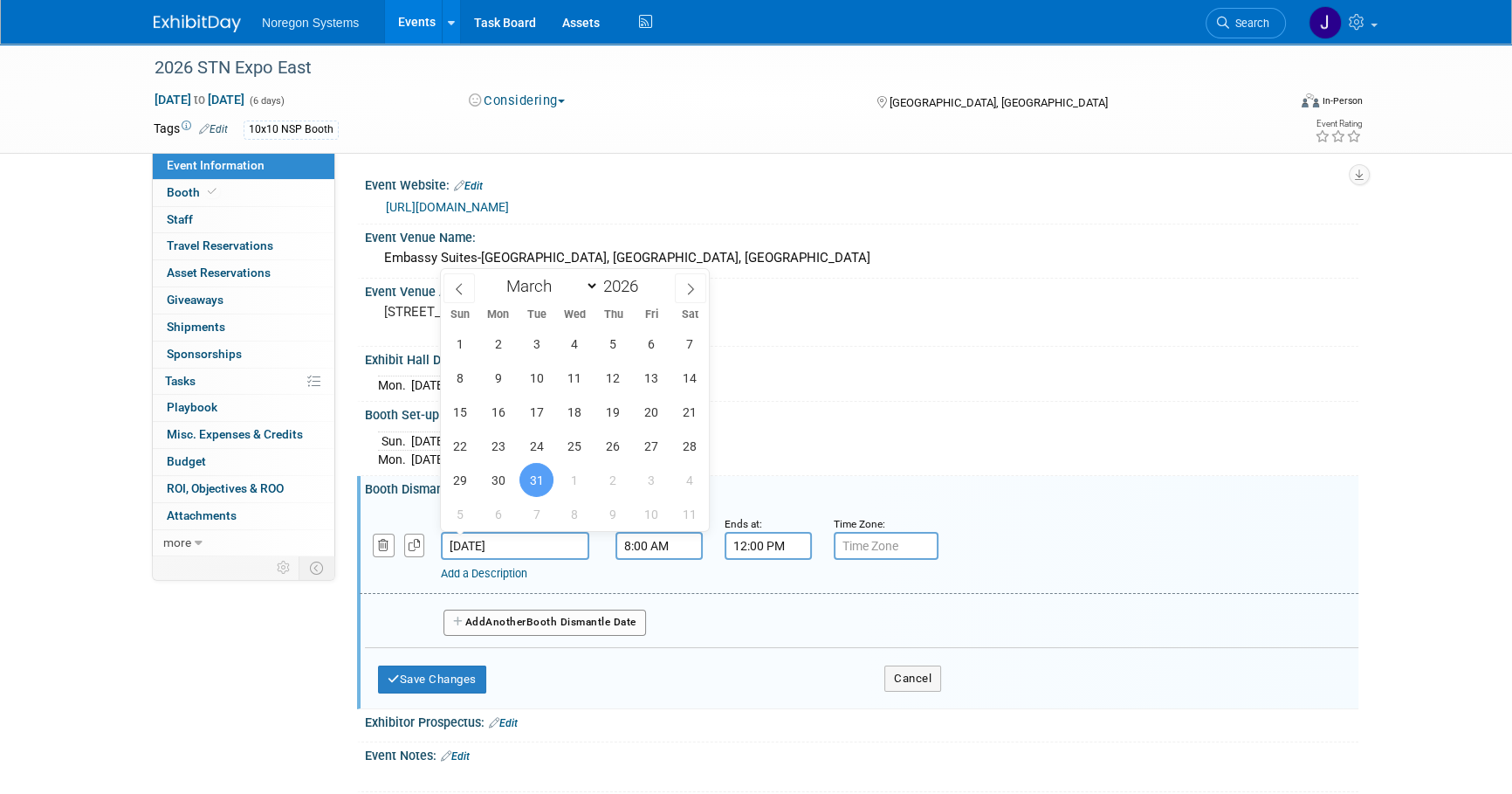
click at [550, 542] on input "[DATE]" at bounding box center [515, 546] width 148 height 28
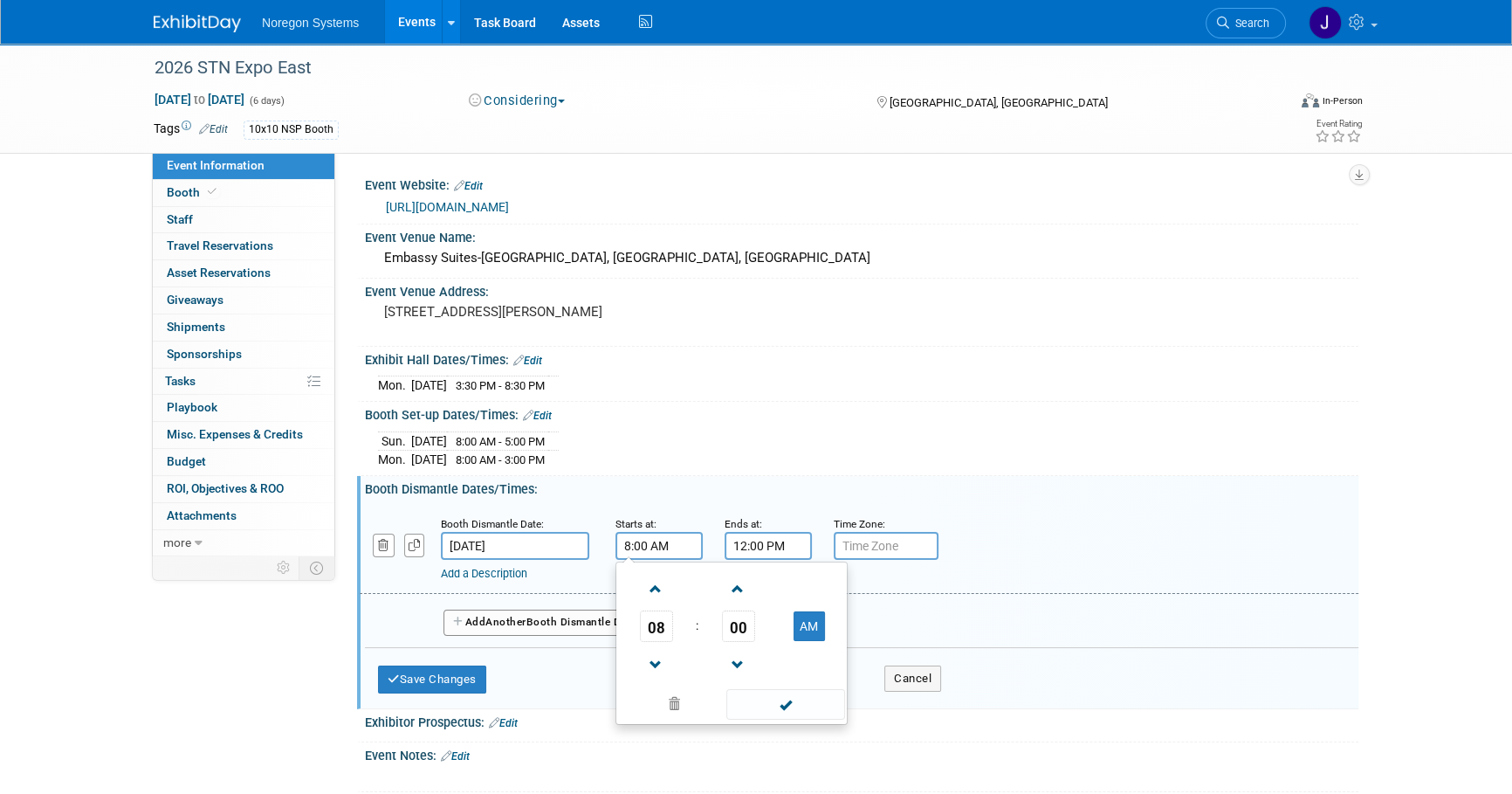
click at [677, 538] on input "8:00 AM" at bounding box center [659, 546] width 87 height 28
click at [737, 620] on span "00" at bounding box center [739, 626] width 34 height 32
click at [757, 632] on td "30" at bounding box center [759, 637] width 56 height 47
type input "8:30 AM"
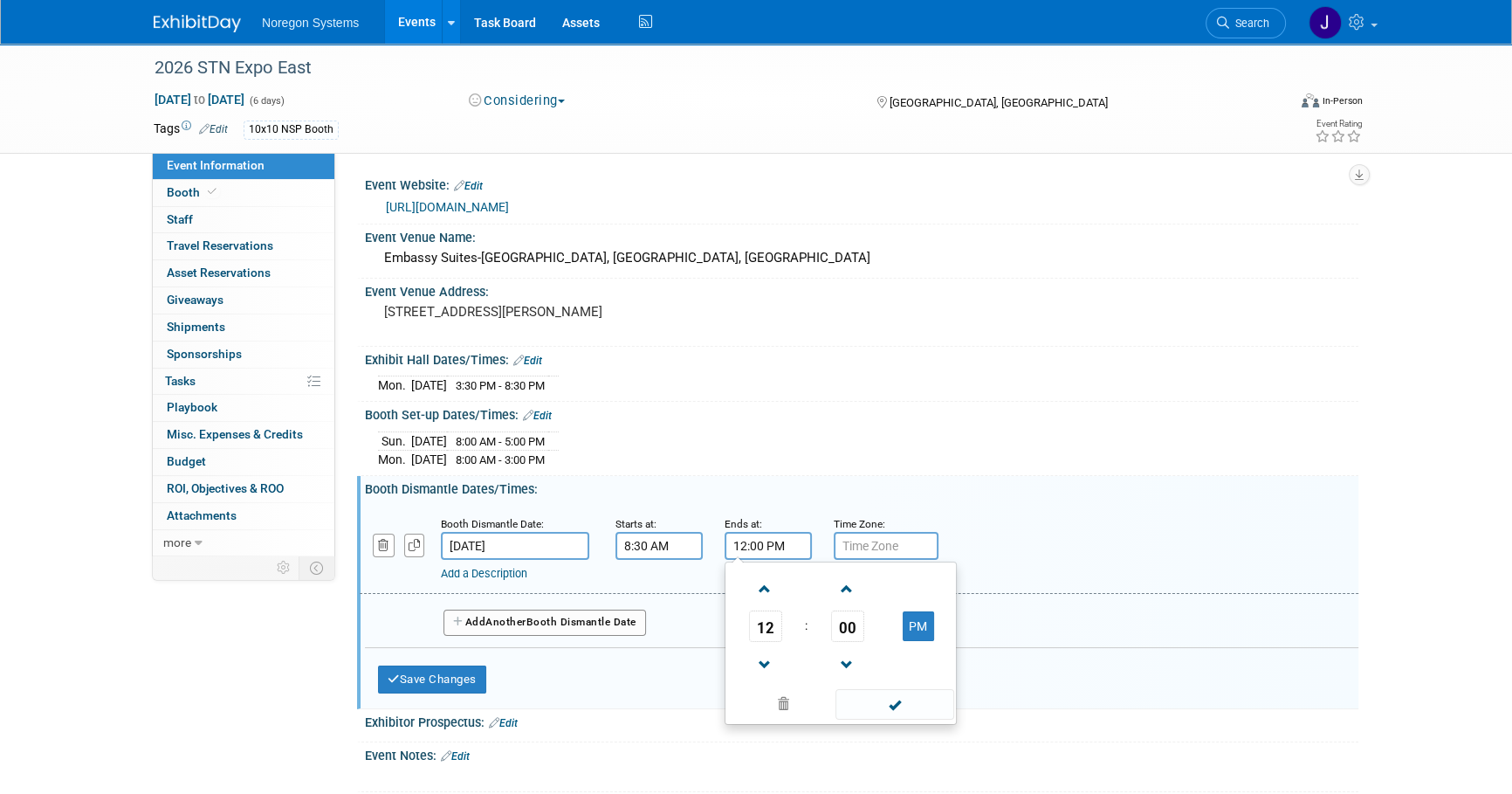
click at [807, 552] on input "12:00 PM" at bounding box center [768, 546] width 87 height 28
click at [481, 675] on button "Save Changes" at bounding box center [432, 679] width 109 height 28
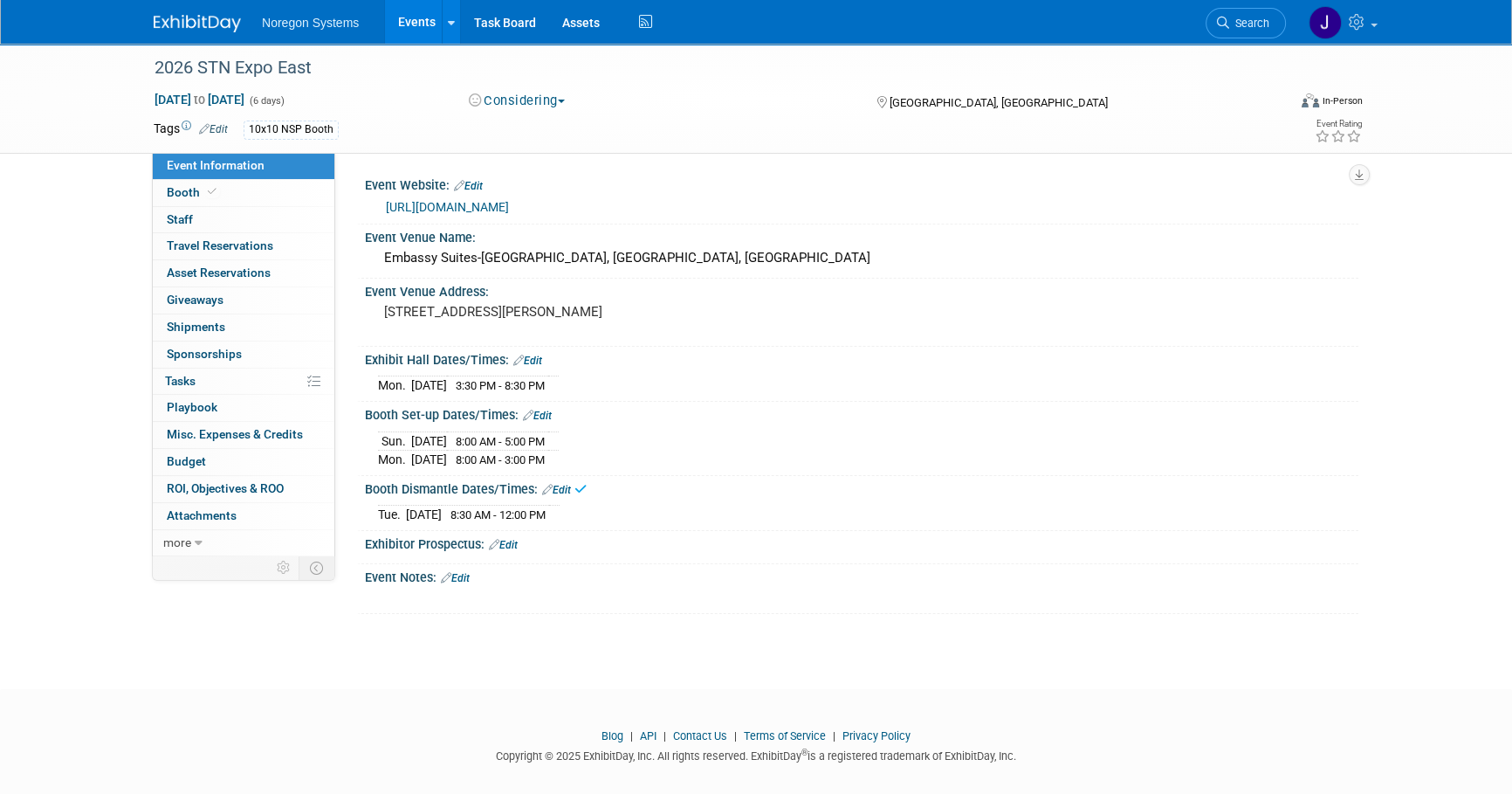
click at [958, 351] on div "Exhibit Hall Dates/Times: Edit" at bounding box center [862, 357] width 994 height 23
drag, startPoint x: 337, startPoint y: 659, endPoint x: 291, endPoint y: 357, distance: 305.5
click at [337, 659] on body "Noregon Systems Events Add Event Bulk Upload Events Shareable Event Boards Rece…" at bounding box center [756, 397] width 1512 height 794
drag, startPoint x: 211, startPoint y: 28, endPoint x: 230, endPoint y: 34, distance: 19.9
click at [211, 27] on img at bounding box center [197, 24] width 87 height 18
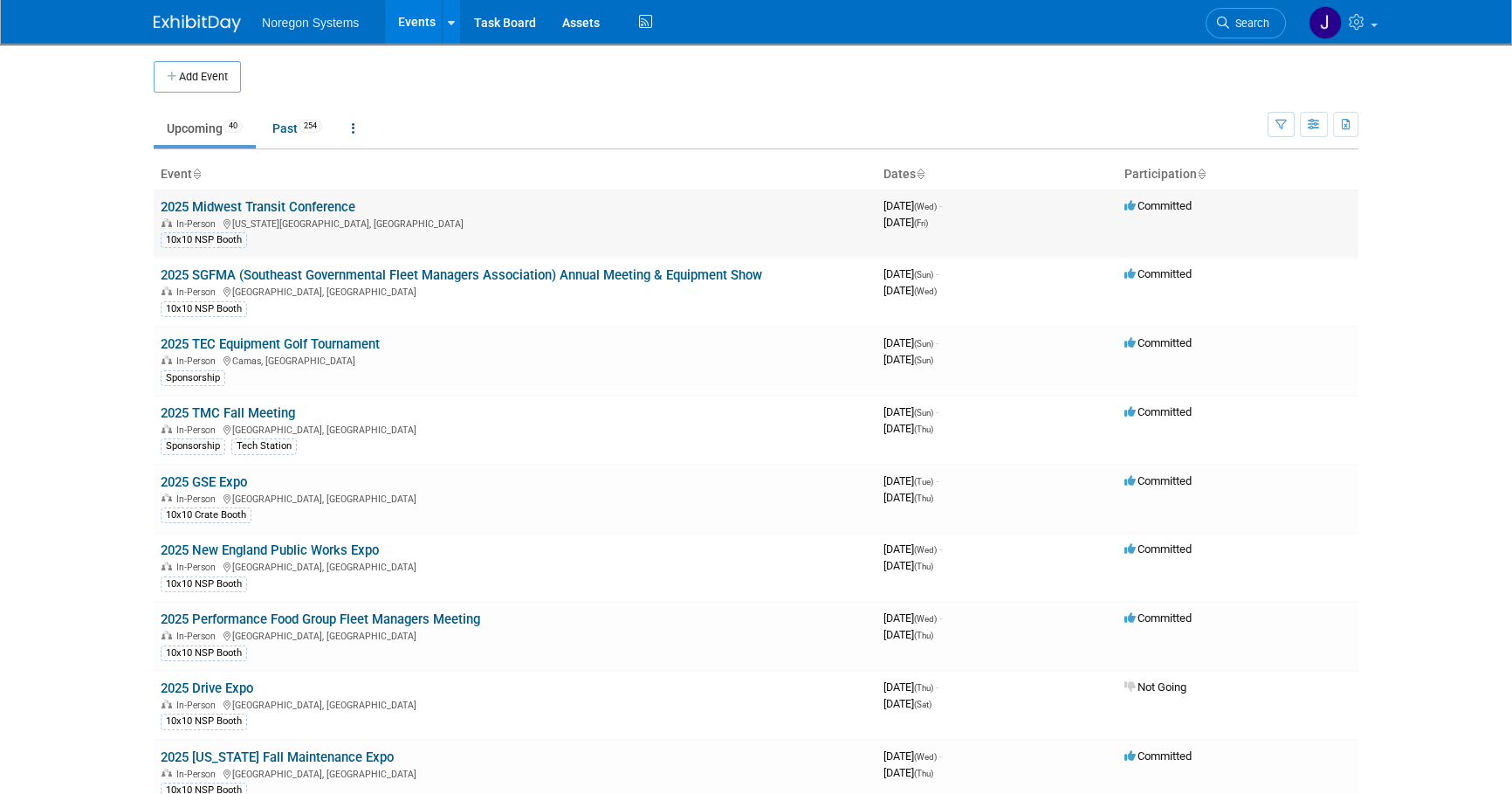
click at [314, 207] on link "2025 Midwest Transit Conference" at bounding box center [258, 207] width 194 height 16
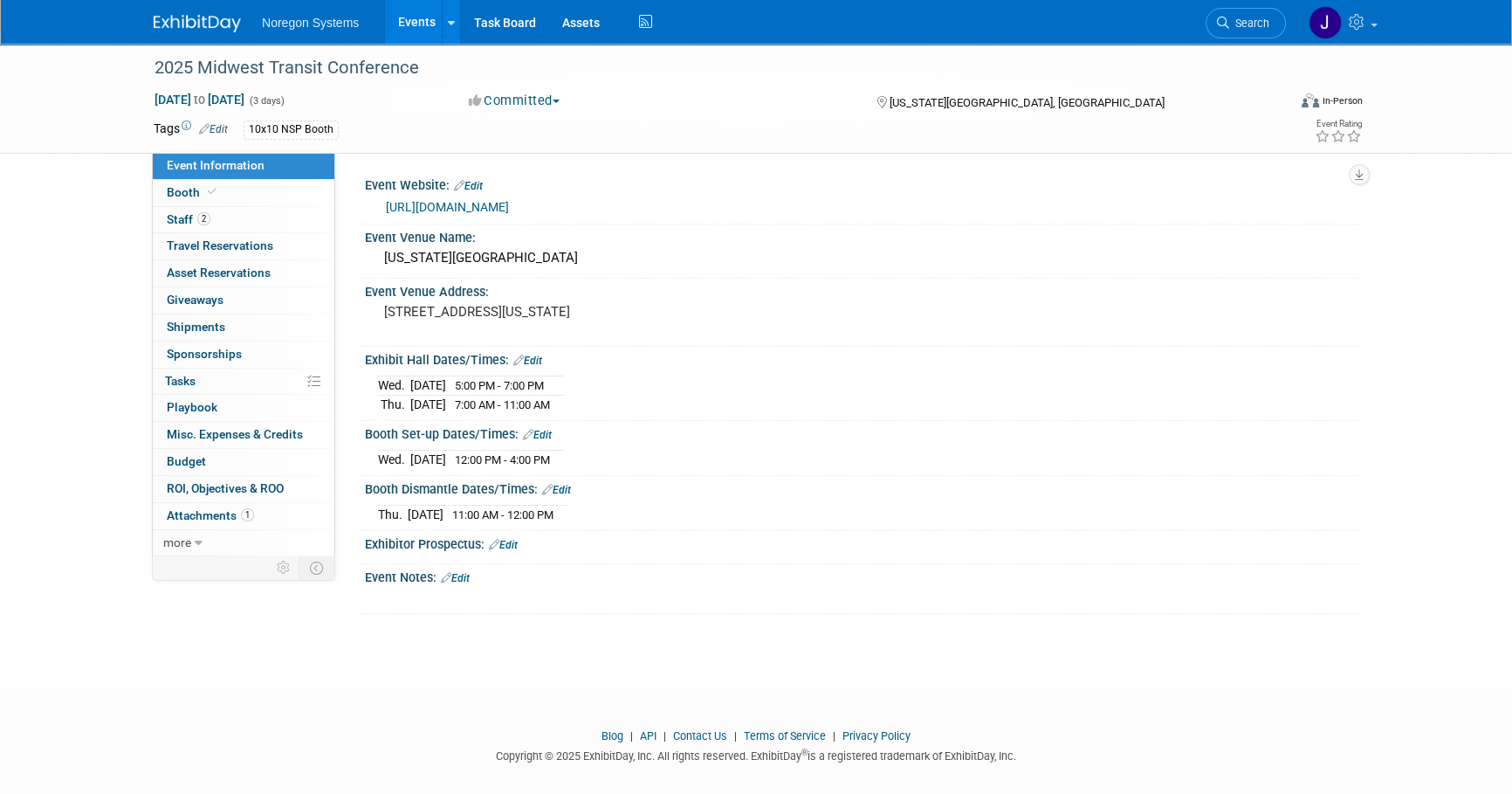
click at [209, 24] on img at bounding box center [197, 24] width 87 height 18
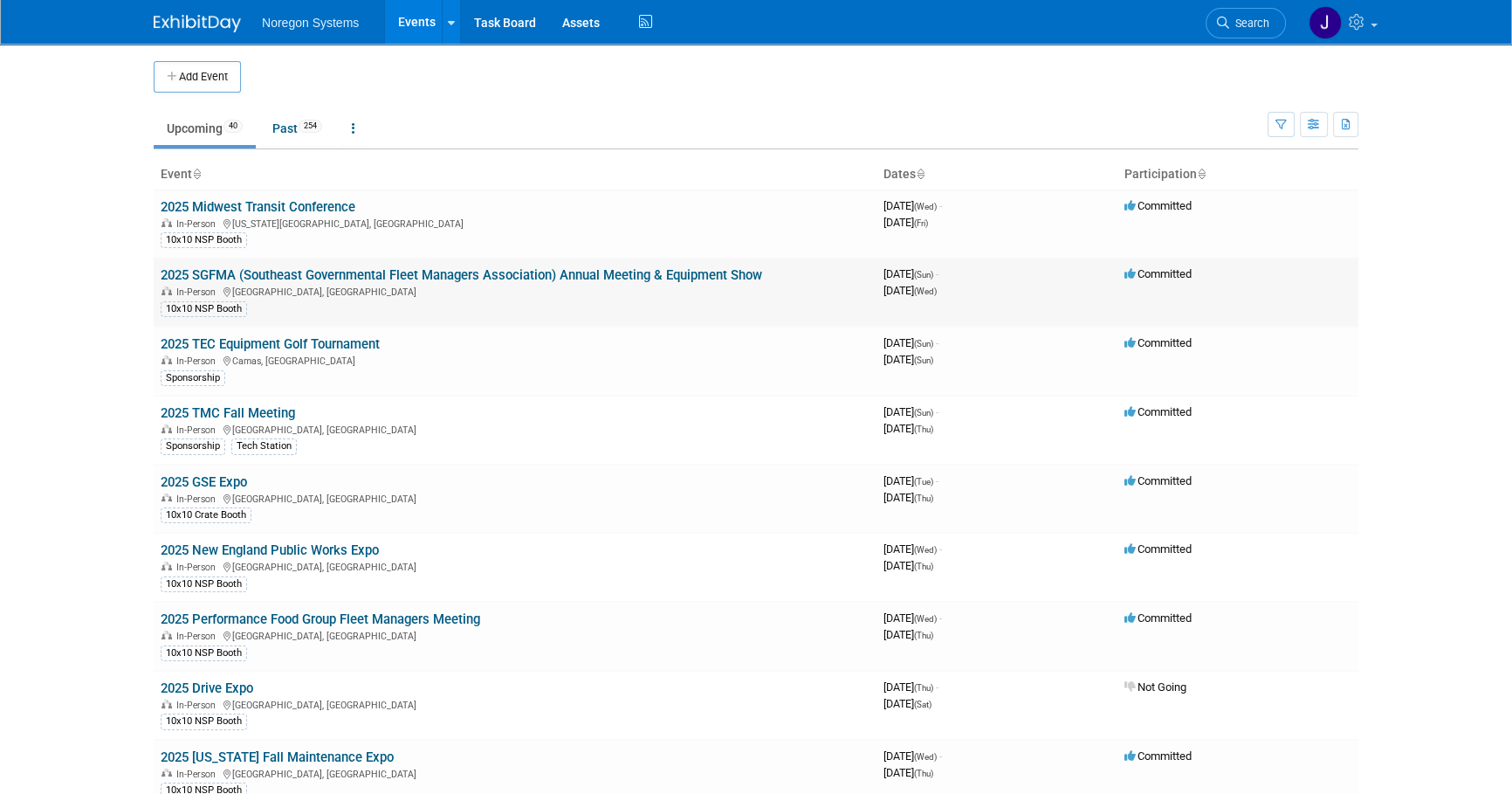
click at [383, 277] on link "2025 SGFMA (Southeast Governmental Fleet Managers Association) Annual Meeting &…" at bounding box center [462, 276] width 602 height 16
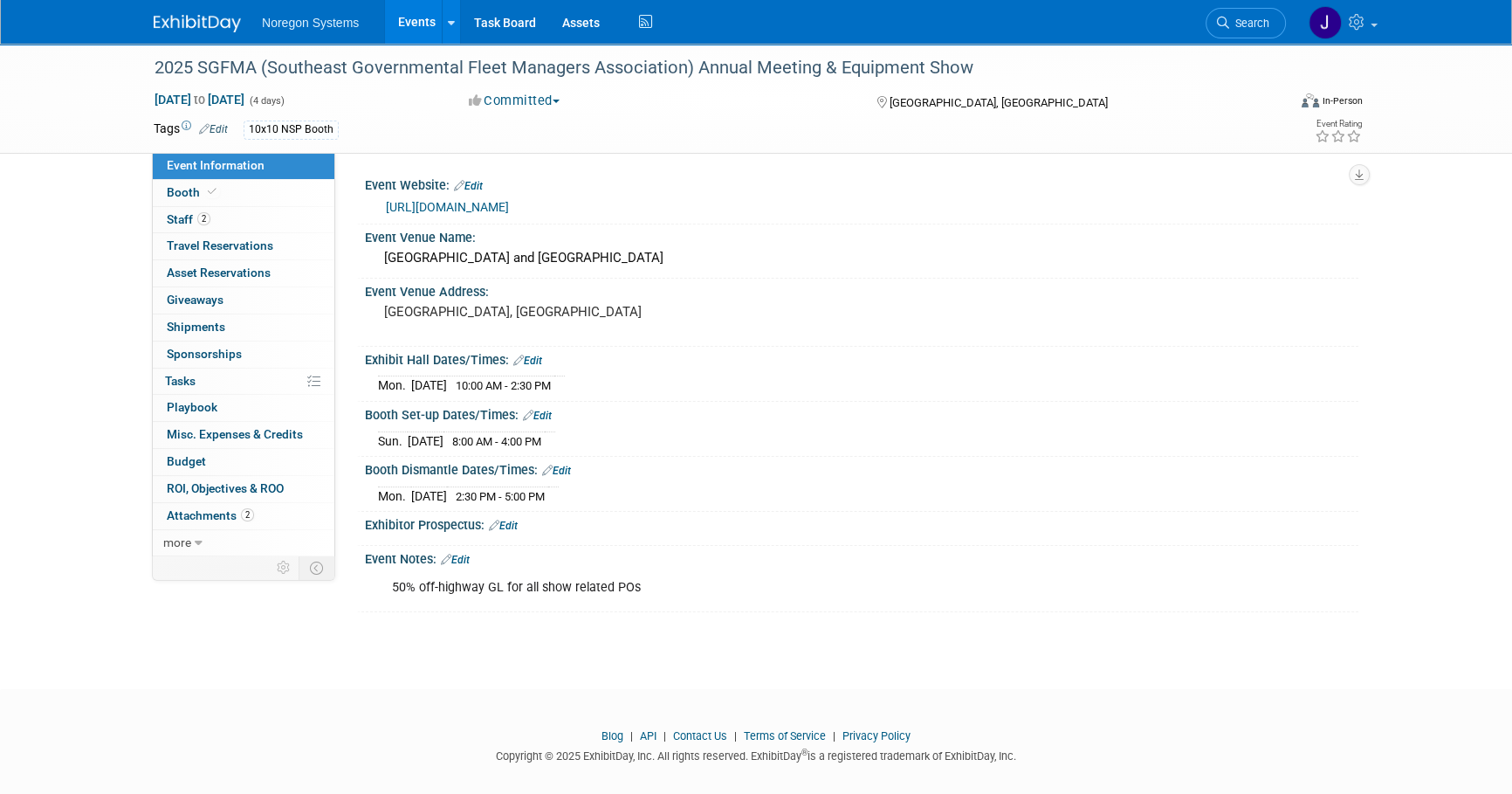
click at [220, 23] on img at bounding box center [197, 24] width 87 height 18
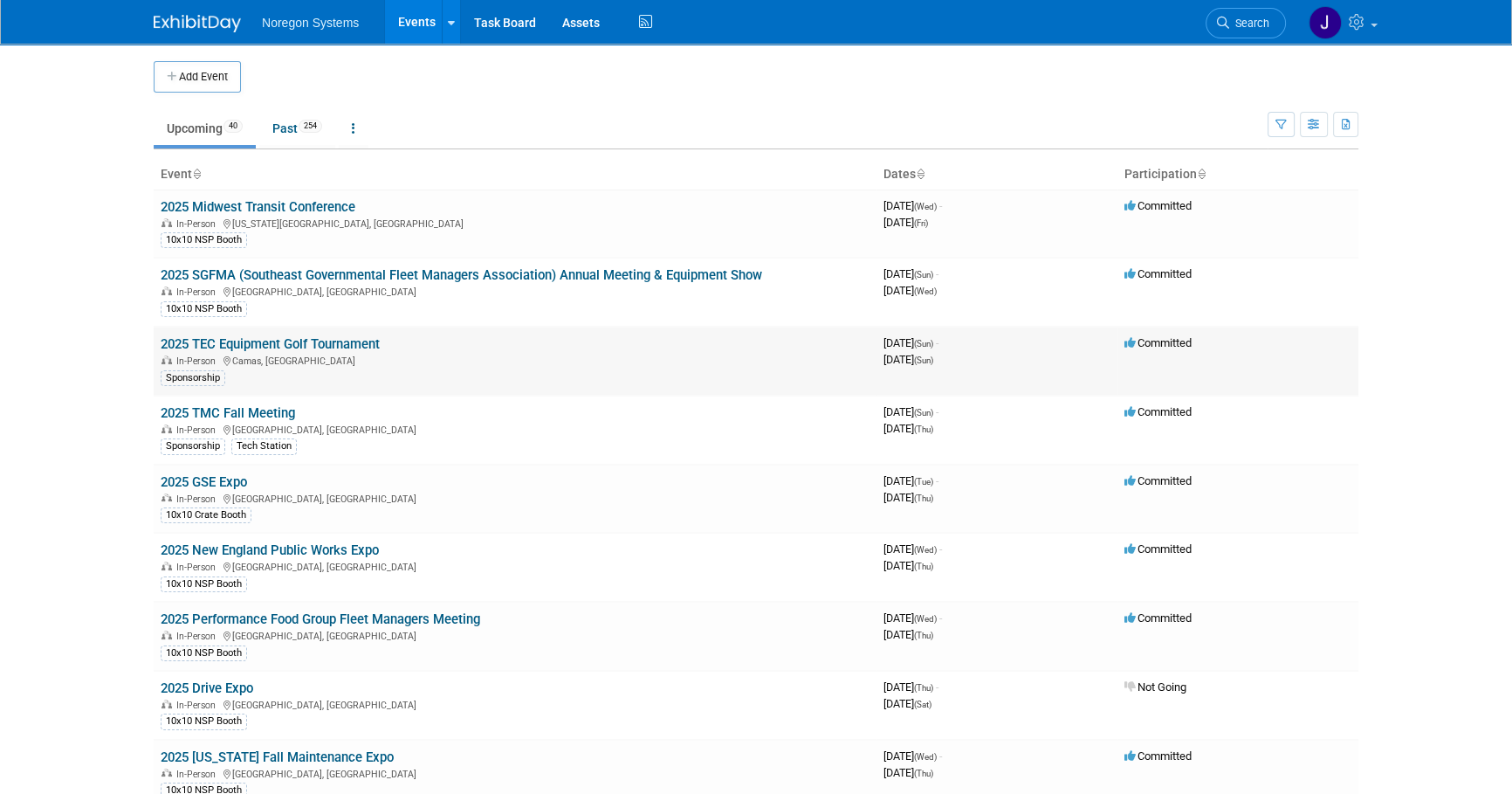
click at [297, 341] on link "2025 TEC Equipment Golf Tournament" at bounding box center [270, 345] width 219 height 16
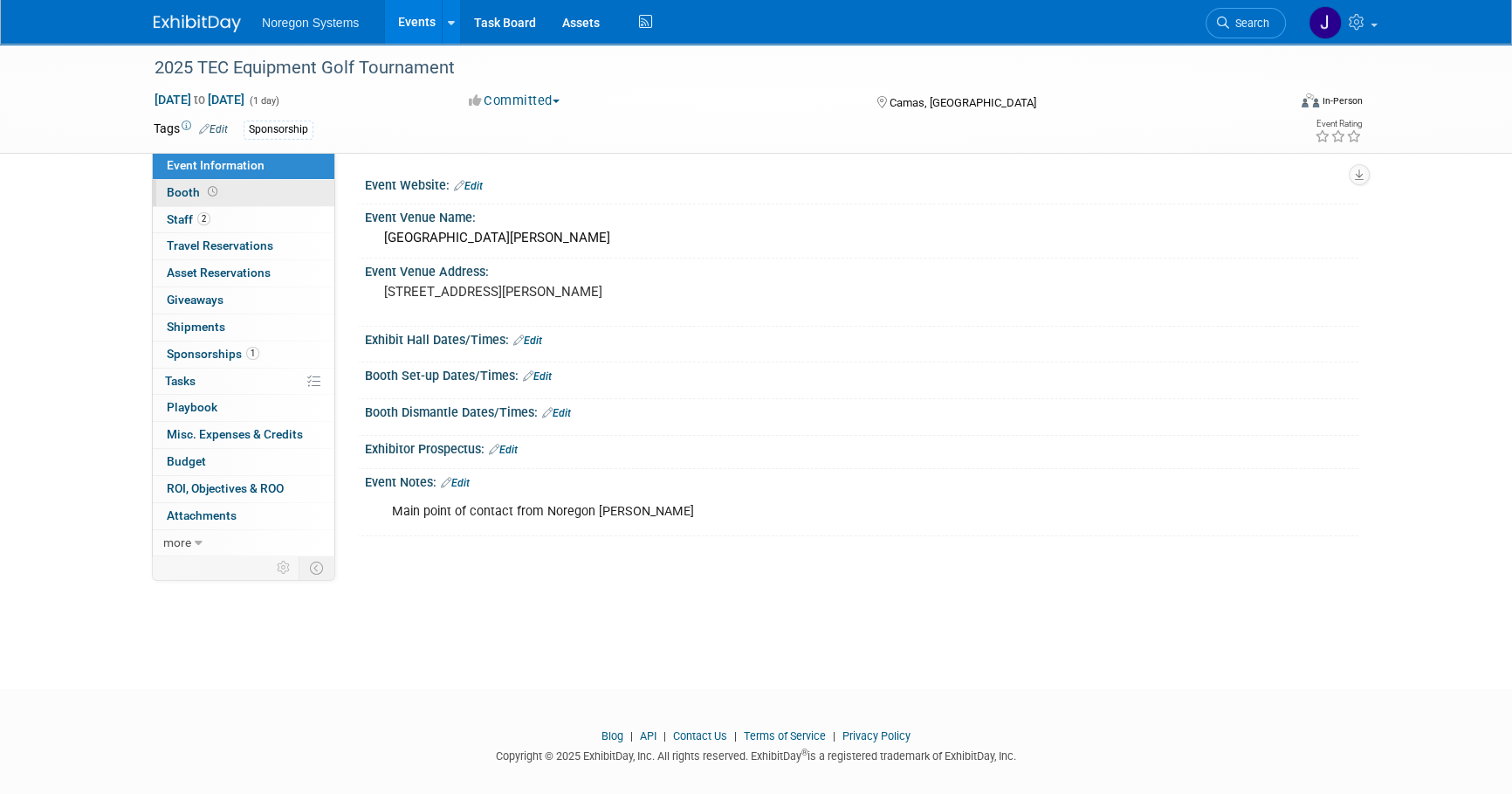
click at [234, 190] on link "Booth" at bounding box center [244, 193] width 182 height 27
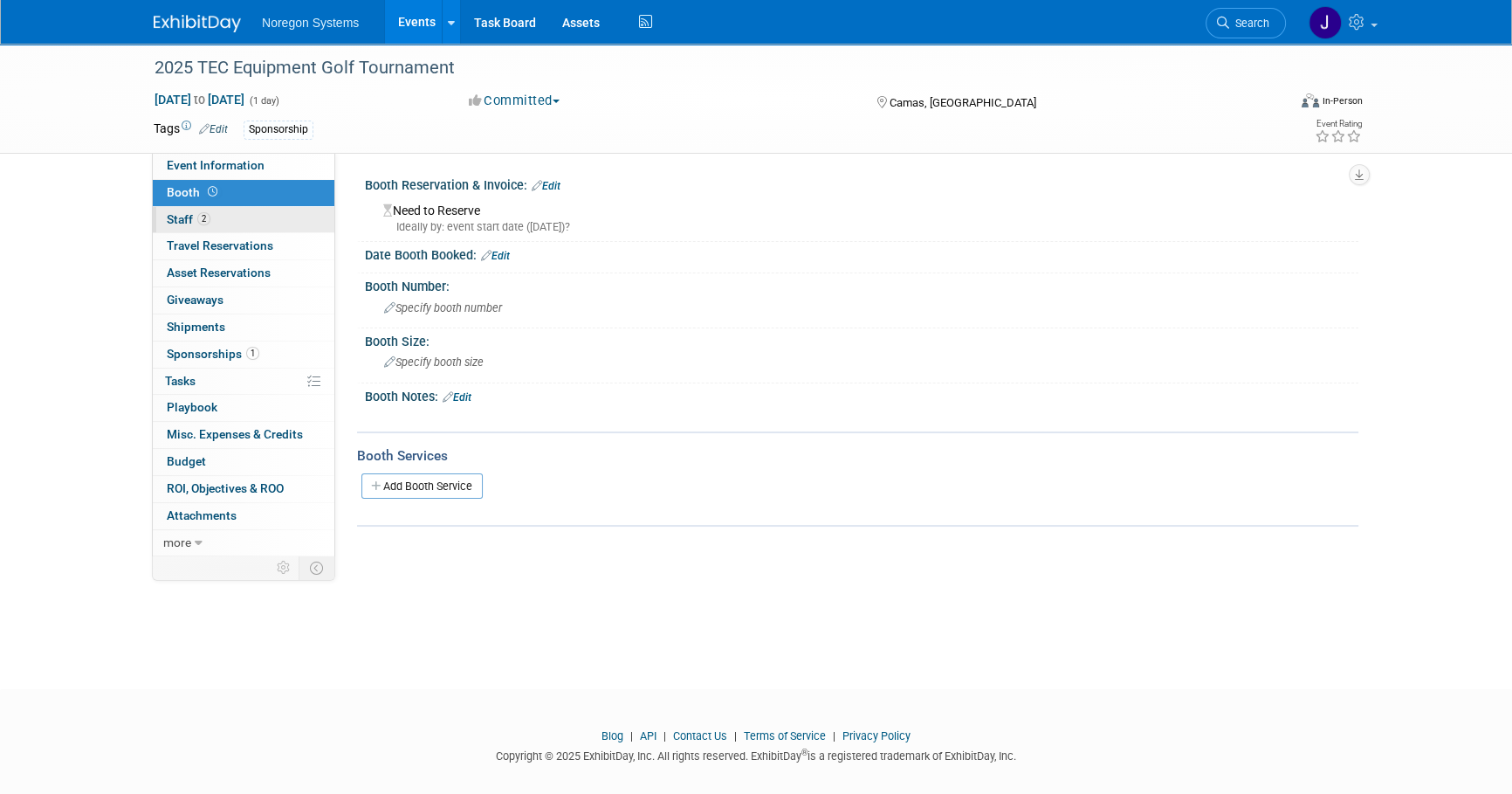
click at [246, 227] on link "2 Staff 2" at bounding box center [244, 220] width 182 height 27
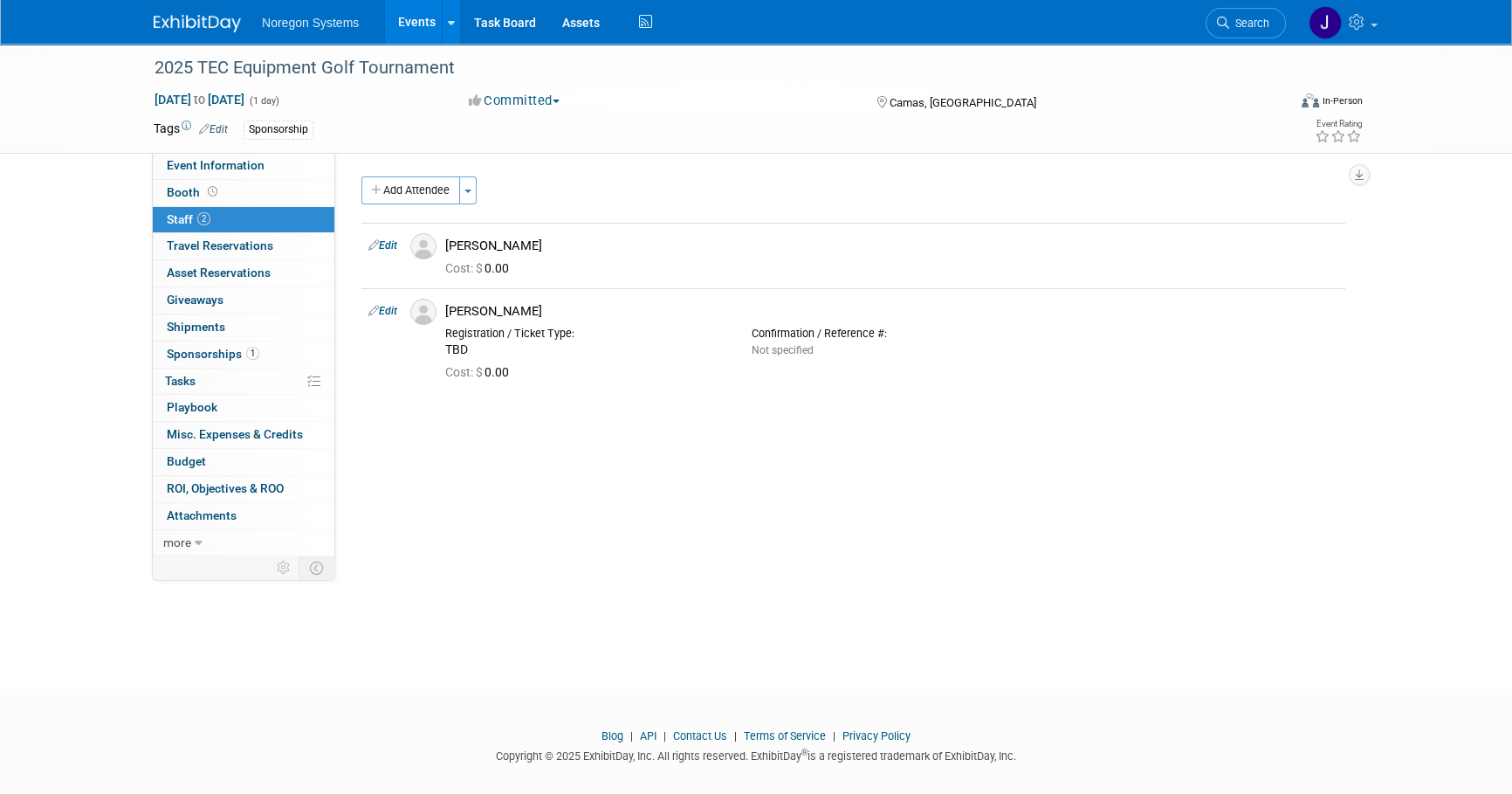
click at [305, 366] on link "1 Sponsorships 1" at bounding box center [244, 355] width 182 height 27
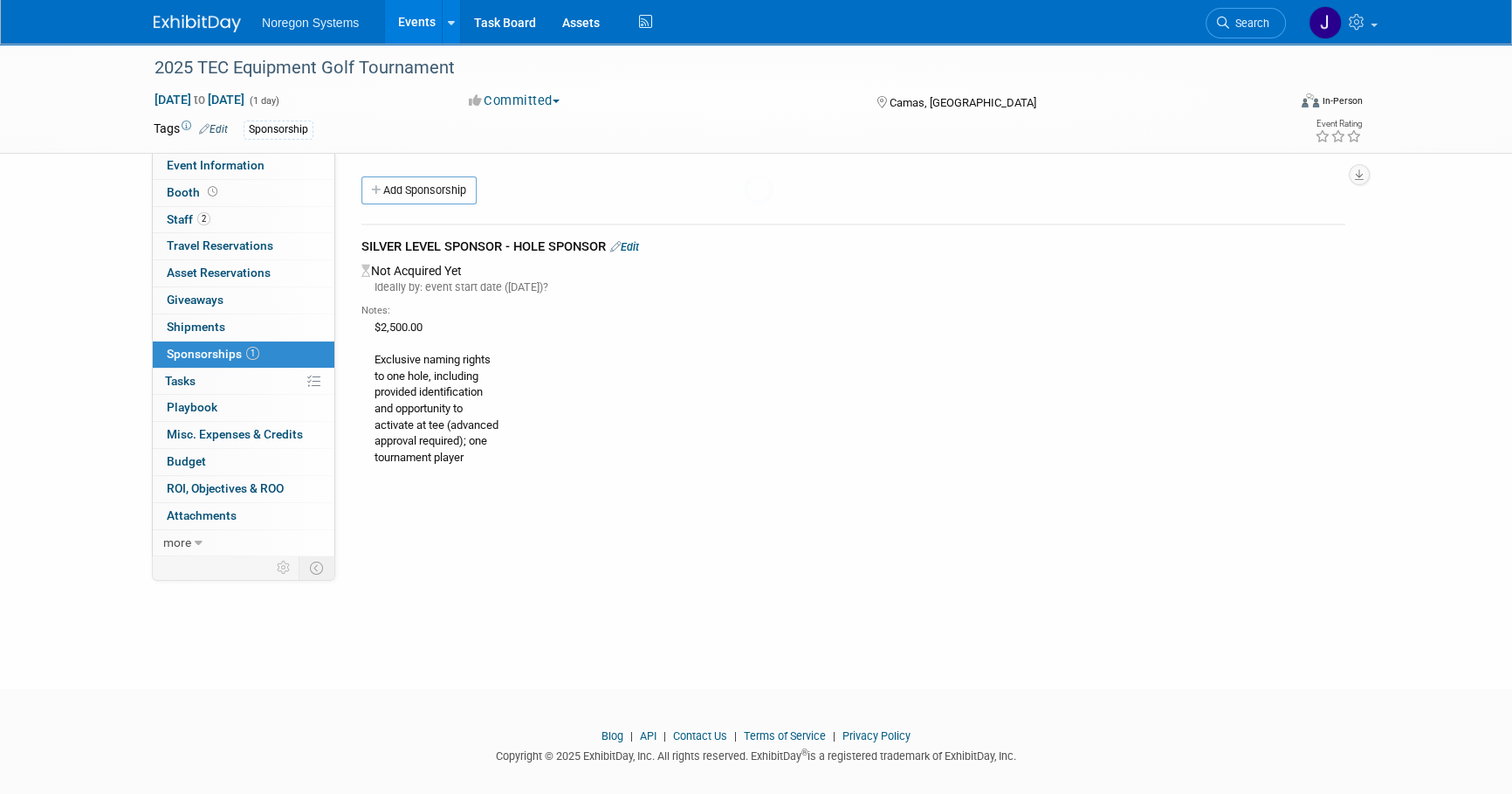
click at [299, 356] on link "1 Sponsorships 1" at bounding box center [244, 355] width 182 height 27
click at [248, 164] on span "Event Information" at bounding box center [215, 165] width 98 height 14
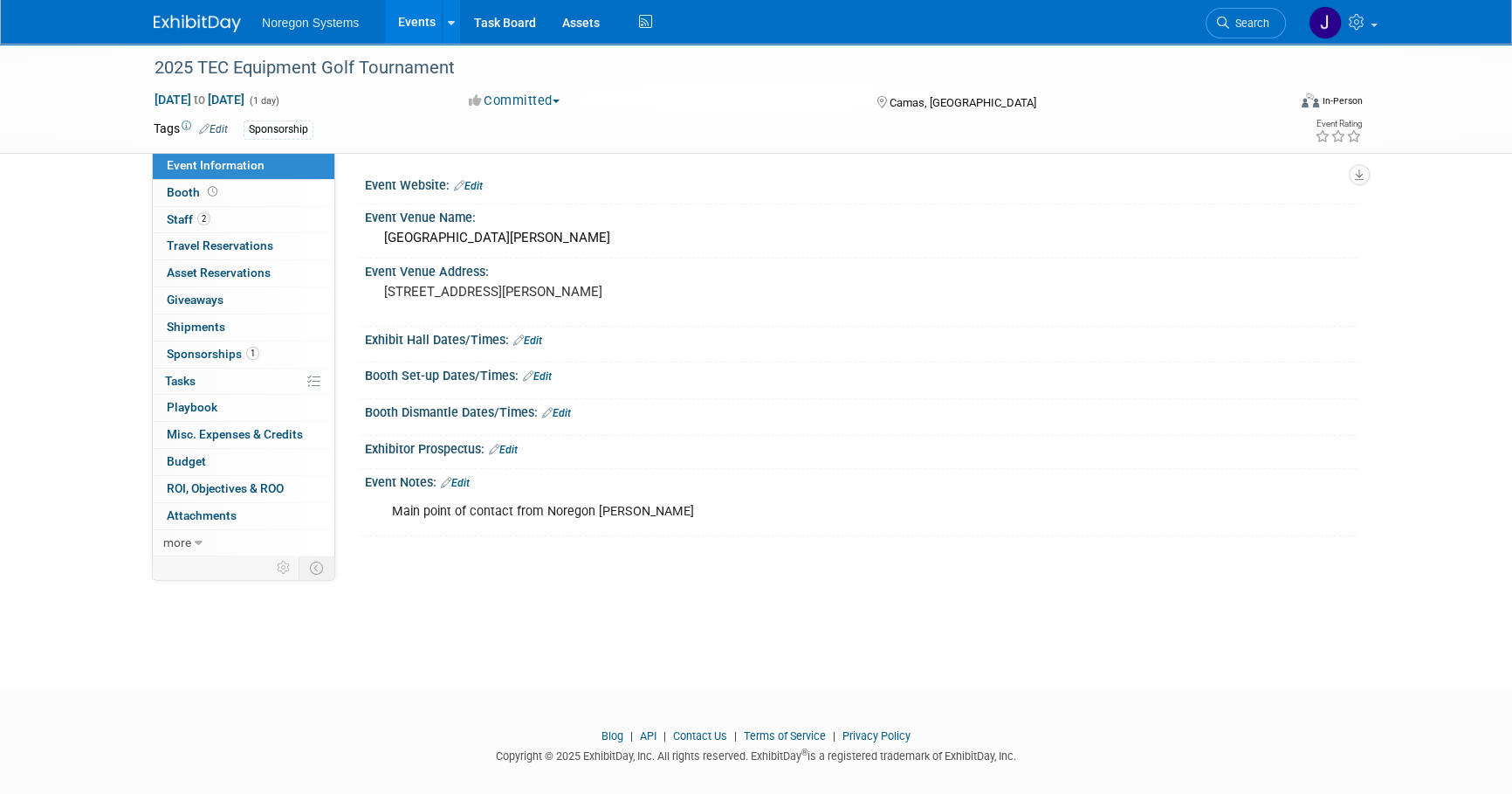
click at [223, 26] on img at bounding box center [197, 24] width 87 height 18
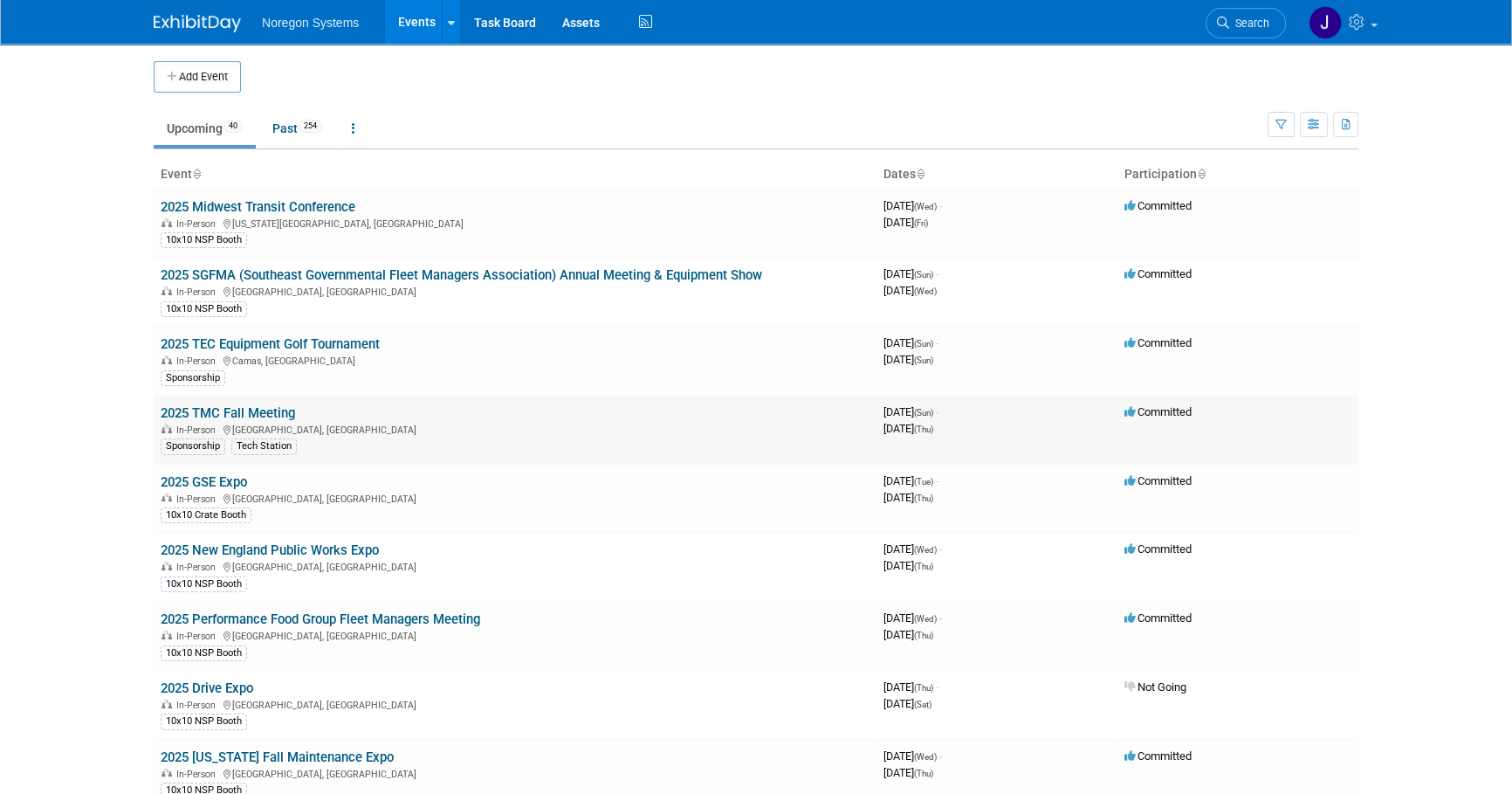
drag, startPoint x: 111, startPoint y: 417, endPoint x: 166, endPoint y: 410, distance: 55.4
click at [111, 417] on body "Noregon Systems Events Add Event Bulk Upload Events Shareable Event Boards Rece…" at bounding box center [756, 397] width 1512 height 794
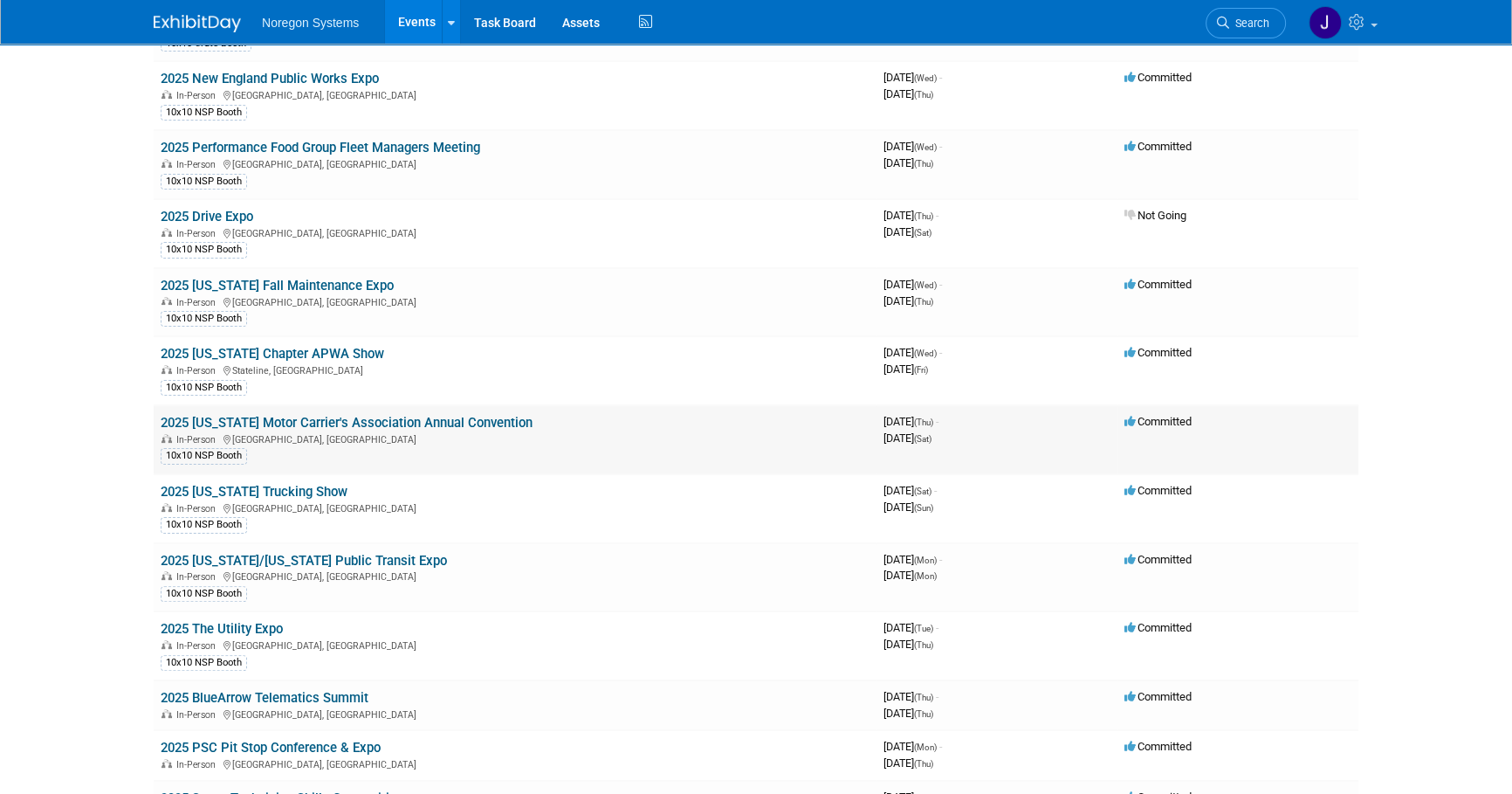
scroll to position [476, 0]
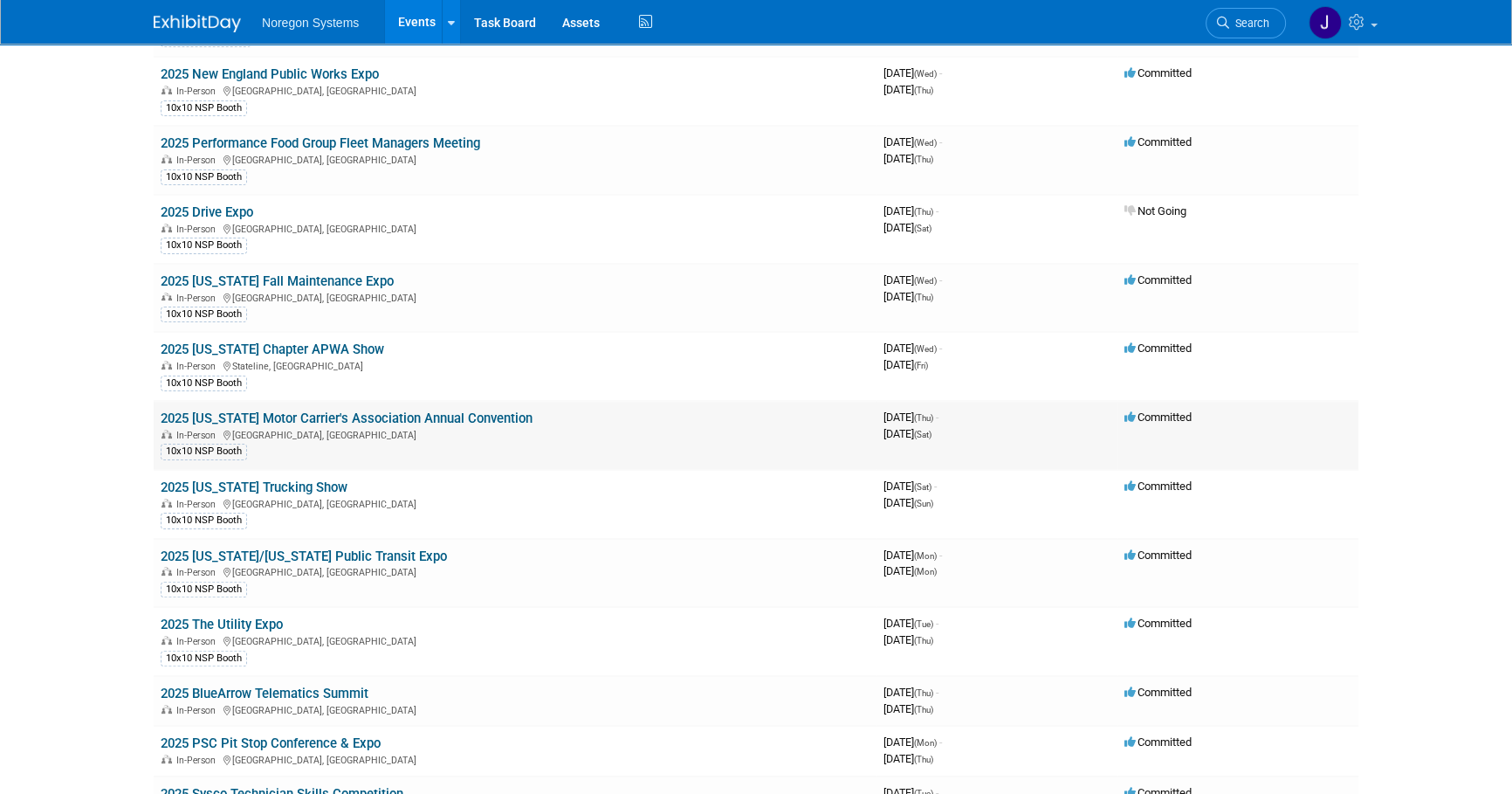
drag, startPoint x: 248, startPoint y: 408, endPoint x: 294, endPoint y: 419, distance: 47.3
click at [250, 411] on link "2025 [US_STATE] Motor Carrier's Association Annual Convention" at bounding box center [346, 419] width 372 height 16
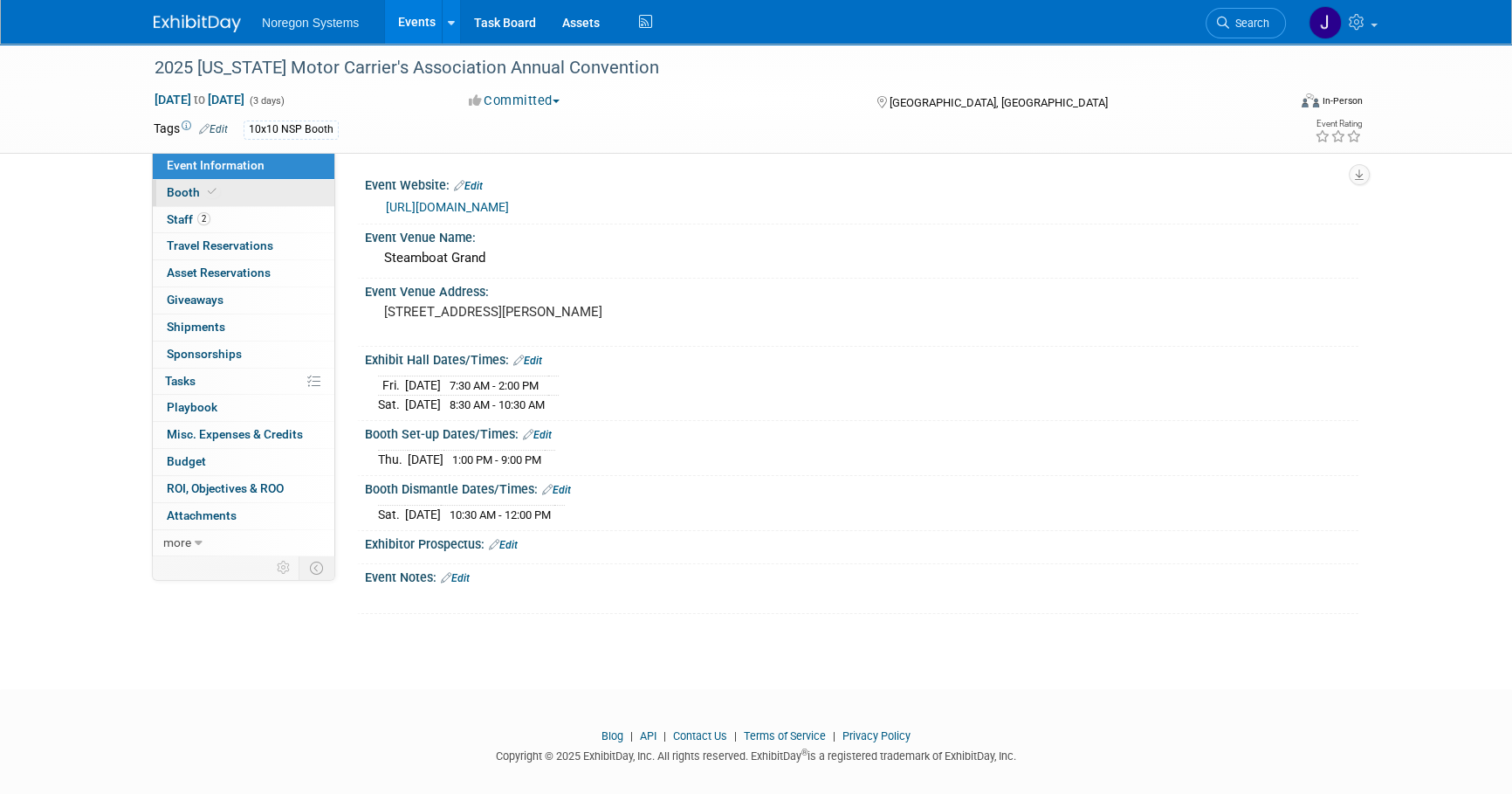
click at [254, 195] on link "Booth" at bounding box center [244, 193] width 182 height 27
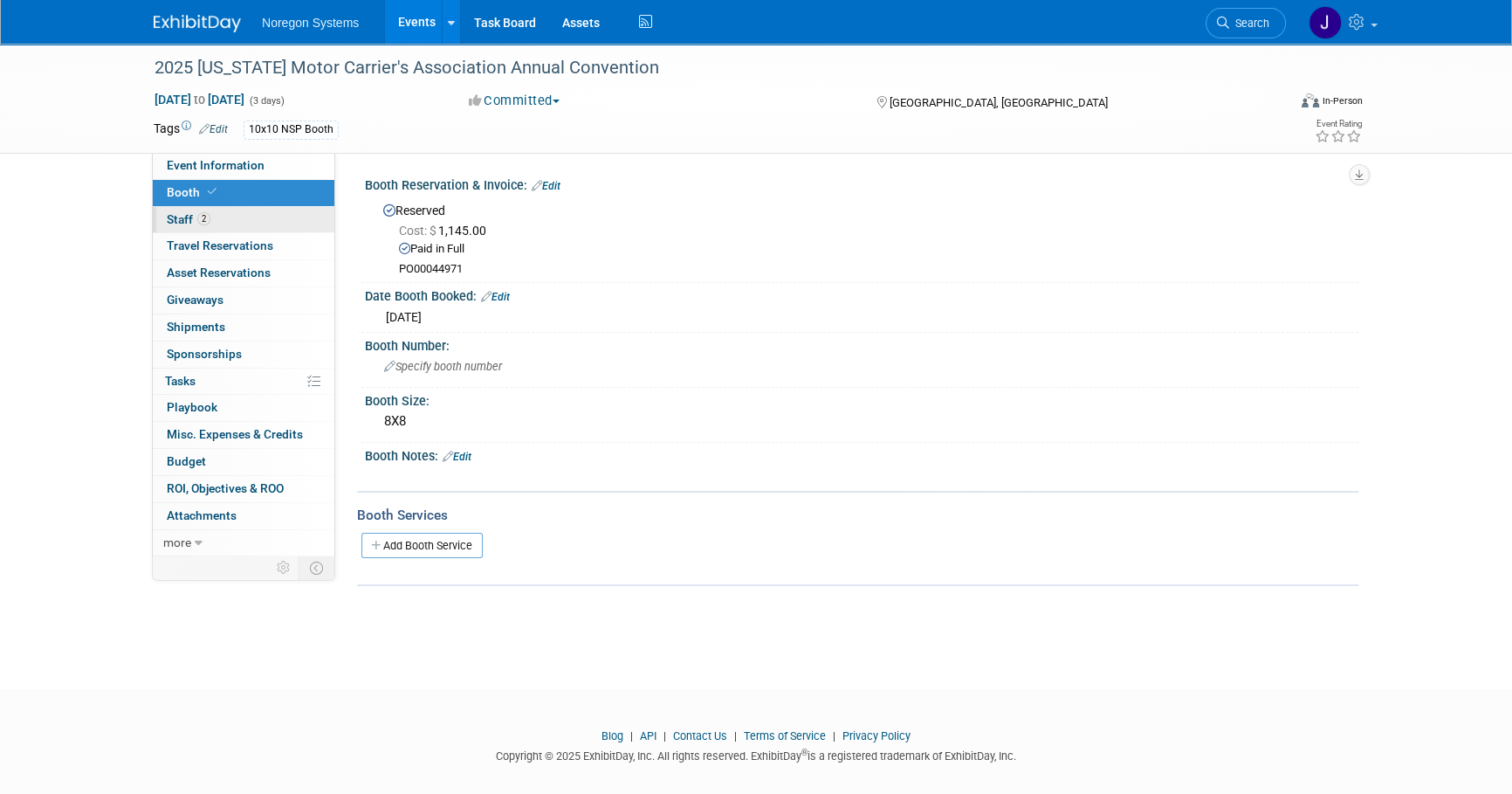
click at [246, 216] on link "2 Staff 2" at bounding box center [244, 220] width 182 height 27
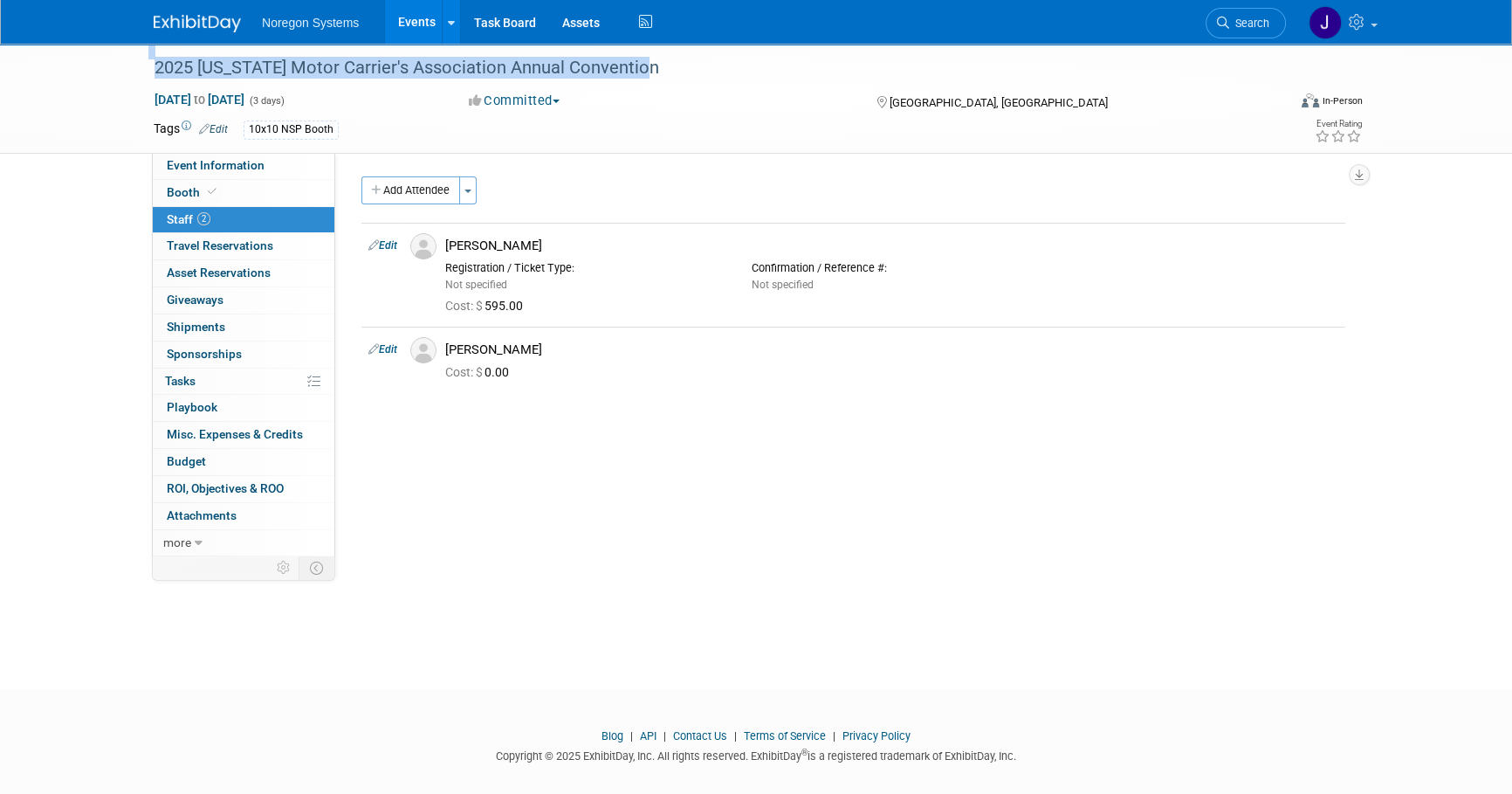
drag, startPoint x: 662, startPoint y: 72, endPoint x: 135, endPoint y: 67, distance: 527.0
click at [135, 67] on div "2025 Colorado Motor Carrier's Association Annual Convention Oct 2, 2025 to Oct …" at bounding box center [756, 98] width 1512 height 110
click at [684, 62] on div "2025 [US_STATE] Motor Carrier's Association Annual Convention" at bounding box center [704, 68] width 1111 height 32
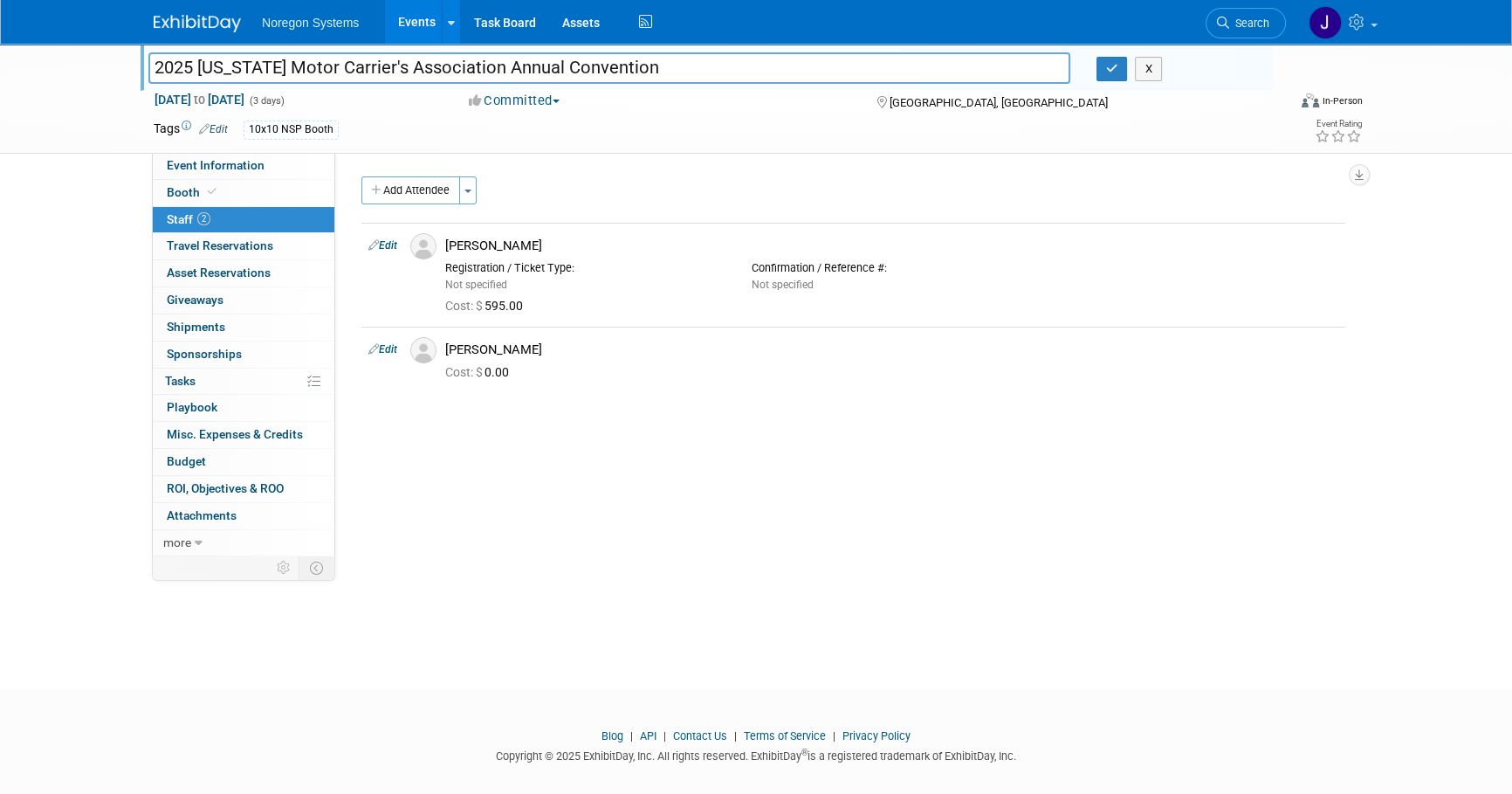
drag, startPoint x: 677, startPoint y: 70, endPoint x: 158, endPoint y: 85, distance: 519.2
click at [158, 85] on div "2025 Colorado Motor Carrier's Association Annual Convention 2025 Colorado Motor…" at bounding box center [706, 67] width 1132 height 47
click at [240, 169] on span "Event Information" at bounding box center [215, 165] width 98 height 14
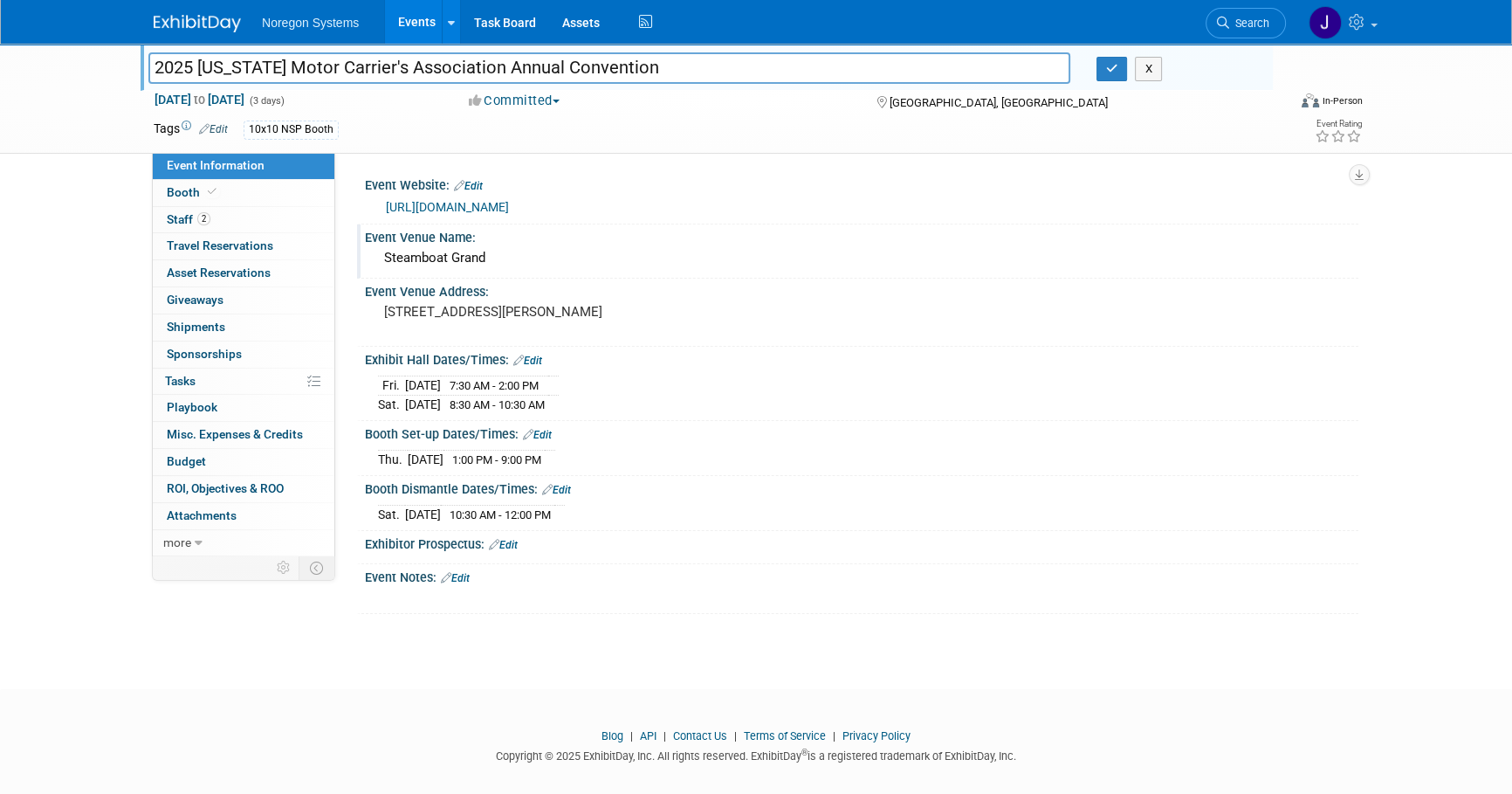
drag, startPoint x: 738, startPoint y: 620, endPoint x: 927, endPoint y: 258, distance: 408.4
click at [738, 620] on div "2025 Colorado Motor Carrier's Association Annual Convention 2025 Colorado Motor…" at bounding box center [756, 351] width 1512 height 614
click at [1117, 67] on icon "button" at bounding box center [1112, 69] width 12 height 12
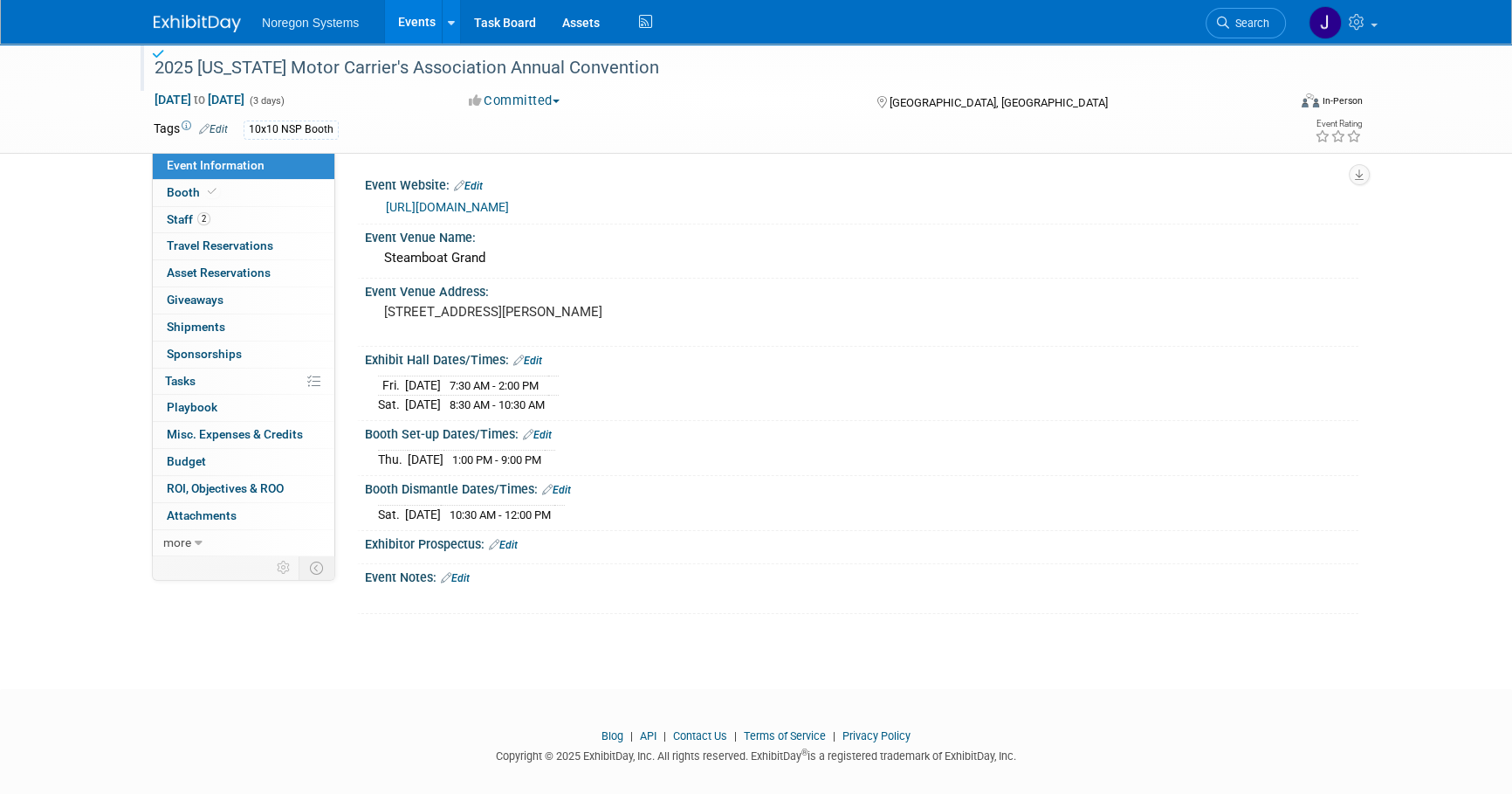
click at [193, 19] on img at bounding box center [197, 24] width 87 height 18
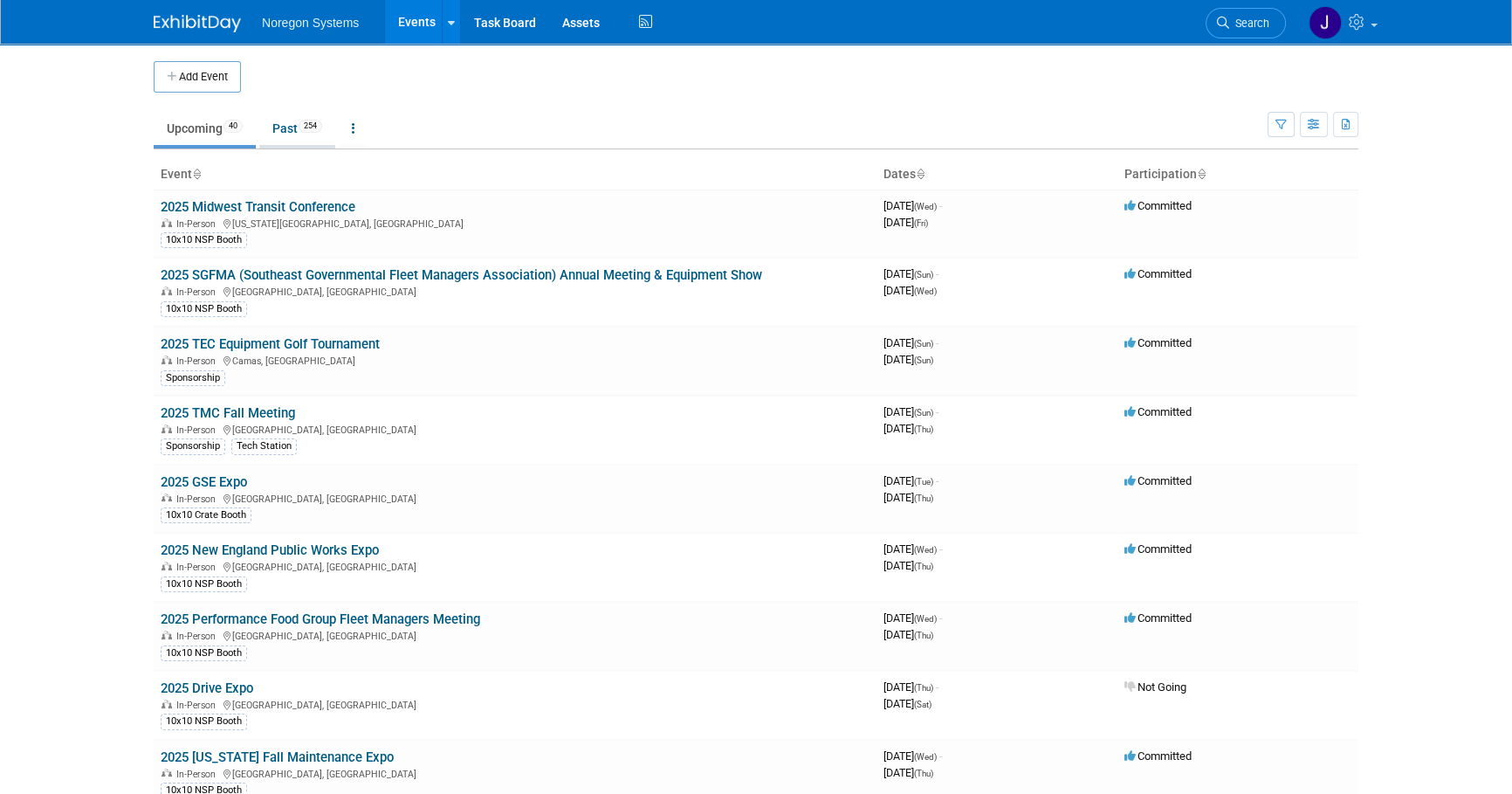
click at [288, 127] on link "Past 254" at bounding box center [297, 128] width 76 height 34
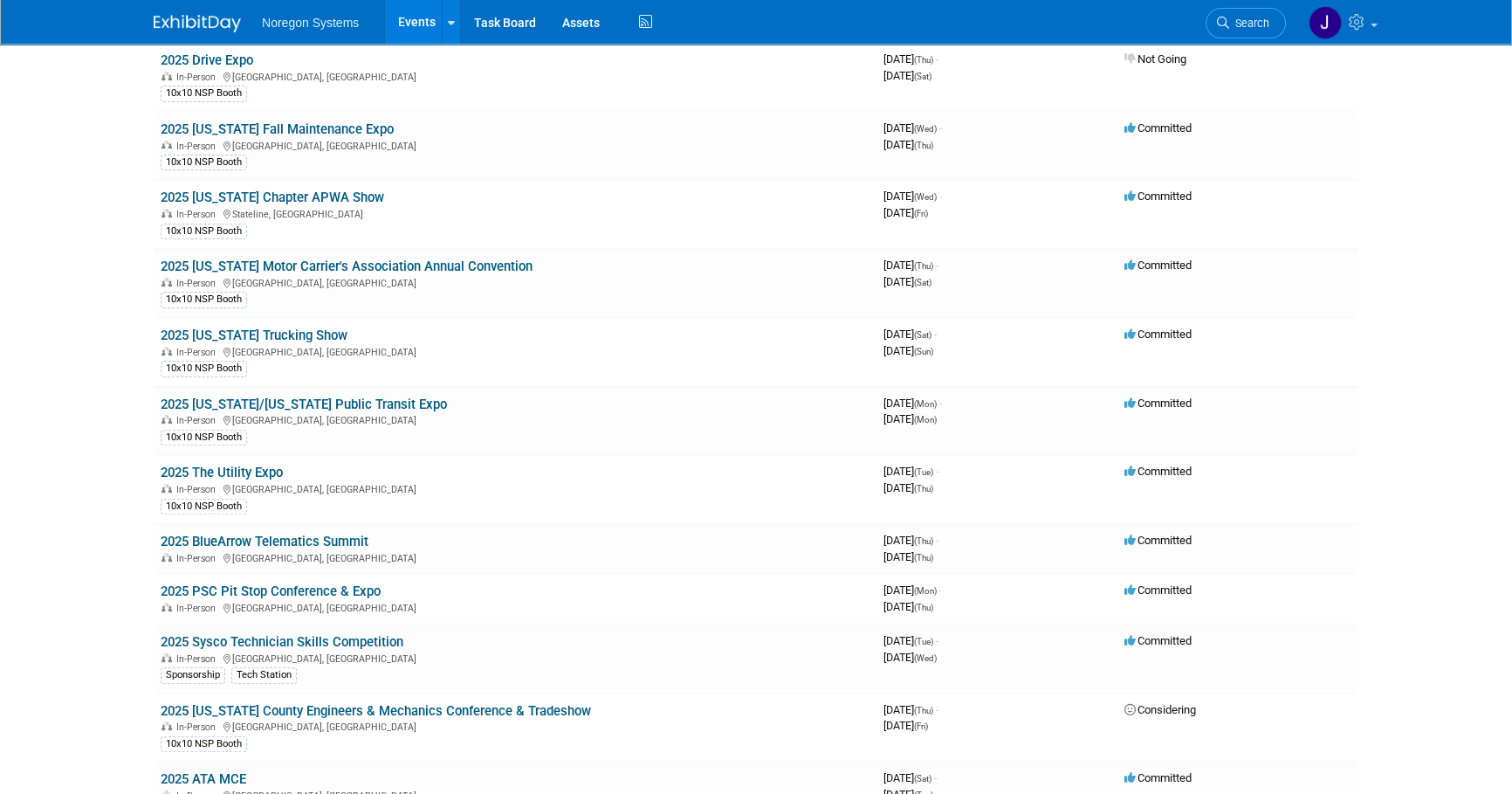
scroll to position [635, 0]
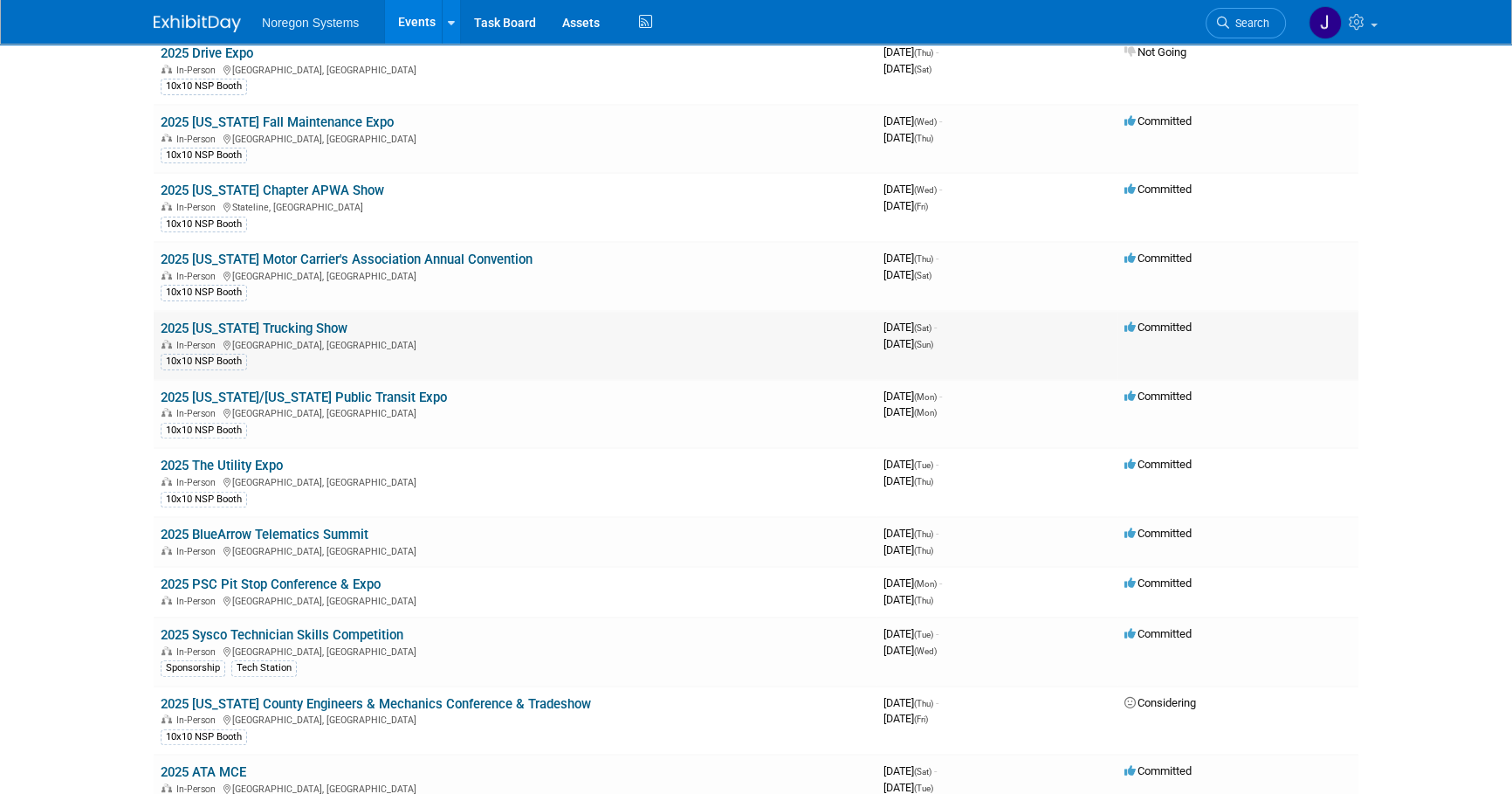
click at [289, 325] on link "2025 [US_STATE] Trucking Show" at bounding box center [254, 329] width 187 height 16
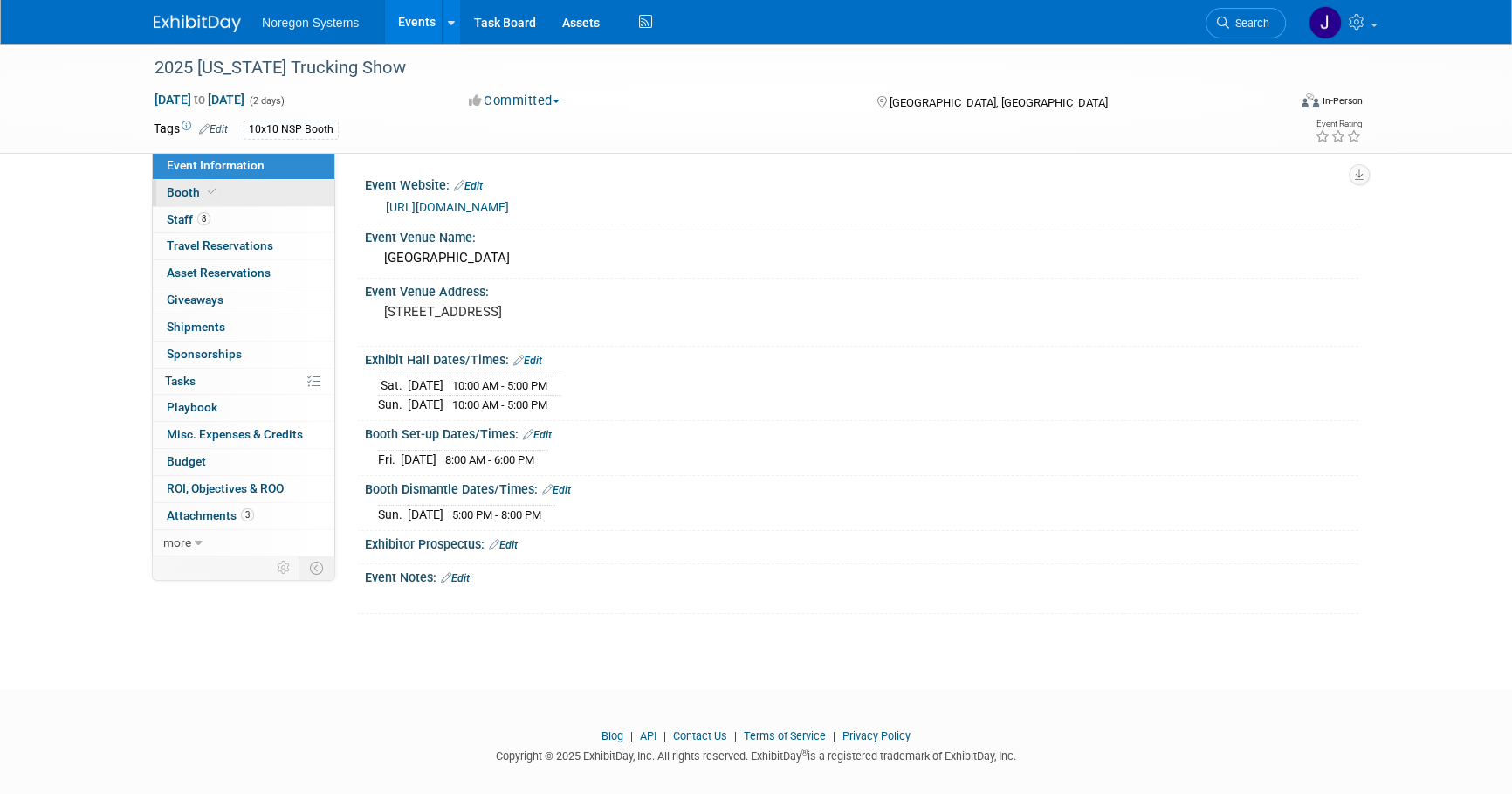
click at [262, 193] on link "Booth" at bounding box center [244, 193] width 182 height 27
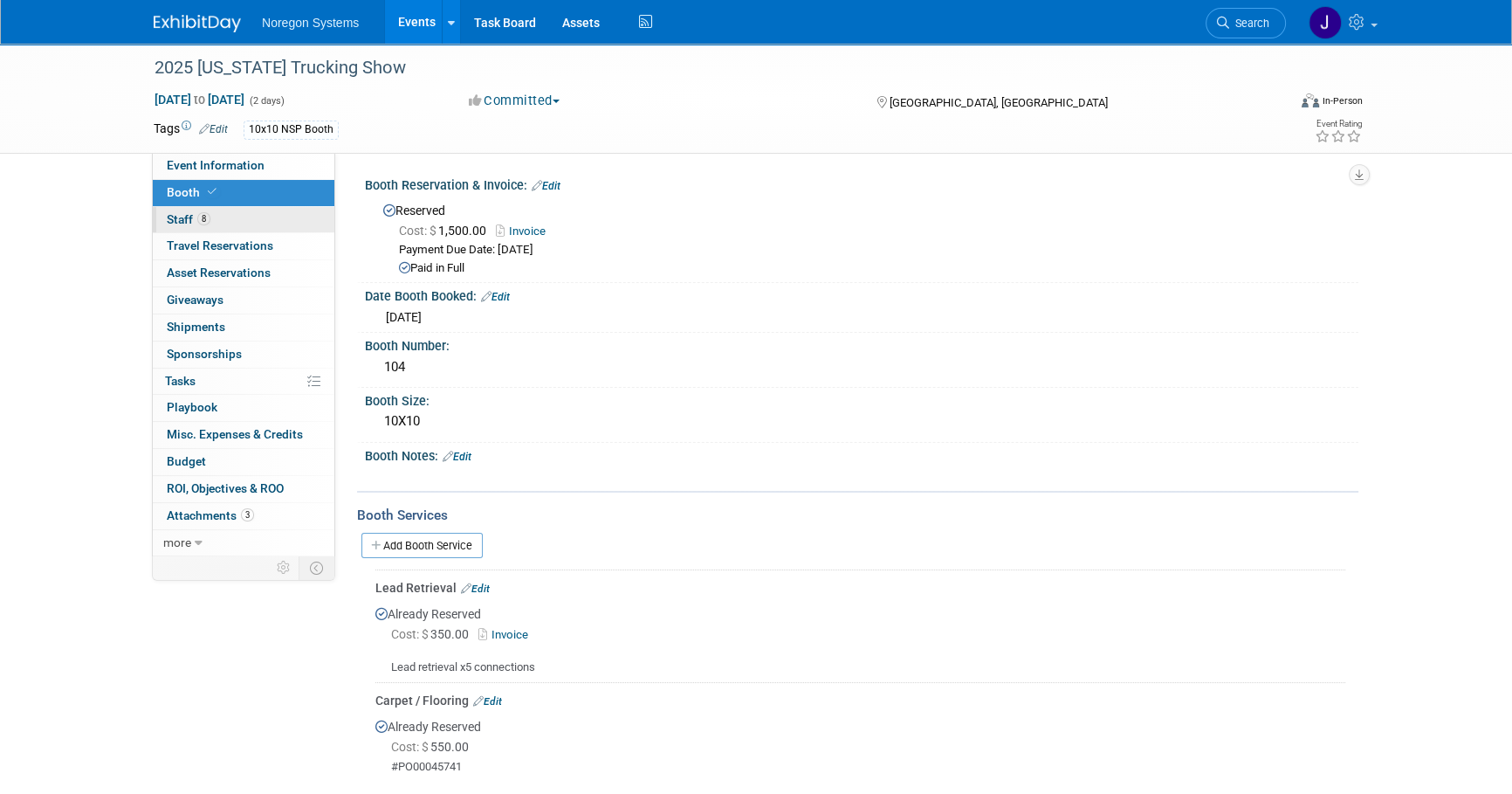
click at [291, 226] on link "8 Staff 8" at bounding box center [244, 220] width 182 height 27
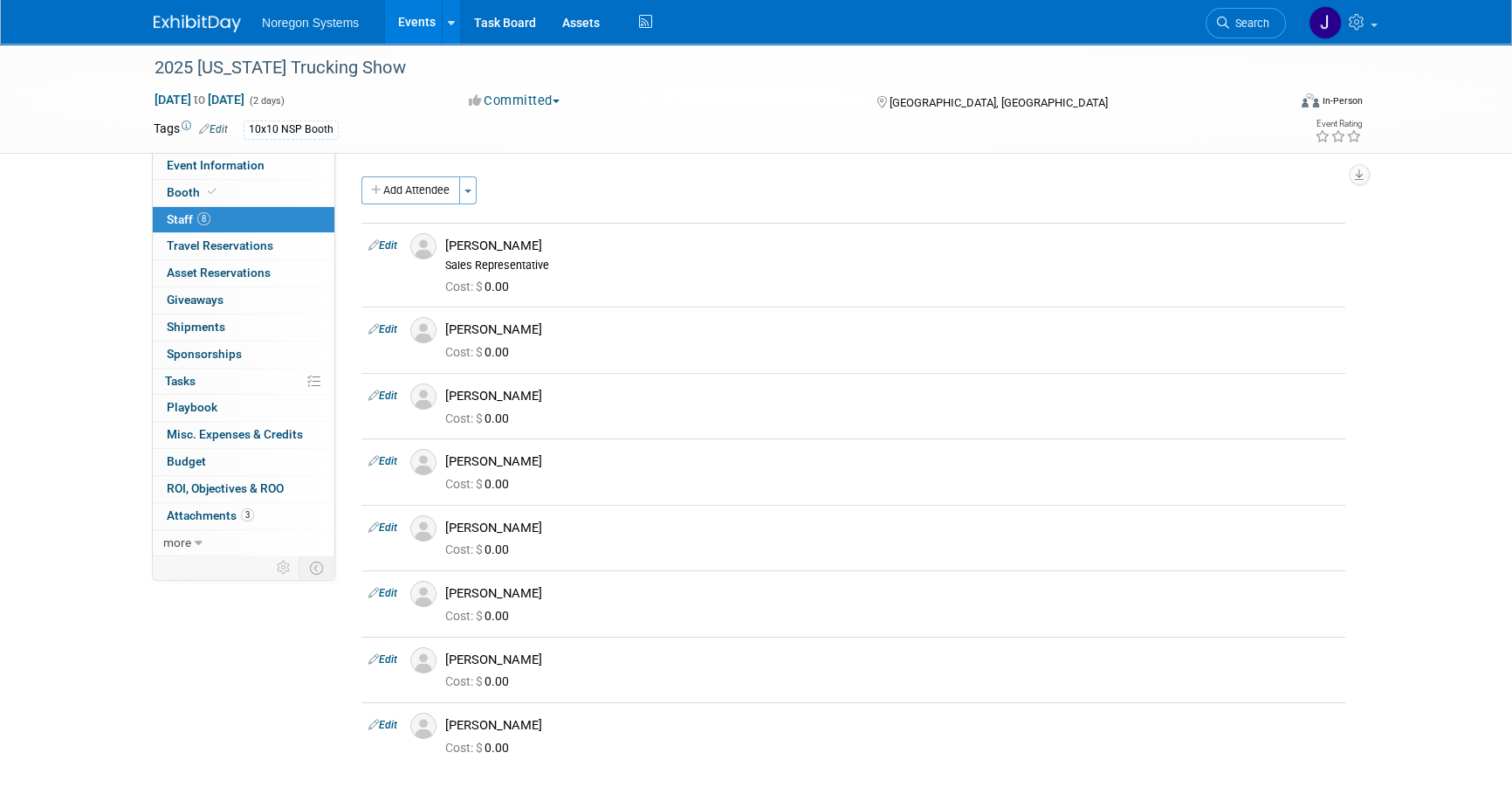
click at [200, 15] on img at bounding box center [197, 24] width 87 height 18
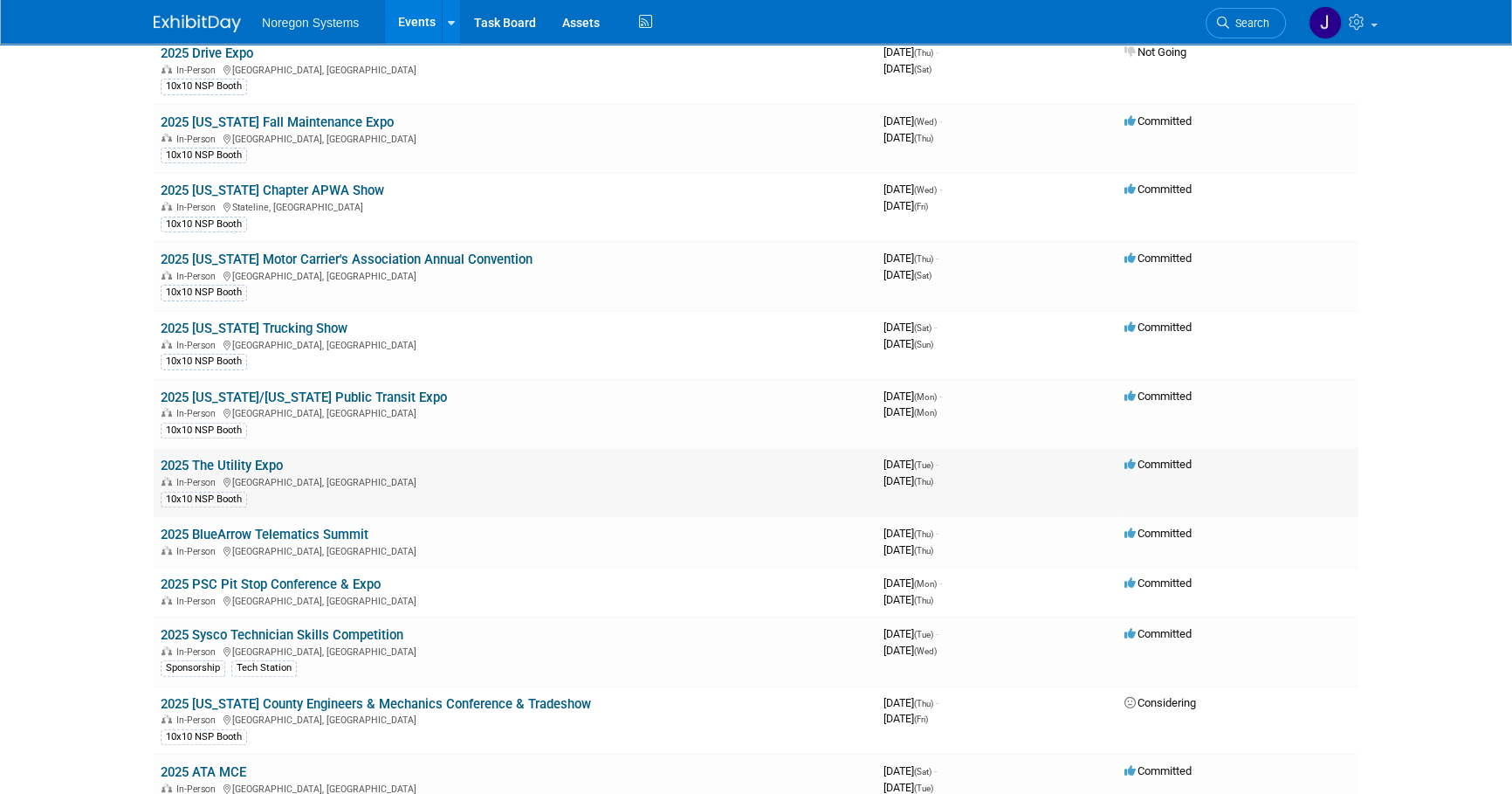
scroll to position [556, 0]
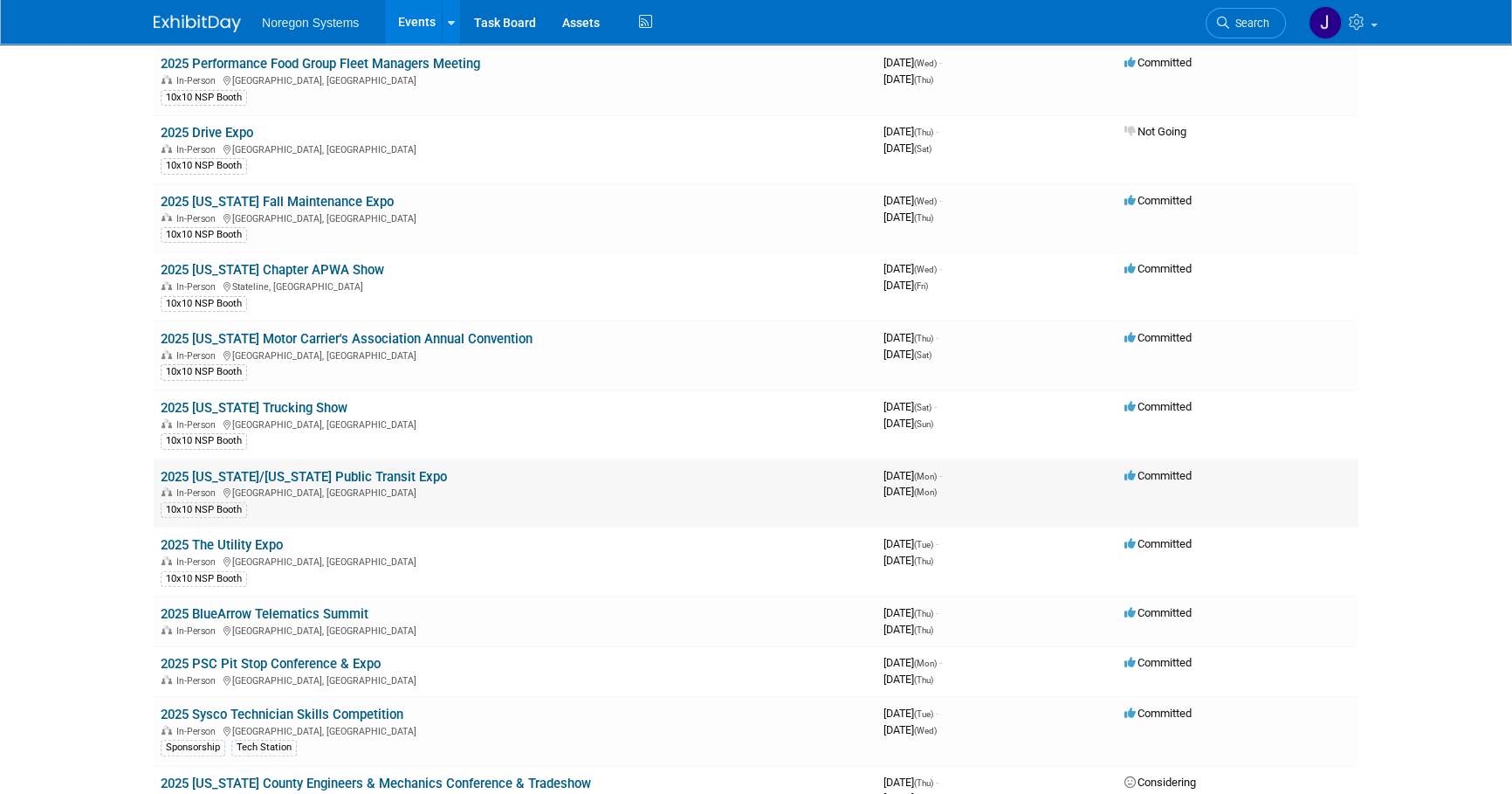
click at [329, 469] on link "2025 [US_STATE]/[US_STATE] Public Transit Expo" at bounding box center [304, 477] width 286 height 16
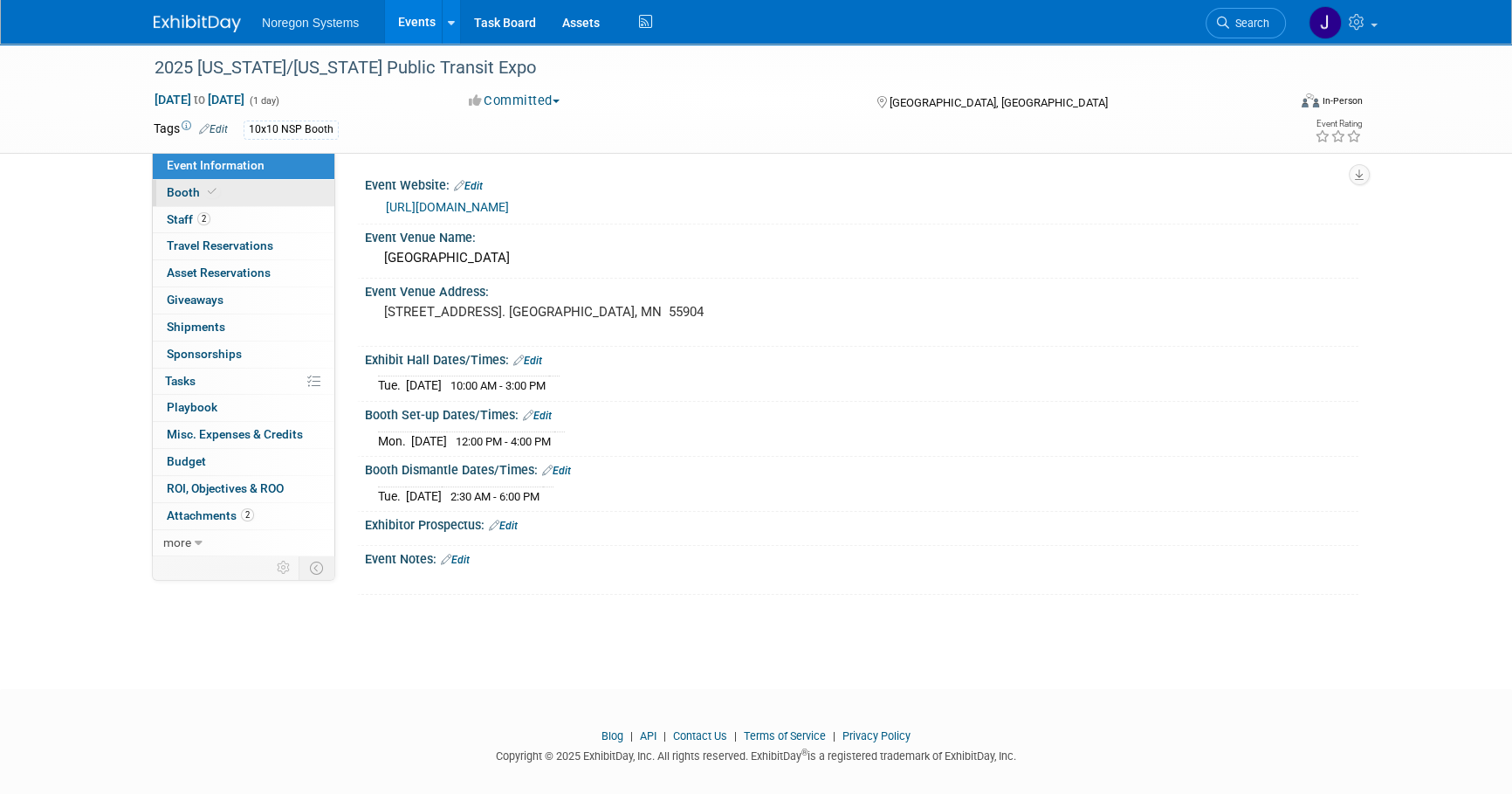
click at [239, 188] on link "Booth" at bounding box center [244, 193] width 182 height 27
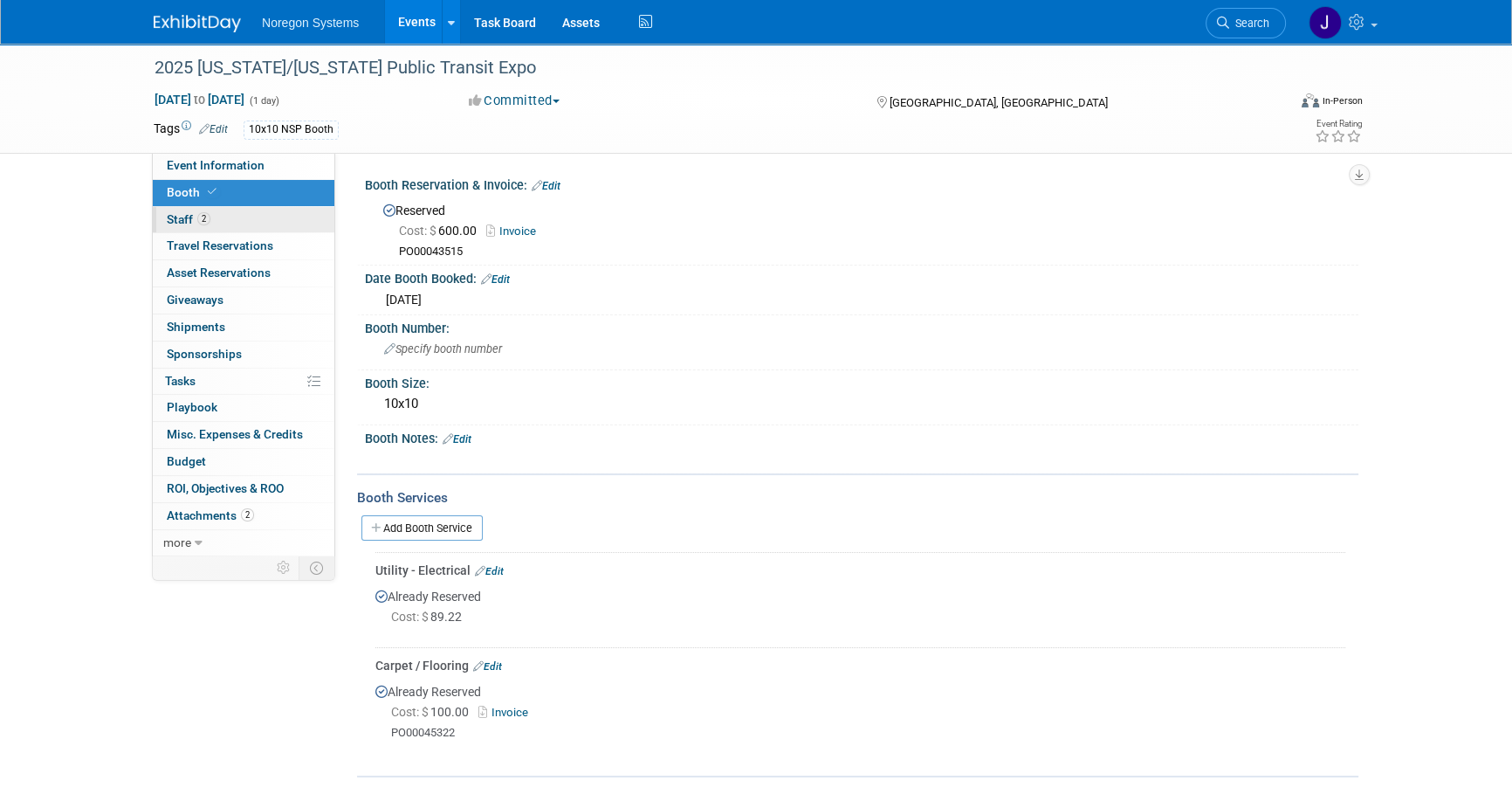
click at [243, 209] on link "2 Staff 2" at bounding box center [244, 220] width 182 height 27
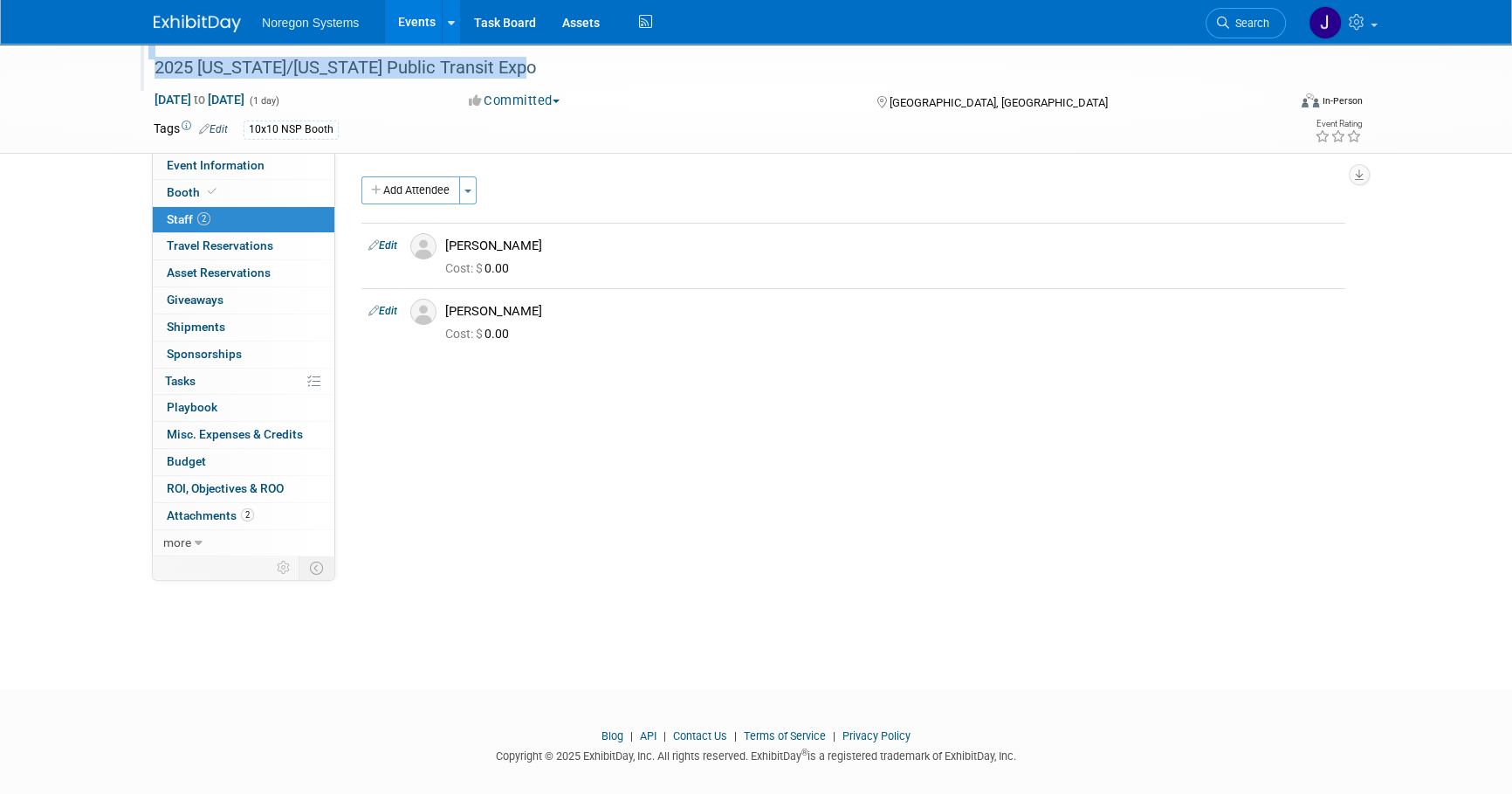
drag, startPoint x: 530, startPoint y: 69, endPoint x: 144, endPoint y: 63, distance: 386.0
click at [144, 63] on div "2025 [US_STATE]/[US_STATE] Public Transit Expo" at bounding box center [706, 67] width 1132 height 47
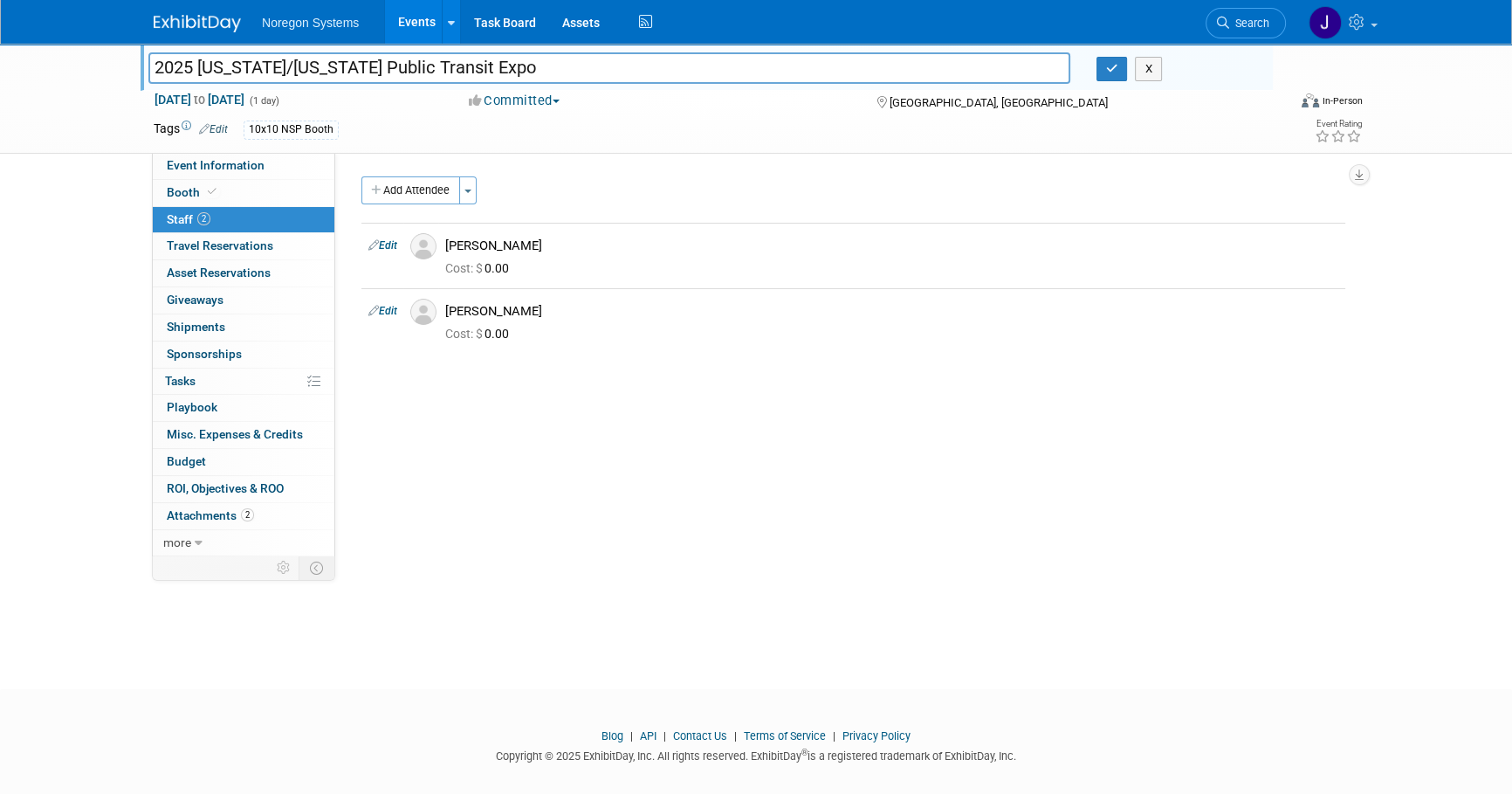
drag, startPoint x: 579, startPoint y: 71, endPoint x: 617, endPoint y: 72, distance: 38.0
click at [579, 71] on input "2025 [US_STATE]/[US_STATE] Public Transit Expo" at bounding box center [609, 67] width 922 height 31
drag, startPoint x: 617, startPoint y: 72, endPoint x: 98, endPoint y: 64, distance: 519.1
click at [98, 64] on div "2025 Minnesota/Wisconsin Public Transit Expo 2025 Minnesota/Wisconsin Public Tr…" at bounding box center [756, 98] width 1512 height 110
click at [1114, 64] on icon "button" at bounding box center [1112, 69] width 12 height 12
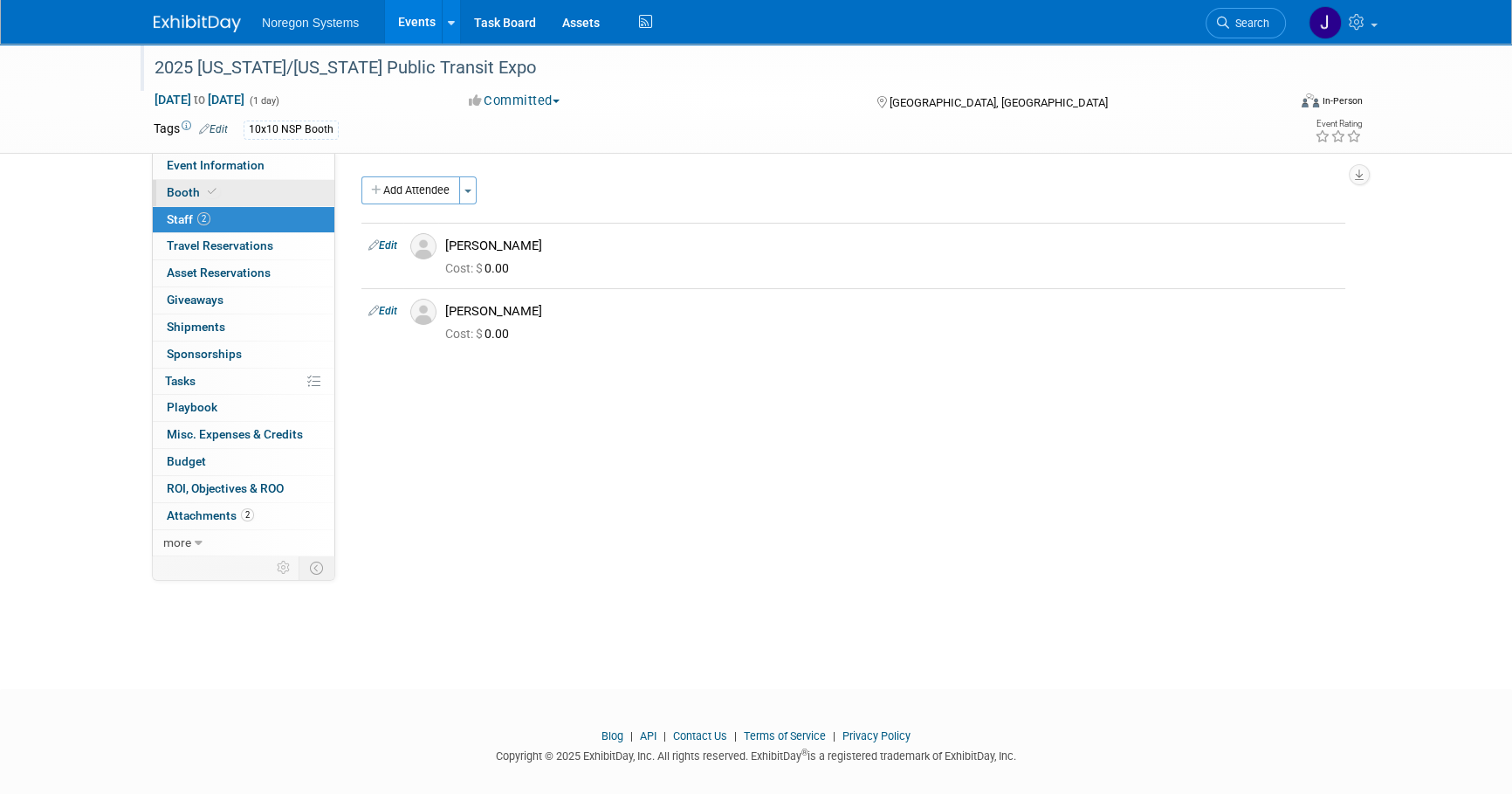
click at [241, 198] on link "Booth" at bounding box center [244, 193] width 182 height 27
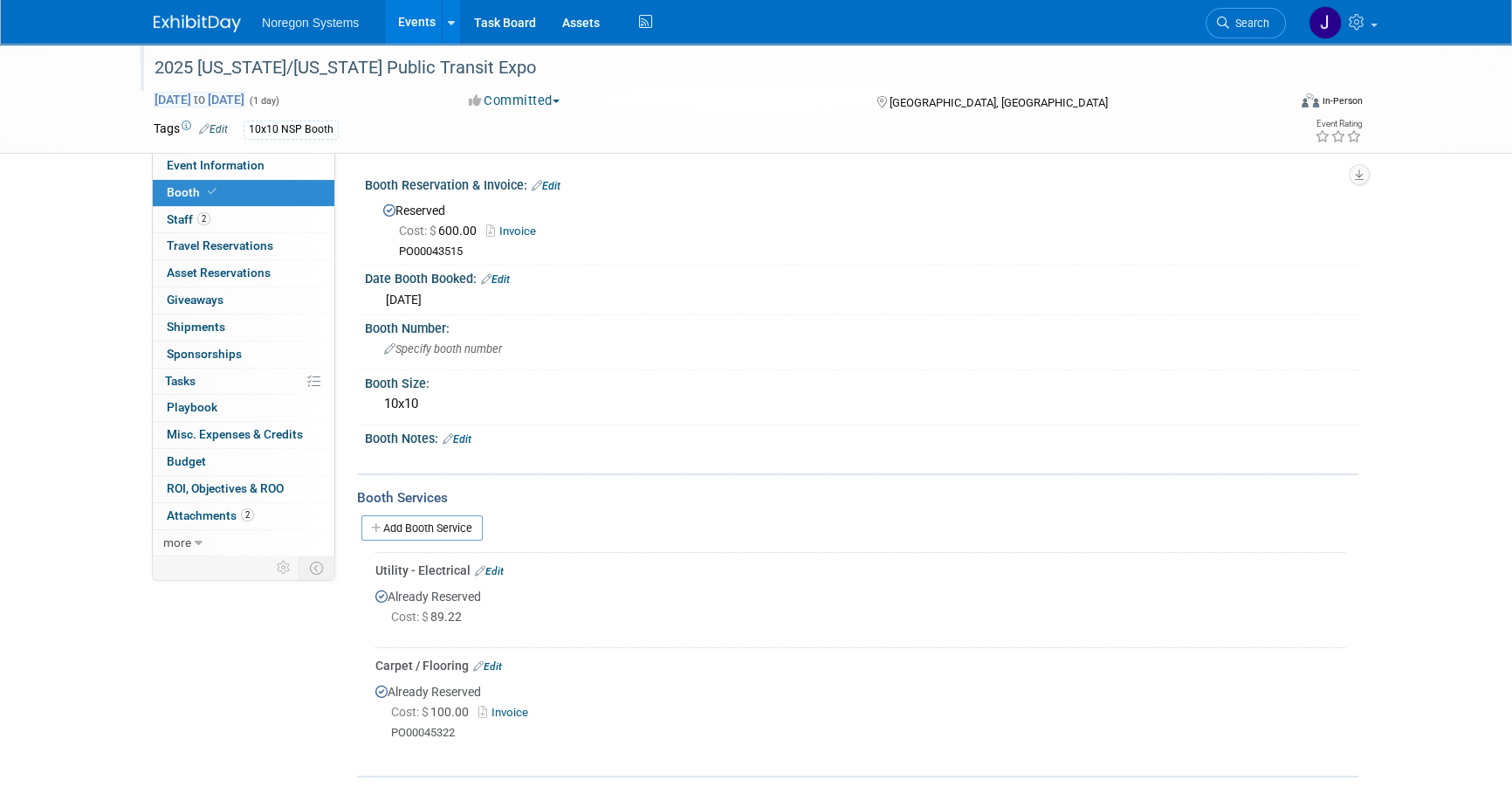
drag, startPoint x: 147, startPoint y: 95, endPoint x: 300, endPoint y: 94, distance: 153.0
click at [300, 94] on div "Oct 6, 2025 to Oct 6, 2025 (1 day) Oct 6, 2025 to Oct 6, 2025" at bounding box center [294, 100] width 309 height 18
copy span "Oct 6, 2025 to Oct 6, 2025"
click at [270, 216] on link "2 Staff 2" at bounding box center [244, 220] width 182 height 27
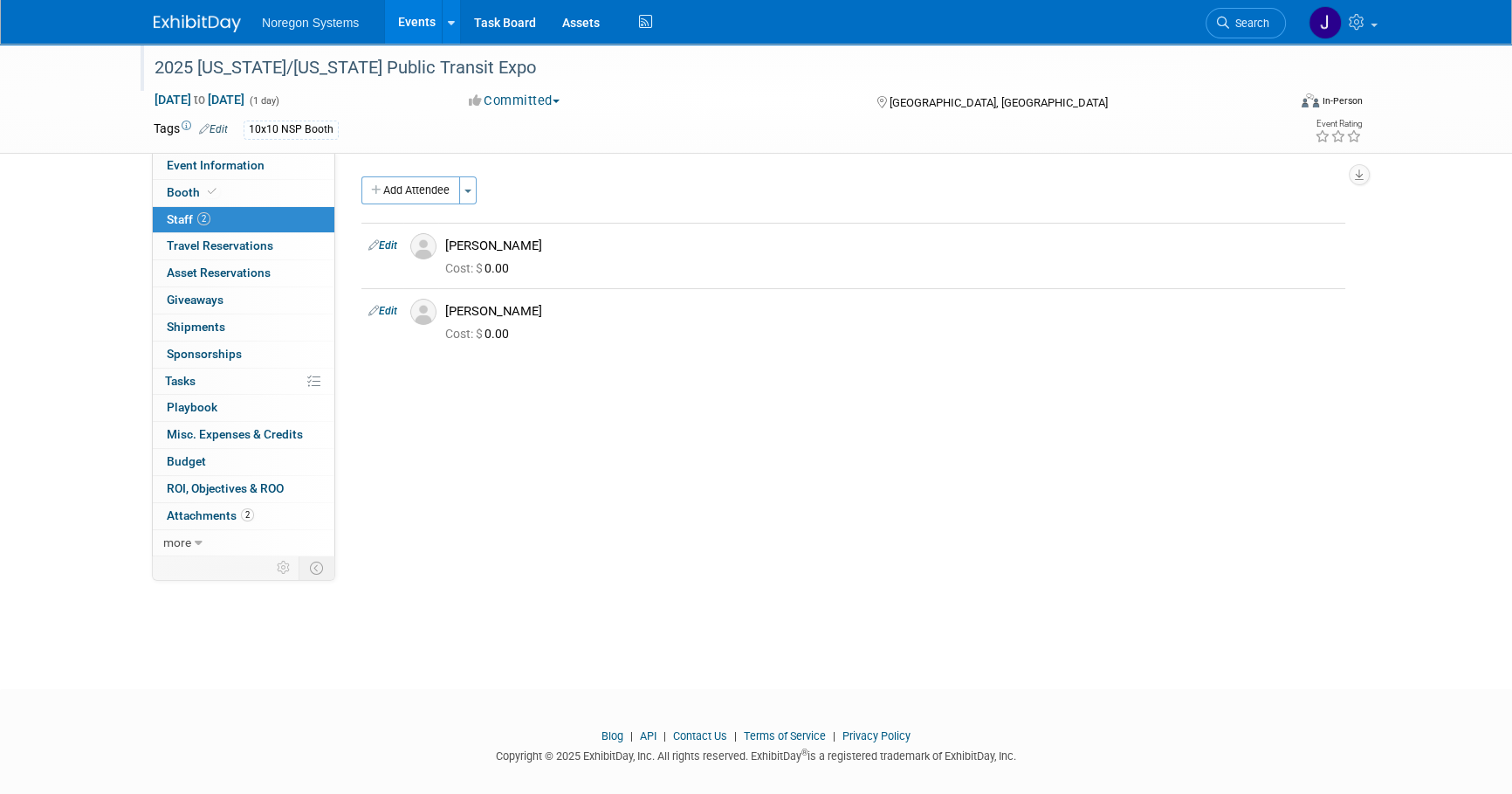
click at [209, 20] on img at bounding box center [197, 24] width 87 height 18
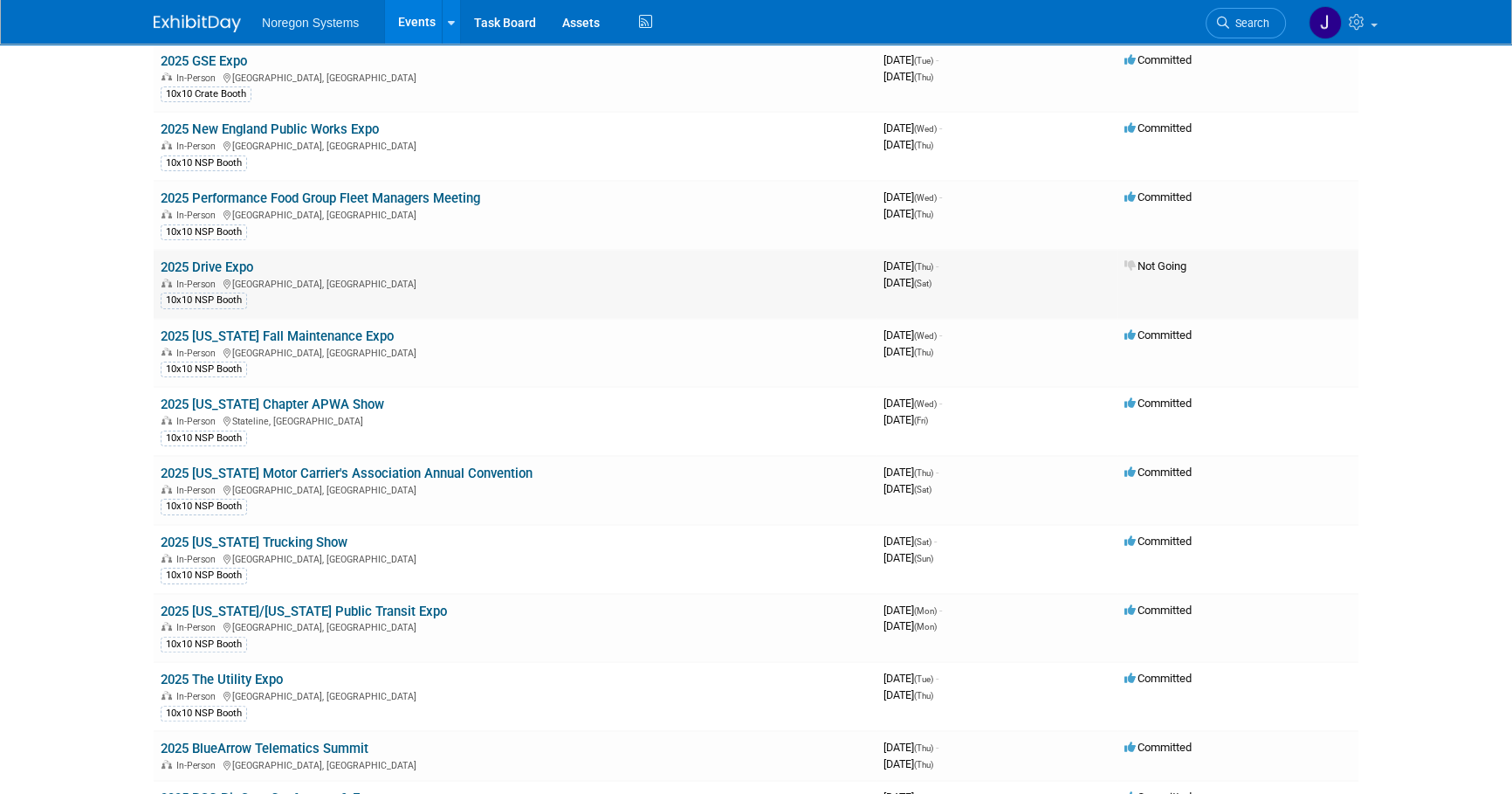
scroll to position [476, 0]
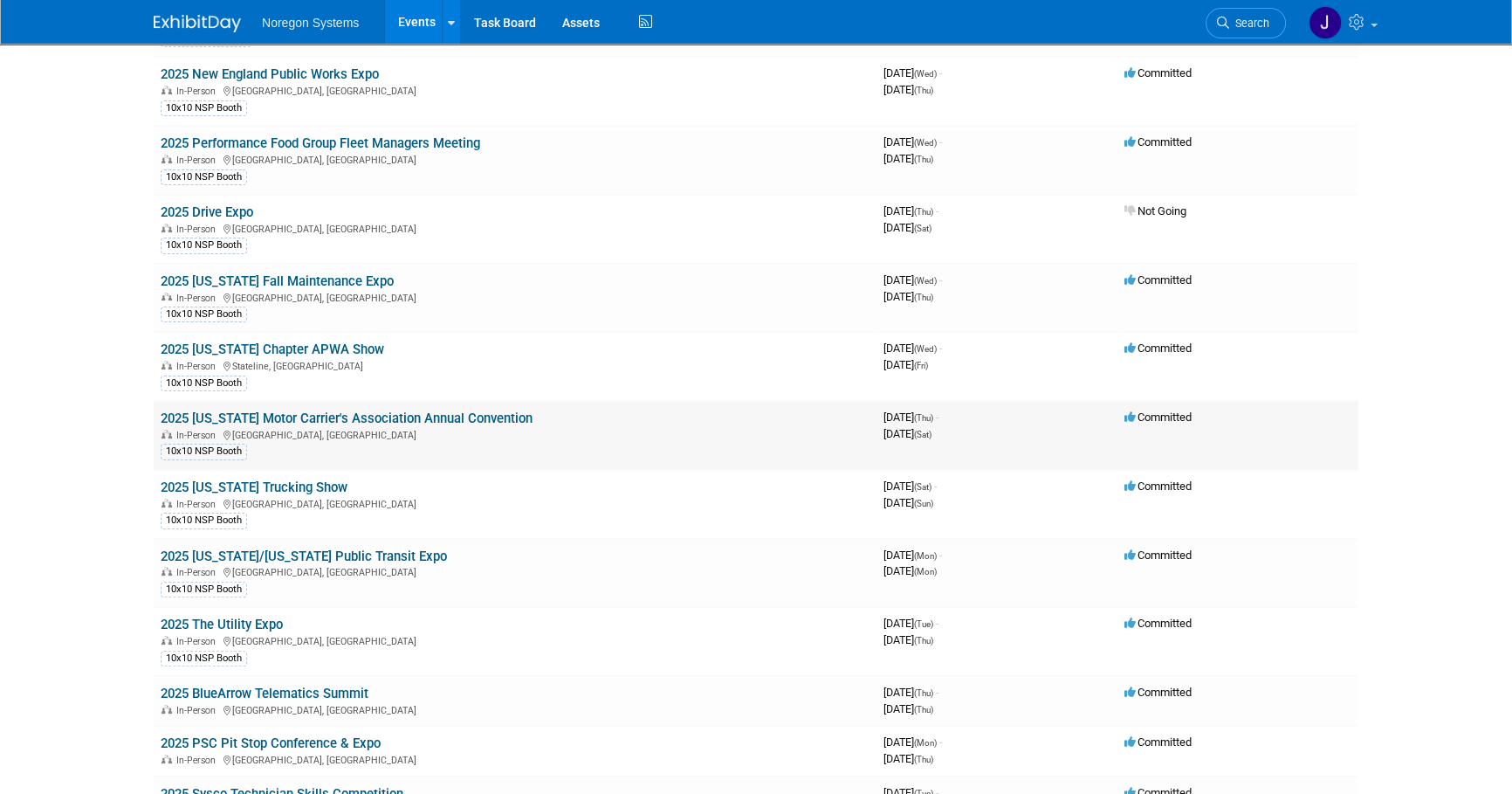
click at [359, 419] on link "2025 [US_STATE] Motor Carrier's Association Annual Convention" at bounding box center [346, 419] width 372 height 16
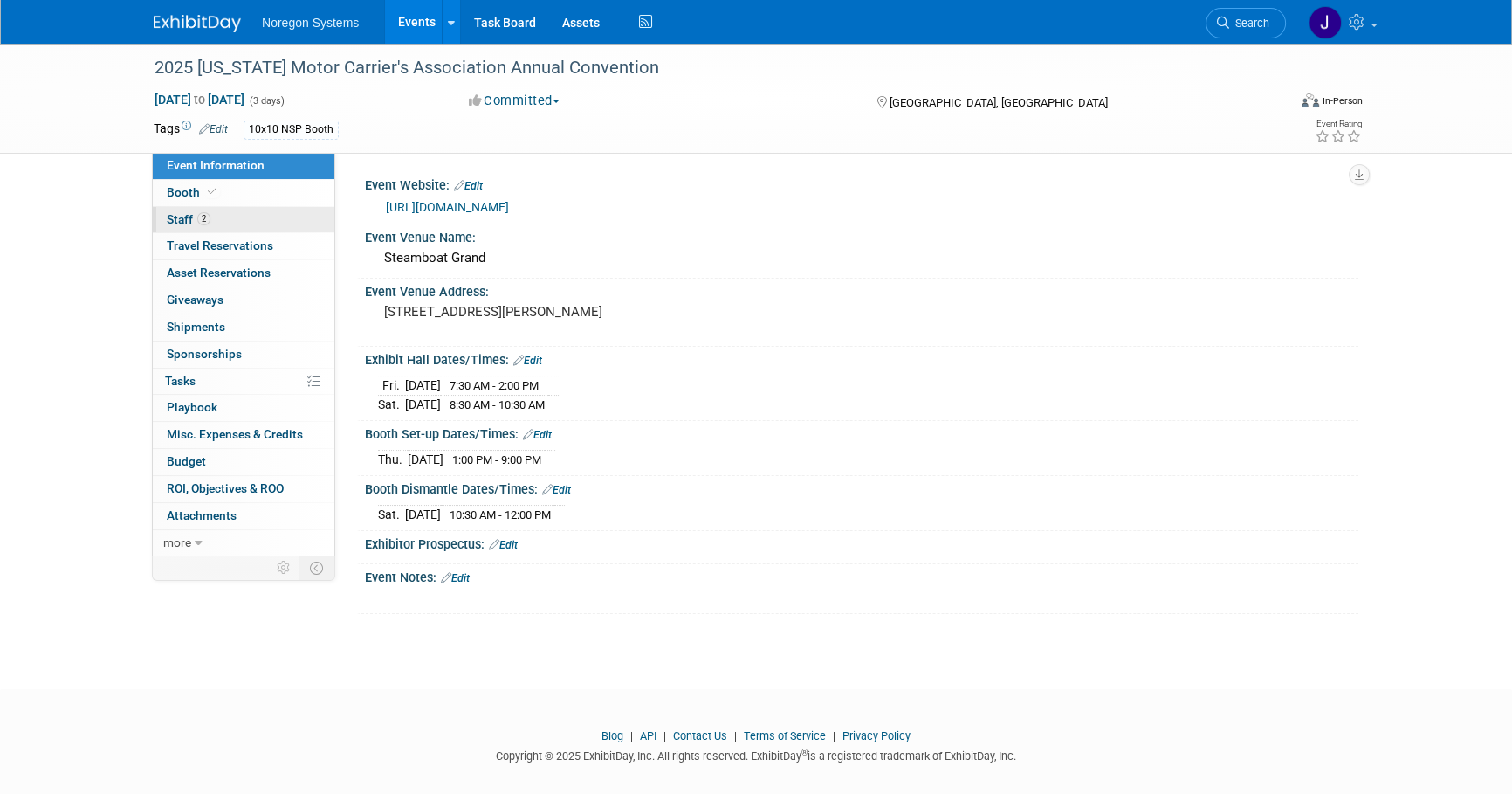
click at [217, 215] on link "2 Staff 2" at bounding box center [244, 220] width 182 height 27
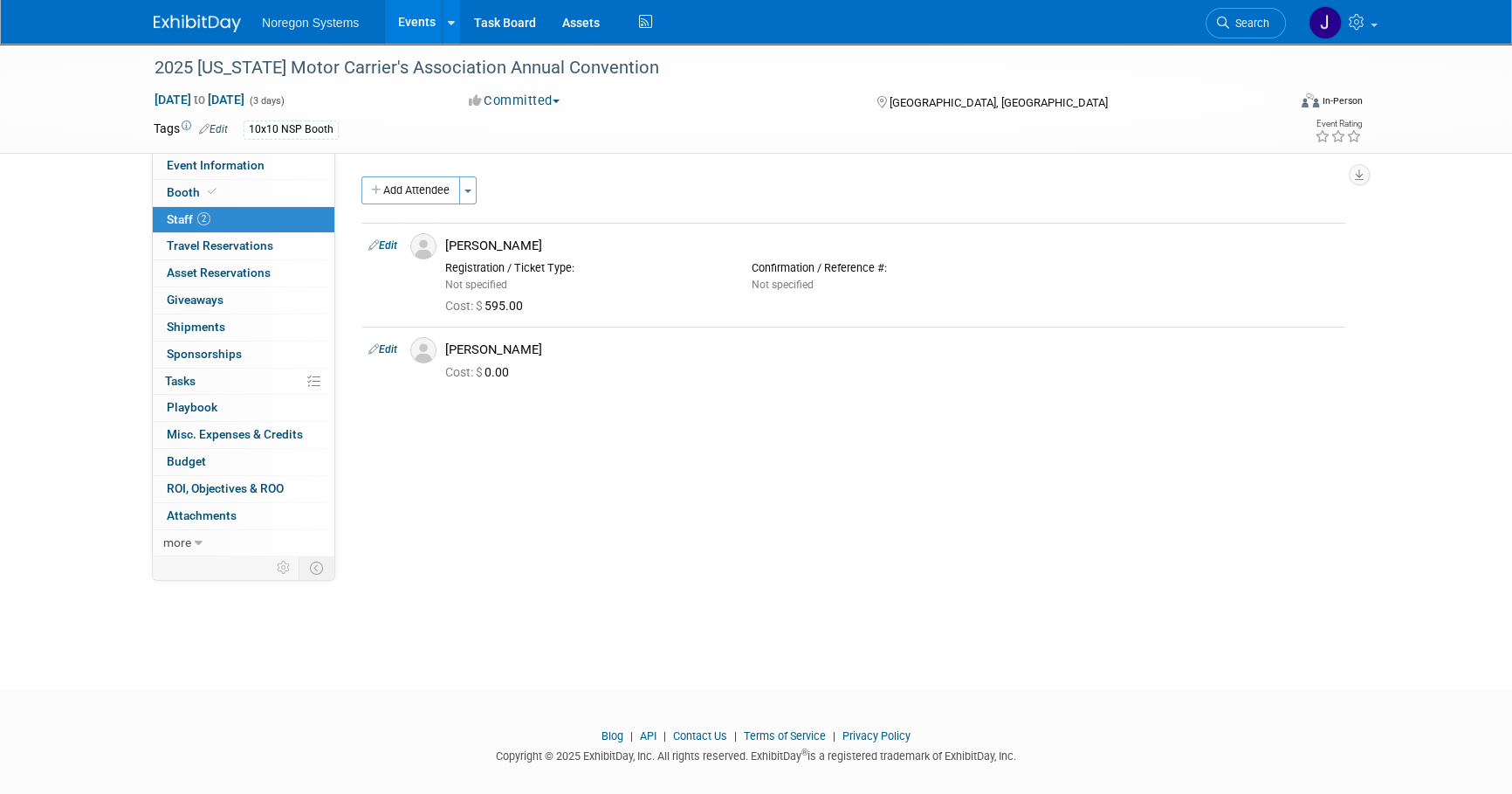
drag, startPoint x: 427, startPoint y: 251, endPoint x: 674, endPoint y: 281, distance: 248.8
click at [427, 251] on img at bounding box center [423, 246] width 27 height 27
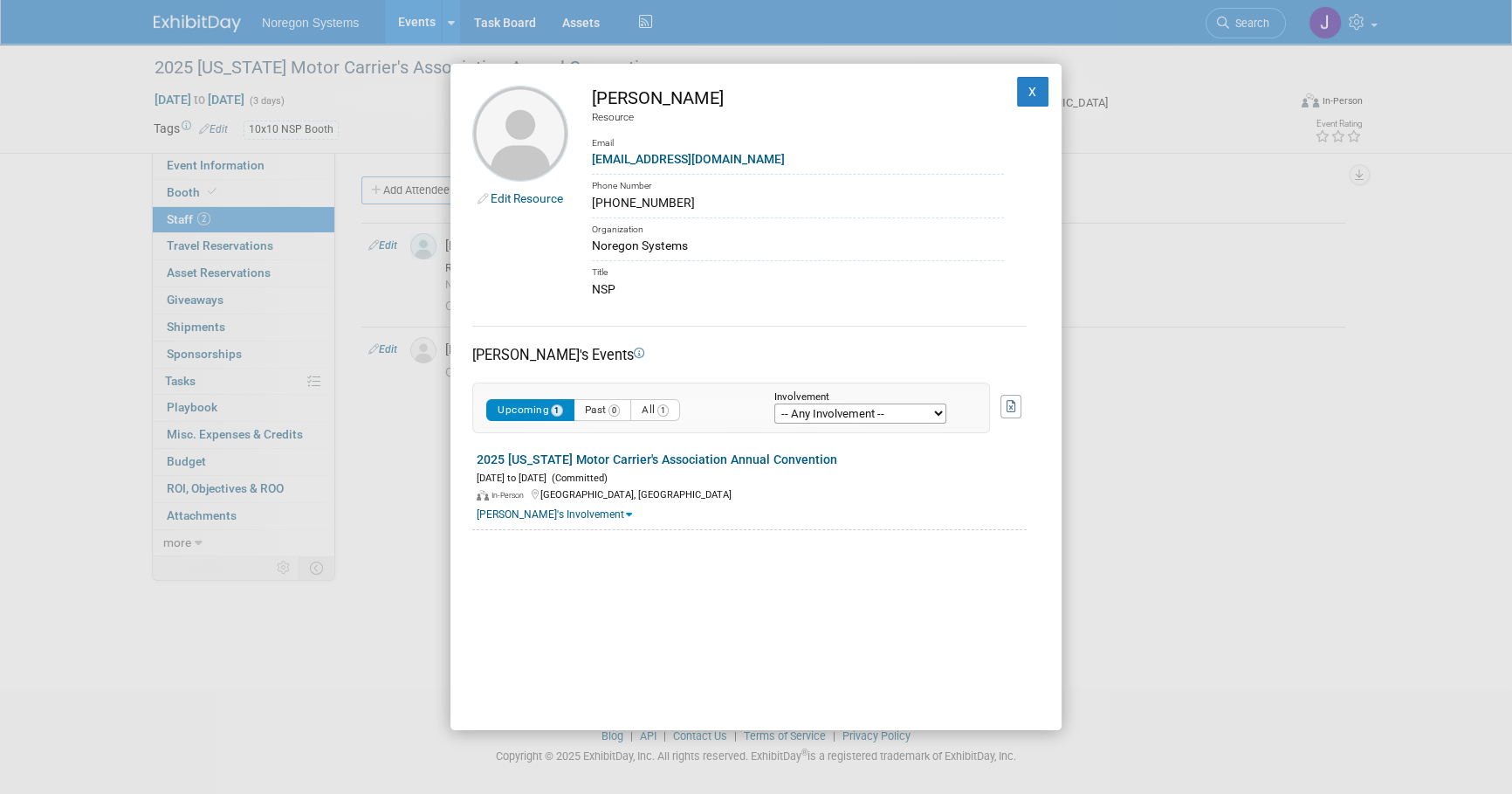
click at [530, 201] on link "Edit Resource" at bounding box center [526, 198] width 72 height 14
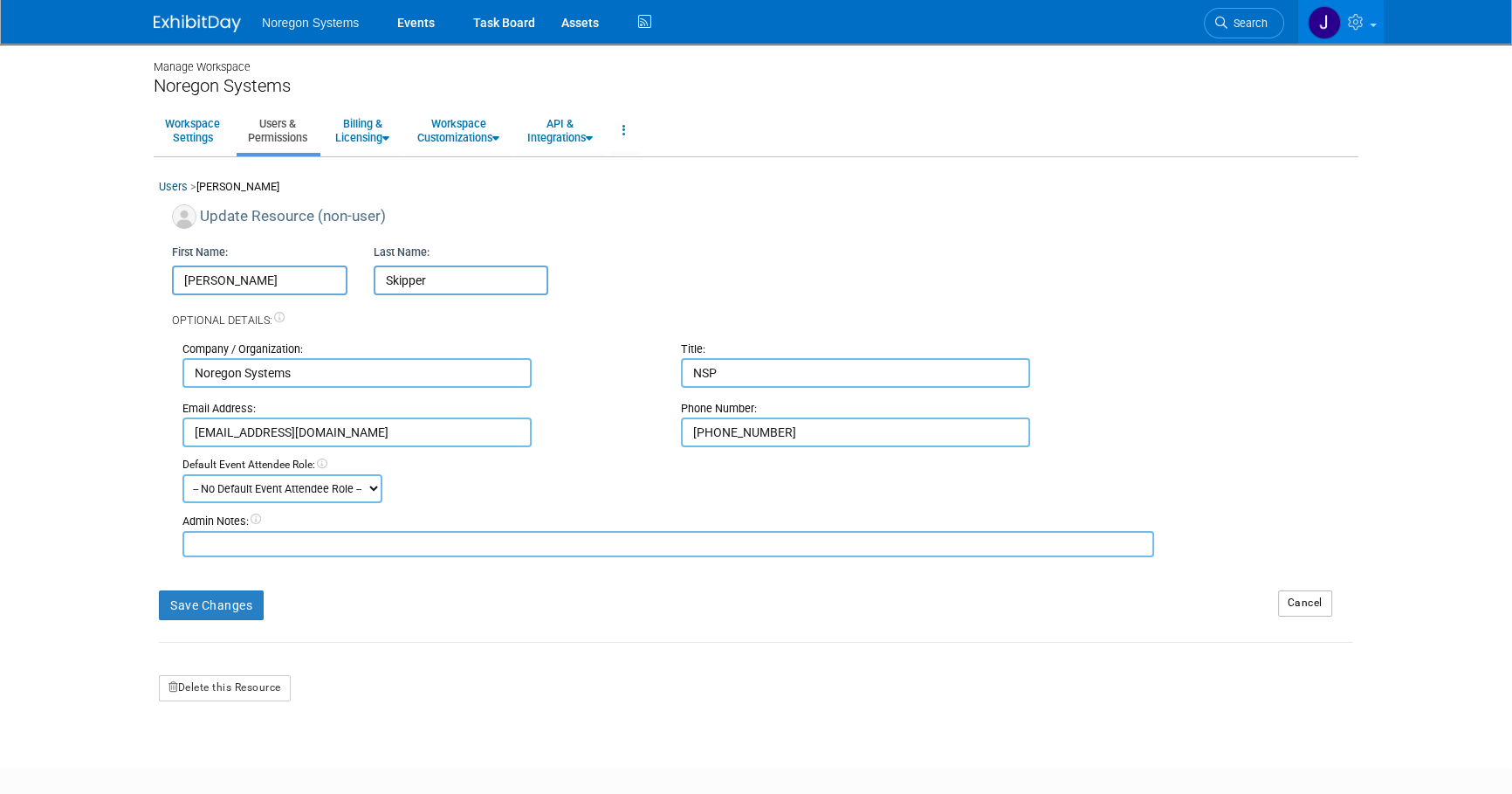
click at [246, 541] on textarea at bounding box center [668, 544] width 972 height 27
paste textarea "5178 Batnstormers Ave Colorado Springs, co 80911"
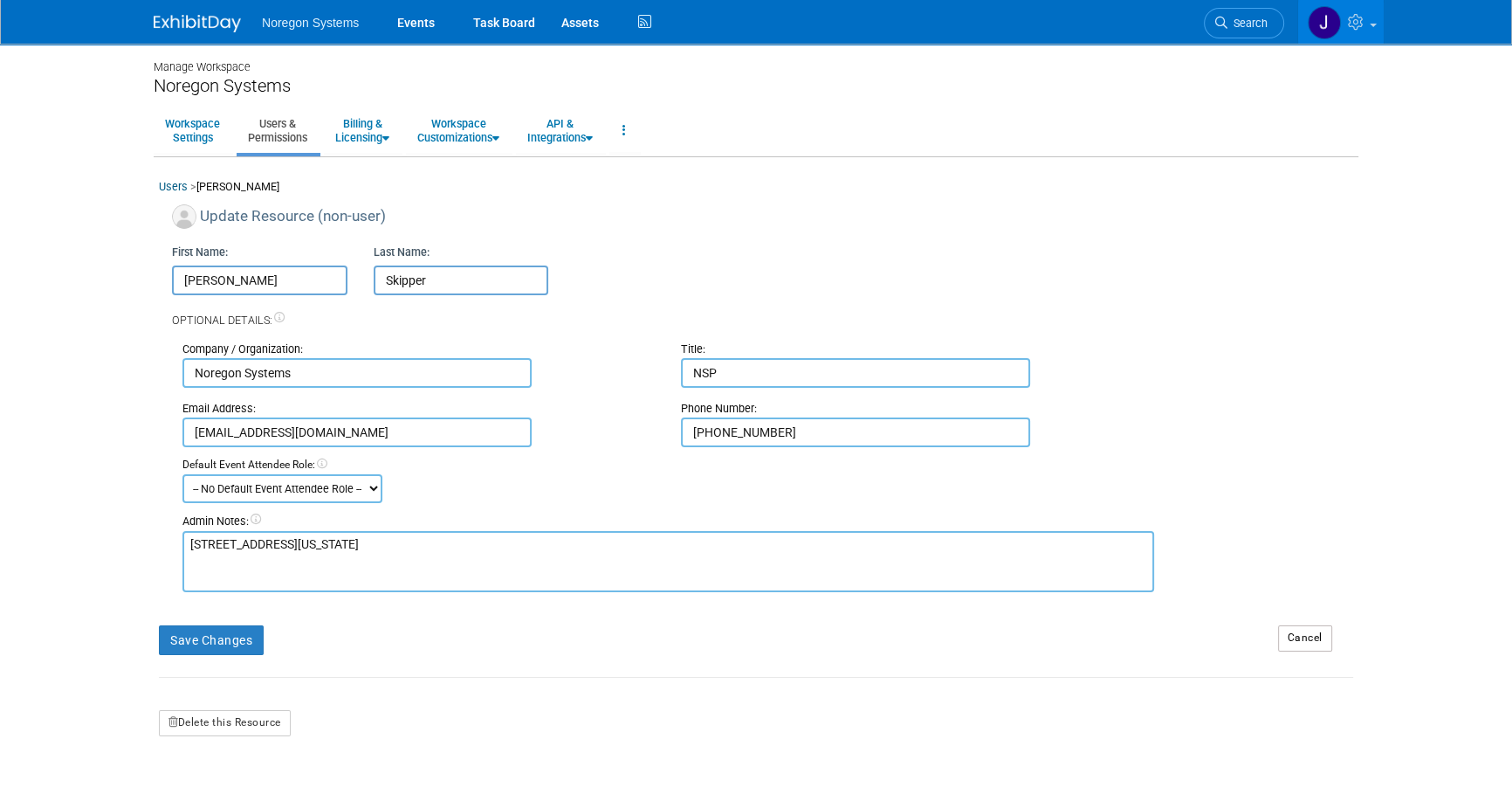
click at [629, 604] on form "Update Resource (non-user) First Name: Jeremy Last Name: Skipper Optional Detai…" at bounding box center [756, 471] width 1194 height 533
click at [245, 578] on textarea "5178 Batnstormers Ave Colorado Springs, co 80911" at bounding box center [668, 562] width 972 height 61
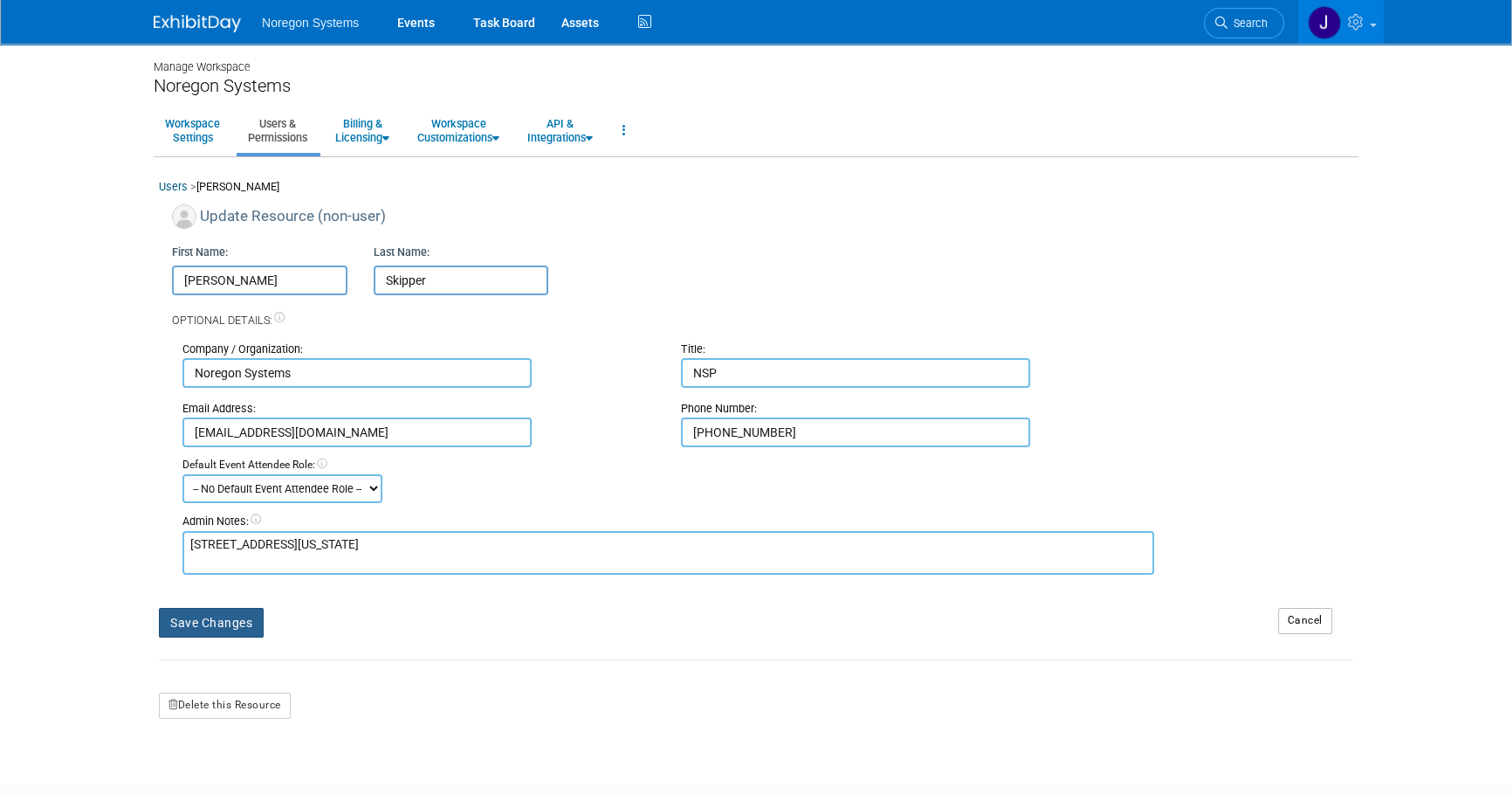
type textarea "5178 Batnstormers Ave Colorado Springs, co 80911"
click at [231, 618] on button "Save Changes" at bounding box center [211, 623] width 105 height 30
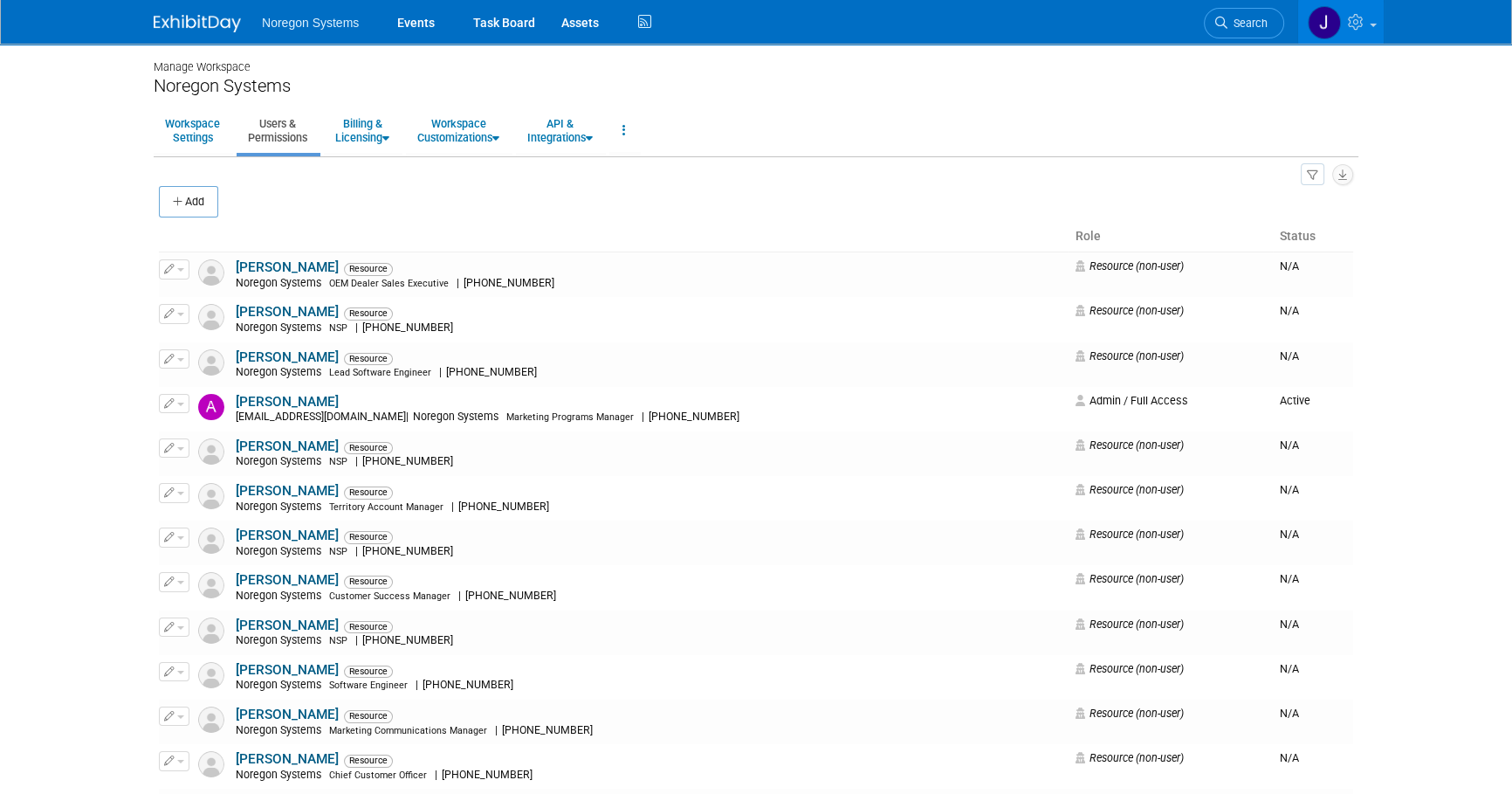
click at [216, 19] on img at bounding box center [197, 24] width 87 height 18
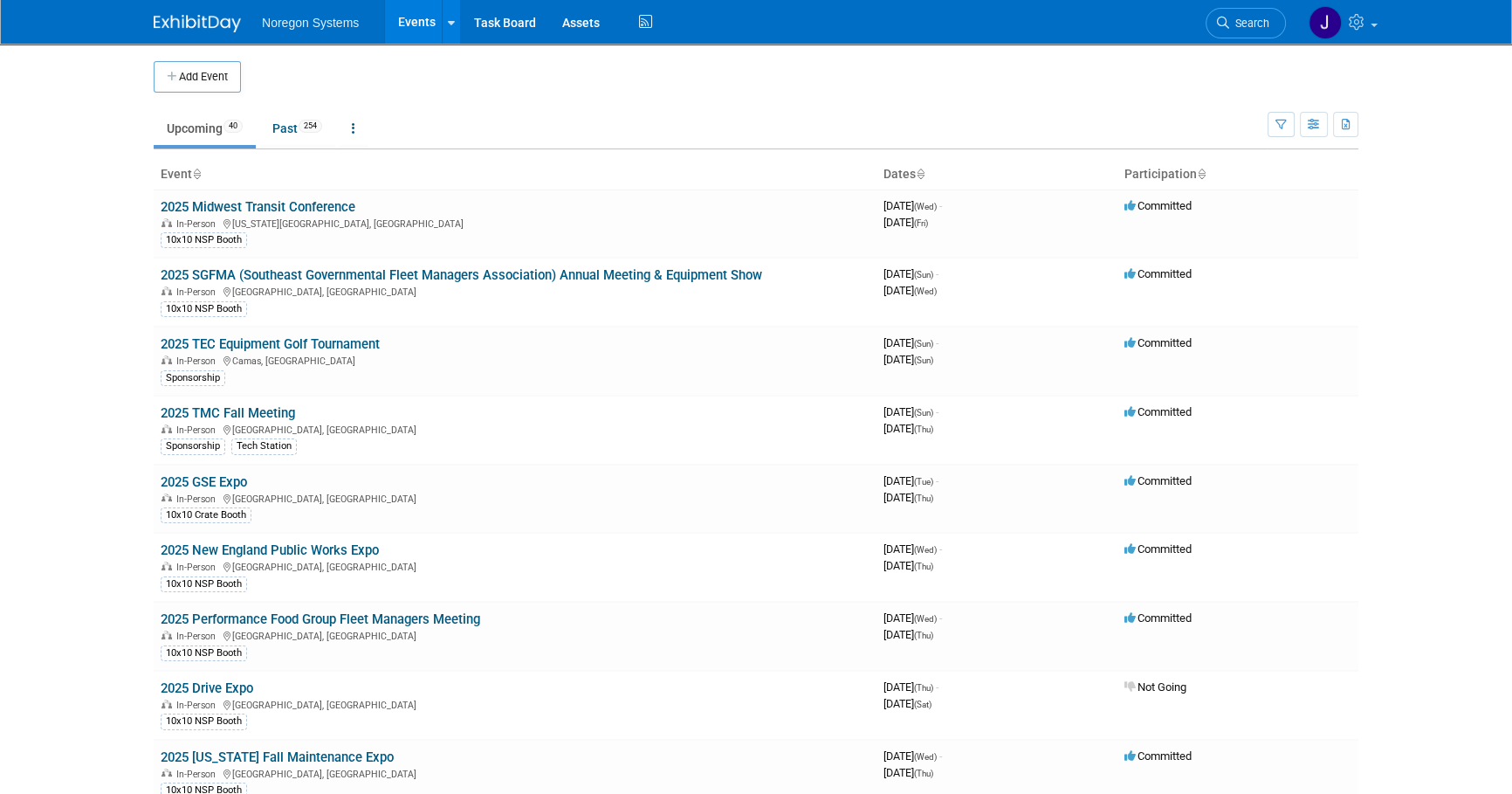
click at [1248, 8] on link "Search" at bounding box center [1246, 23] width 80 height 31
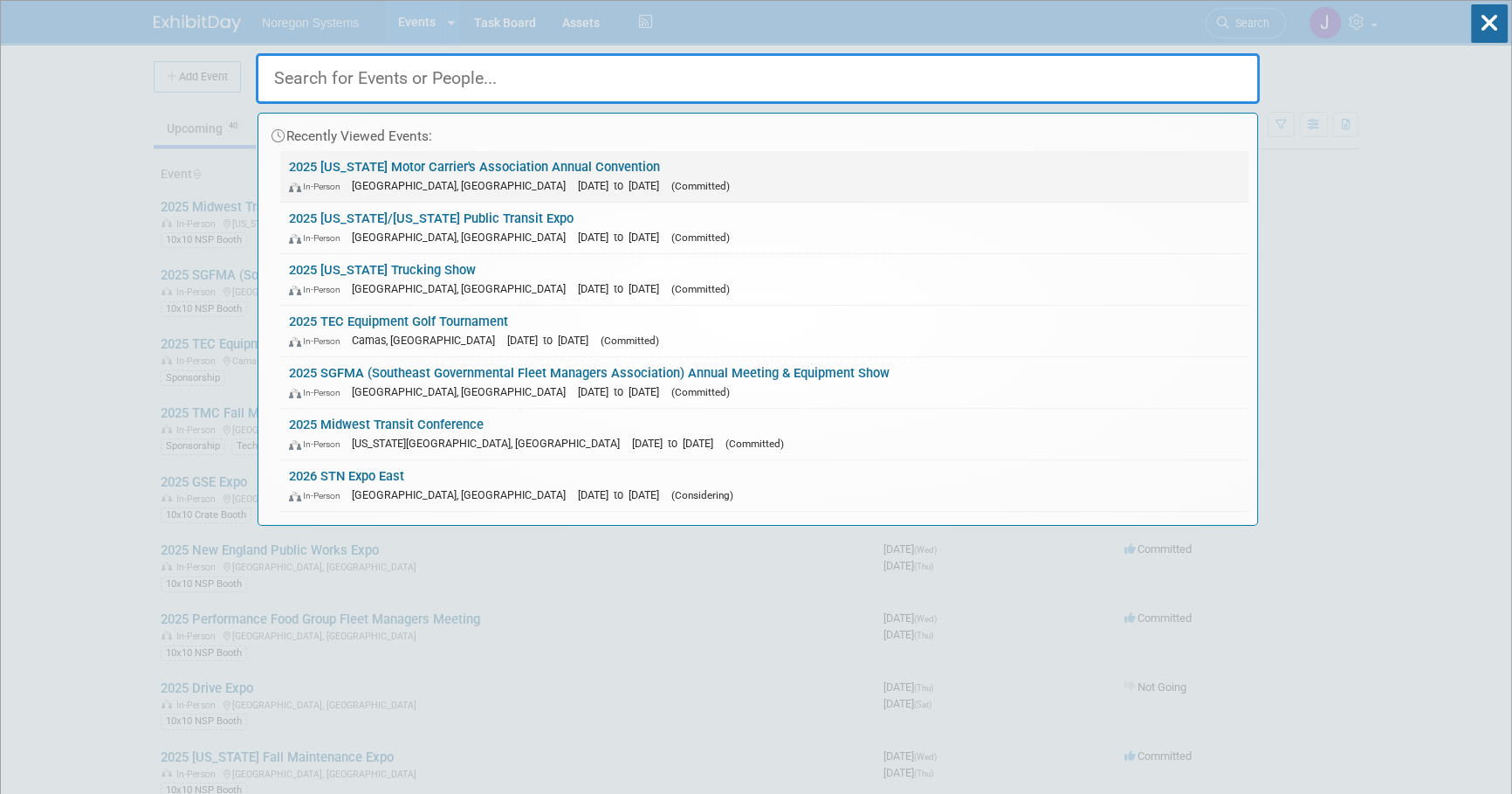
click at [533, 167] on link "2025 [US_STATE] Motor Carrier's Association Annual Convention In-Person [GEOGRA…" at bounding box center [764, 176] width 968 height 50
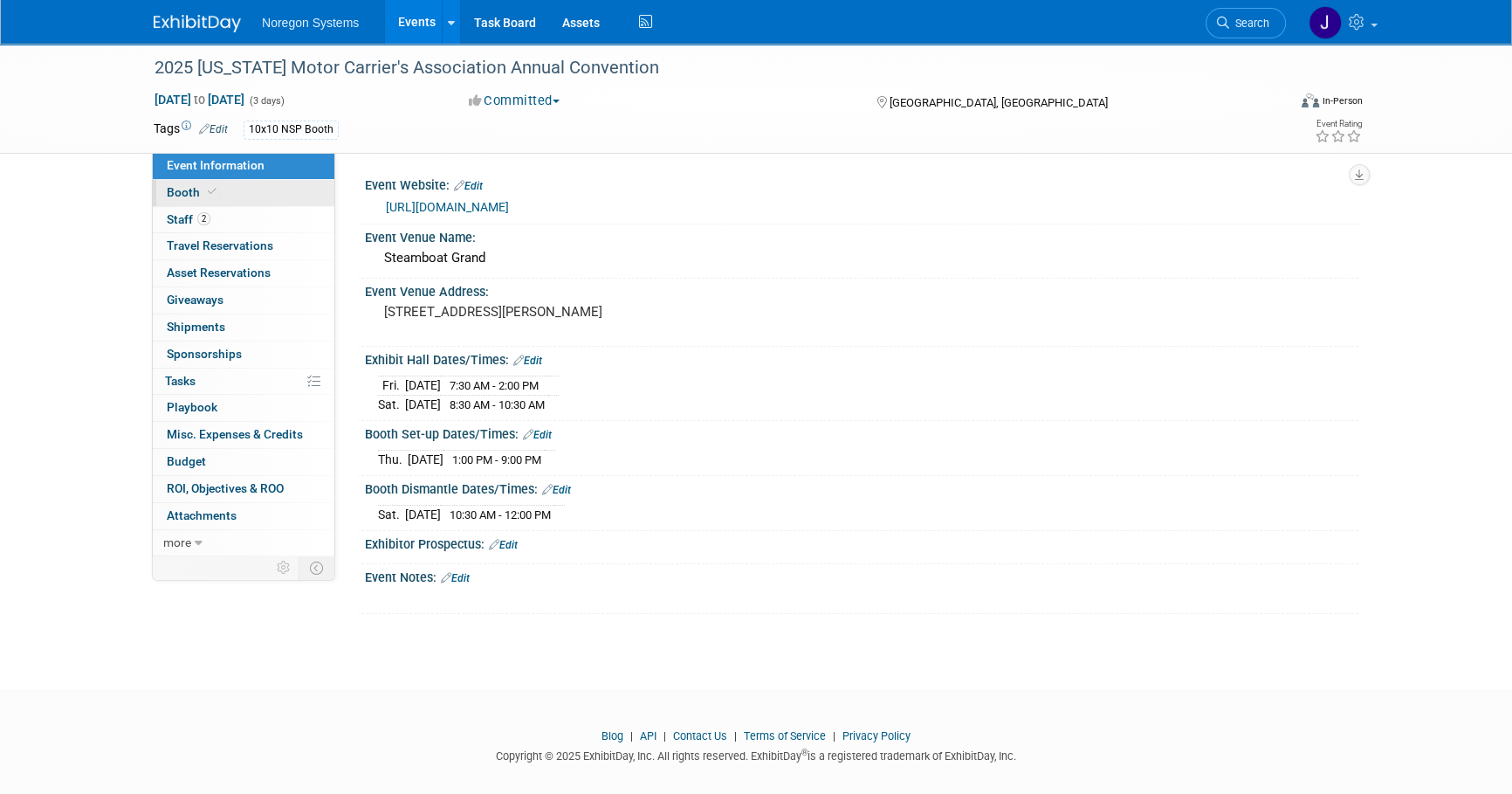
click at [231, 184] on link "Booth" at bounding box center [244, 193] width 182 height 27
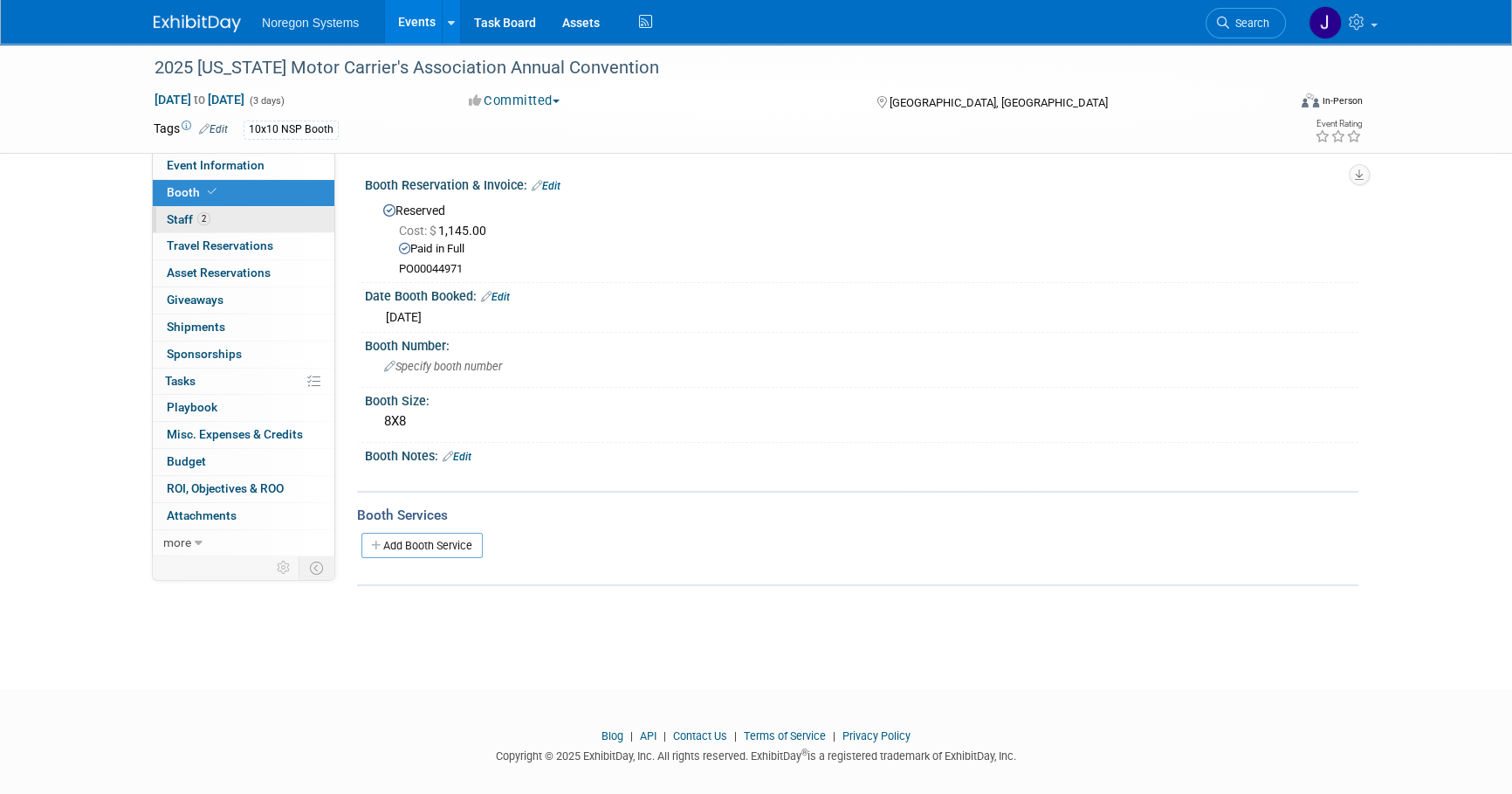
click at [231, 207] on link "2 Staff 2" at bounding box center [244, 220] width 182 height 27
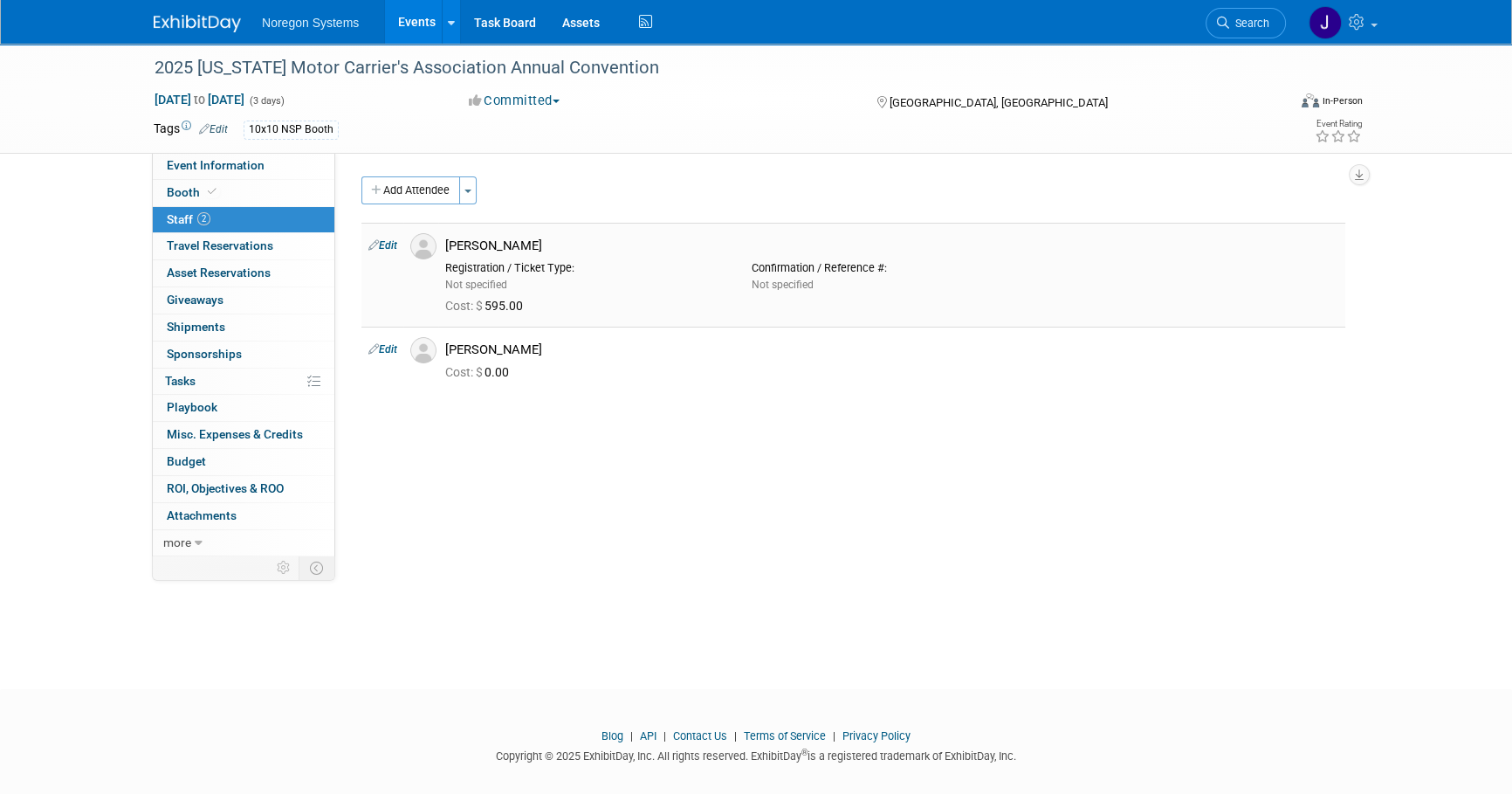
click at [425, 246] on img at bounding box center [423, 246] width 27 height 27
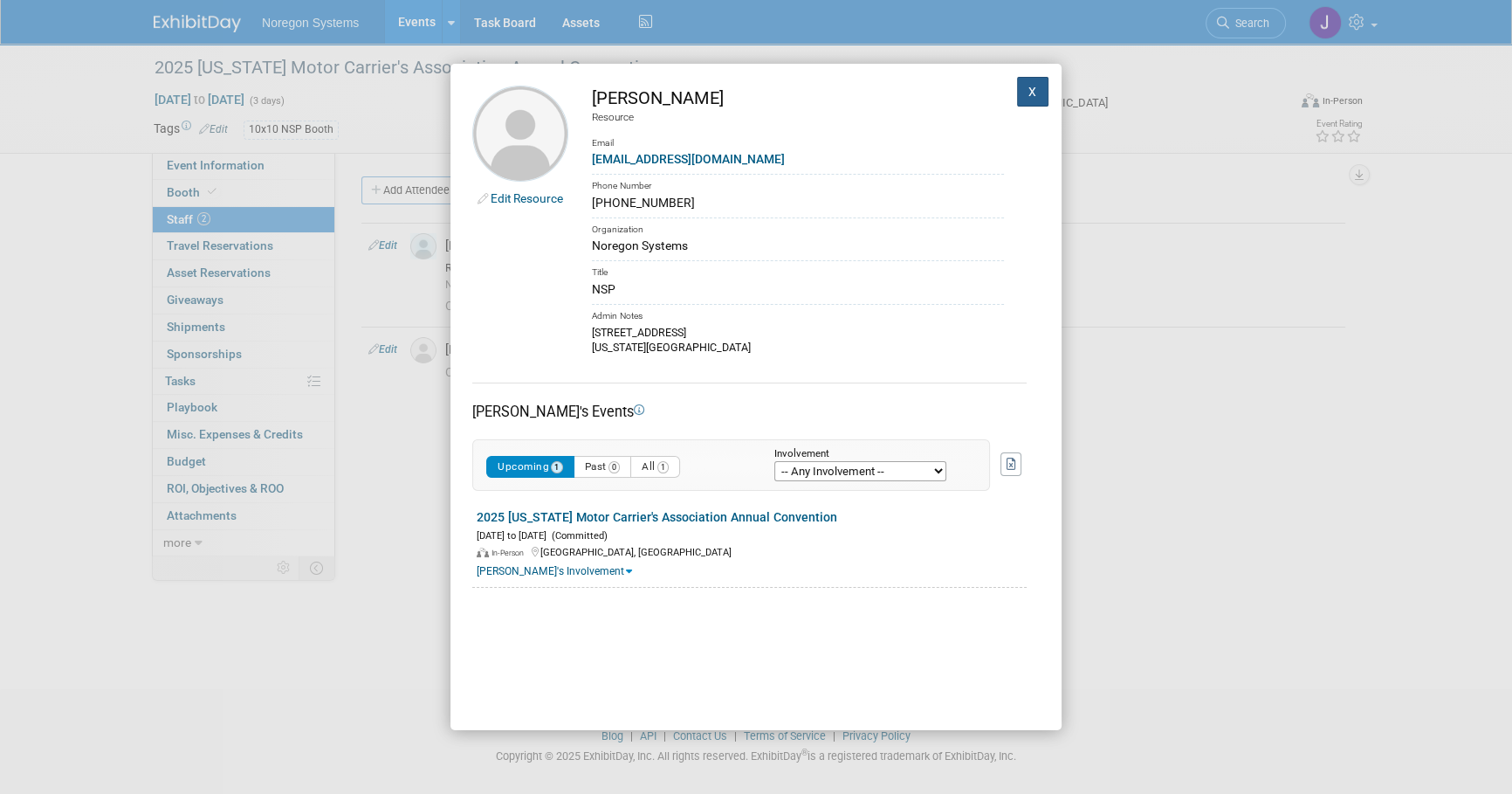
click at [1018, 87] on button "X" at bounding box center [1033, 92] width 32 height 30
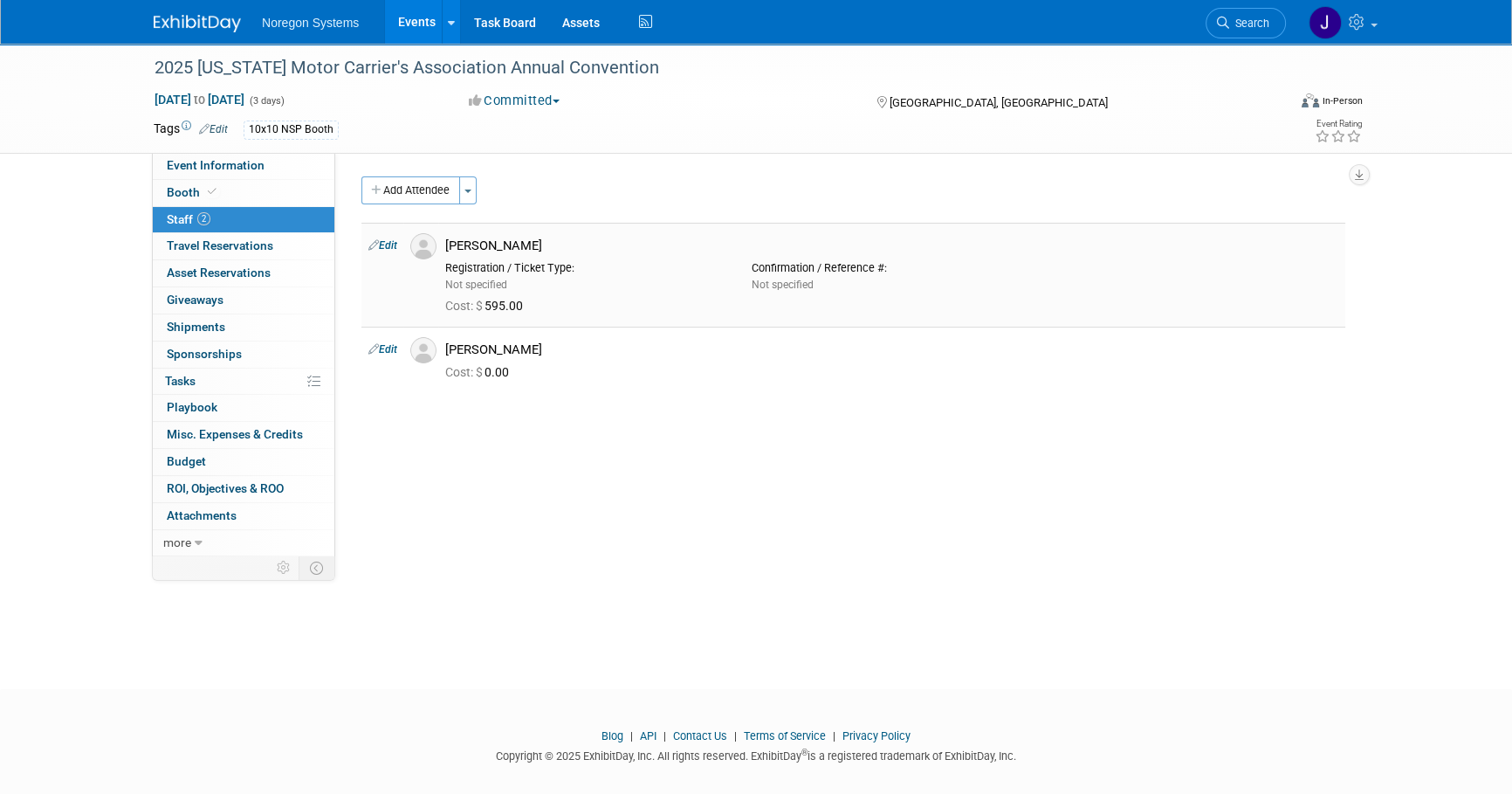
click at [427, 239] on img at bounding box center [423, 246] width 27 height 27
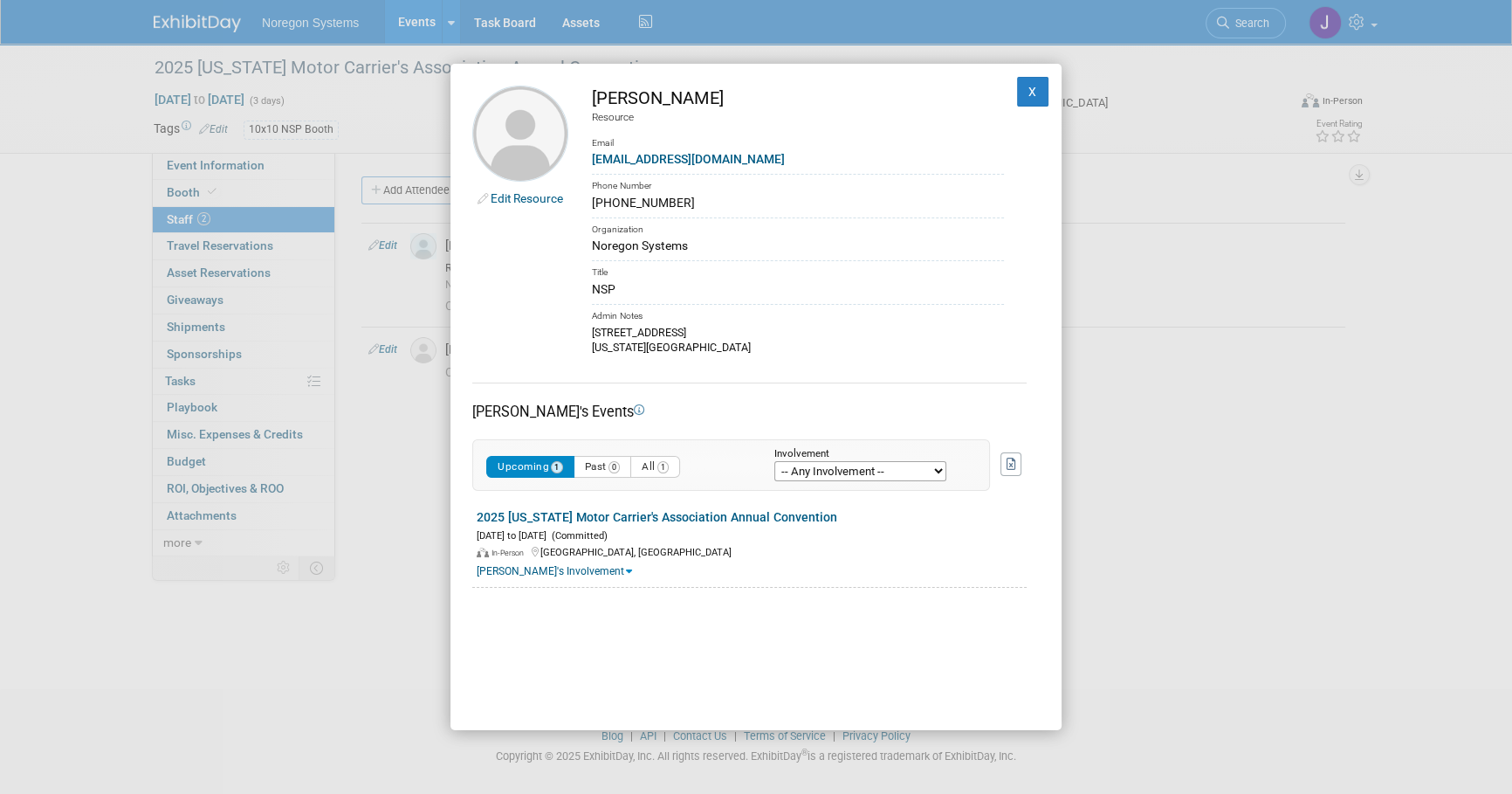
click at [550, 199] on link "Edit Resource" at bounding box center [526, 198] width 72 height 14
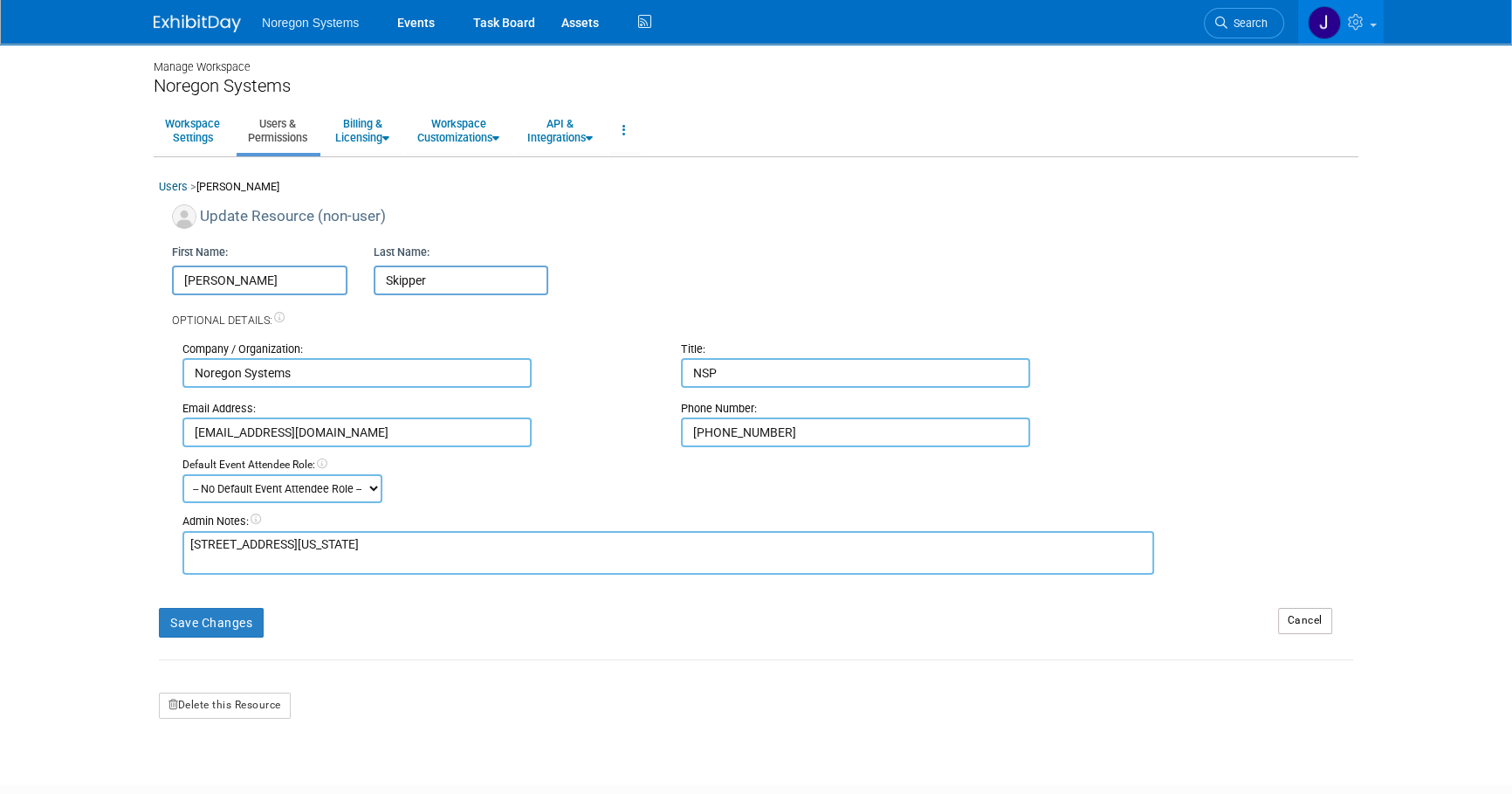
drag, startPoint x: 340, startPoint y: 560, endPoint x: 157, endPoint y: 529, distance: 185.6
click at [157, 530] on div "Users > [PERSON_NAME] Update Resource (non-user) First Name: [PERSON_NAME] Last…" at bounding box center [756, 449] width 1205 height 541
paste textarea "rnstormers [GEOGRAPHIC_DATA][US_STATE]"
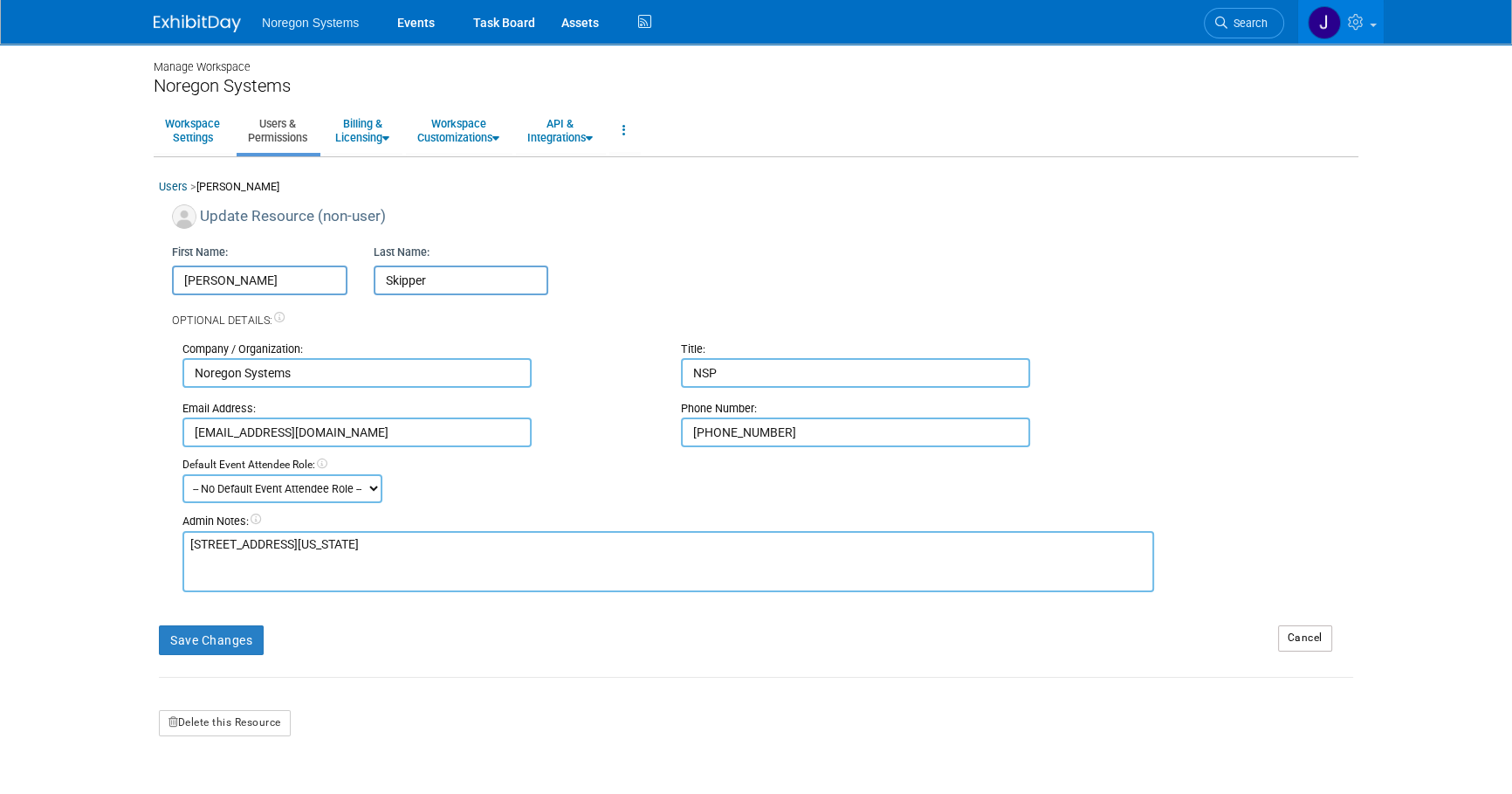
click at [314, 581] on textarea "5178 Batnstormers Ave Colorado Springs, co 80911" at bounding box center [668, 562] width 972 height 61
click at [419, 557] on textarea "5178 Batnstormers Ave Colorado Springs, co 80911" at bounding box center [668, 562] width 972 height 61
type textarea "5178 Barnstormers Ave Colorado Springs, CO 80911"
click at [254, 635] on button "Save Changes" at bounding box center [211, 640] width 105 height 30
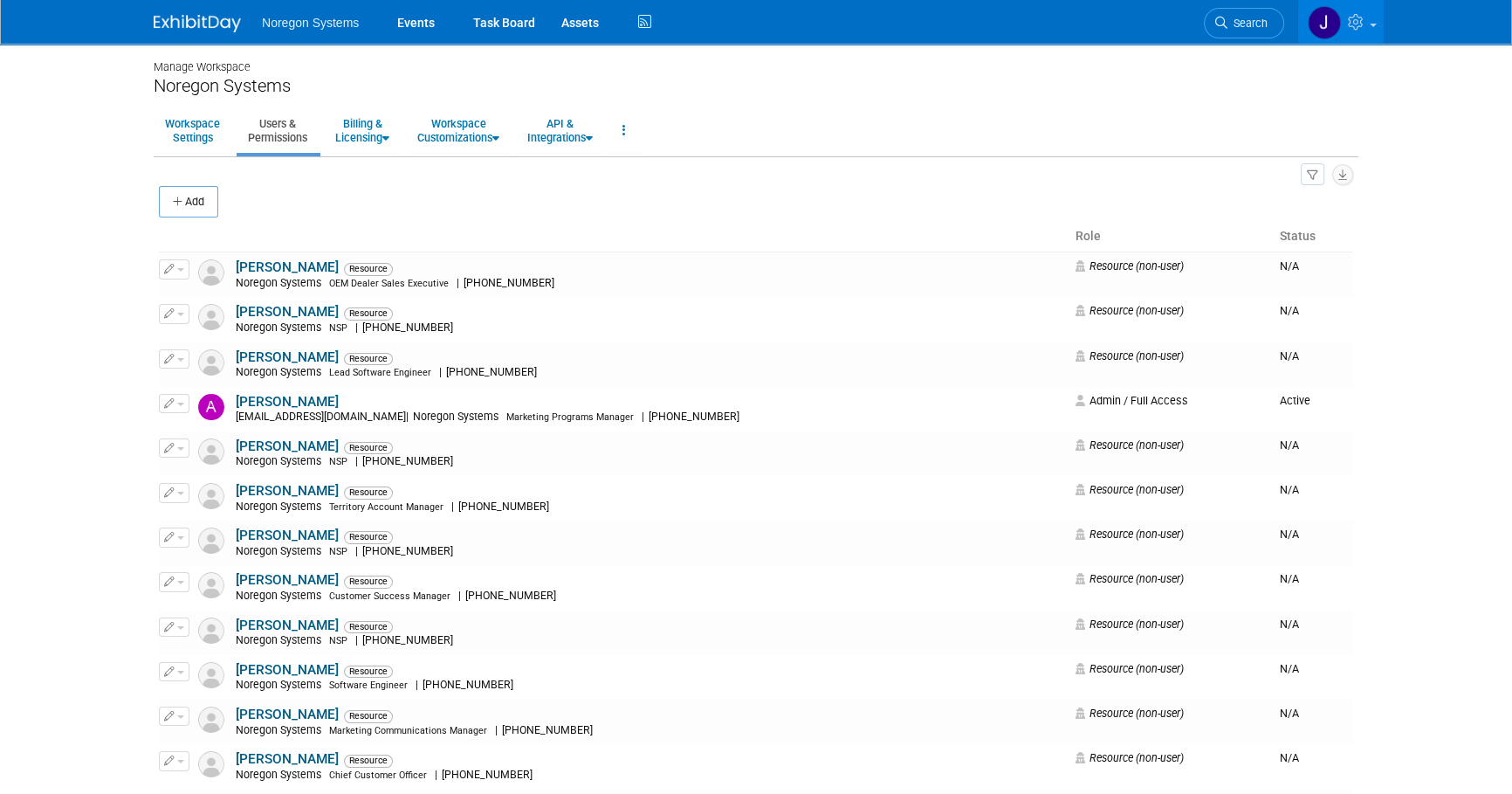
click at [1286, 27] on ul "Search" at bounding box center [1250, 21] width 94 height 42
click at [1257, 18] on span "Search" at bounding box center [1247, 23] width 40 height 13
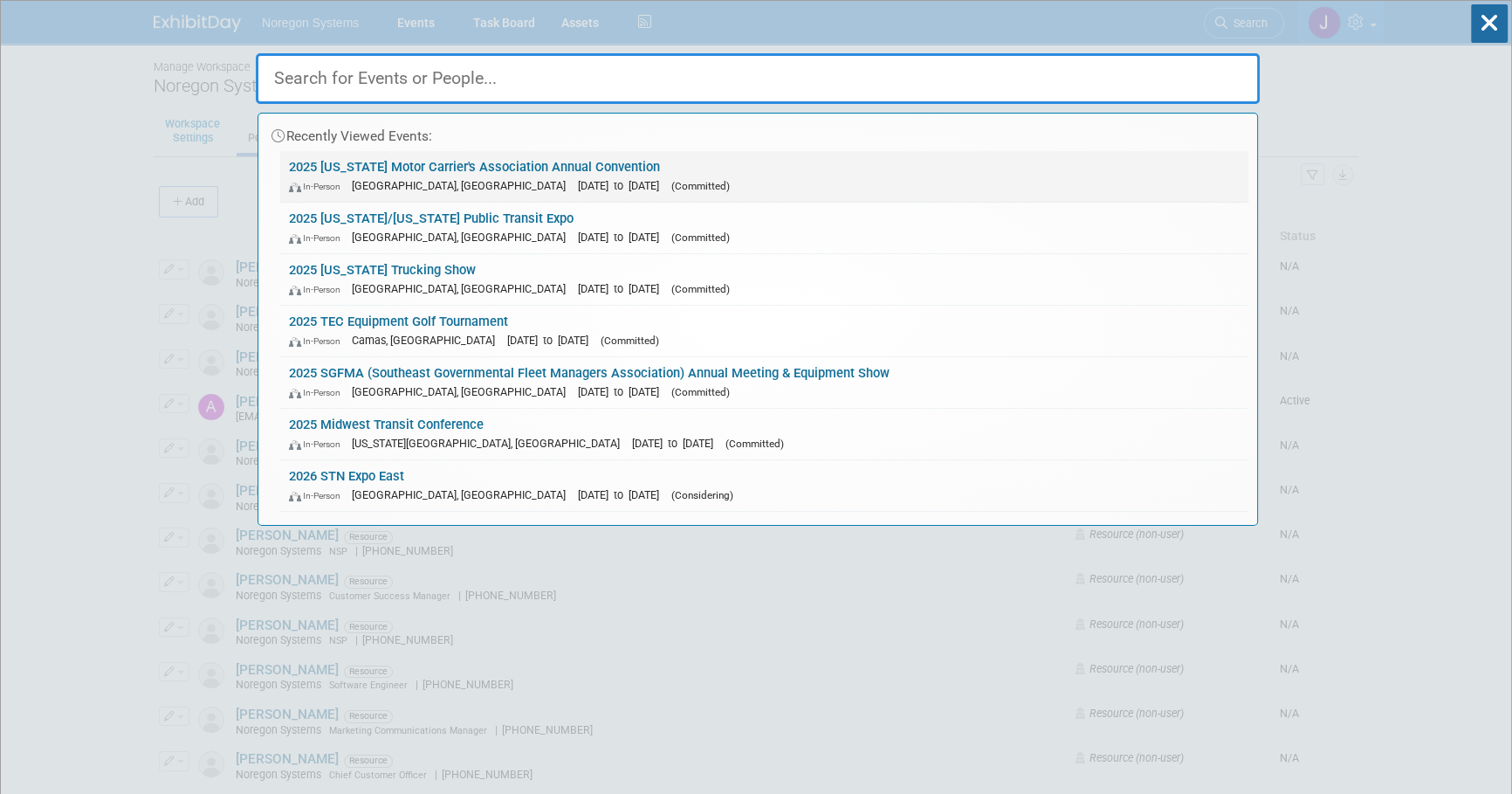
click at [362, 164] on link "2025 Colorado Motor Carrier's Association Annual Convention In-Person Steamboat…" at bounding box center [764, 176] width 968 height 50
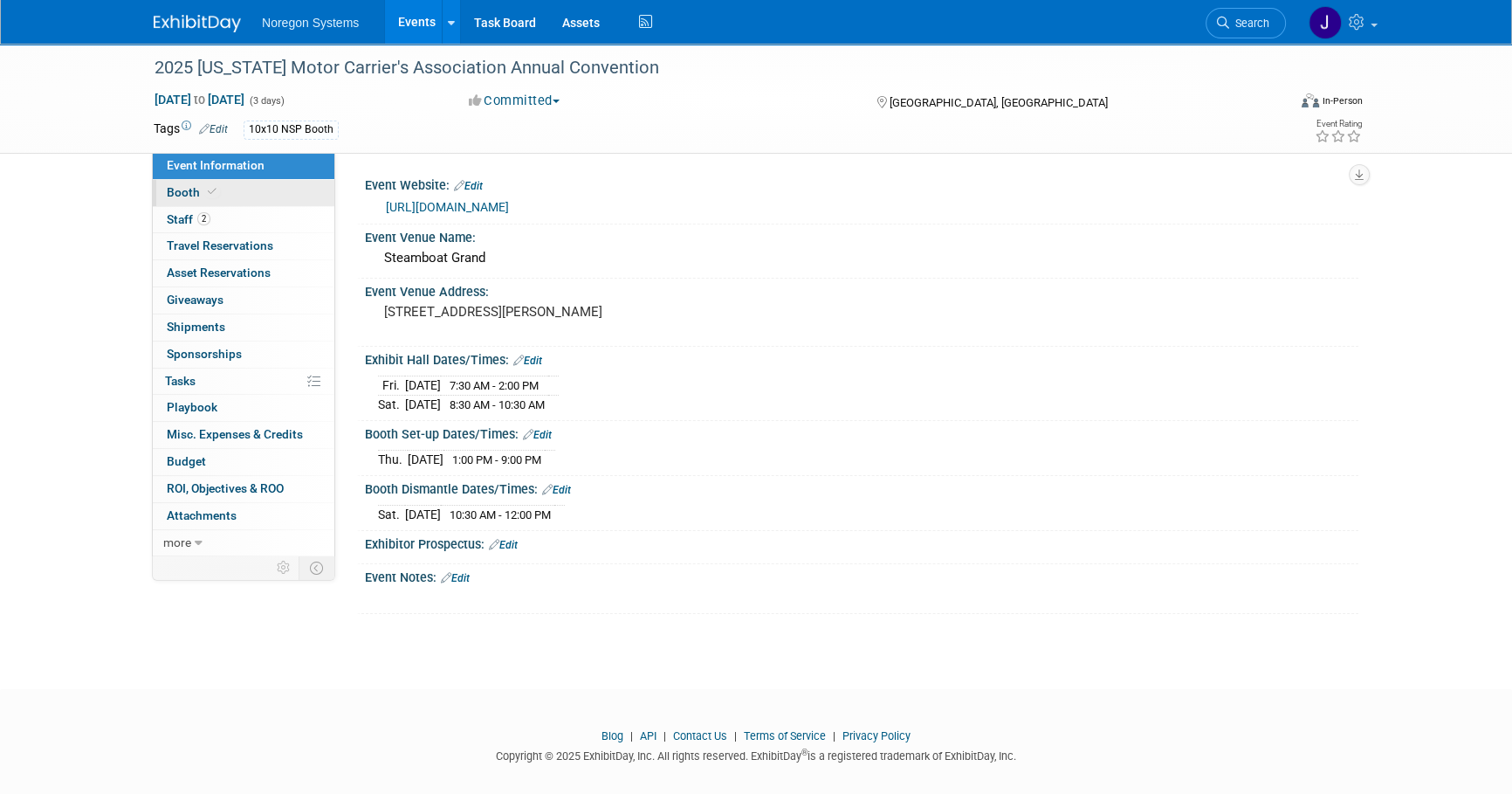
click at [239, 200] on link "Booth" at bounding box center [244, 193] width 182 height 27
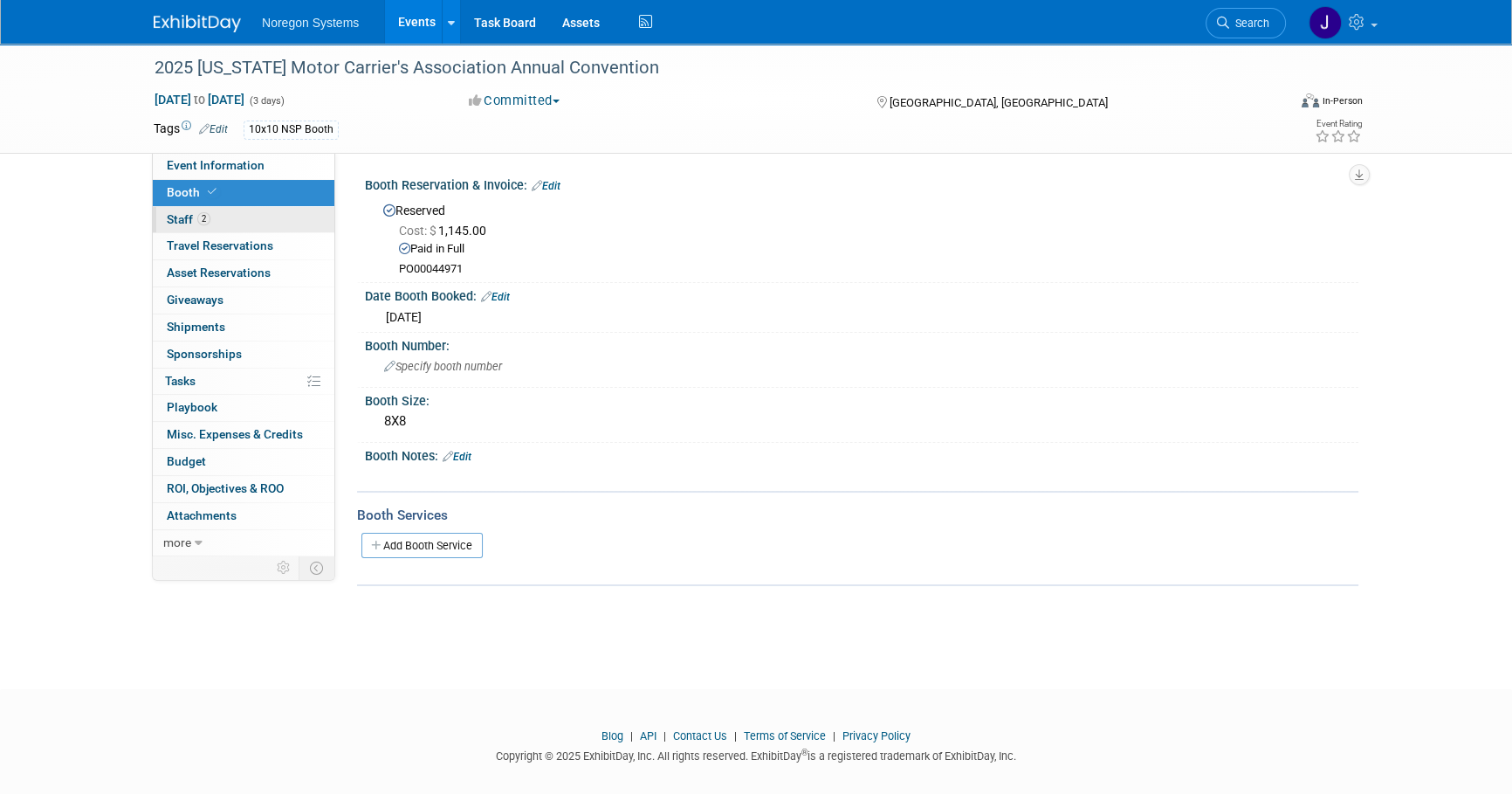
click at [272, 213] on link "2 Staff 2" at bounding box center [244, 220] width 182 height 27
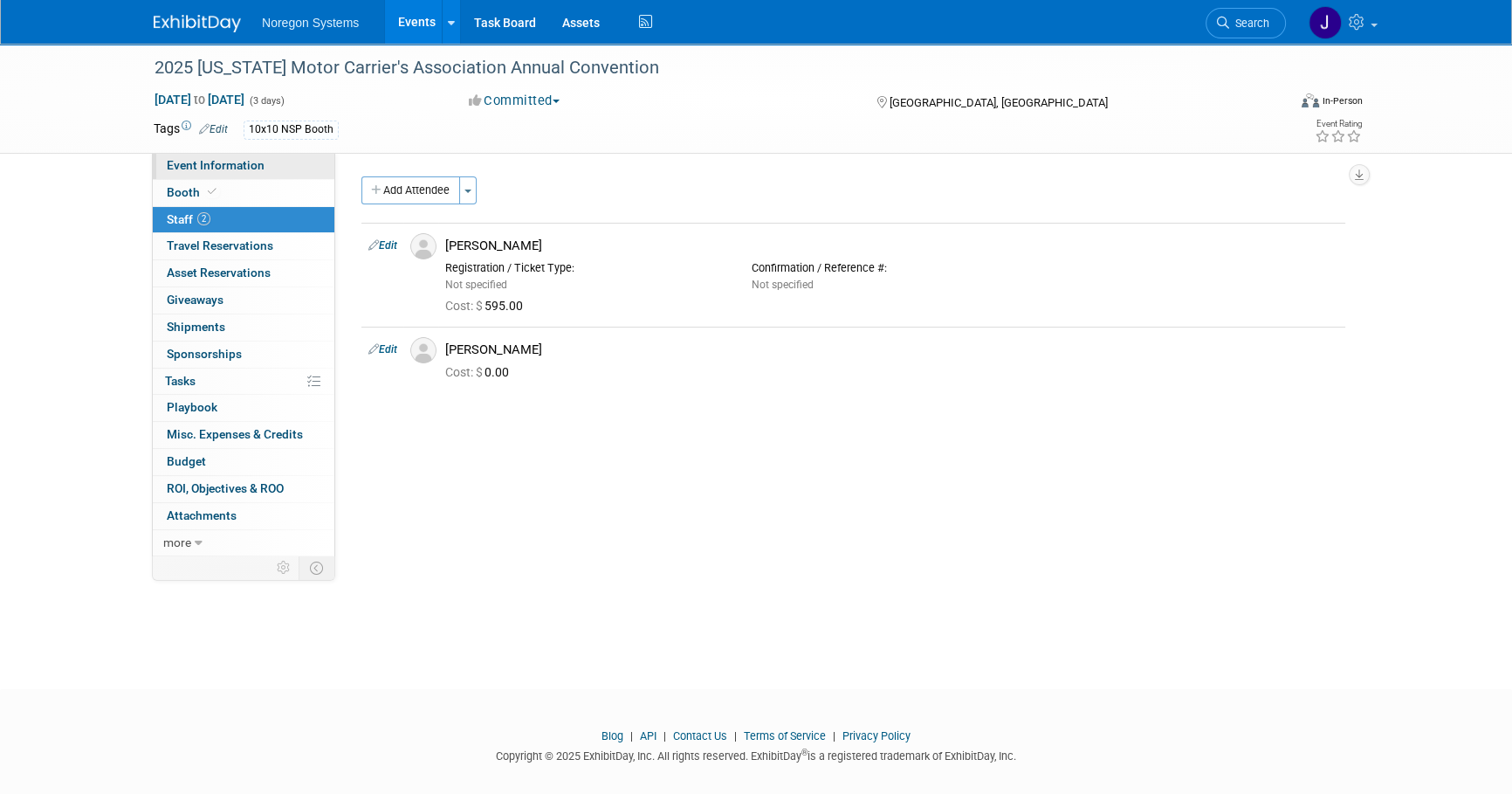
click at [280, 163] on link "Event Information" at bounding box center [244, 166] width 182 height 27
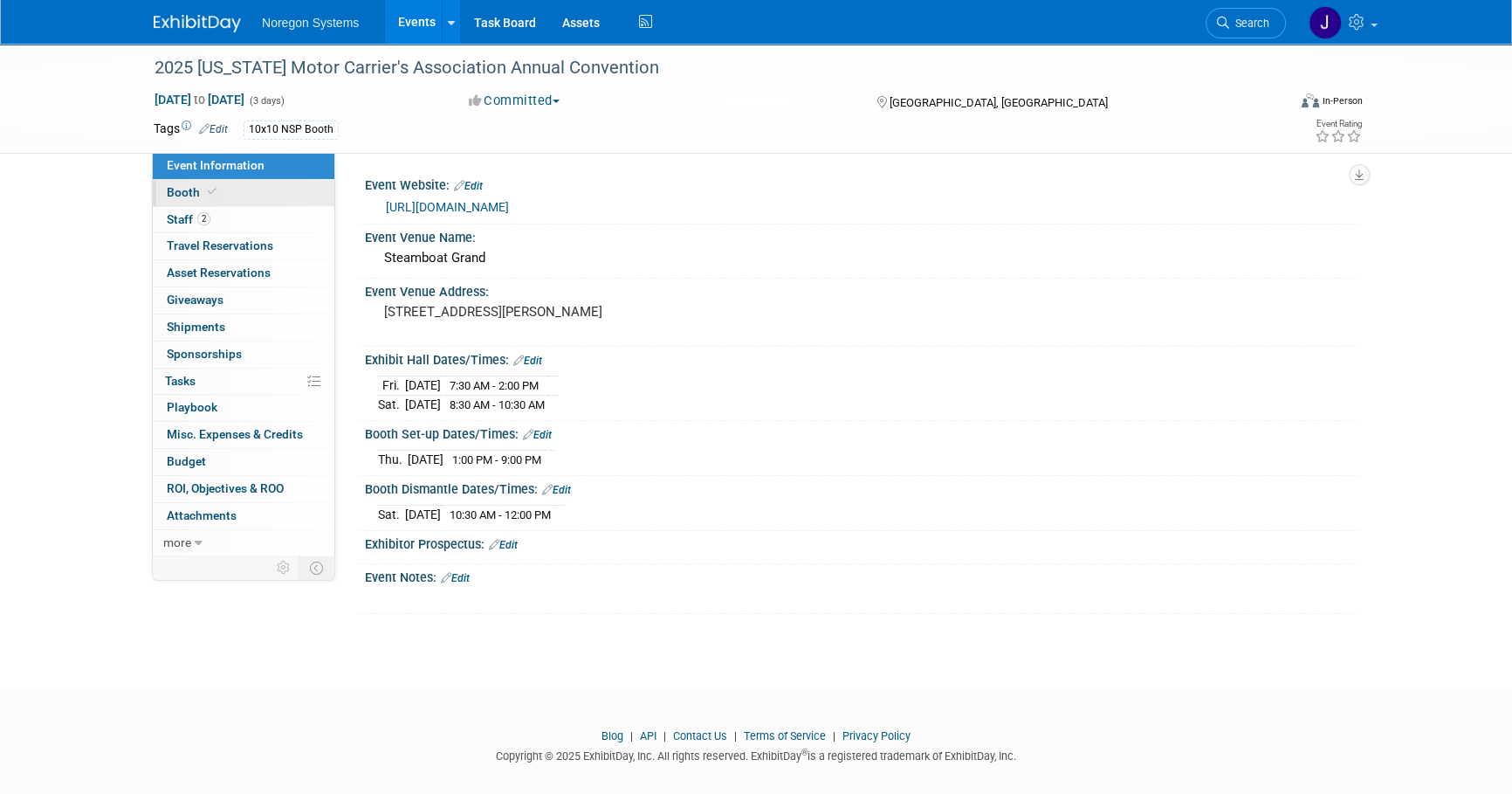
click at [285, 191] on link "Booth" at bounding box center [244, 193] width 182 height 27
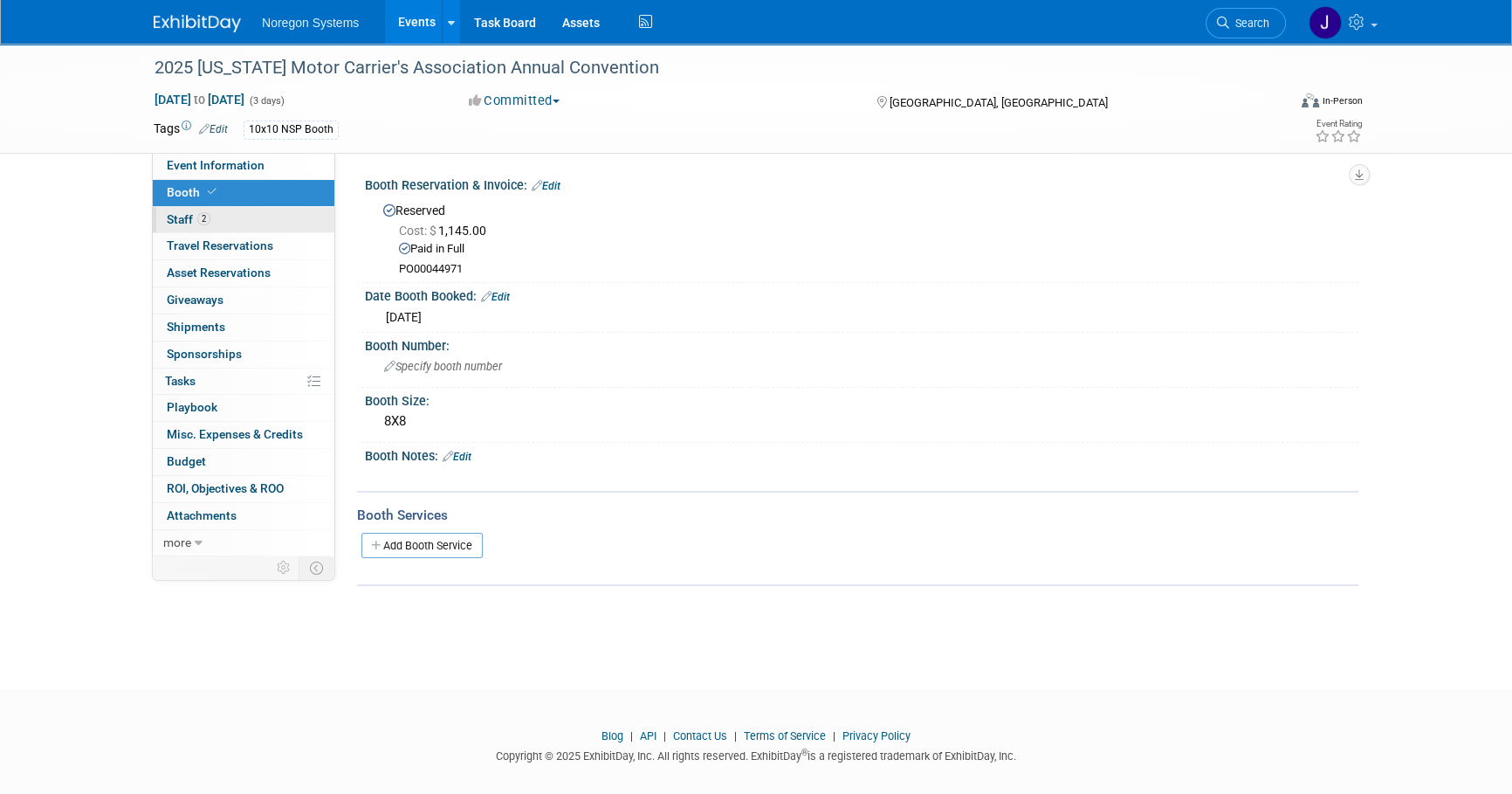
click at [271, 221] on link "2 Staff 2" at bounding box center [244, 220] width 182 height 27
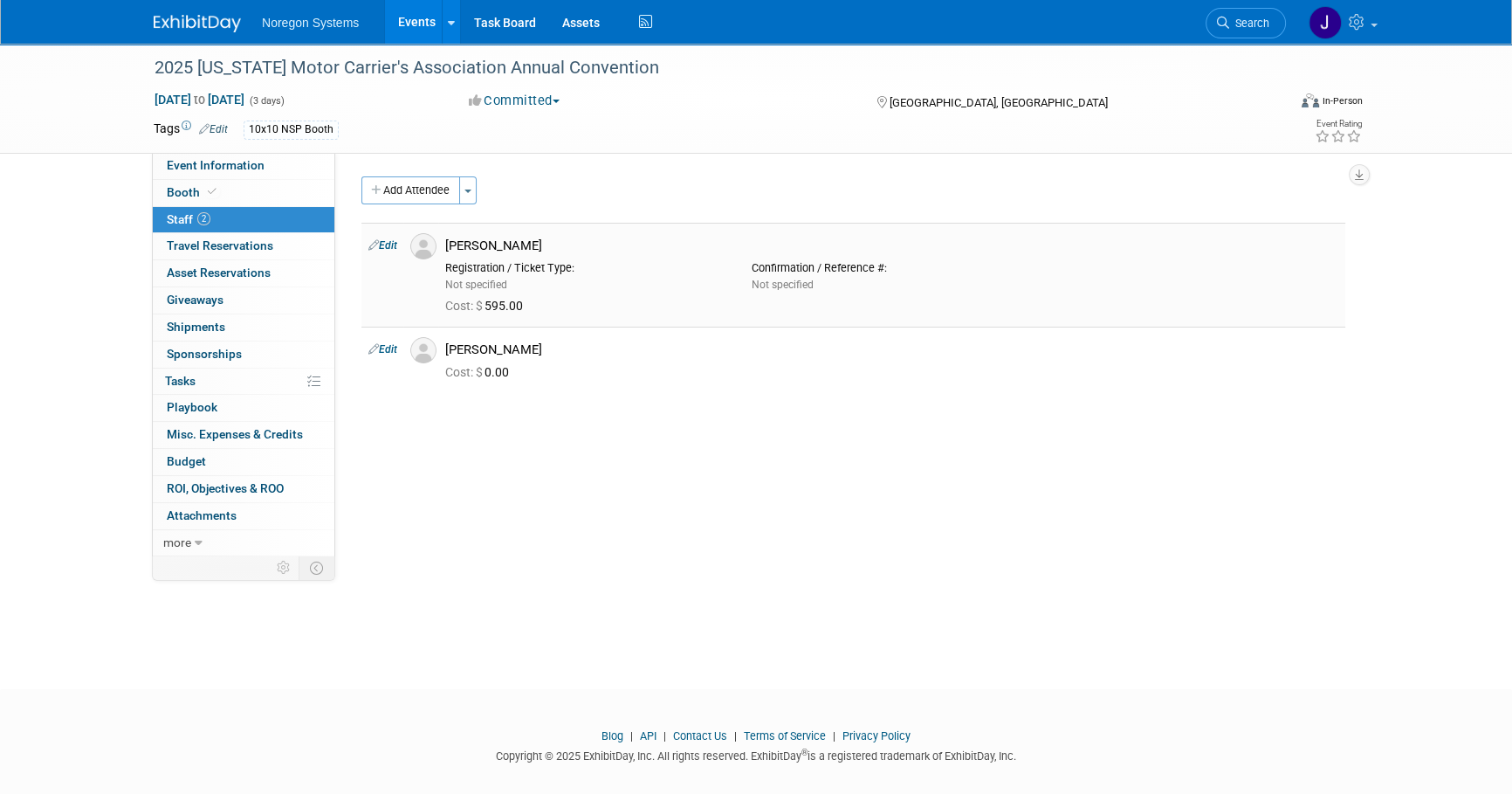
click at [422, 246] on img at bounding box center [423, 246] width 27 height 27
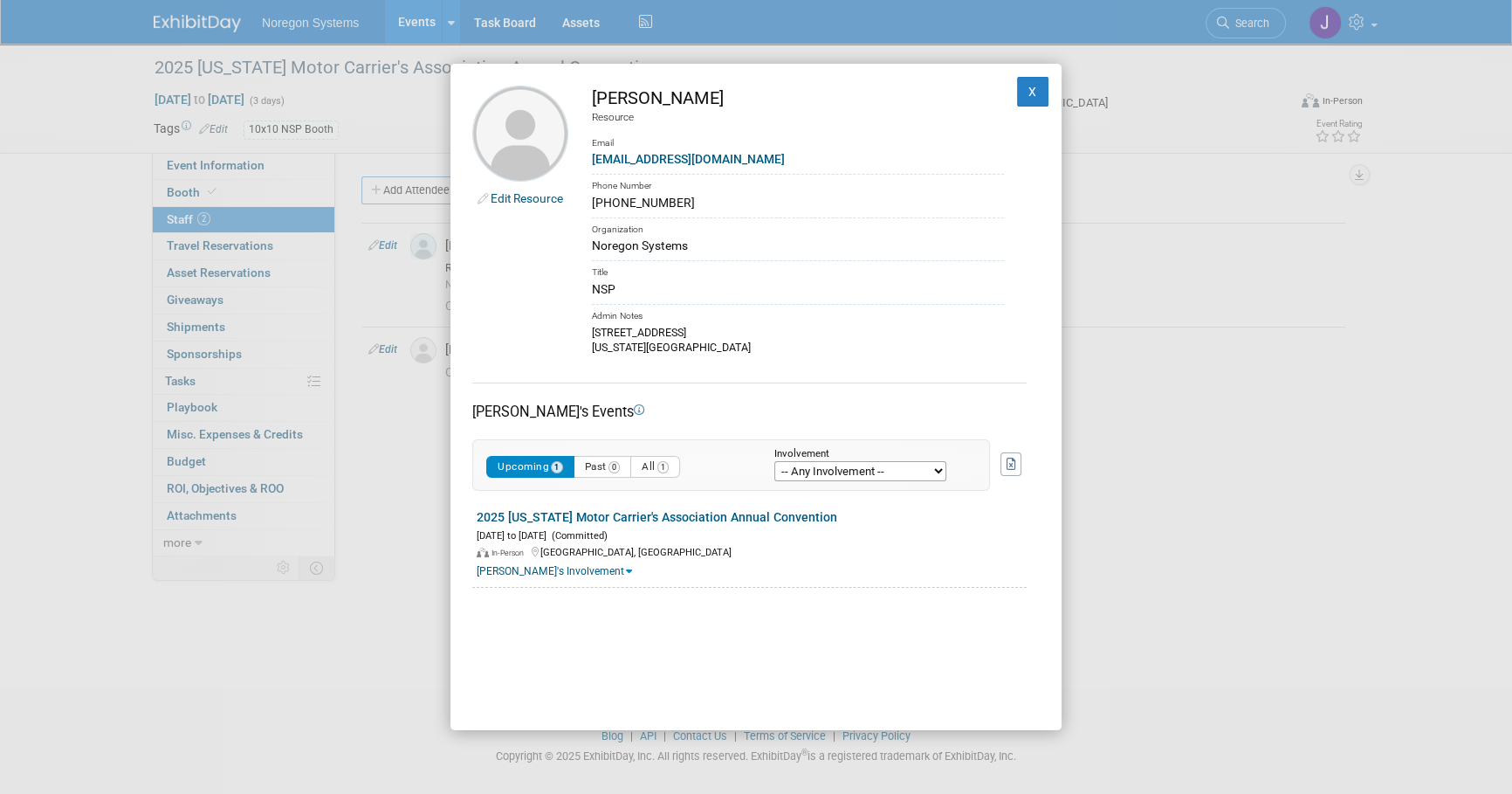
drag, startPoint x: 674, startPoint y: 205, endPoint x: 585, endPoint y: 205, distance: 89.0
click at [585, 205] on td "[PERSON_NAME] Resource Email [EMAIL_ADDRESS][DOMAIN_NAME] Phone Number [PHONE_N…" at bounding box center [786, 221] width 435 height 271
click at [847, 676] on div "Edit Resource Jeremy Skipper Resource Email jskipper@noregon.com Phone Number 8…" at bounding box center [755, 398] width 611 height 668
drag, startPoint x: 749, startPoint y: 349, endPoint x: 582, endPoint y: 336, distance: 167.5
click at [582, 336] on td "Jeremy Skipper Resource Email jskipper@noregon.com Phone Number 817-736-9386 Or…" at bounding box center [786, 221] width 435 height 271
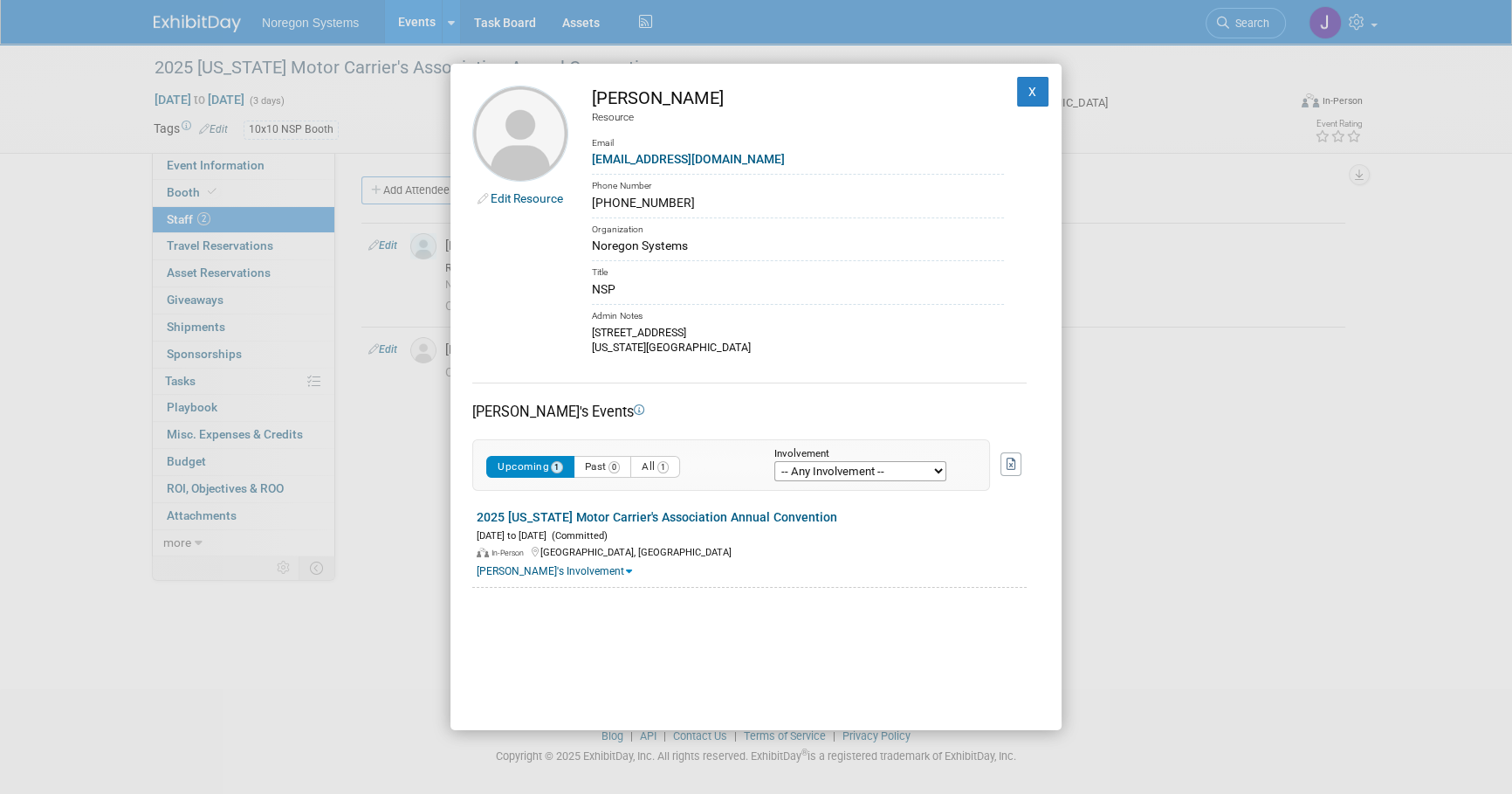
copy div "5178 Barnstormers Ave Colorado Springs, CO 80911"
drag, startPoint x: 675, startPoint y: 201, endPoint x: 586, endPoint y: 203, distance: 89.0
click at [586, 203] on td "Jeremy Skipper Resource Email jskipper@noregon.com Phone Number 817-736-9386 Or…" at bounding box center [786, 221] width 435 height 271
copy div "817-736-9386"
drag, startPoint x: 715, startPoint y: 103, endPoint x: 595, endPoint y: 96, distance: 120.2
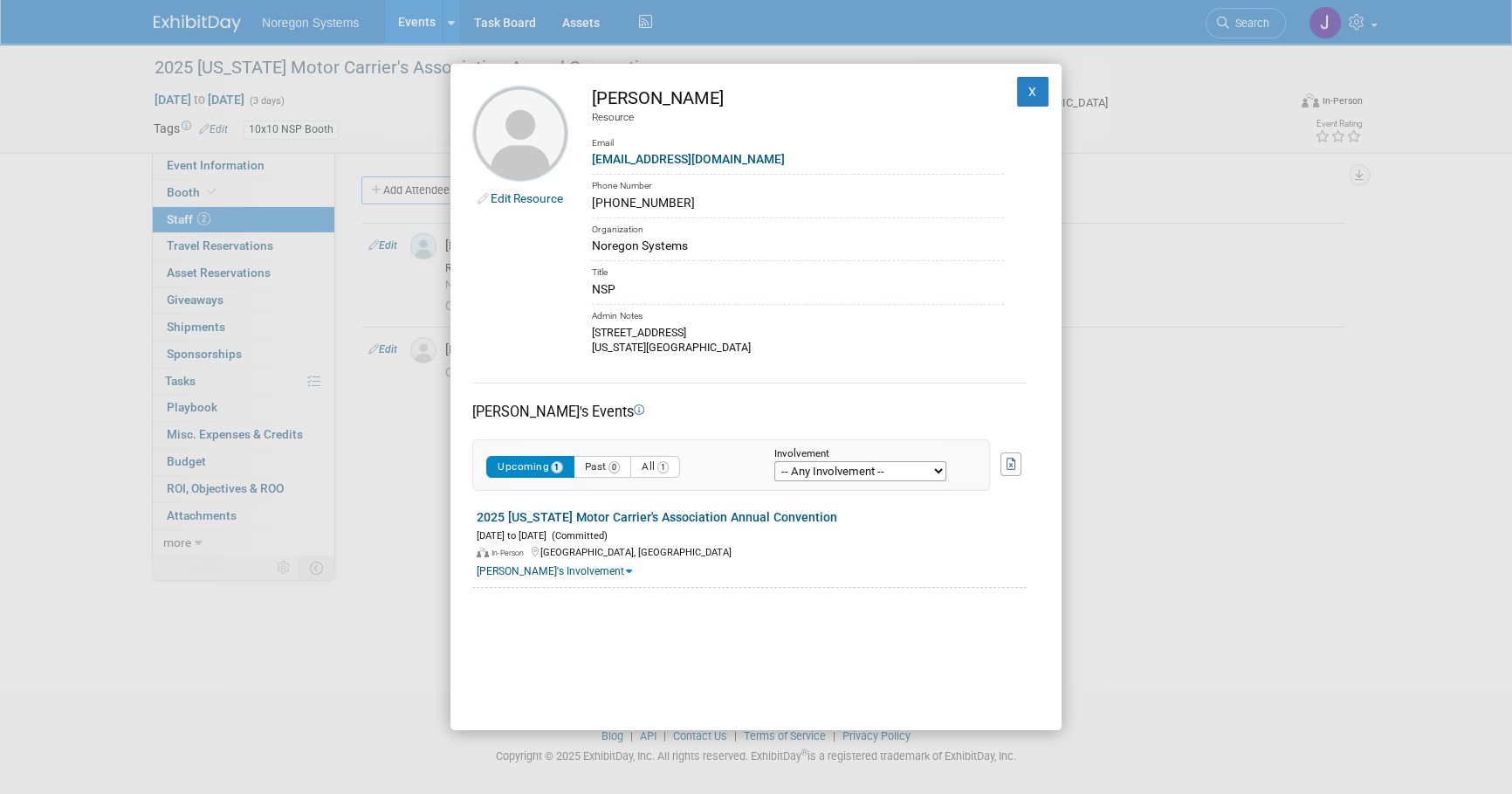
click at [595, 96] on div "Jeremy Skipper" at bounding box center [798, 99] width 413 height 26
copy div "Jeremy Skipper"
click at [1023, 95] on button "X" at bounding box center [1033, 92] width 32 height 30
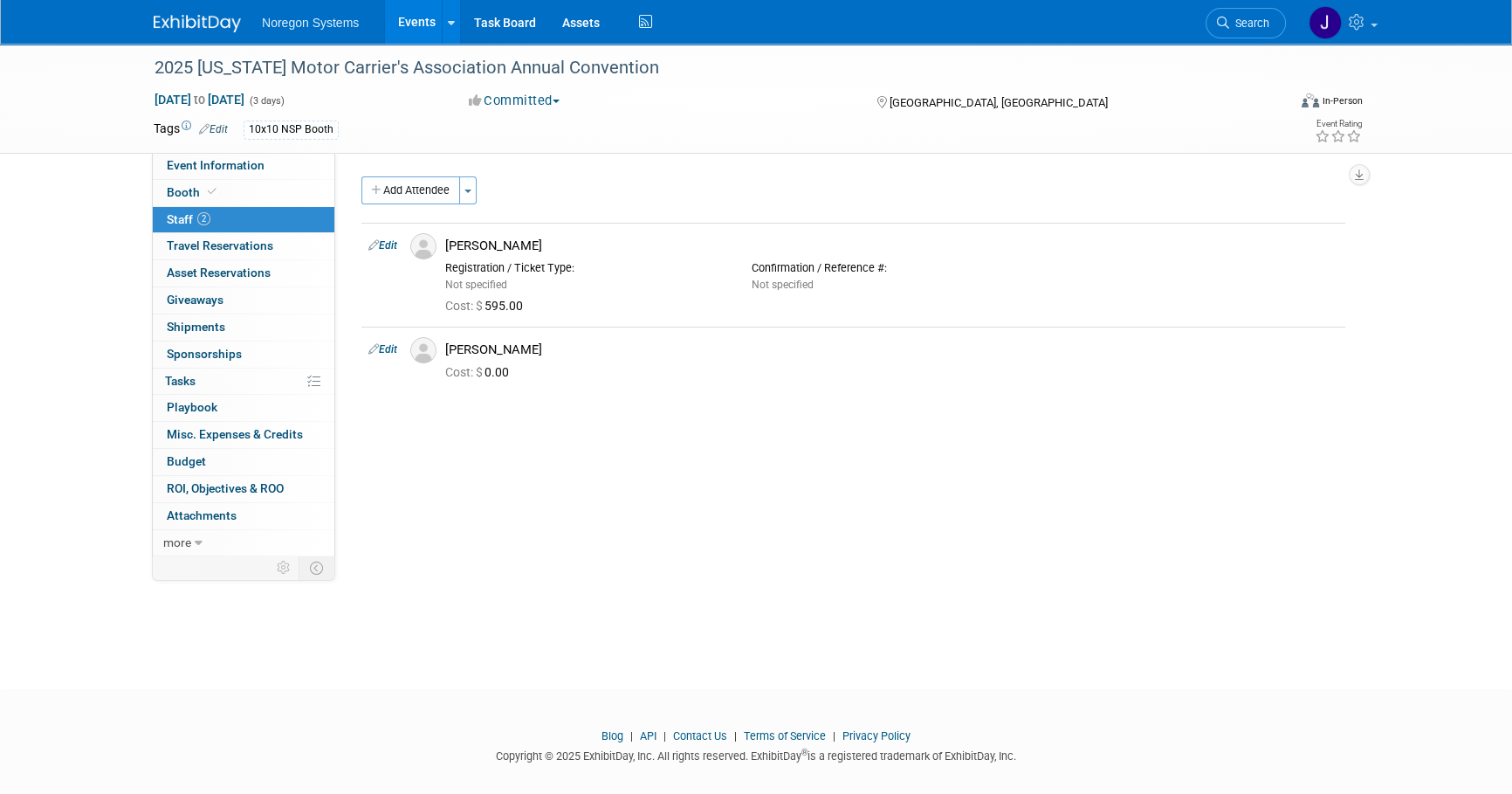
click at [1322, 614] on div "2025 Colorado Motor Carrier's Association Annual Convention Oct 2, 2025 to Oct …" at bounding box center [756, 351] width 1512 height 614
click at [171, 15] on img at bounding box center [197, 24] width 87 height 18
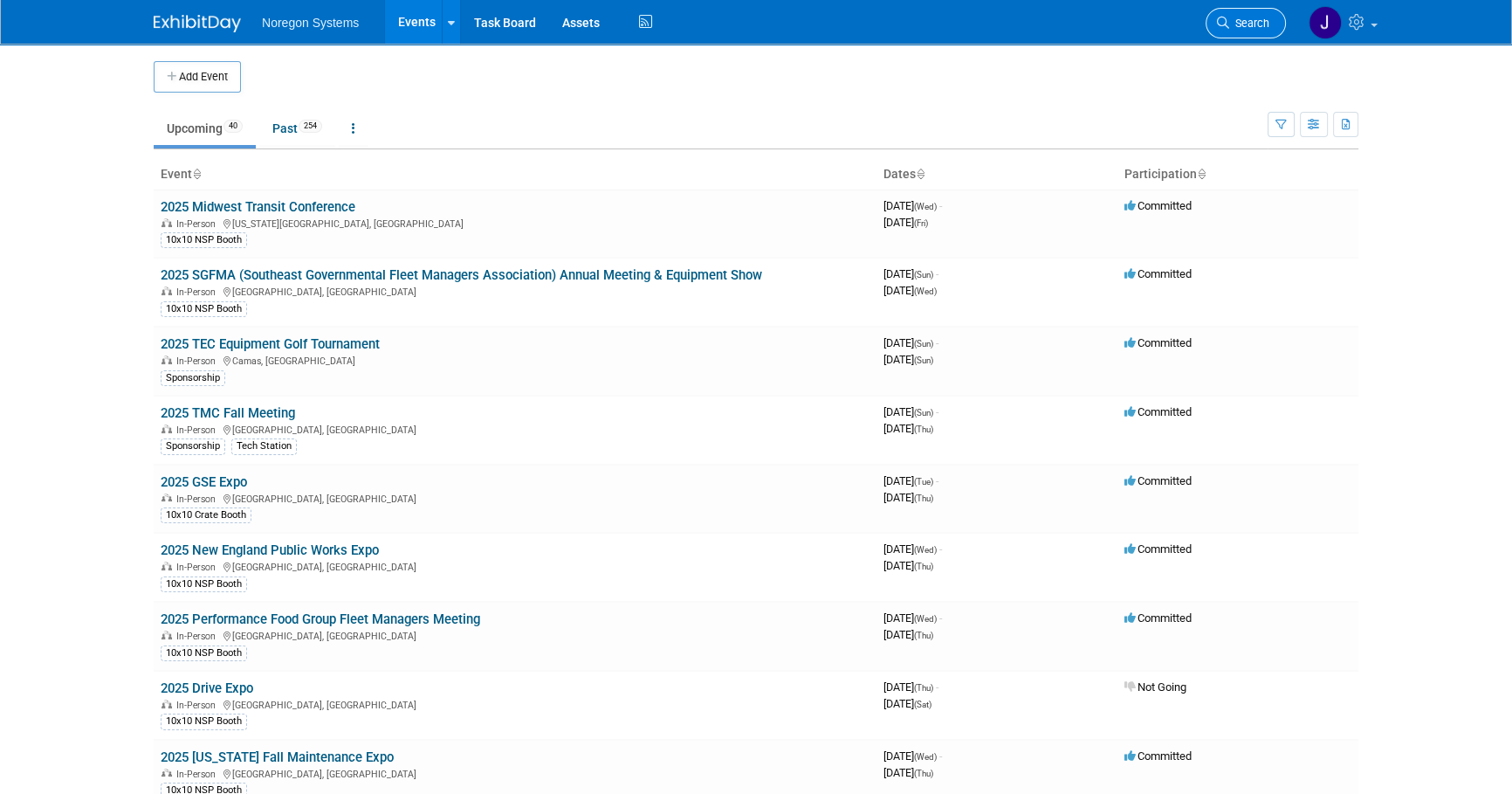
click at [1223, 27] on icon at bounding box center [1223, 23] width 12 height 12
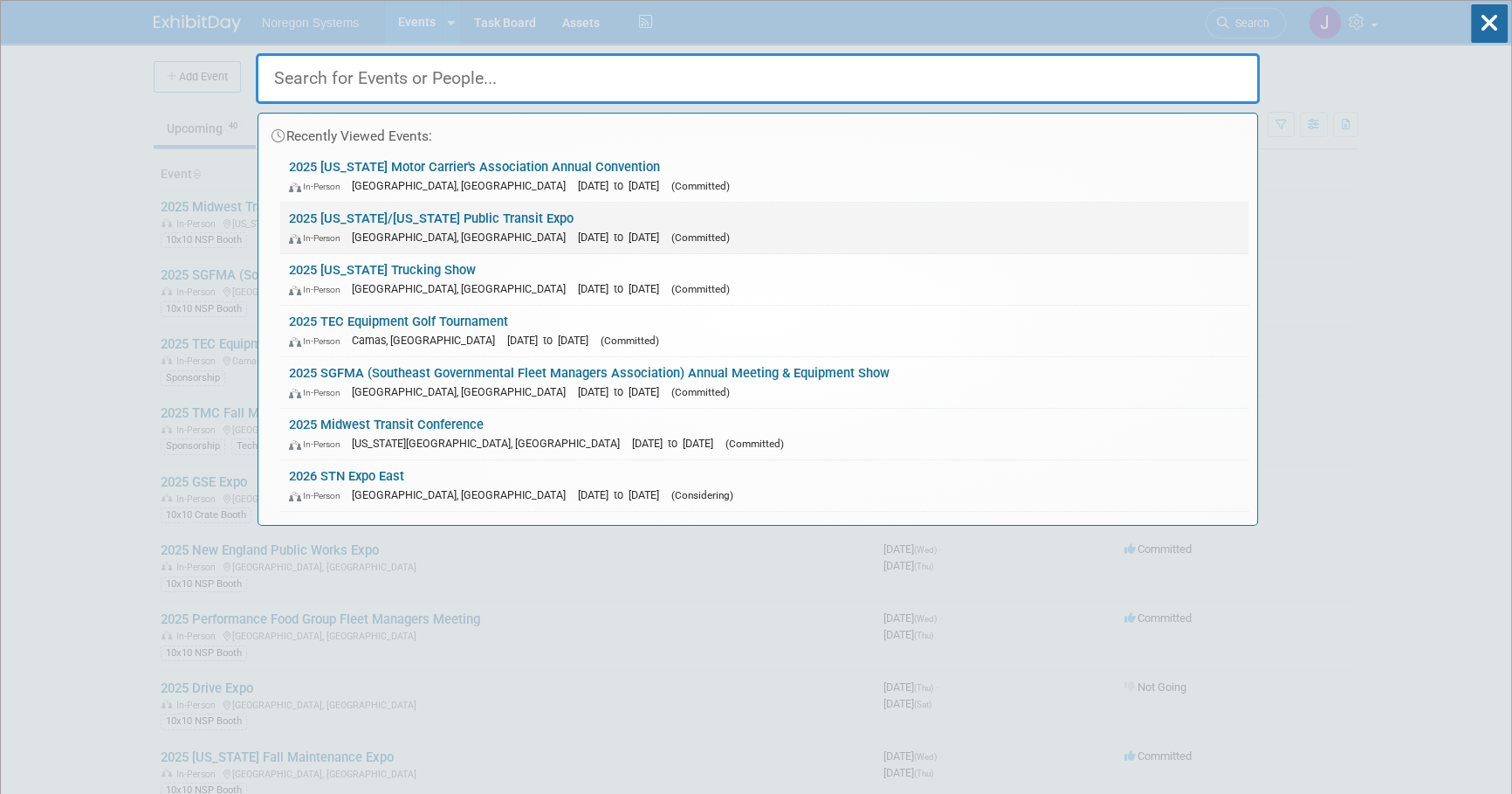
click at [447, 217] on link "2025 Minnesota/Wisconsin Public Transit Expo In-Person Rochester, MN Oct 6, 202…" at bounding box center [764, 227] width 968 height 50
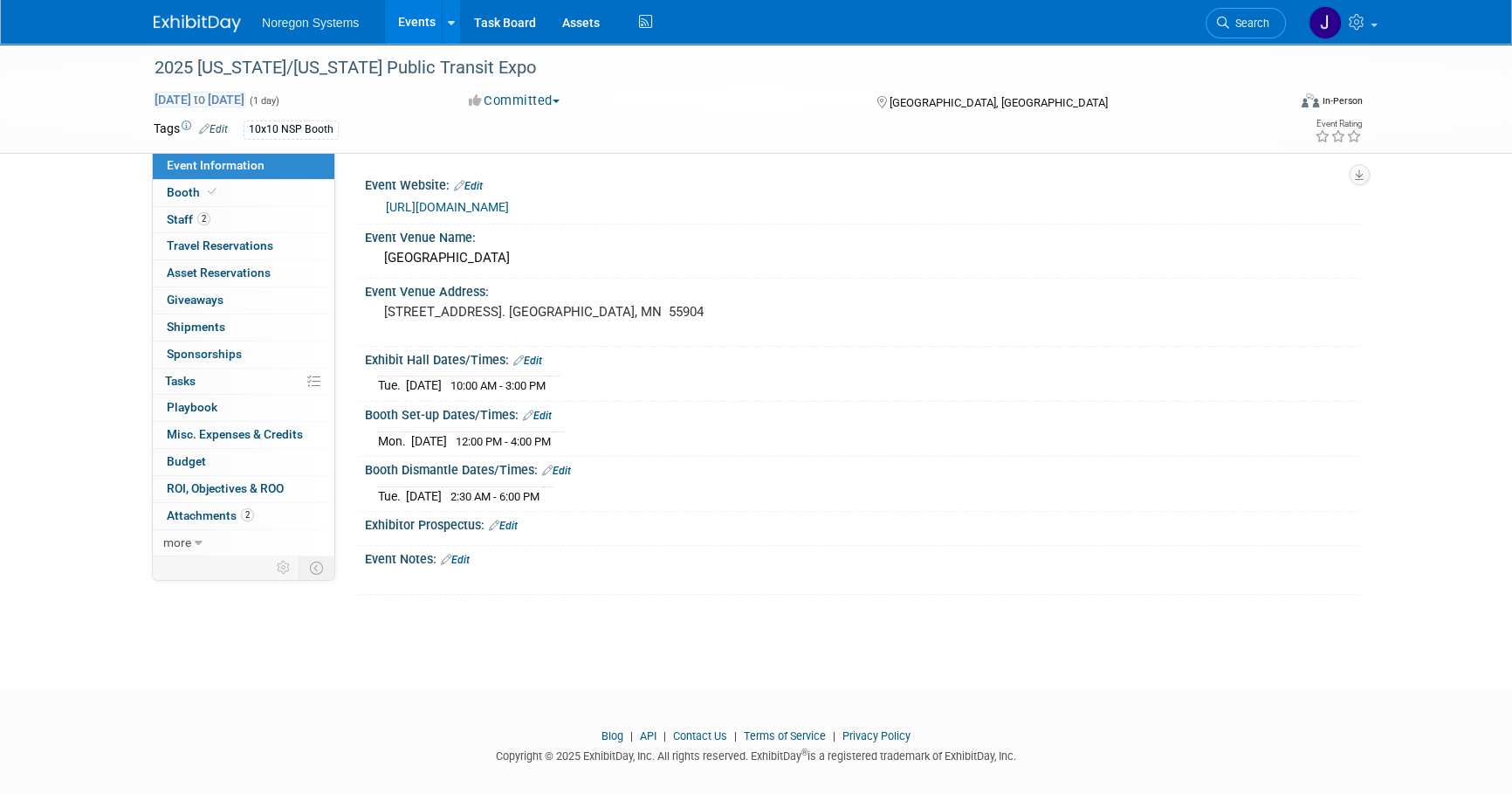
click at [246, 95] on span "[DATE] to [DATE]" at bounding box center [199, 100] width 92 height 16
type input "[DATE]"
select select "9"
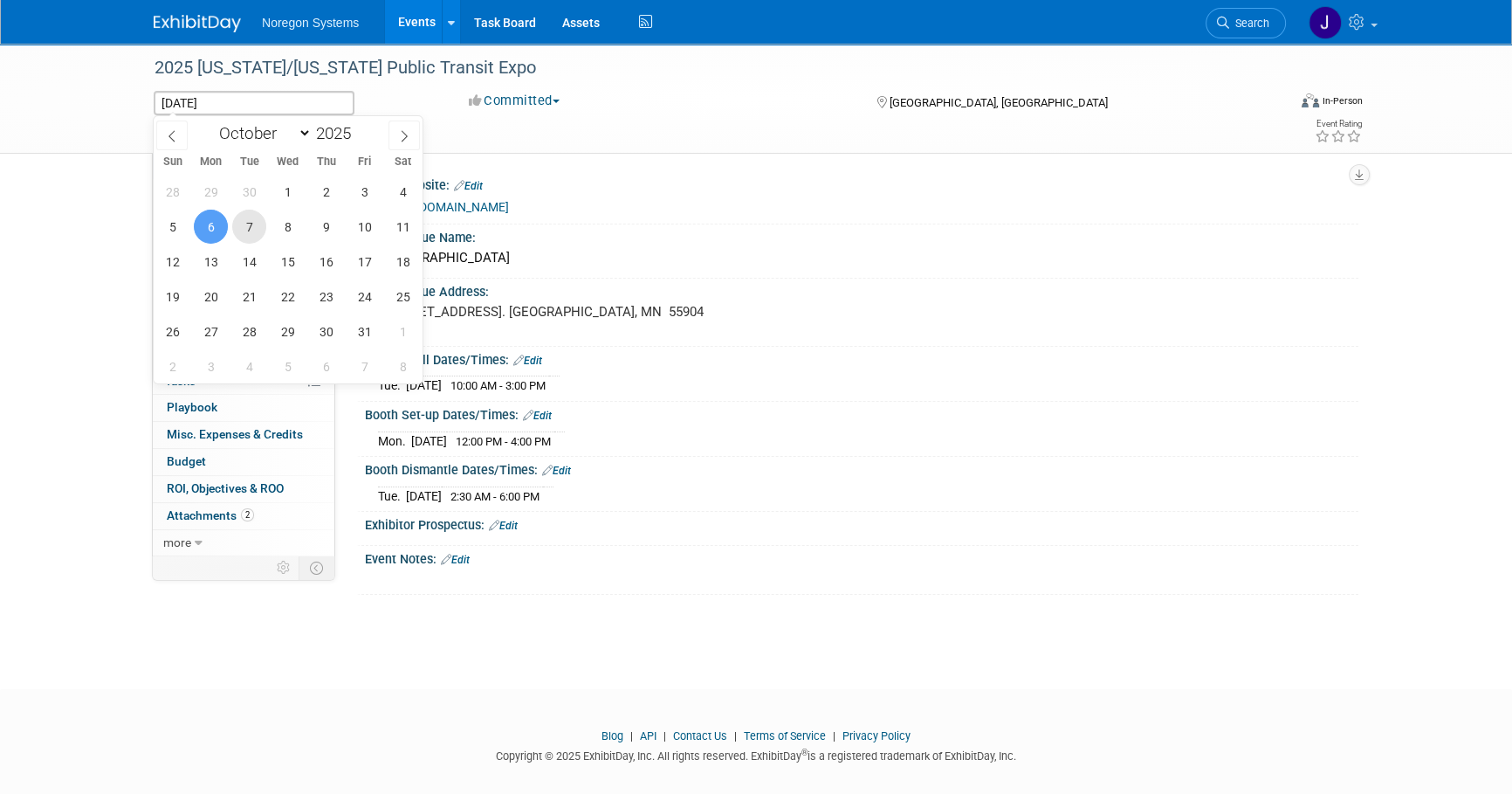
click at [244, 223] on span "7" at bounding box center [249, 226] width 35 height 35
type input "Oct 7, 2025"
click at [200, 223] on span "6" at bounding box center [210, 226] width 35 height 35
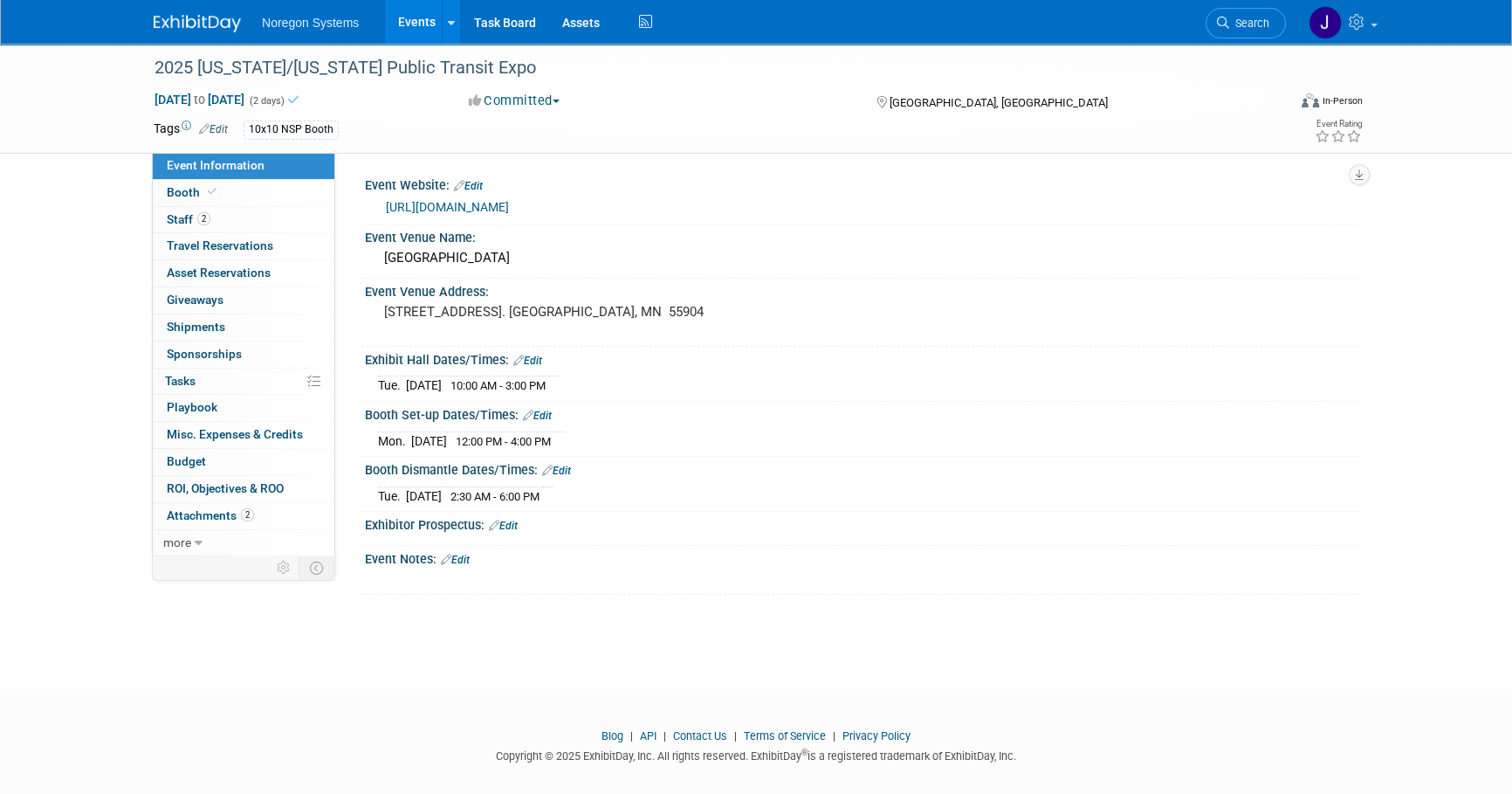
drag, startPoint x: 663, startPoint y: 636, endPoint x: 624, endPoint y: 618, distance: 43.0
click at [664, 635] on div "2025 Minnesota/Wisconsin Public Transit Expo Oct 6, 2025 to Oct 7, 2025 (2 days…" at bounding box center [756, 351] width 1512 height 614
click at [570, 465] on link "Edit" at bounding box center [556, 471] width 29 height 12
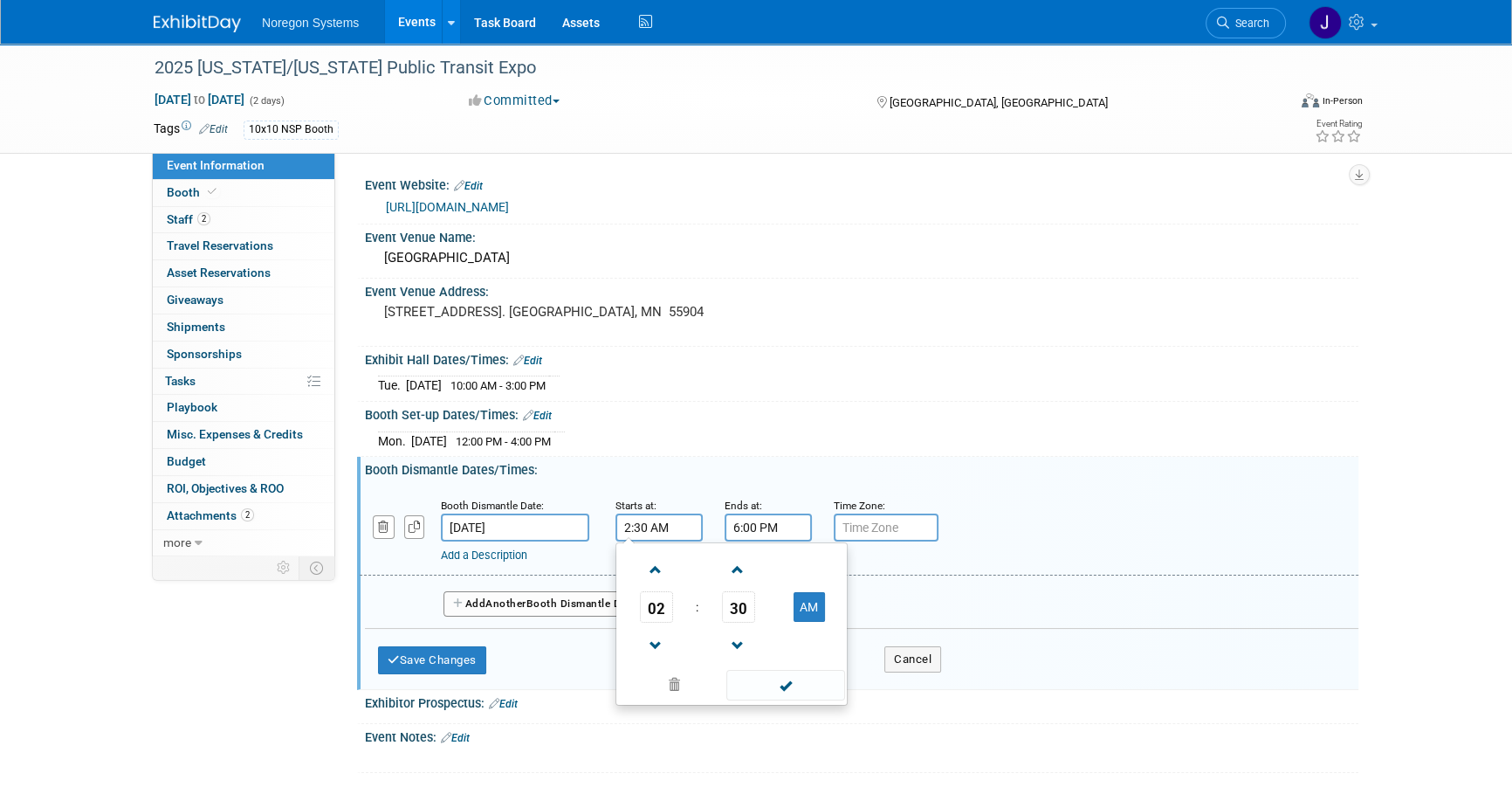
click at [664, 520] on input "2:30 AM" at bounding box center [659, 527] width 87 height 28
click at [811, 608] on button "AM" at bounding box center [809, 607] width 32 height 30
type input "2:30 PM"
drag, startPoint x: 481, startPoint y: 660, endPoint x: 545, endPoint y: 618, distance: 76.6
click at [481, 656] on button "Save Changes" at bounding box center [432, 661] width 109 height 28
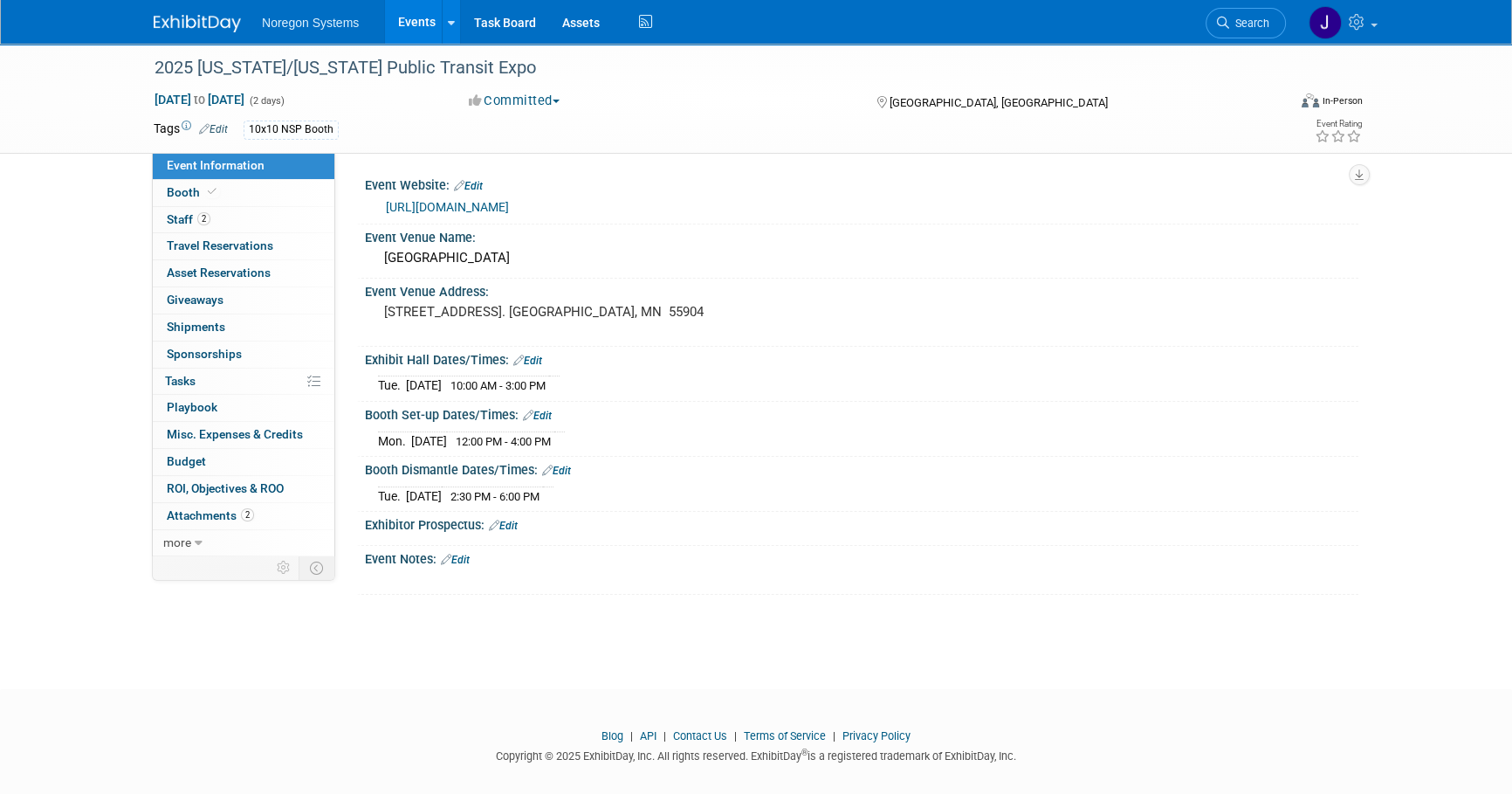
click at [540, 358] on link "Edit" at bounding box center [527, 360] width 29 height 12
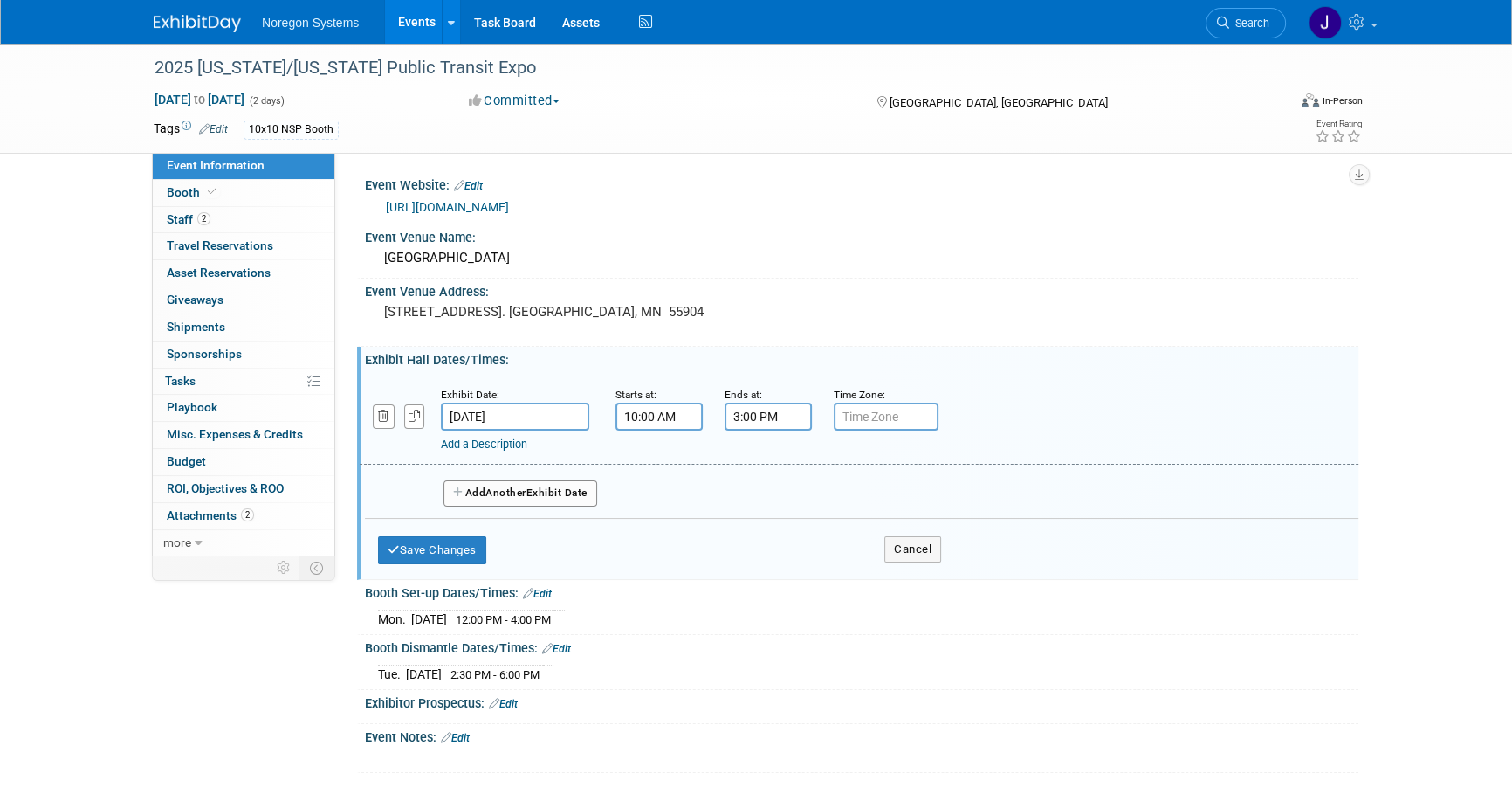
click at [768, 419] on input "3:00 PM" at bounding box center [768, 417] width 87 height 28
click at [761, 491] on span "03" at bounding box center [766, 497] width 34 height 32
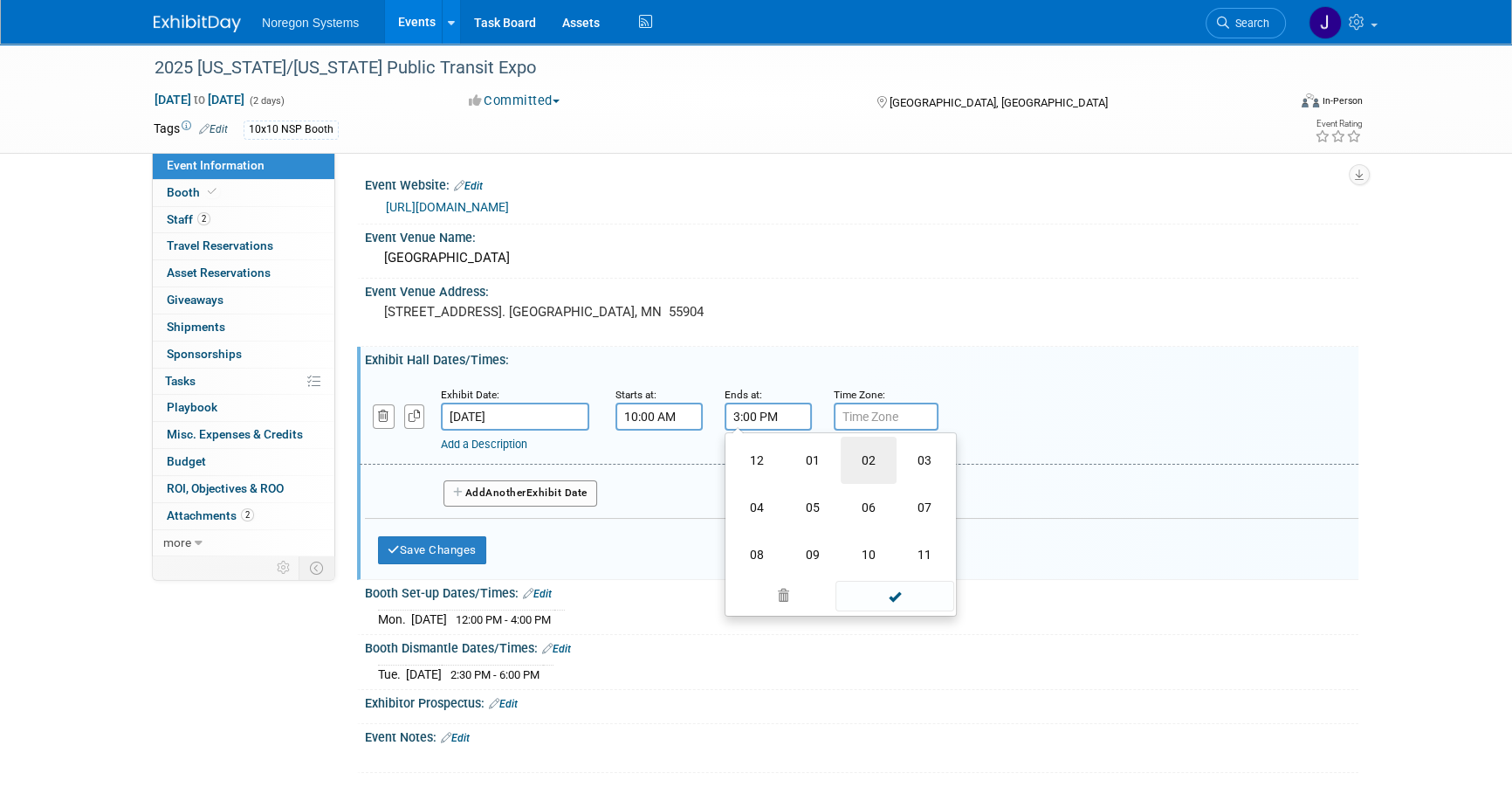
click at [862, 460] on td "02" at bounding box center [869, 460] width 56 height 47
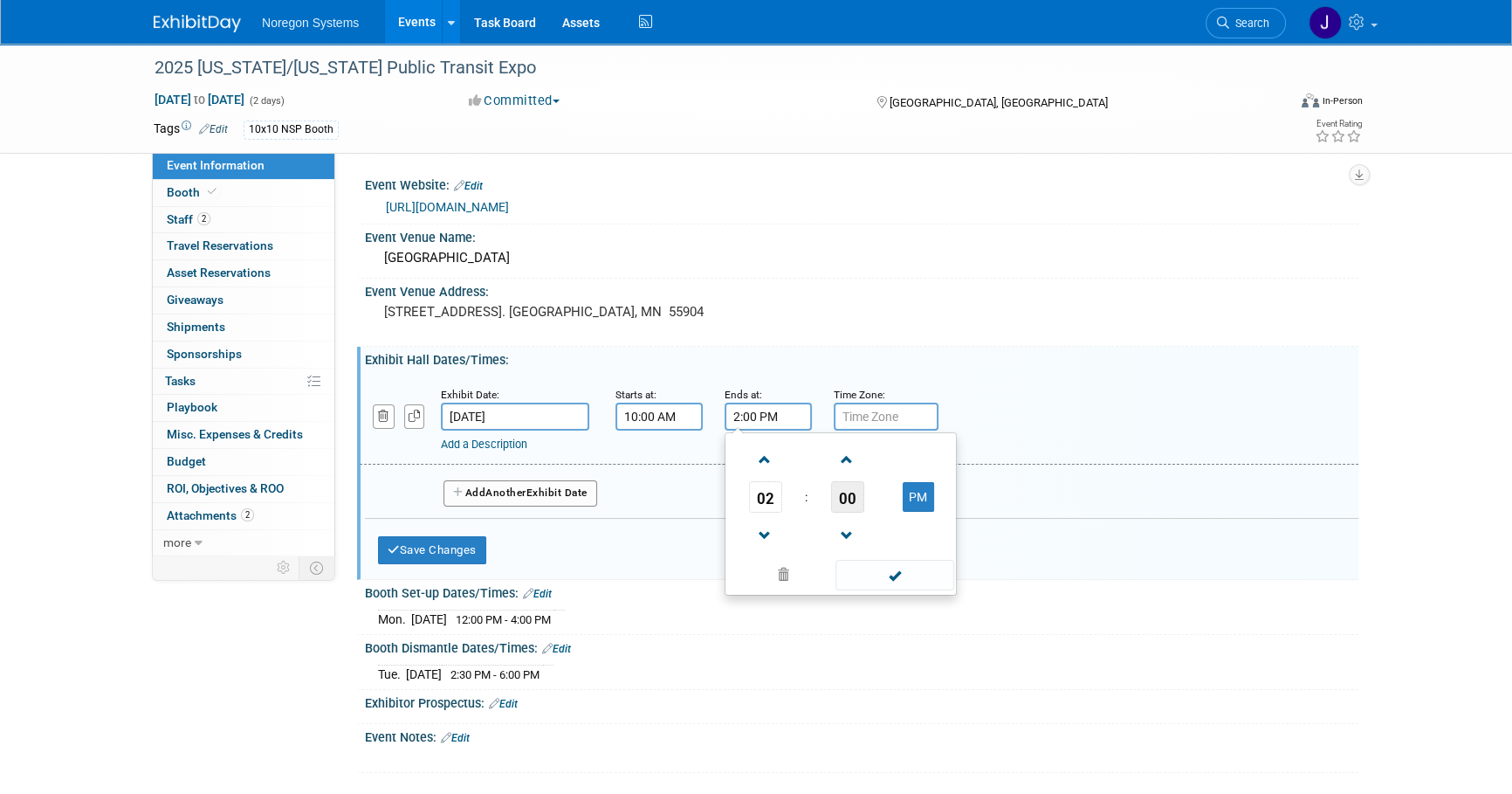
click at [846, 498] on span "00" at bounding box center [848, 497] width 34 height 32
click at [872, 506] on td "30" at bounding box center [869, 508] width 56 height 47
type input "2:30 PM"
drag, startPoint x: 1032, startPoint y: 351, endPoint x: 600, endPoint y: 544, distance: 473.2
click at [1032, 350] on div "Exhibit Hall Dates/Times: Edit" at bounding box center [862, 357] width 994 height 22
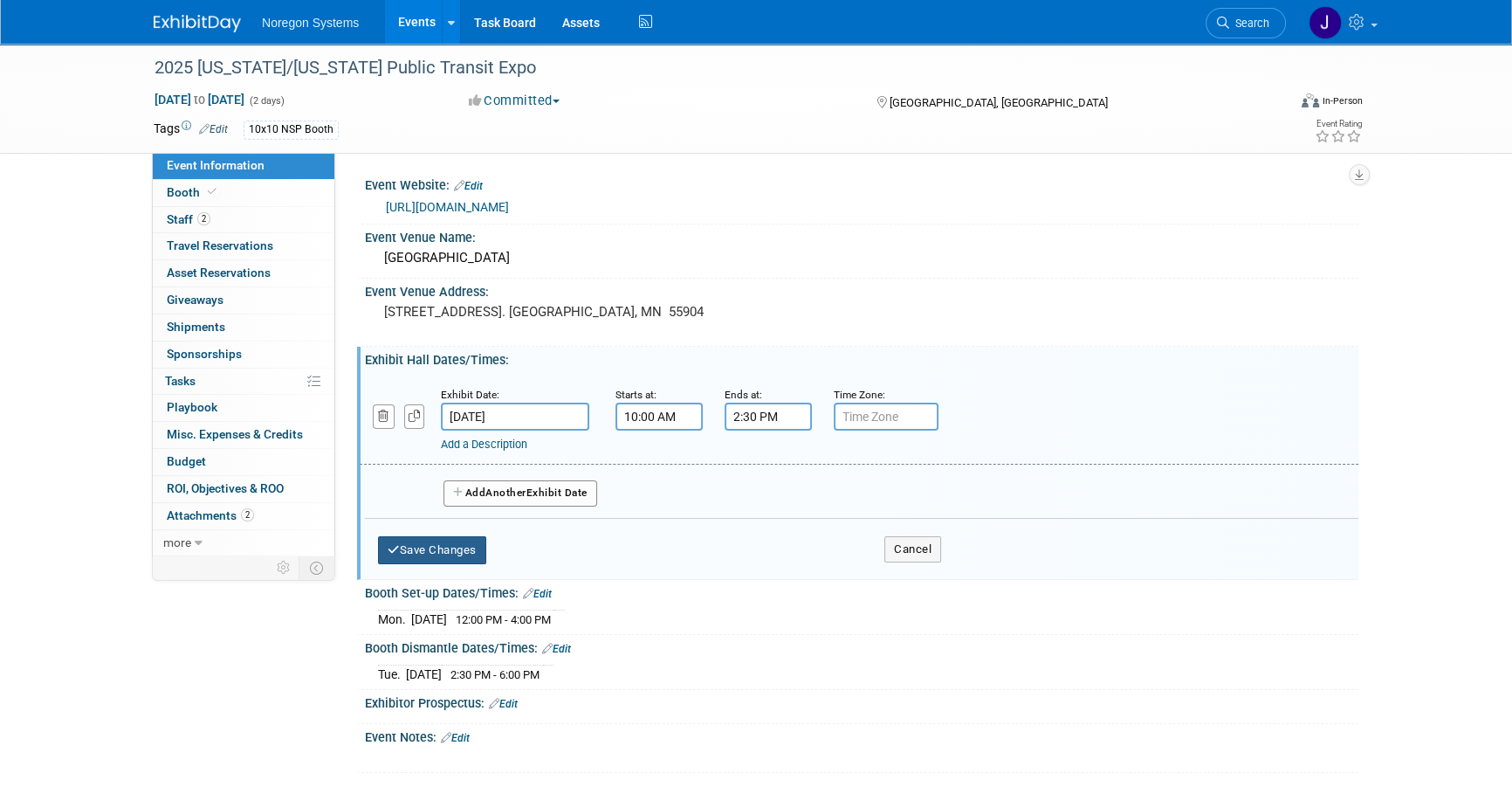
click at [436, 549] on button "Save Changes" at bounding box center [432, 550] width 109 height 28
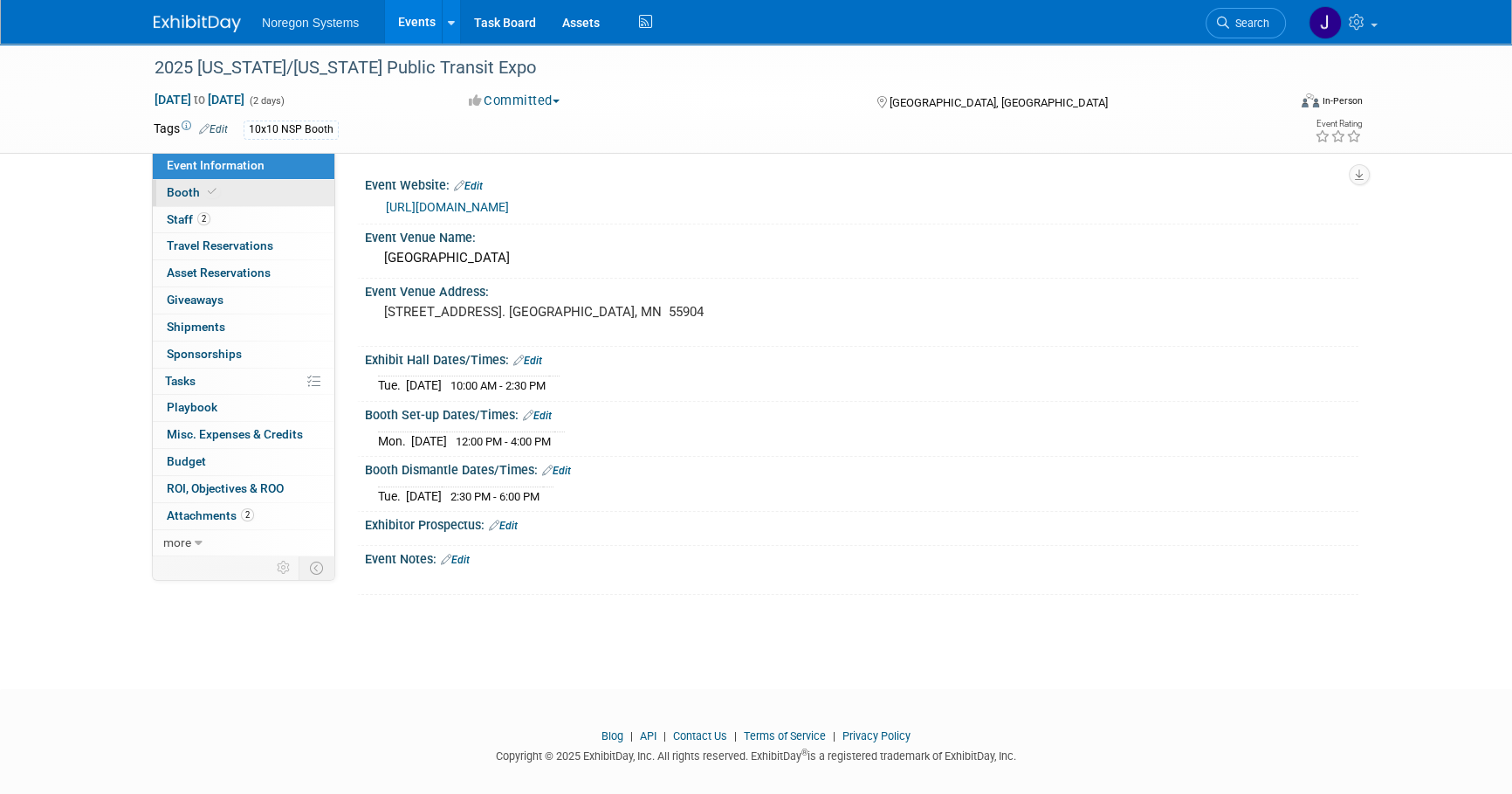
drag, startPoint x: 182, startPoint y: 187, endPoint x: 221, endPoint y: 192, distance: 39.3
click at [182, 187] on span "Booth" at bounding box center [193, 193] width 53 height 14
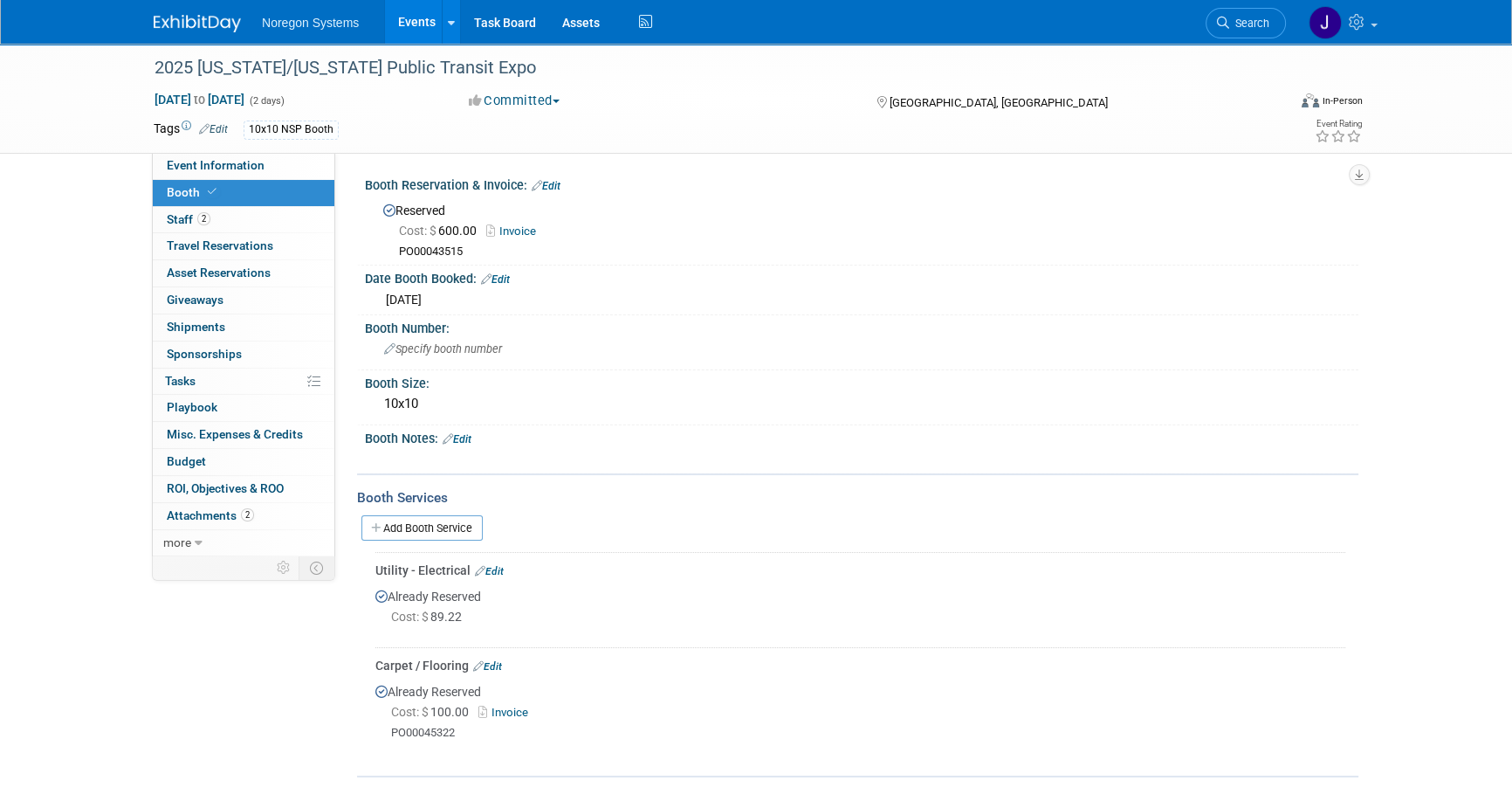
click at [193, 10] on link at bounding box center [208, 15] width 109 height 14
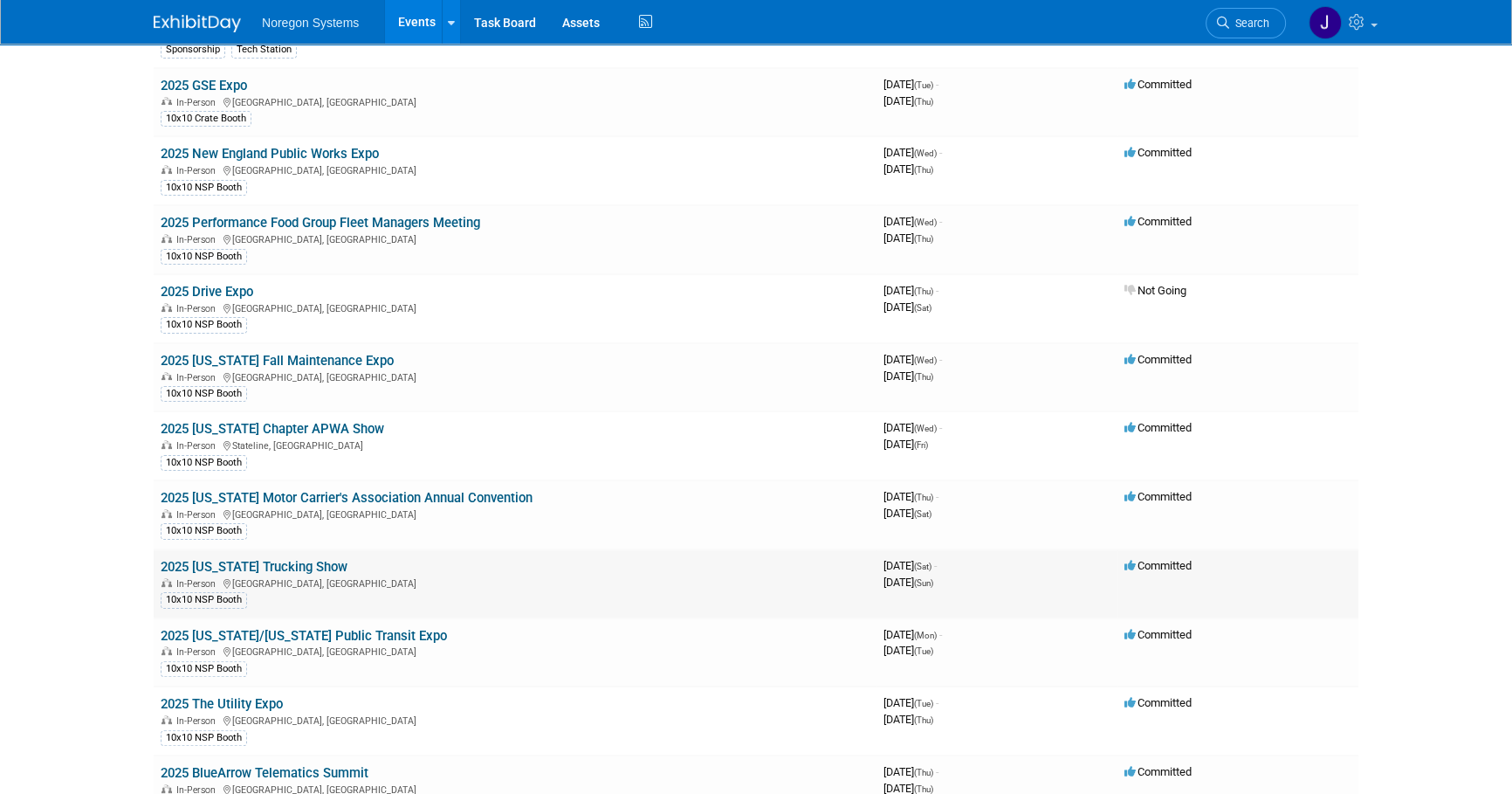
scroll to position [476, 0]
